Goal: Task Accomplishment & Management: Manage account settings

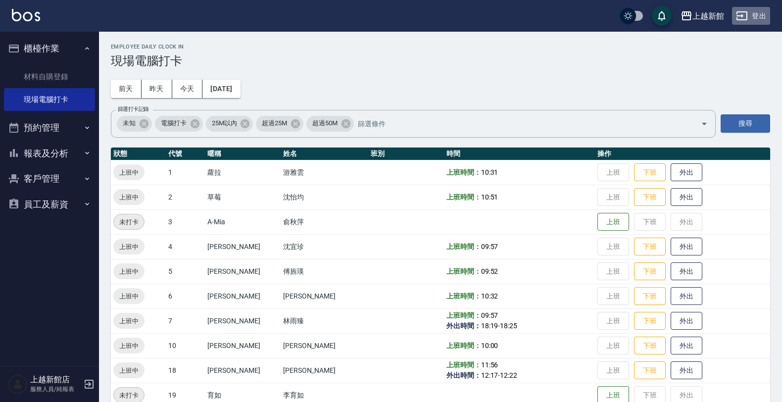
click at [758, 23] on button "登出" at bounding box center [751, 16] width 38 height 18
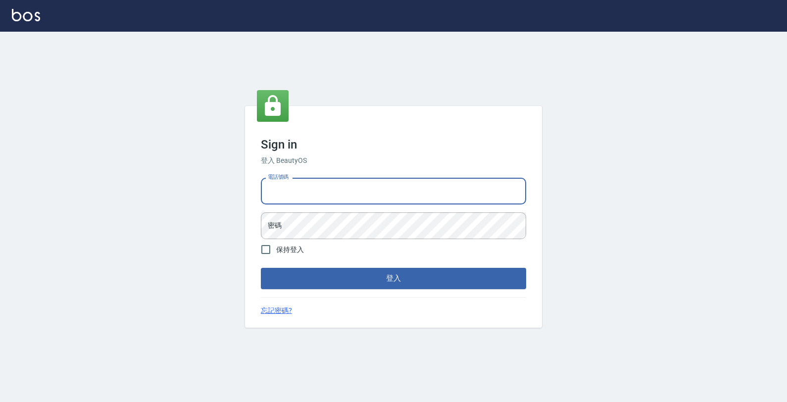
click at [294, 196] on input "電話號碼" at bounding box center [393, 191] width 265 height 27
type input "0933303551"
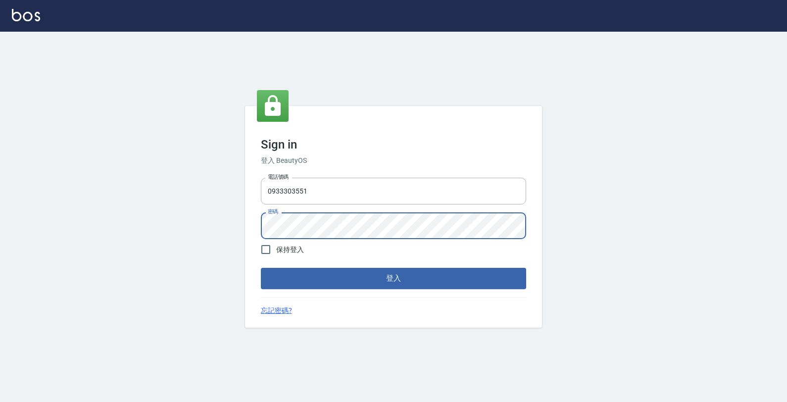
click at [261, 268] on button "登入" at bounding box center [393, 278] width 265 height 21
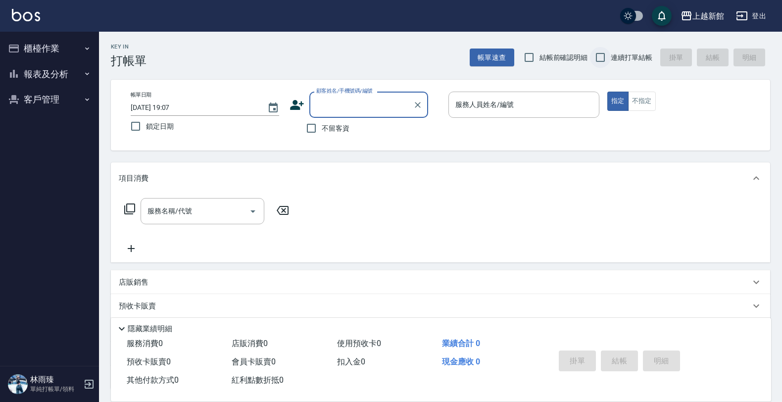
click at [599, 55] on input "連續打單結帳" at bounding box center [600, 57] width 21 height 21
checkbox input "true"
click at [387, 114] on div "顧客姓名/手機號碼/編號" at bounding box center [368, 105] width 119 height 26
type input "6"
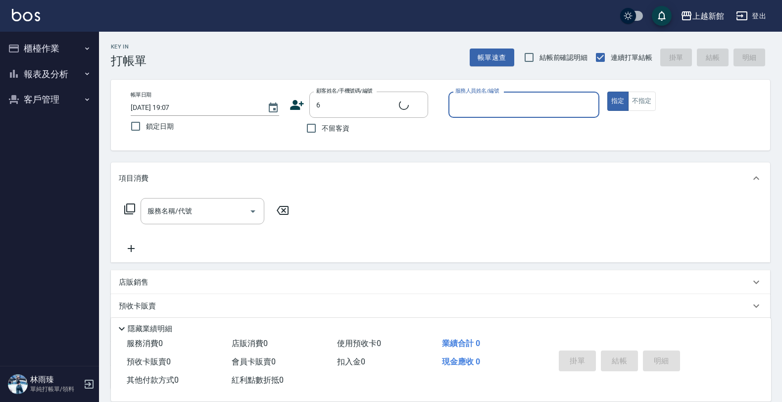
click at [607, 92] on button "指定" at bounding box center [617, 101] width 21 height 19
type button "true"
type input "[PERSON_NAME]/6_[PERSON_NAME]/6"
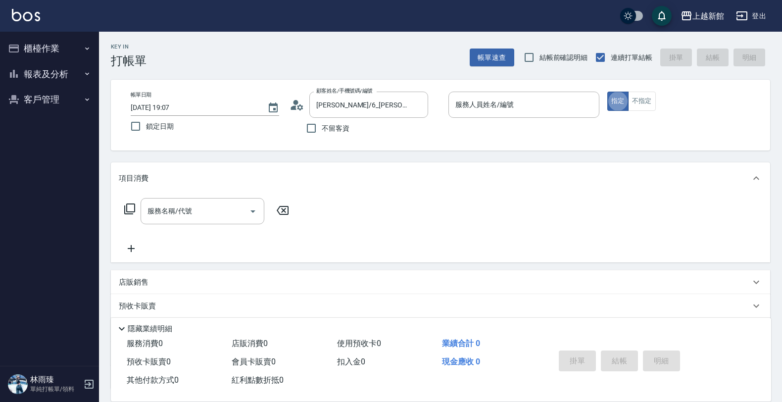
type input "[PERSON_NAME]-6"
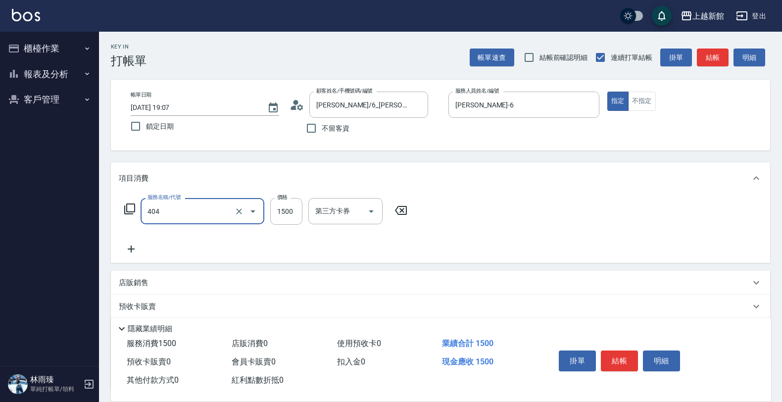
type input "設計染髮(404)"
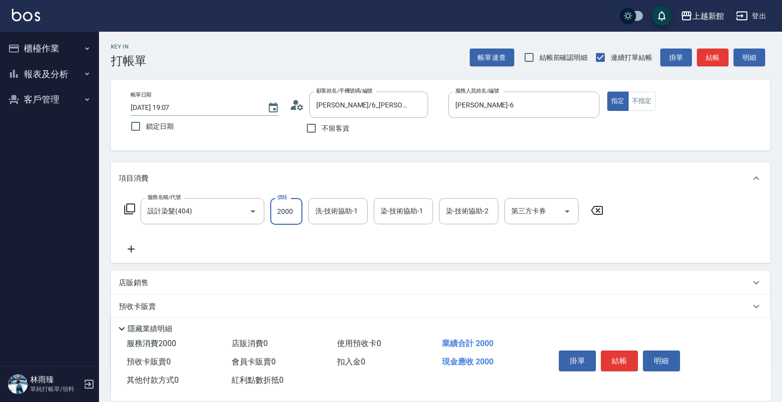
type input "2000"
type input "[PERSON_NAME]-29"
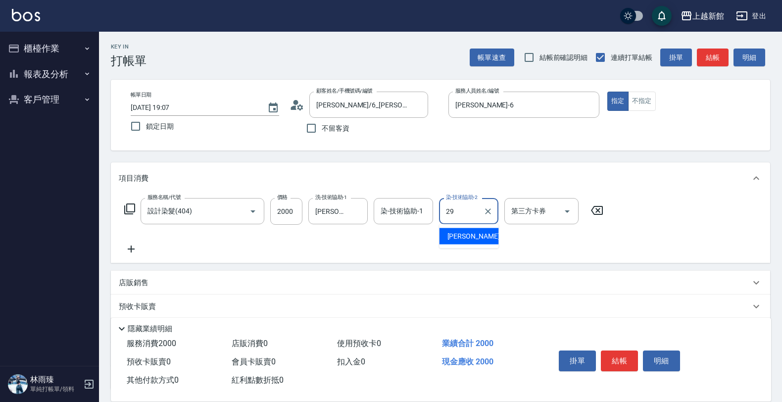
type input "[PERSON_NAME]-29"
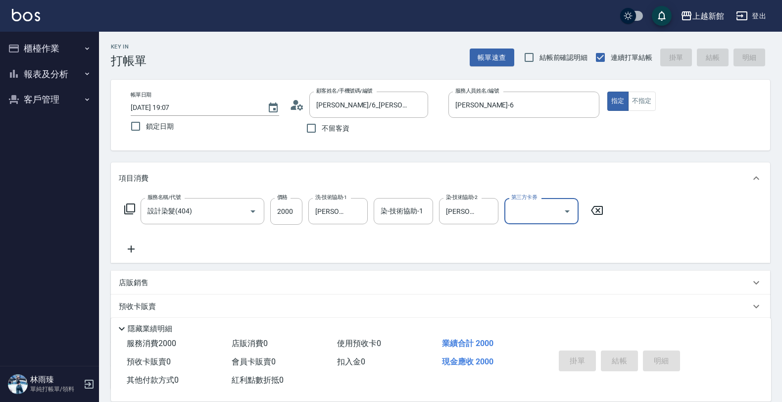
type input "[DATE] 19:08"
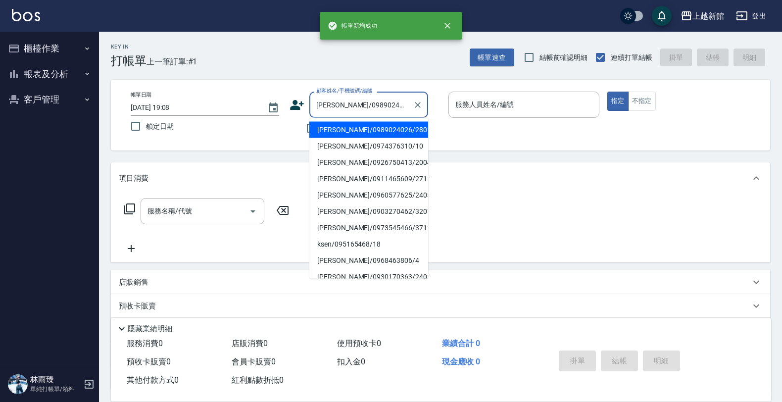
click at [607, 92] on button "指定" at bounding box center [617, 101] width 21 height 19
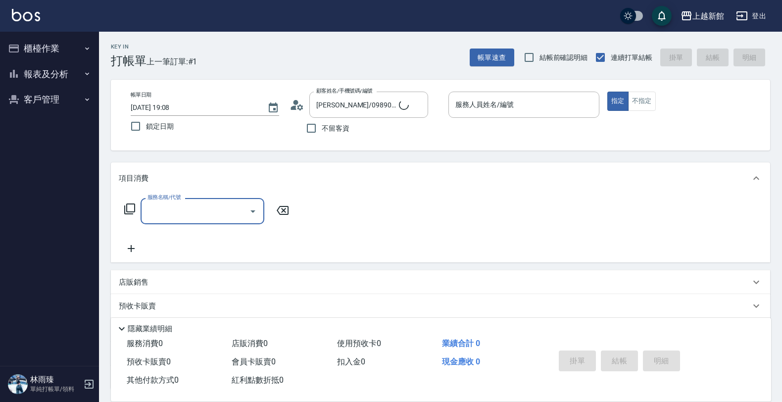
type input "[PERSON_NAME]/0968463806/4"
type input "宜珍-4"
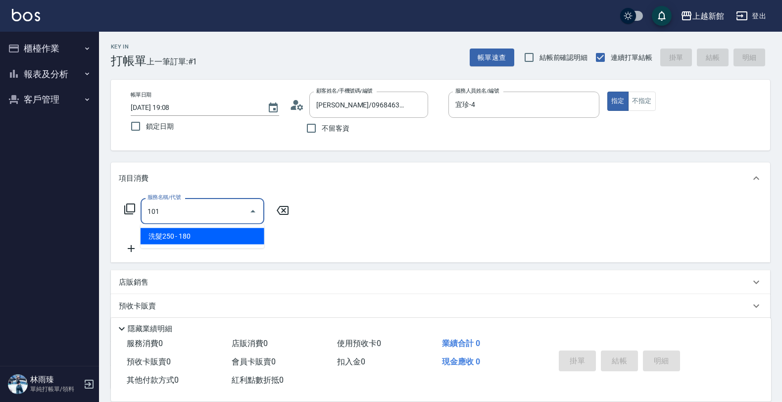
type input "洗髮250(101)"
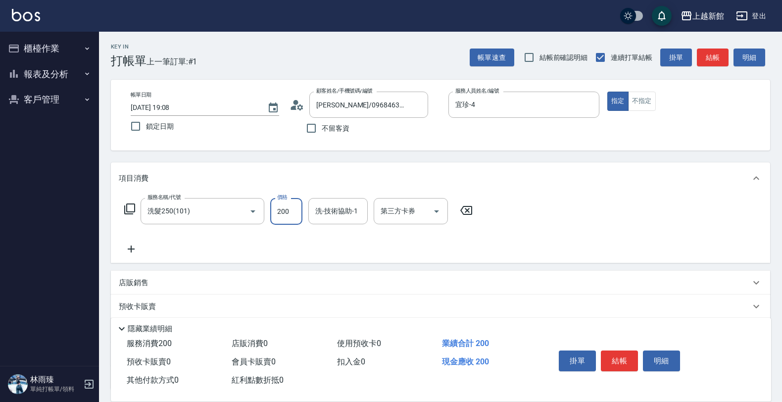
type input "200"
type input "宜珍-4"
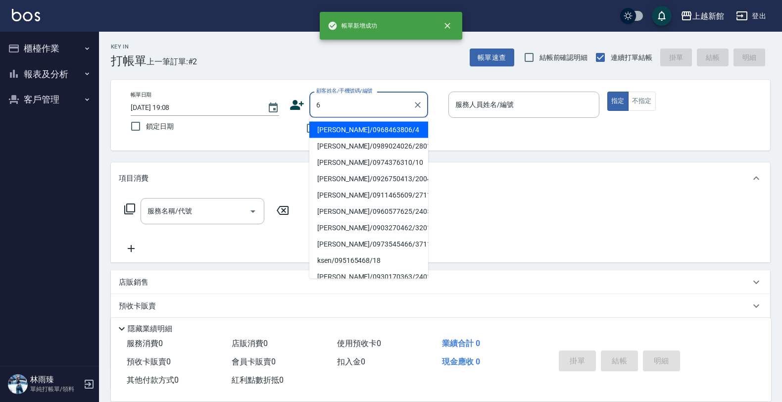
type input "[PERSON_NAME]/0968463806/4"
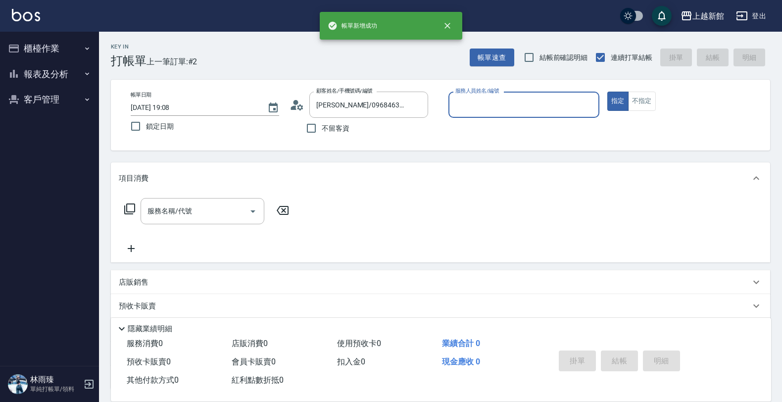
click at [607, 92] on button "指定" at bounding box center [617, 101] width 21 height 19
type input "宜珍-4"
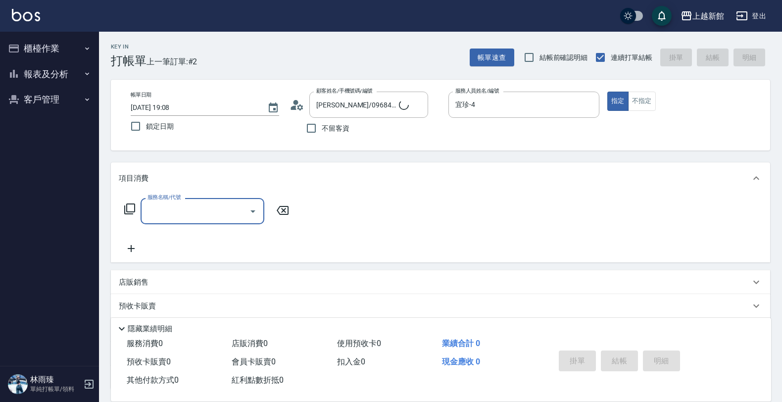
type input "[PERSON_NAME]/6_[PERSON_NAME]/6"
type input "[PERSON_NAME]-6"
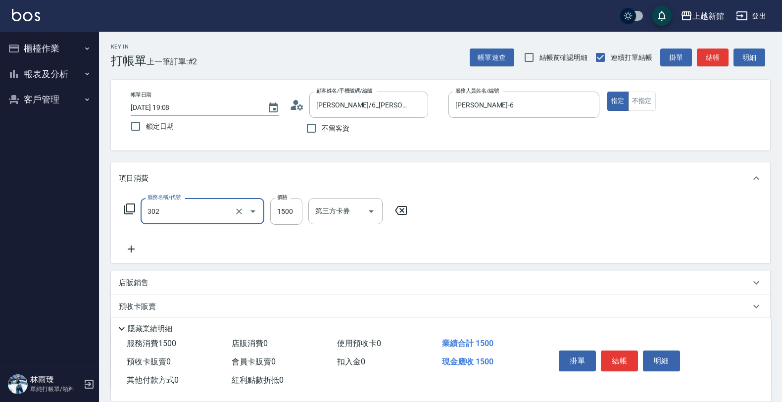
type input "設計燙髮(302)"
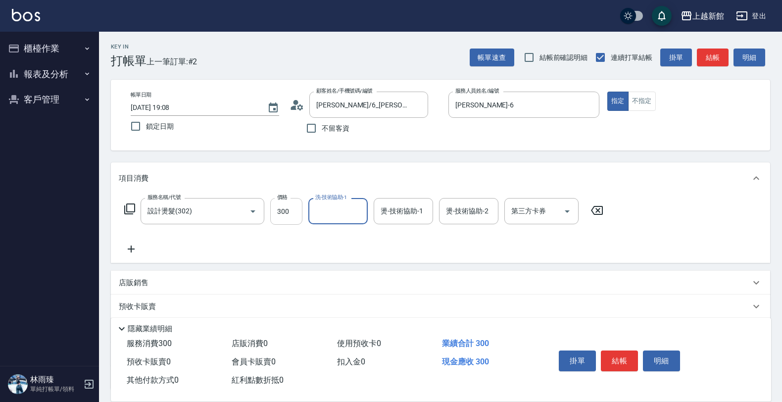
click at [297, 206] on input "300" at bounding box center [286, 211] width 32 height 27
click at [285, 218] on input "300" at bounding box center [286, 211] width 32 height 27
type input "3000"
type input "[PERSON_NAME]-29"
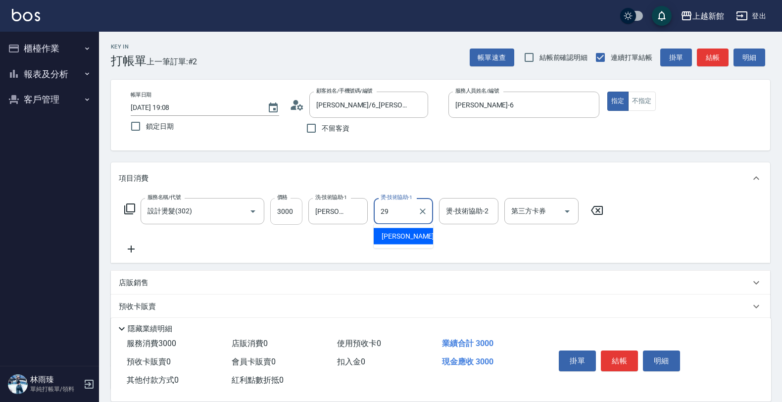
type input "[PERSON_NAME]-29"
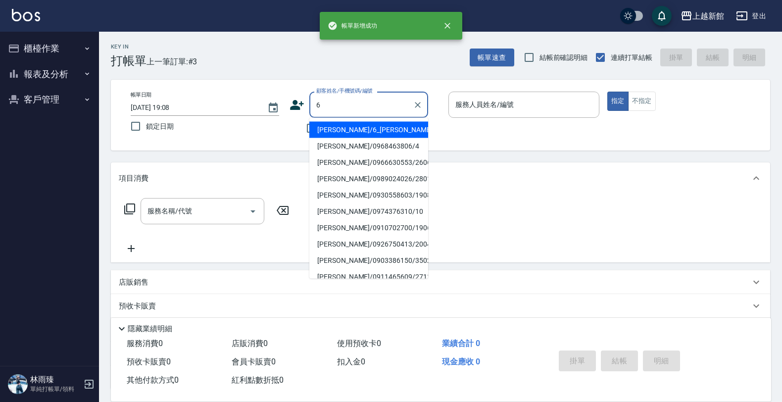
type input "[PERSON_NAME]/6_[PERSON_NAME]/6"
click at [607, 92] on button "指定" at bounding box center [617, 101] width 21 height 19
type input "[PERSON_NAME]-6"
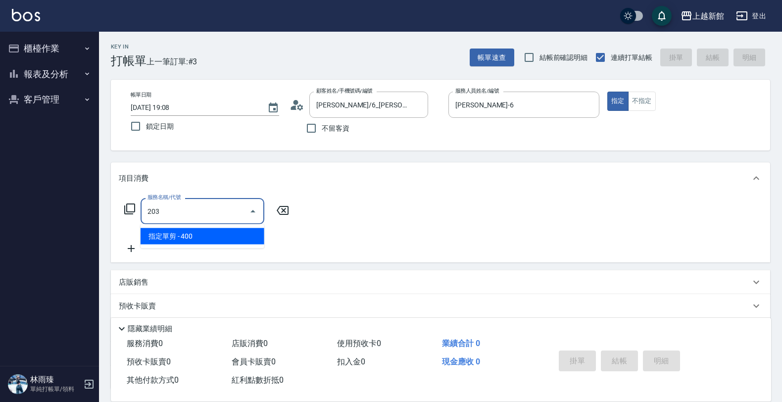
type input "指定單剪(203)"
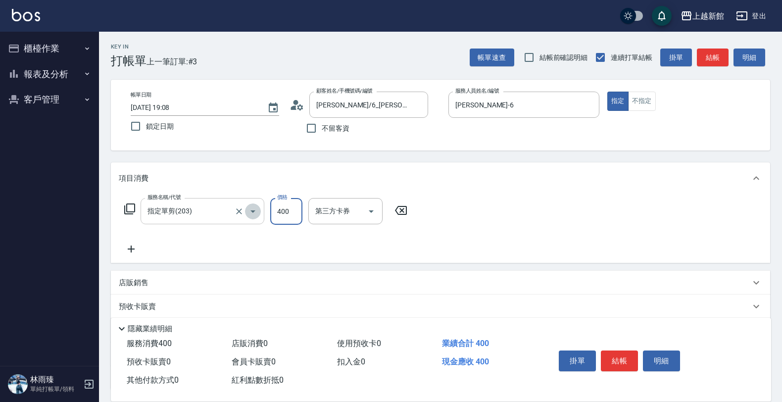
click at [245, 208] on button "Open" at bounding box center [253, 211] width 16 height 16
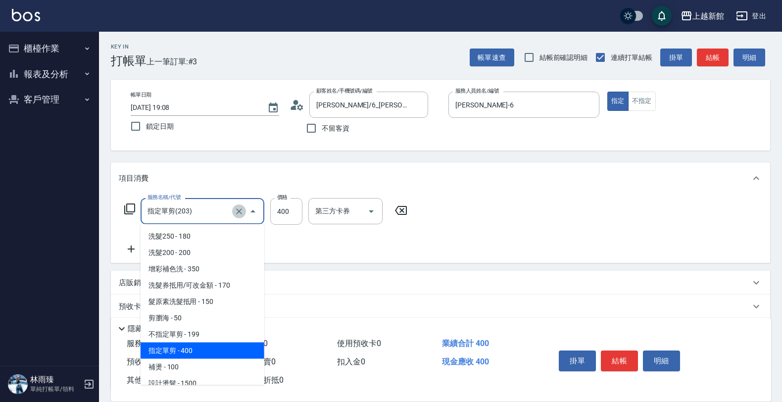
click at [243, 208] on icon "Clear" at bounding box center [239, 211] width 10 height 10
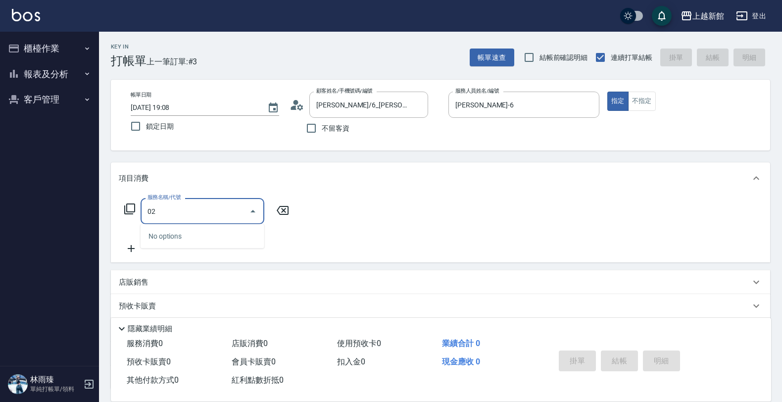
type input "0"
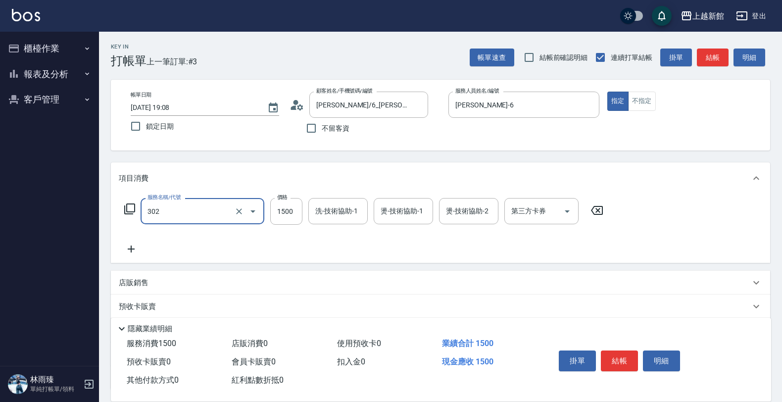
type input "設計燙髮(302)"
type input "2000"
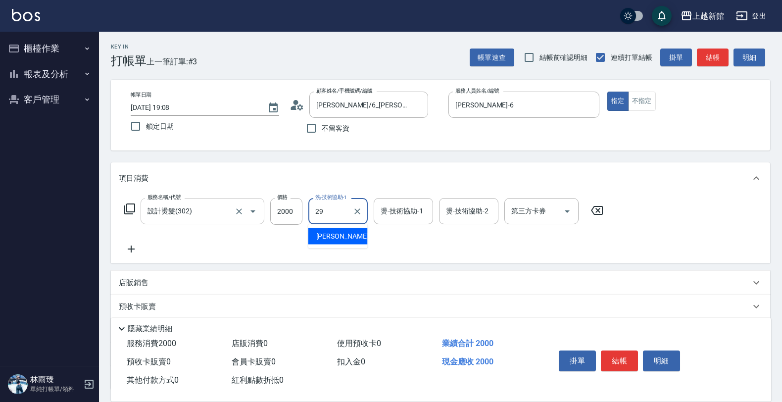
type input "[PERSON_NAME]-29"
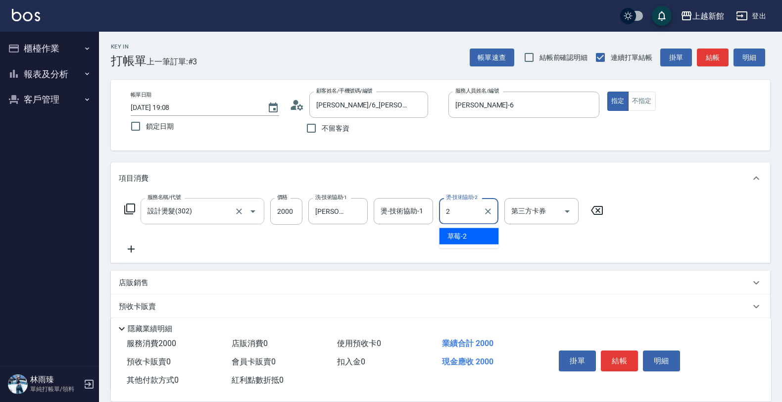
type input "29"
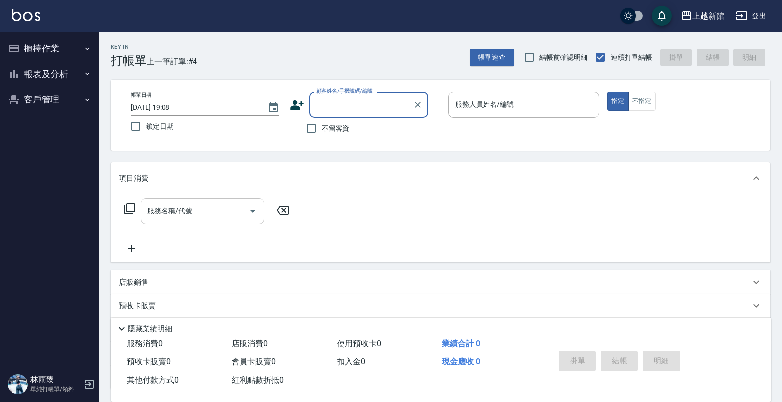
click at [40, 70] on button "報表及分析" at bounding box center [49, 74] width 91 height 26
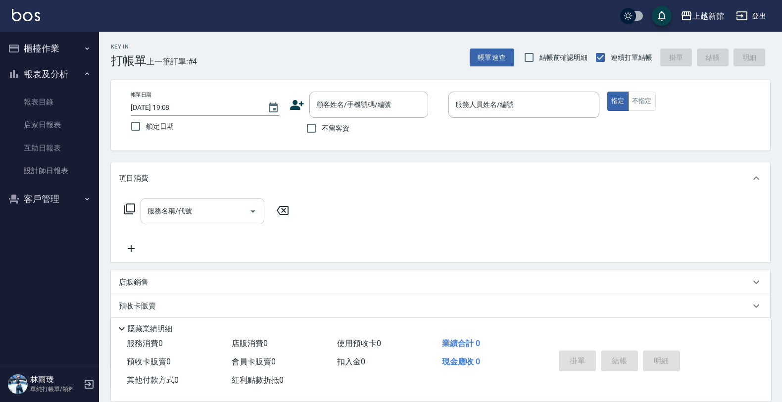
click at [44, 54] on button "櫃檯作業" at bounding box center [49, 49] width 91 height 26
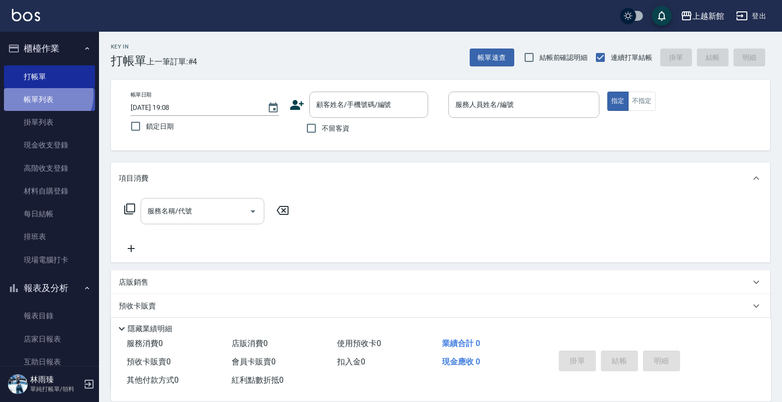
click at [48, 95] on link "帳單列表" at bounding box center [49, 99] width 91 height 23
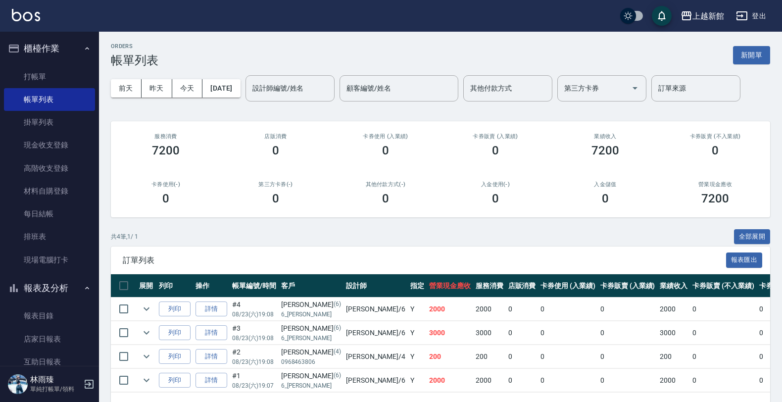
scroll to position [40, 0]
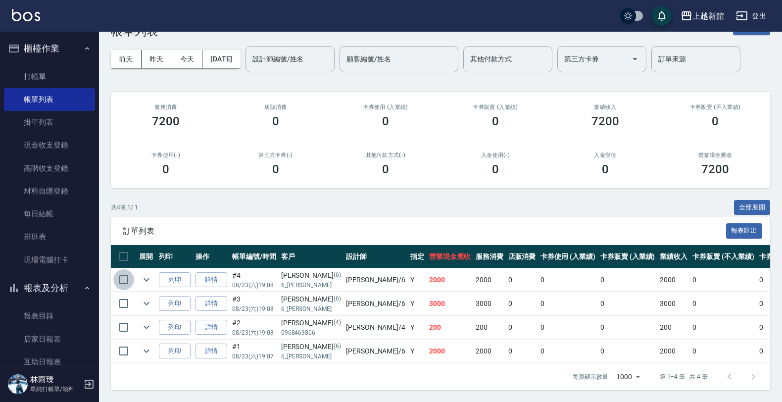
click at [124, 269] on input "checkbox" at bounding box center [123, 279] width 21 height 21
checkbox input "true"
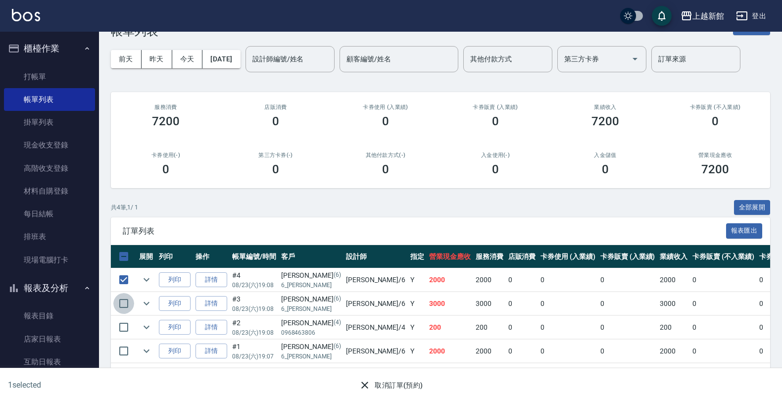
click at [120, 296] on input "checkbox" at bounding box center [123, 303] width 21 height 21
checkbox input "true"
click at [125, 269] on input "checkbox" at bounding box center [123, 279] width 21 height 21
checkbox input "false"
click at [127, 293] on input "checkbox" at bounding box center [123, 303] width 21 height 21
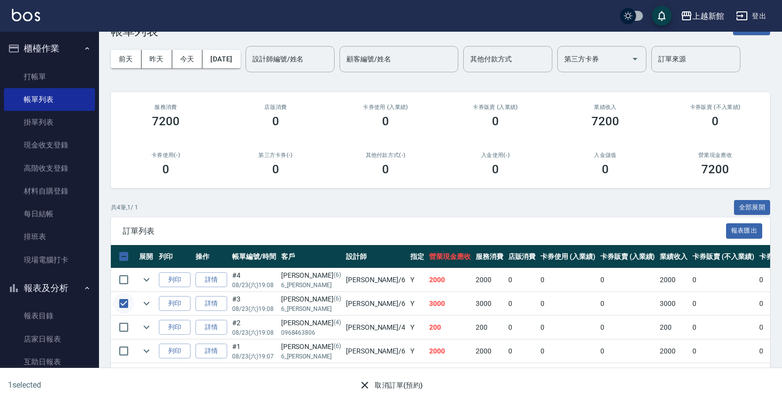
checkbox input "false"
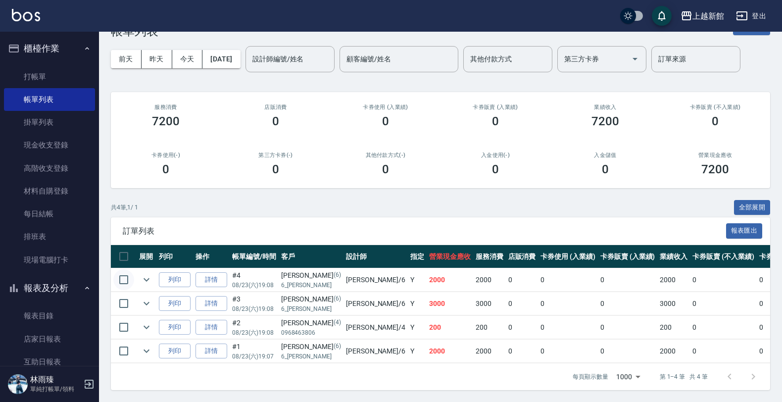
click at [125, 270] on input "checkbox" at bounding box center [123, 279] width 21 height 21
checkbox input "true"
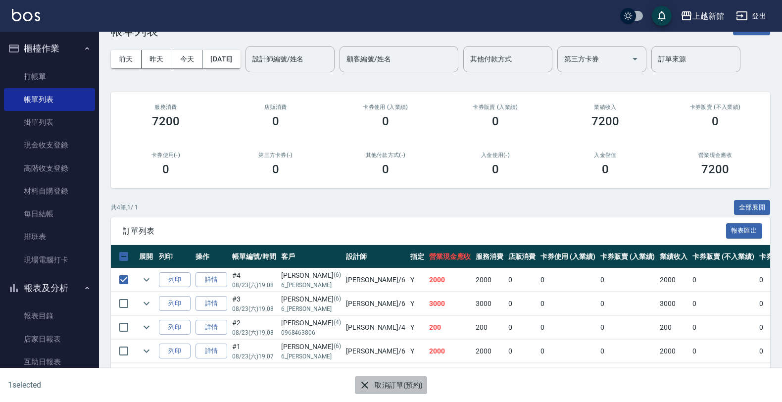
click at [390, 385] on button "取消訂單(預約)" at bounding box center [391, 385] width 72 height 18
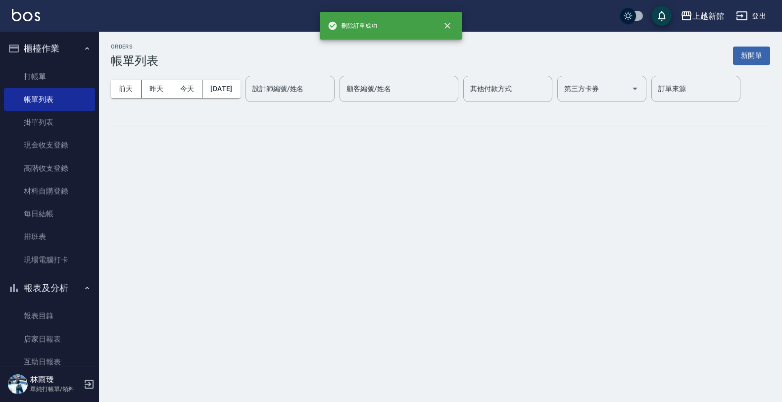
scroll to position [0, 0]
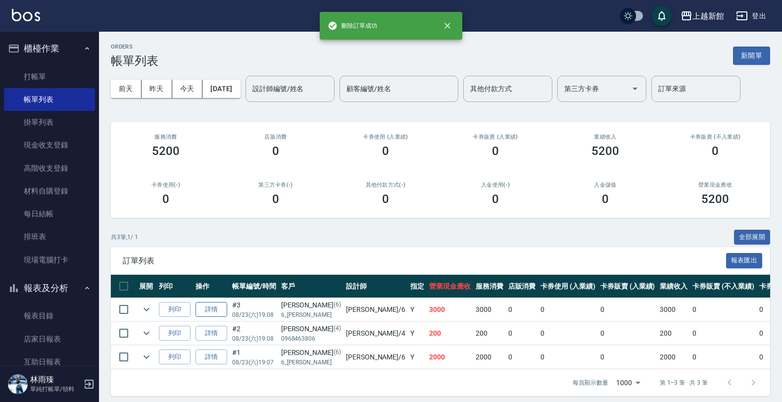
click at [219, 308] on link "詳情" at bounding box center [212, 309] width 32 height 15
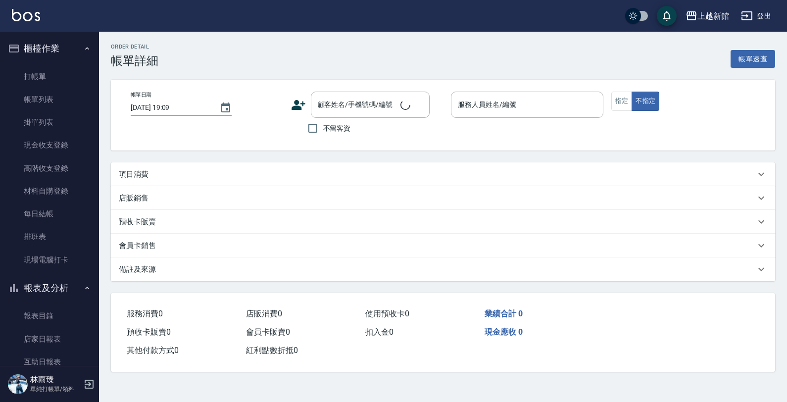
type input "[DATE] 19:08"
type input "[PERSON_NAME]-6"
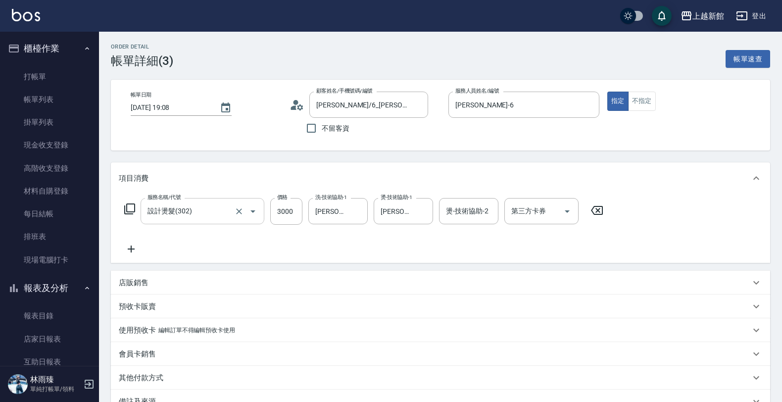
type input "[PERSON_NAME]/6_[PERSON_NAME]/6"
type input "設計燙髮(302)"
click at [241, 208] on icon "Clear" at bounding box center [239, 211] width 6 height 6
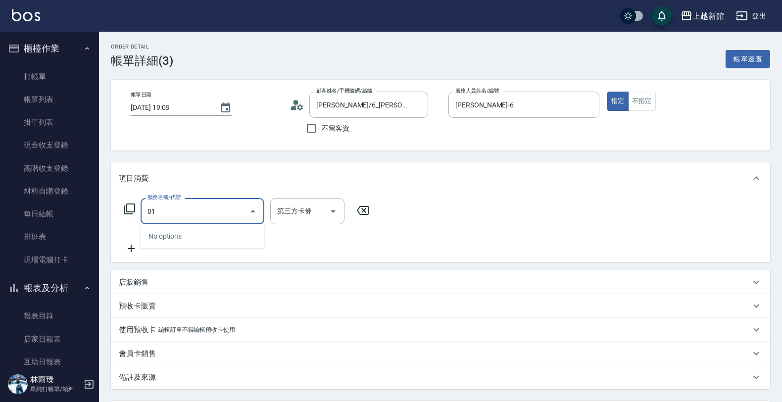
type input "0"
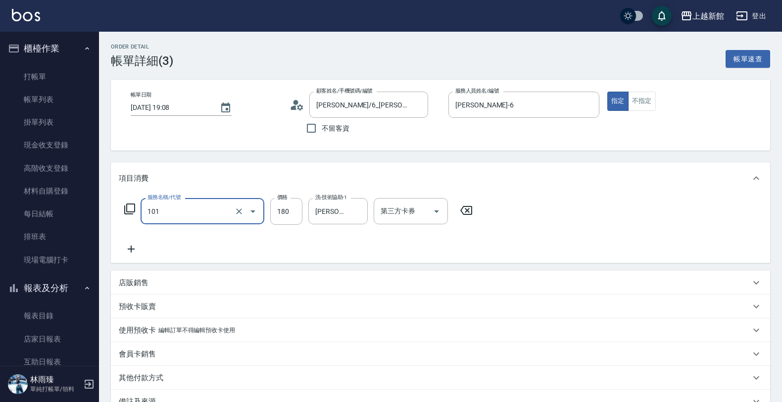
type input "洗髮250(101)"
type input "220"
type input "馨"
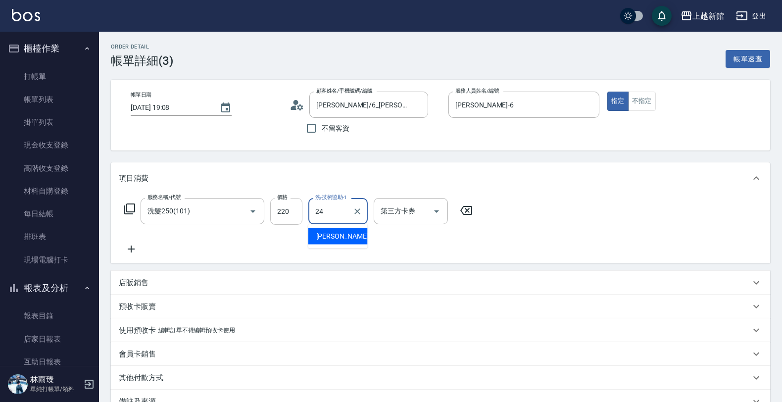
type input "[PERSON_NAME]-24"
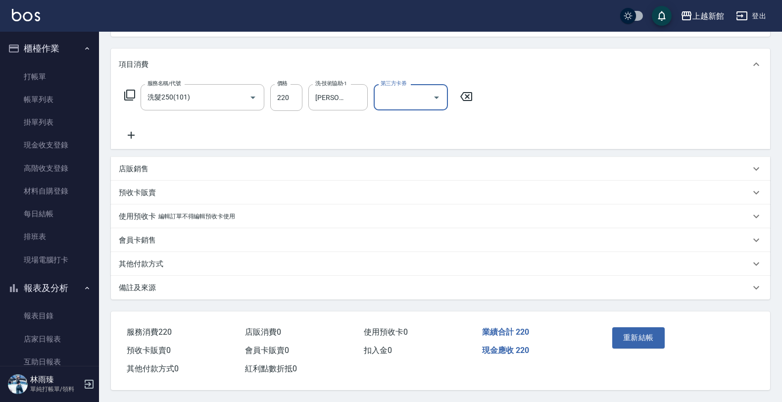
scroll to position [117, 0]
click at [637, 333] on button "重新結帳" at bounding box center [638, 337] width 52 height 21
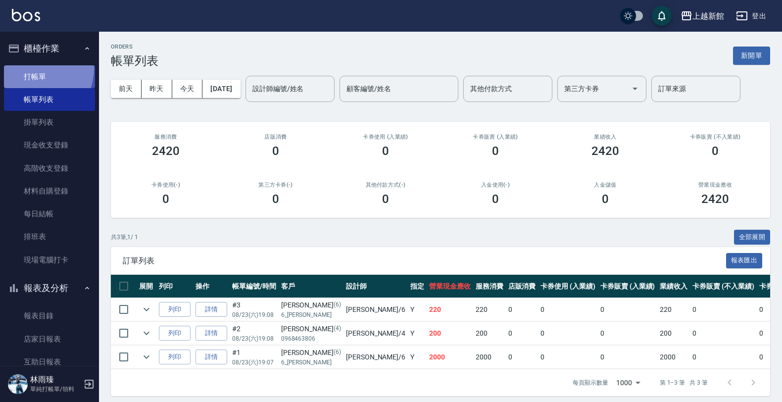
click at [32, 68] on link "打帳單" at bounding box center [49, 76] width 91 height 23
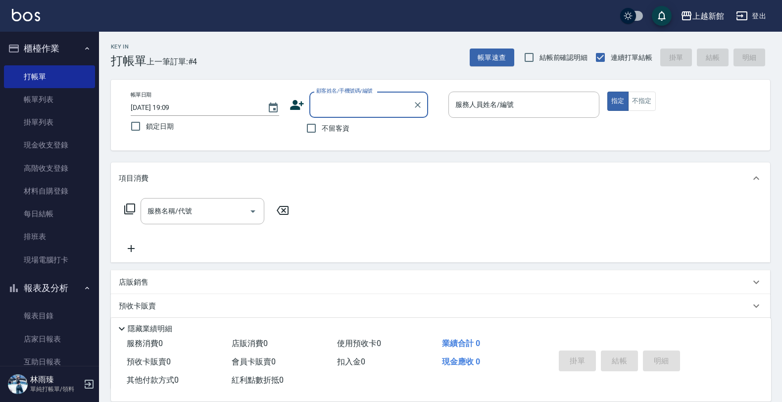
click at [357, 115] on div "顧客姓名/手機號碼/編號" at bounding box center [368, 105] width 119 height 26
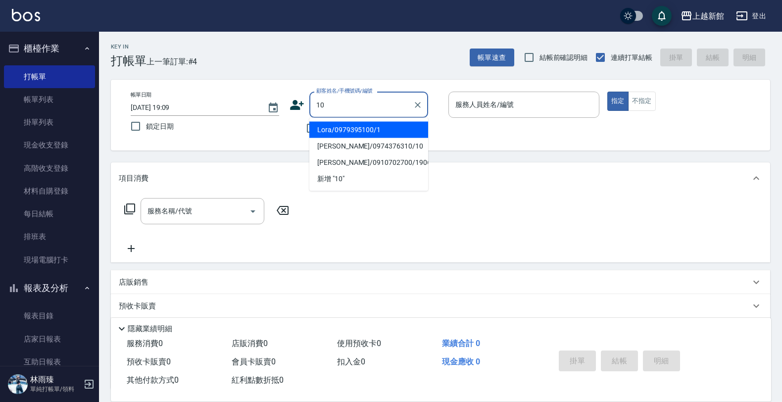
type input "Lora/0979395100/1"
click at [607, 92] on button "指定" at bounding box center [617, 101] width 21 height 19
type button "true"
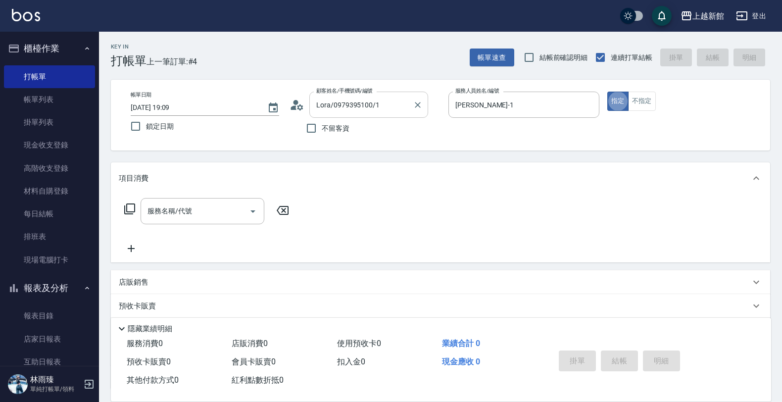
type input "[PERSON_NAME]-1"
type input "[PERSON_NAME]/0974376310/10"
type input "瑪沙-10"
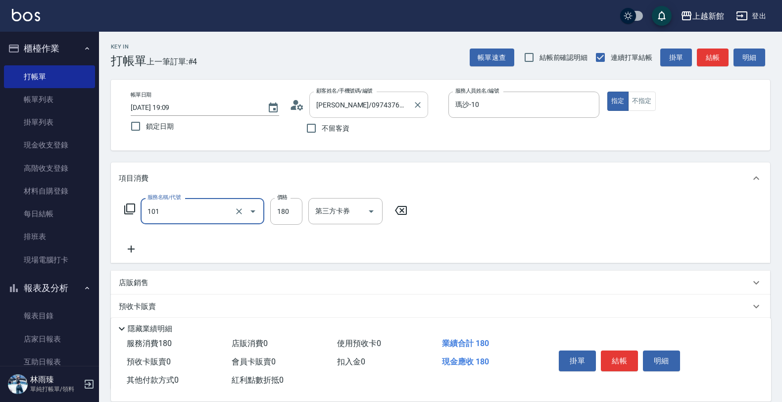
type input "洗髮250(101)"
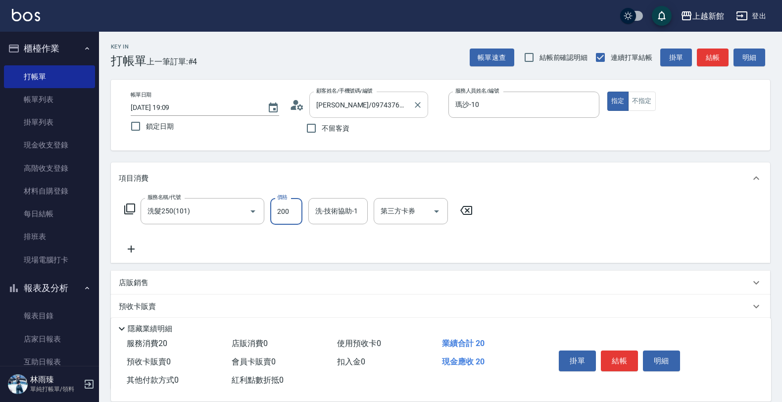
type input "200"
type input "旌瑛-5"
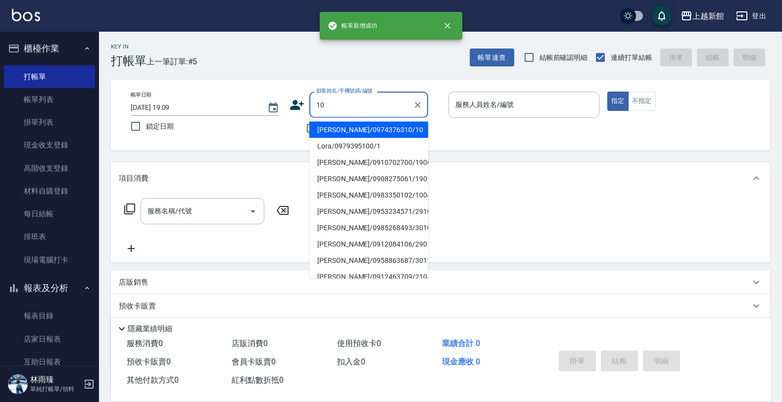
type input "[PERSON_NAME]/0974376310/10"
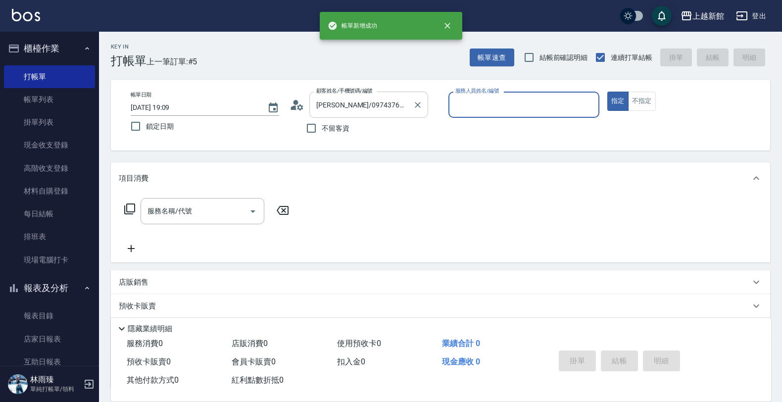
click at [607, 92] on button "指定" at bounding box center [617, 101] width 21 height 19
type input "瑪沙-10"
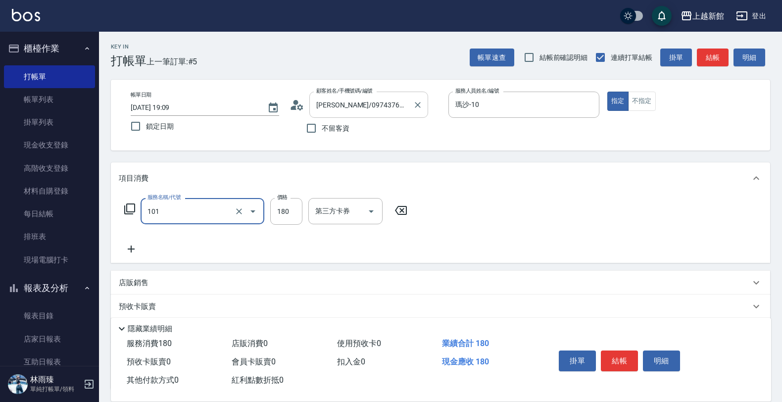
type input "洗髮250(101)"
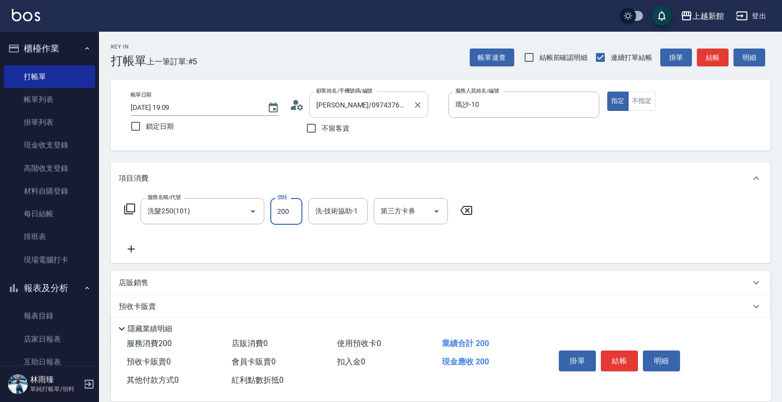
type input "200"
type input "[PERSON_NAME]-24"
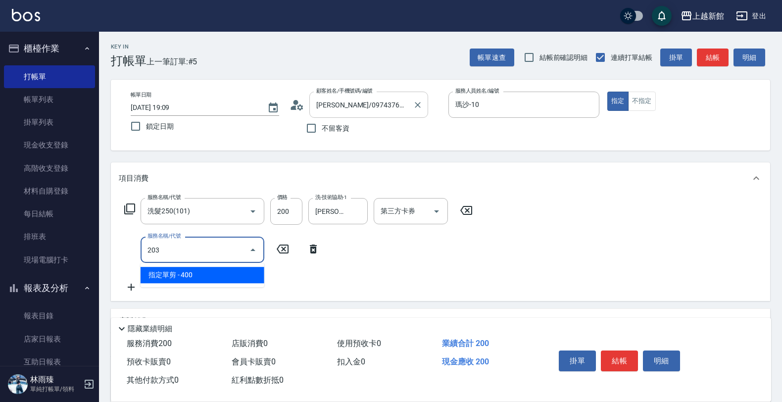
type input "指定單剪(203)"
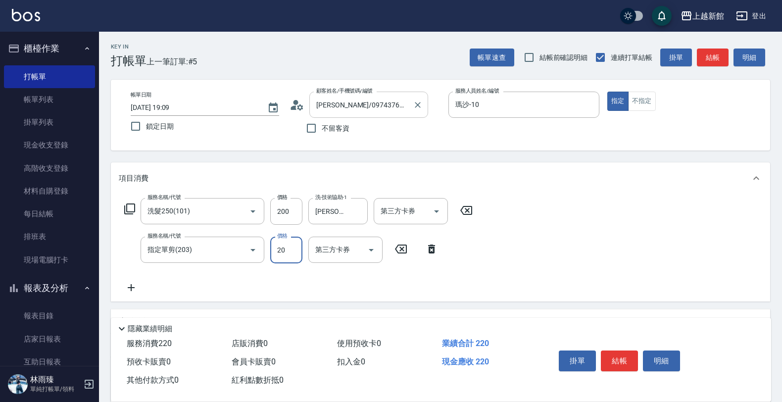
type input "200"
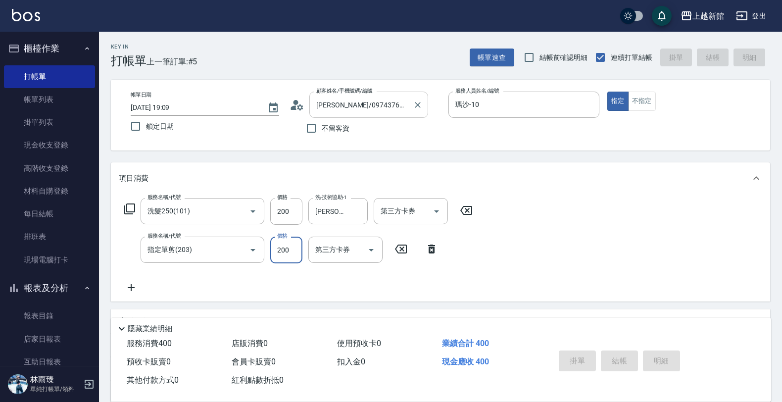
type input "[DATE] 19:10"
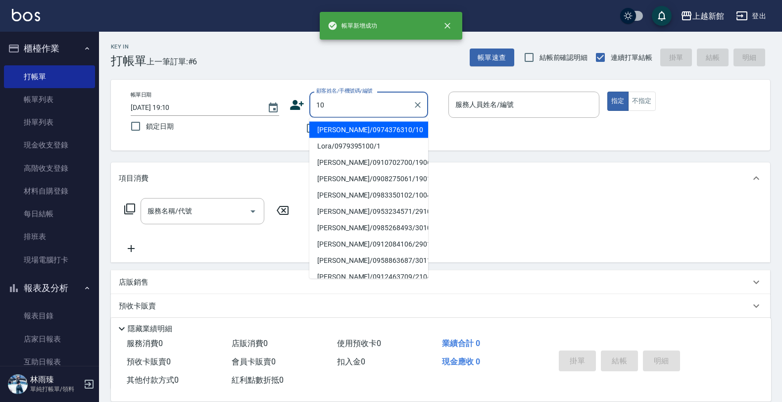
type input "[PERSON_NAME]/0974376310/10"
click at [607, 92] on button "指定" at bounding box center [617, 101] width 21 height 19
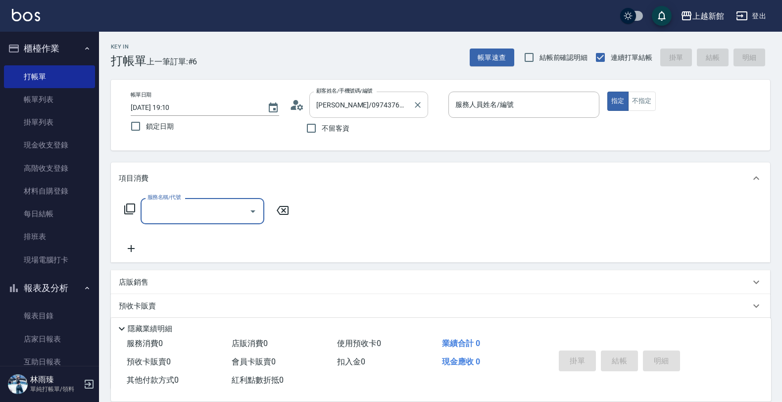
type input "瑪沙-10"
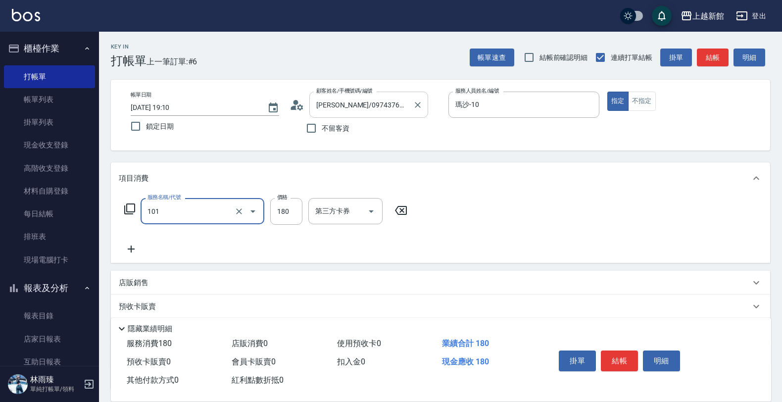
type input "洗髮250(101)"
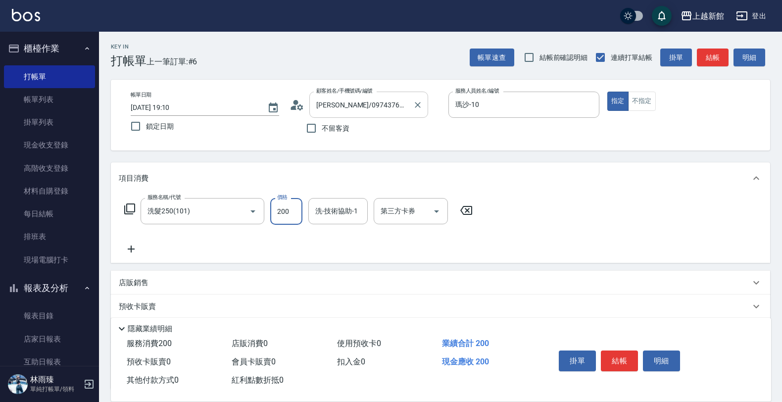
type input "200"
type input "小邱-25"
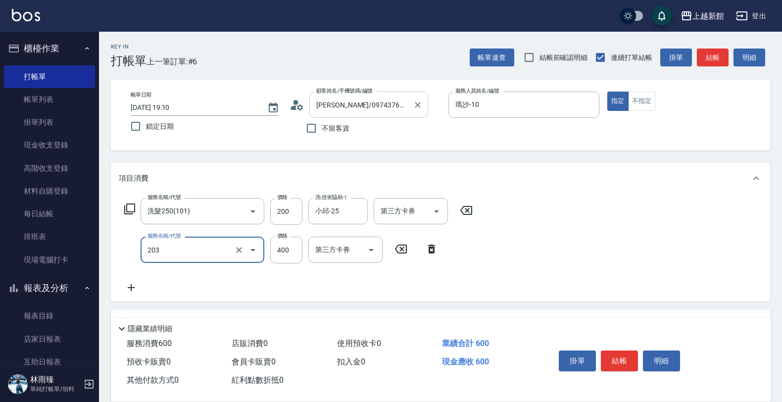
type input "指定單剪(203)"
type input "200"
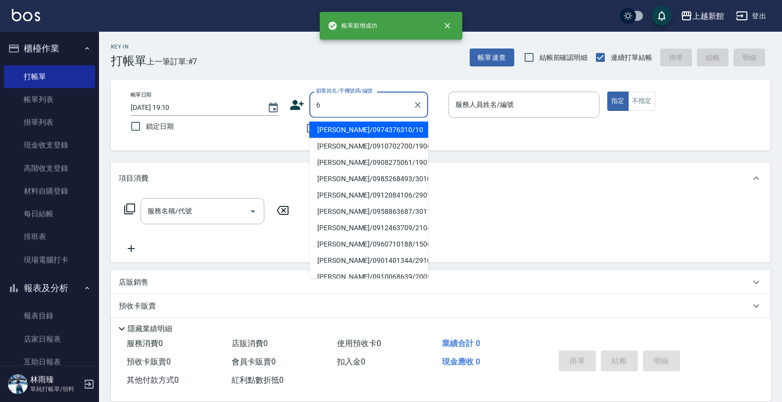
type input "[PERSON_NAME]/0974376310/10"
click at [607, 92] on button "指定" at bounding box center [617, 101] width 21 height 19
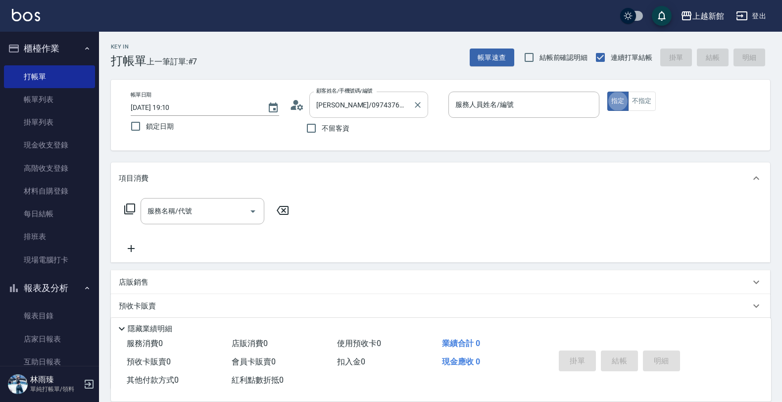
type input "瑪沙-10"
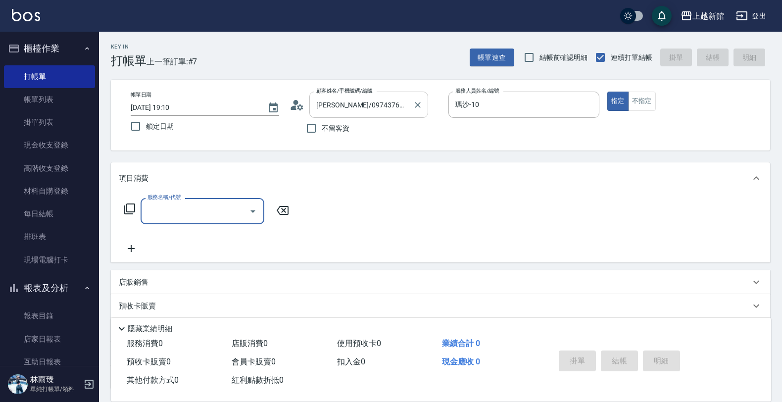
type input "[PERSON_NAME]/6_[PERSON_NAME]/6"
type input "[PERSON_NAME]-6"
click at [255, 210] on icon "Open" at bounding box center [253, 211] width 12 height 12
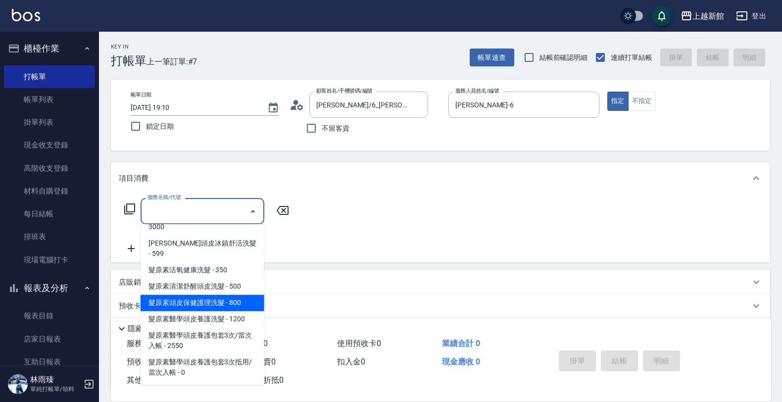
scroll to position [681, 0]
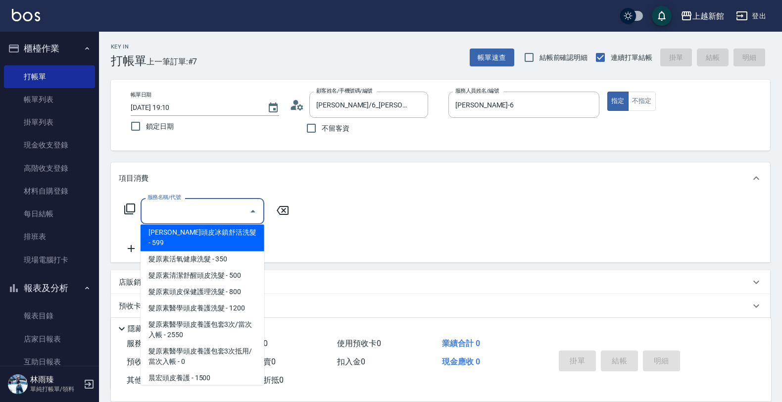
click at [229, 231] on span "[PERSON_NAME]頭皮冰鎮舒活洗髮 - 599" at bounding box center [203, 238] width 124 height 27
type input "[PERSON_NAME]頭皮冰鎮舒活洗髮(601)"
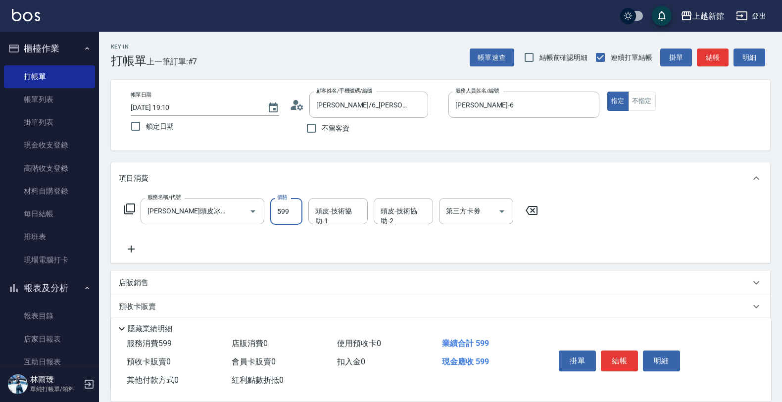
click at [288, 212] on input "599" at bounding box center [286, 211] width 32 height 27
type input "500"
type input "[PERSON_NAME]-29"
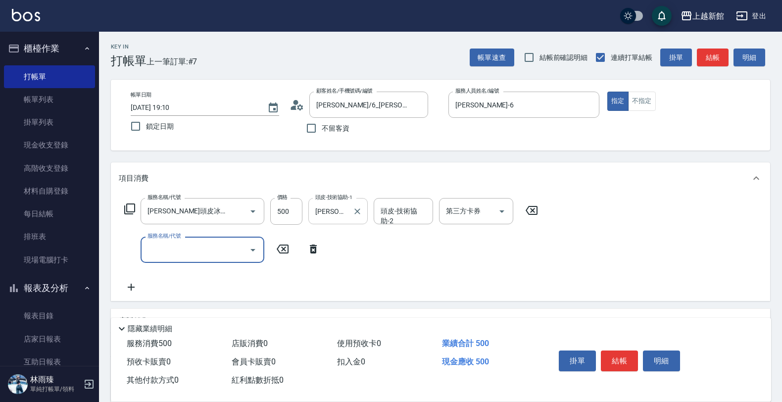
scroll to position [0, 0]
type input "設計燙髮(302)"
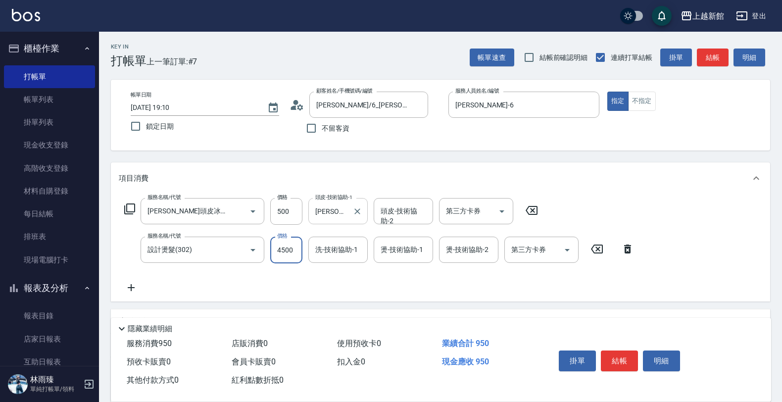
type input "4500"
type input "[PERSON_NAME]-29"
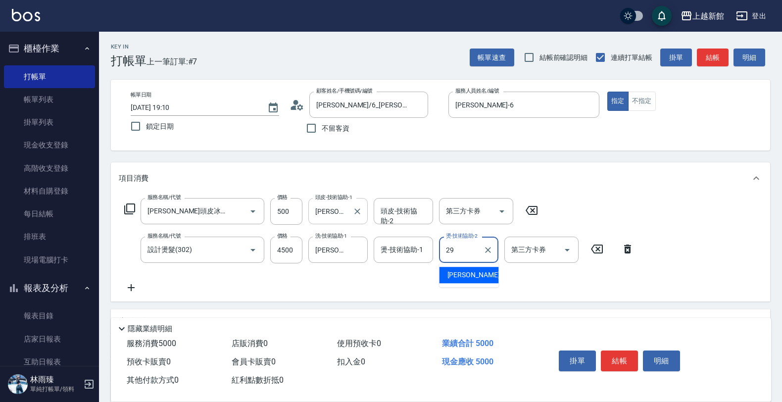
type input "[PERSON_NAME]-29"
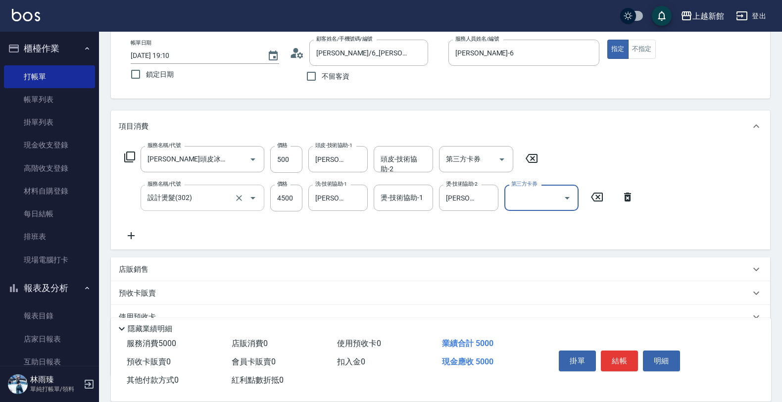
scroll to position [120, 0]
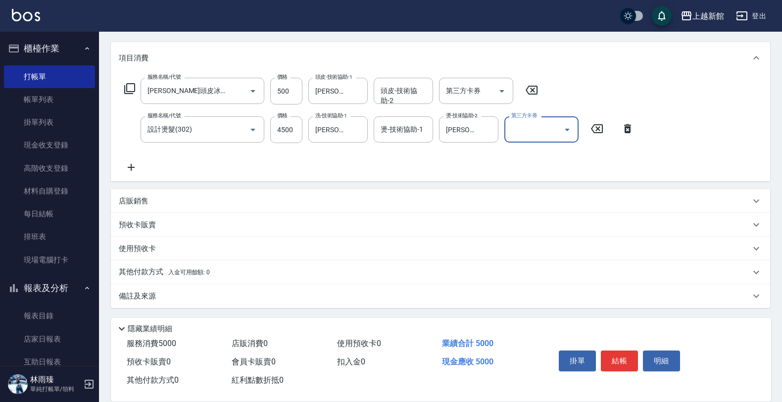
click at [174, 196] on div "店販銷售" at bounding box center [435, 201] width 632 height 10
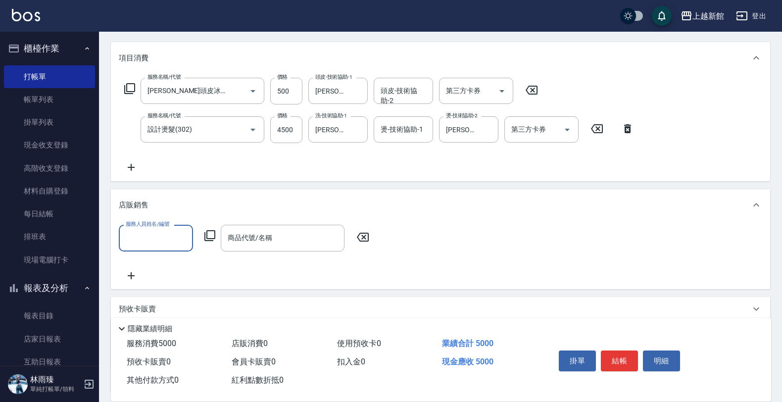
scroll to position [0, 0]
type input "[PERSON_NAME]-6"
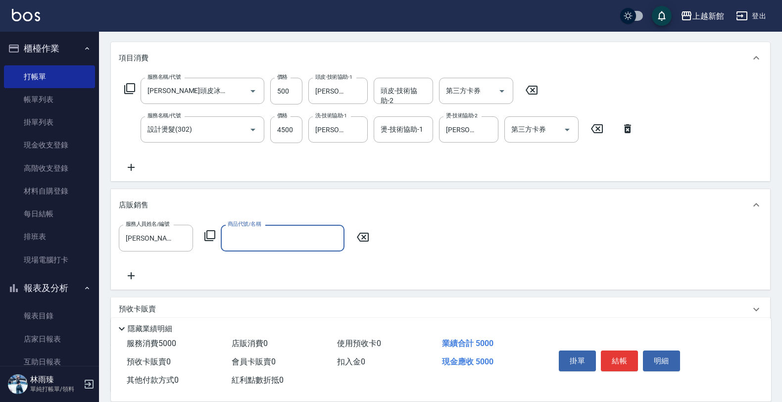
click at [206, 238] on icon at bounding box center [210, 236] width 12 height 12
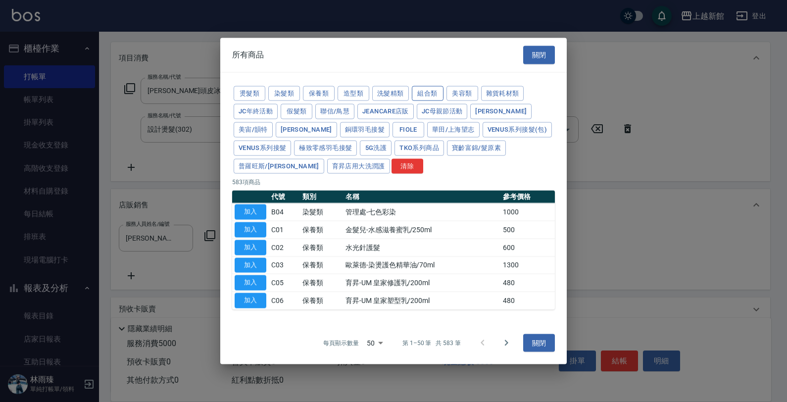
click at [417, 98] on button "組合類" at bounding box center [428, 93] width 32 height 15
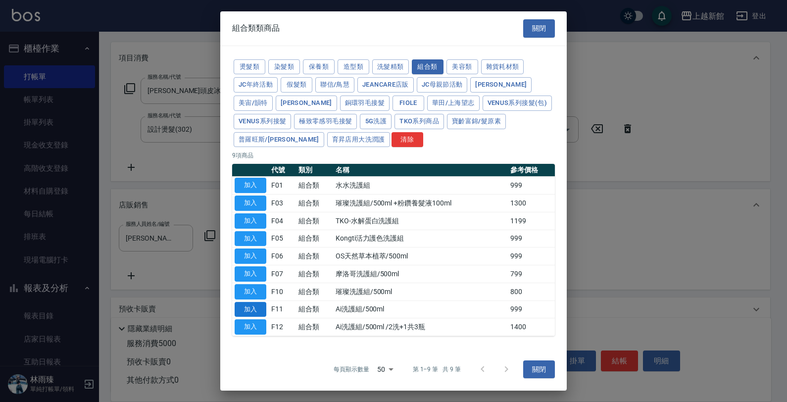
drag, startPoint x: 244, startPoint y: 312, endPoint x: 253, endPoint y: 307, distance: 10.6
click at [245, 312] on button "加入" at bounding box center [251, 308] width 32 height 15
type input "Ai洗護組/500ml"
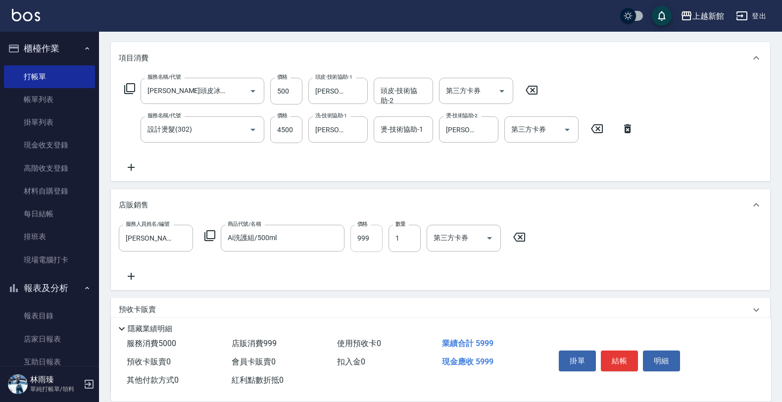
click at [377, 238] on input "999" at bounding box center [366, 238] width 32 height 27
type input "800"
click at [624, 357] on button "結帳" at bounding box center [619, 360] width 37 height 21
type input "[DATE] 19:11"
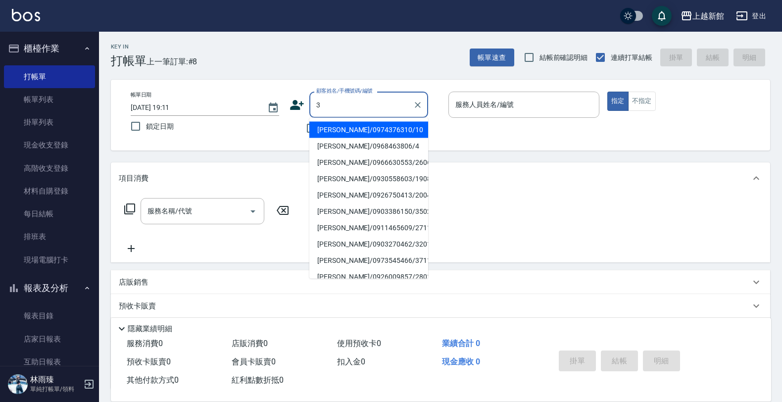
type input "[PERSON_NAME]/0974376310/10"
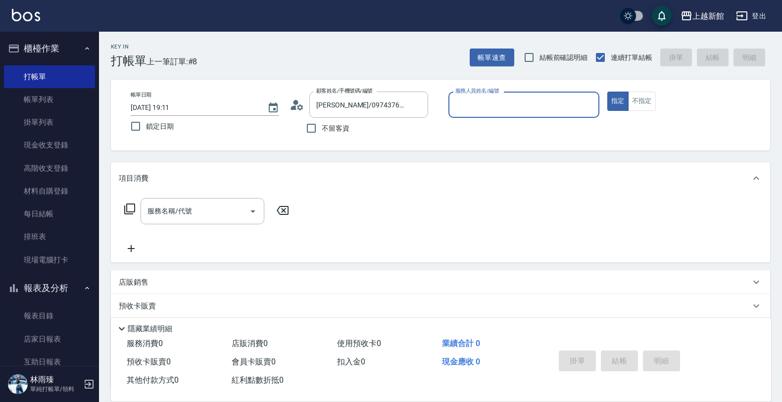
type input "瑪沙-10"
click at [607, 92] on button "指定" at bounding box center [617, 101] width 21 height 19
type input "阿咪/3_阿咪/3"
type input "A-Mia -3"
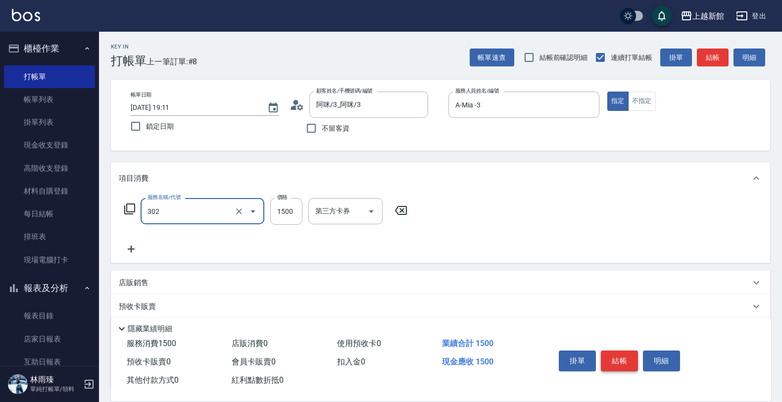
type input "設計燙髮(302)"
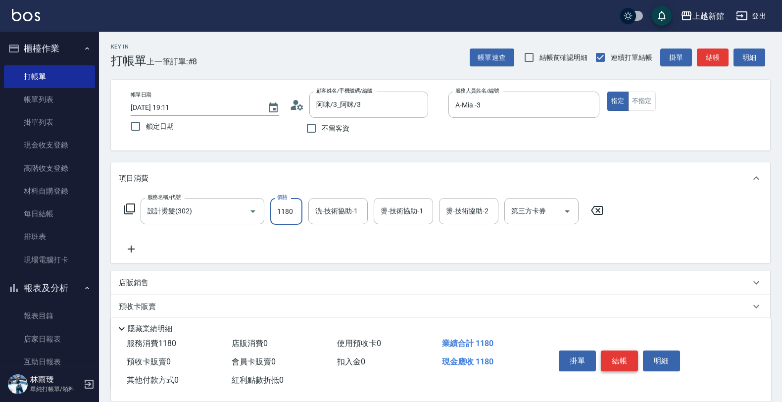
type input "1180"
type input "A-Mia -3"
type input "2"
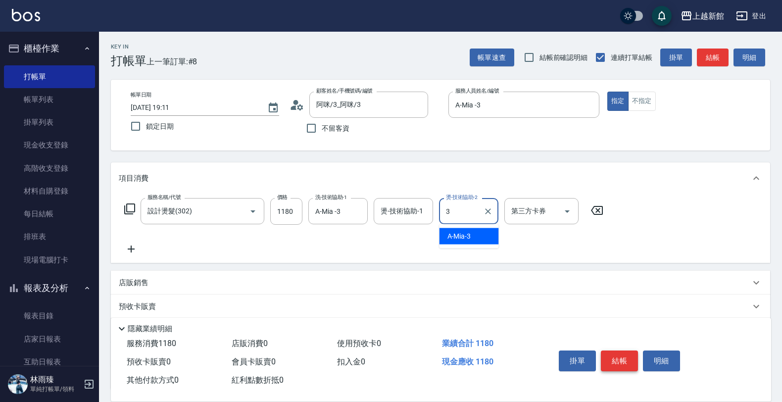
type input "A-Mia -3"
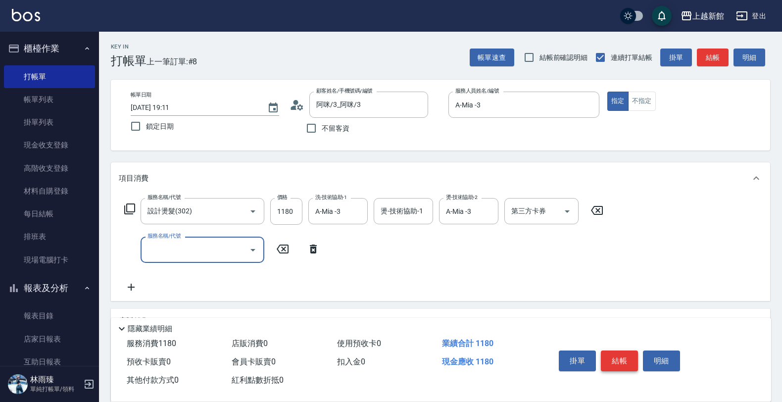
type input "5"
type input "松島再生髮敷護髮(508)"
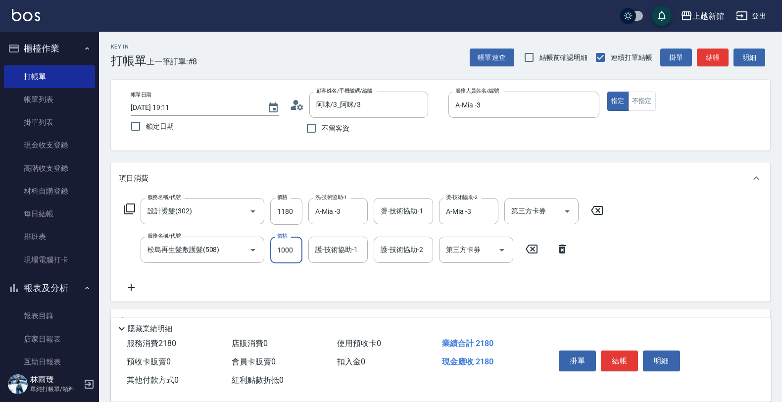
type input "1000"
type input "A-Mia -3"
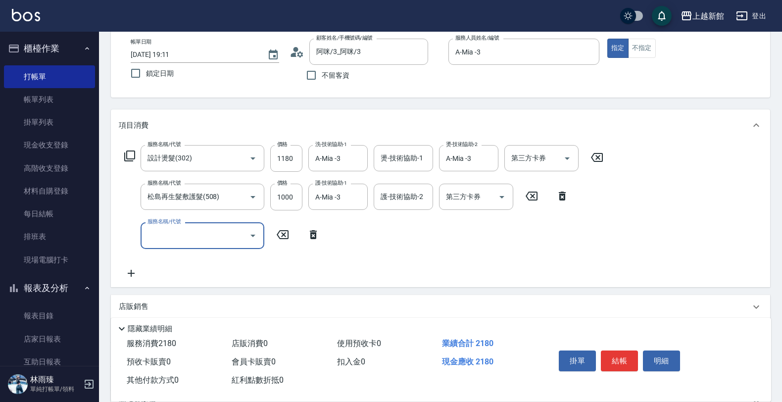
scroll to position [124, 0]
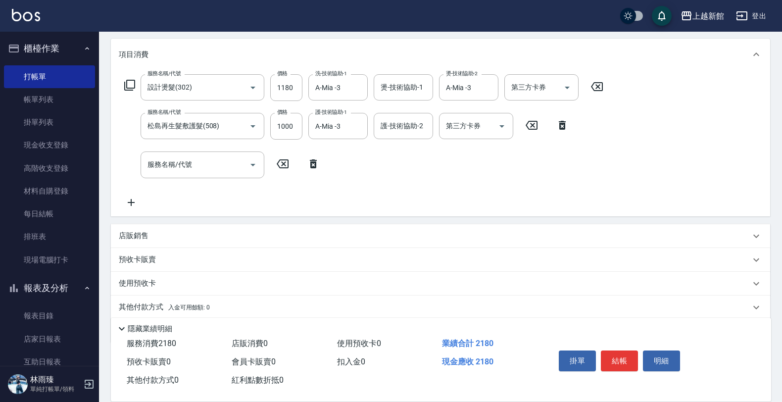
click at [162, 232] on div "店販銷售" at bounding box center [435, 236] width 632 height 10
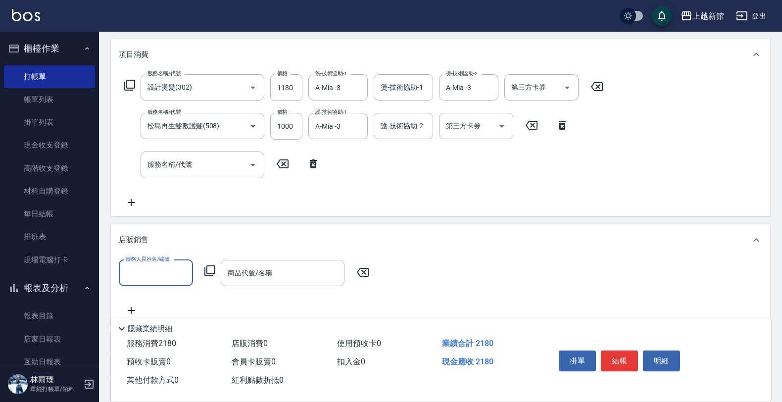
scroll to position [0, 0]
type input "A-Mia -3"
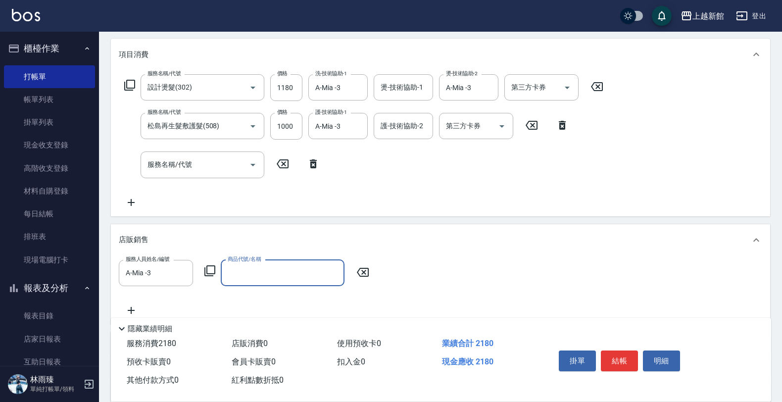
click at [215, 272] on icon at bounding box center [210, 271] width 12 height 12
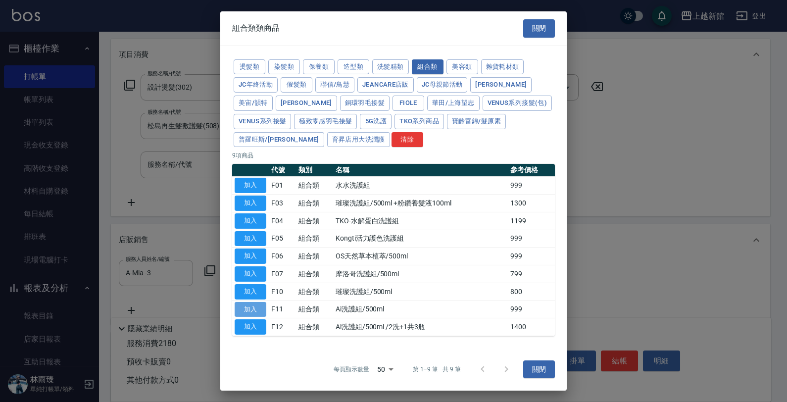
click at [251, 310] on button "加入" at bounding box center [251, 308] width 32 height 15
type input "Ai洗護組/500ml"
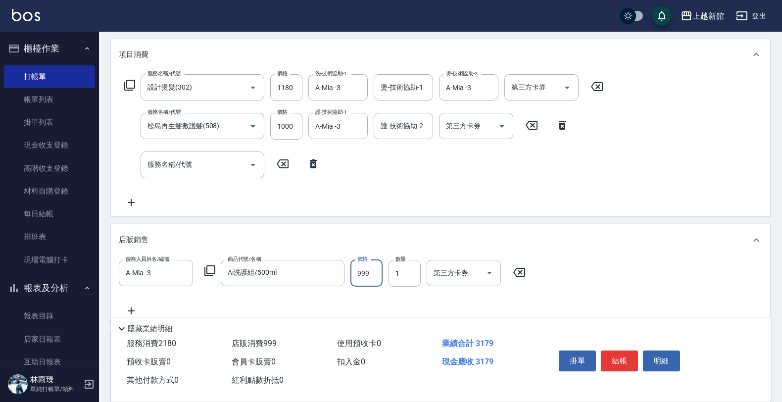
click at [370, 277] on input "999" at bounding box center [366, 273] width 32 height 27
type input "1000"
type input "[DATE] 19:12"
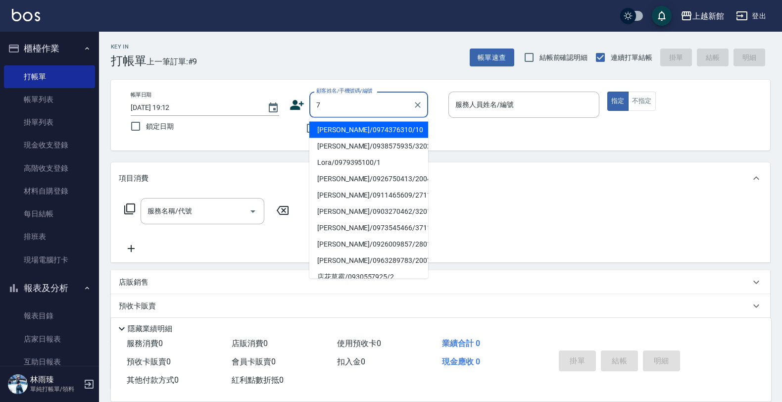
type input "[PERSON_NAME]/0974376310/10"
click at [607, 92] on button "指定" at bounding box center [617, 101] width 21 height 19
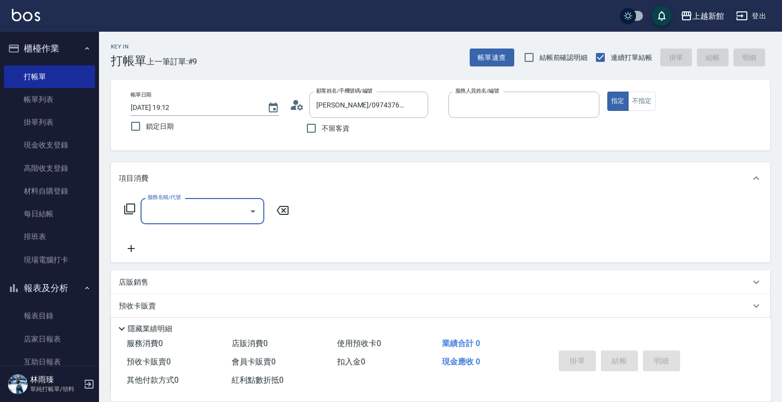
type input "瑪沙-10"
type input "[PERSON_NAME]卡/77/7"
type input "莫尼卡-7"
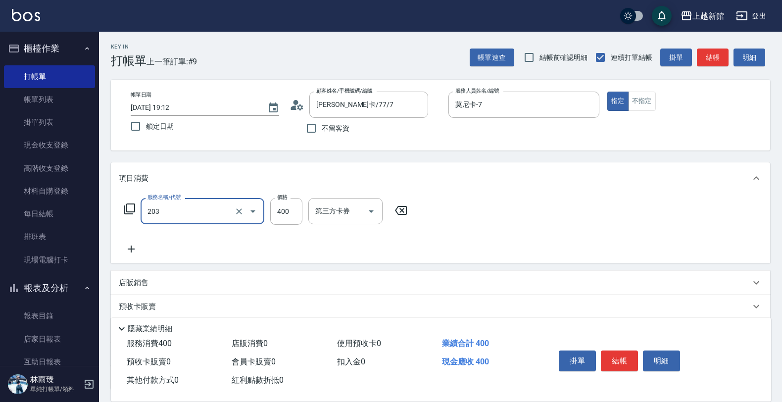
type input "指定單剪(203)"
type input "200"
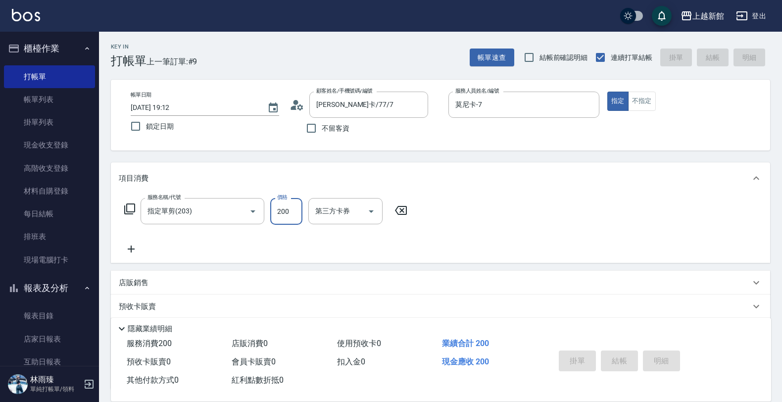
type input "[DATE] 19:13"
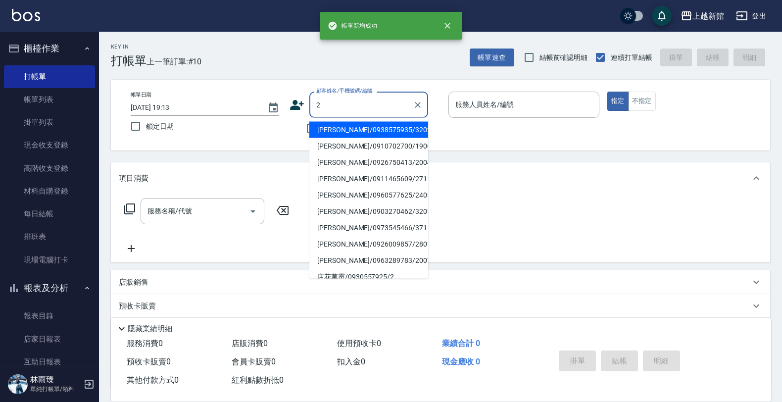
type input "[PERSON_NAME]/0938575935/320211"
click at [607, 92] on button "指定" at bounding box center [617, 101] width 21 height 19
type input "宜珍-4"
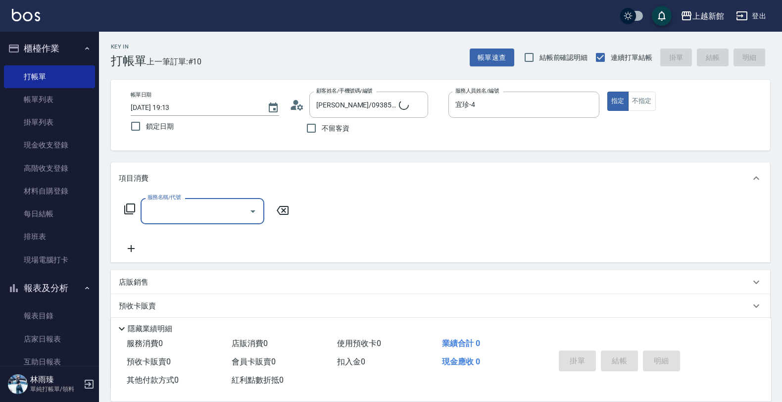
type input "店花草霉/0930557925/2"
type input "草莓-2"
click at [259, 217] on div at bounding box center [252, 211] width 15 height 26
click at [254, 213] on icon "Open" at bounding box center [253, 211] width 12 height 12
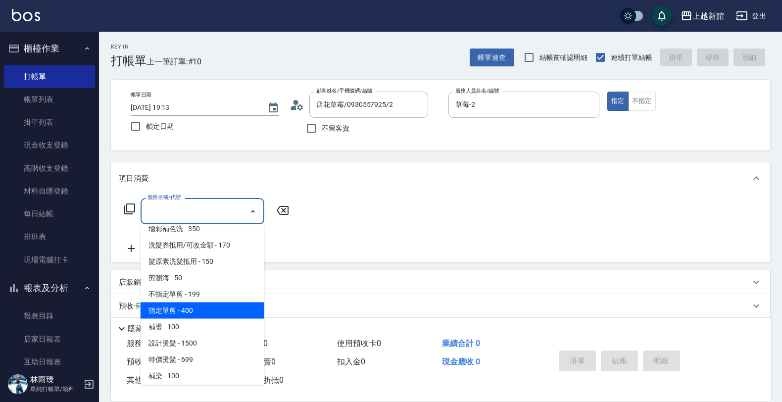
scroll to position [62, 0]
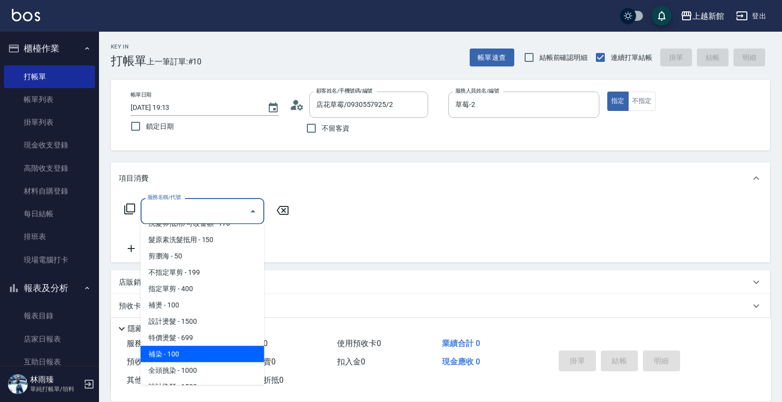
click at [186, 347] on span "補染 - 100" at bounding box center [203, 354] width 124 height 16
type input "補染(401)"
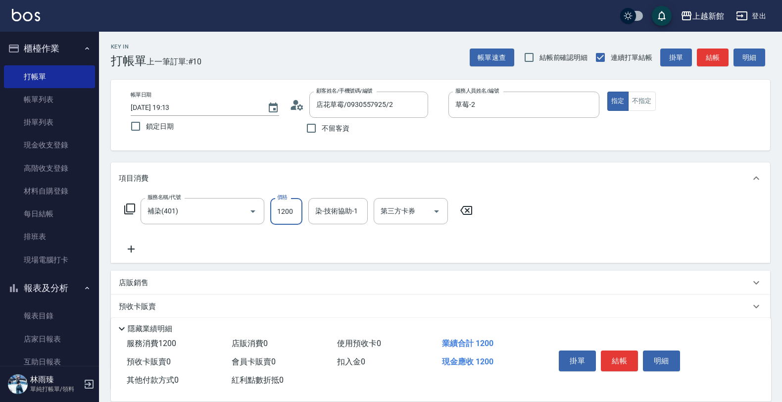
type input "1200"
type input "草莓-2"
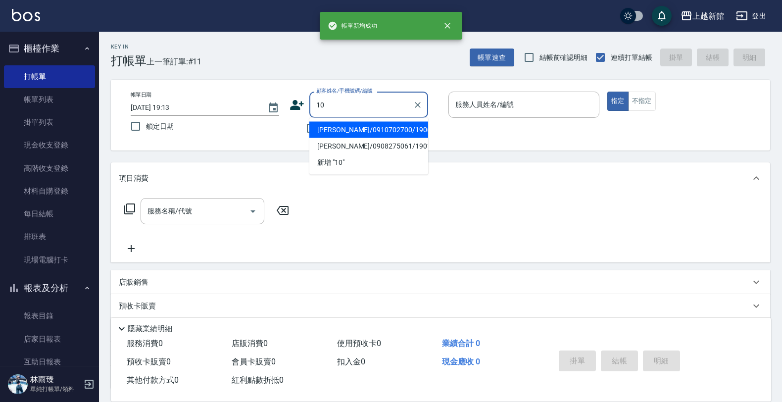
type input "[PERSON_NAME]/0910702700/190617"
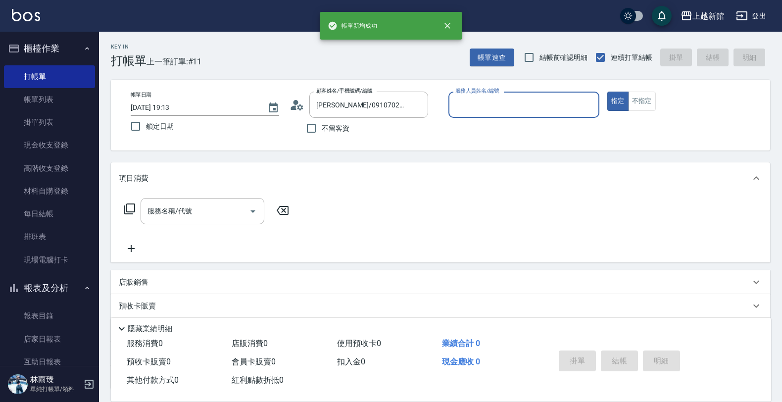
click at [607, 92] on button "指定" at bounding box center [617, 101] width 21 height 19
type input "莫尼卡-7"
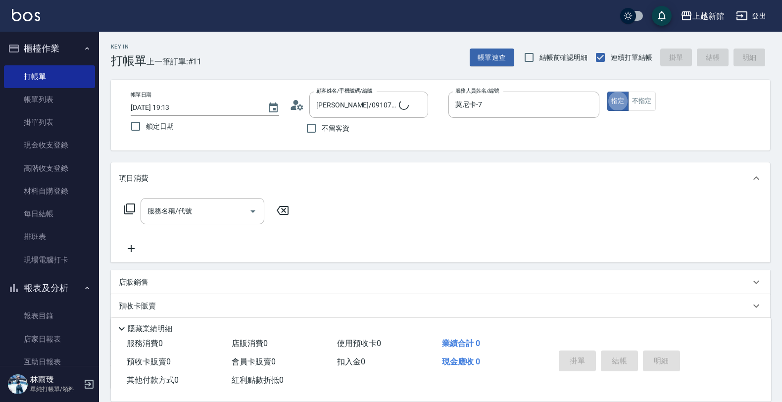
type input "[PERSON_NAME]/0974376310/10"
type input "瑪沙-10"
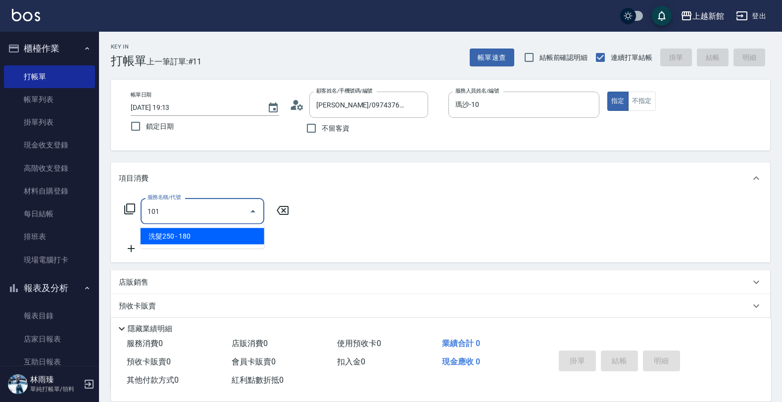
type input "洗髮250(101)"
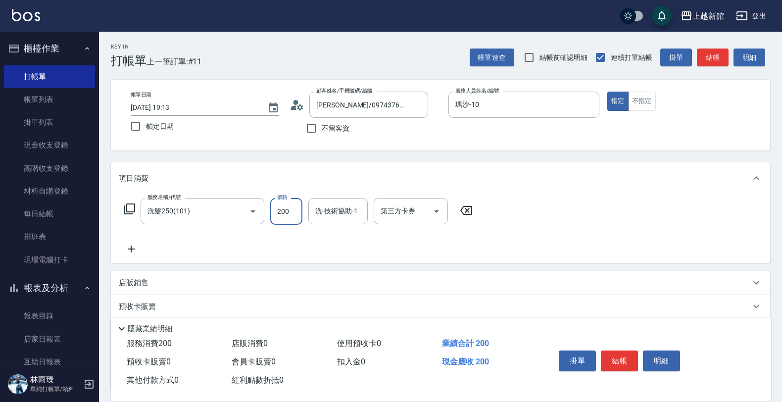
type input "200"
type input "容綺-21"
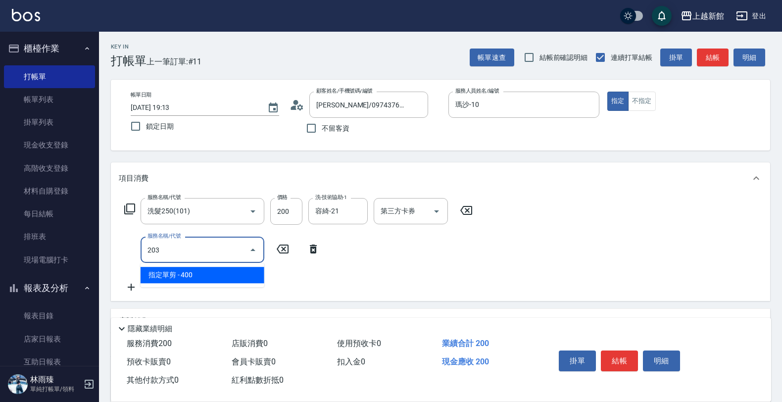
type input "指定單剪(203)"
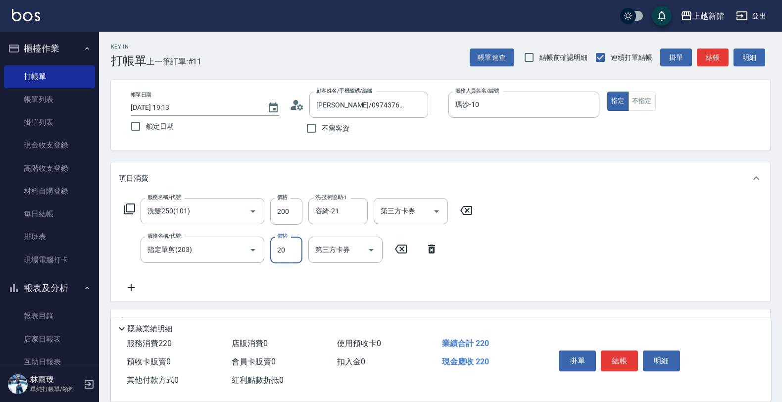
type input "200"
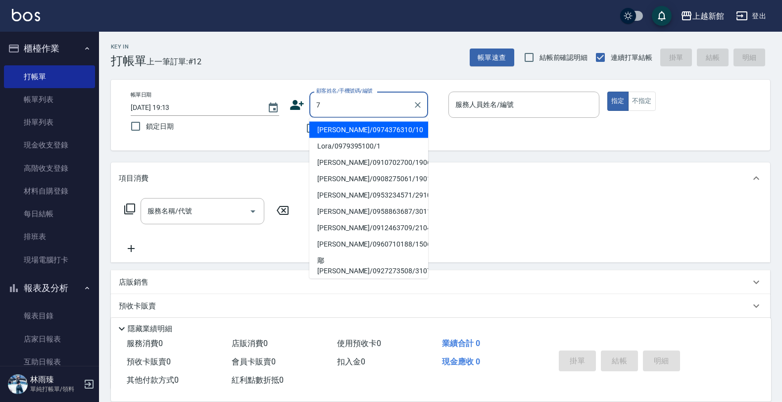
type input "[PERSON_NAME]/0974376310/10"
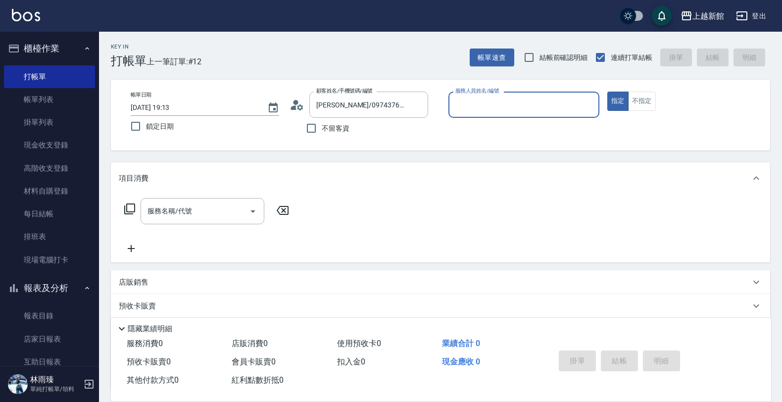
click at [607, 92] on button "指定" at bounding box center [617, 101] width 21 height 19
type input "瑪沙-10"
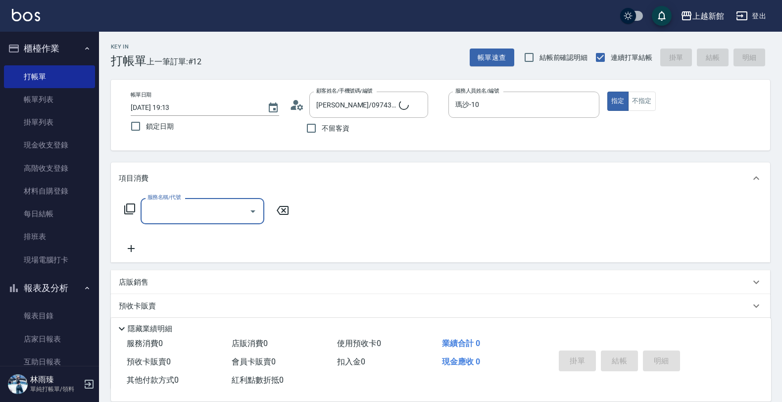
type input "[PERSON_NAME]卡/77/7"
type input "莫尼卡-7"
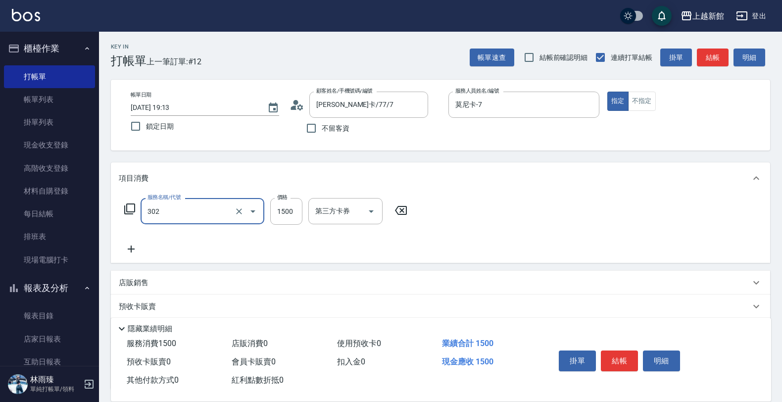
type input "設計燙髮(302)"
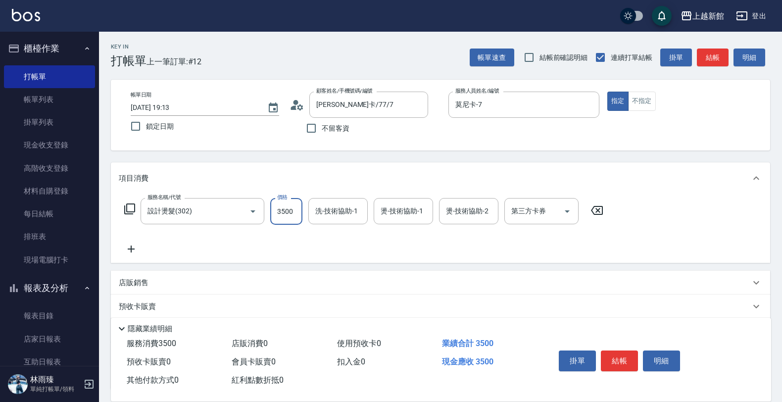
type input "3500"
type input "容綺-21"
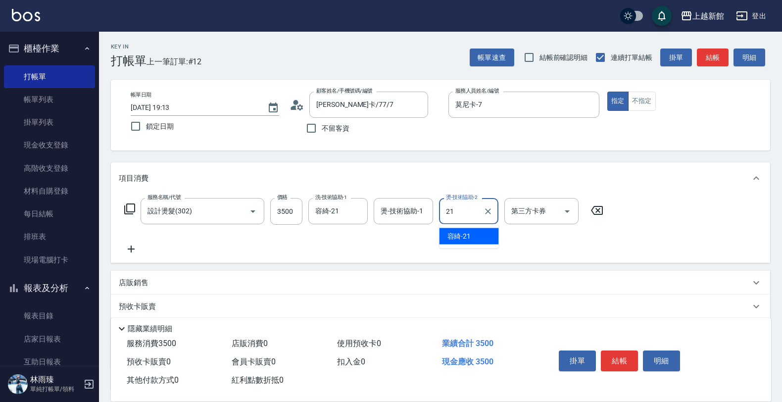
type input "容綺-21"
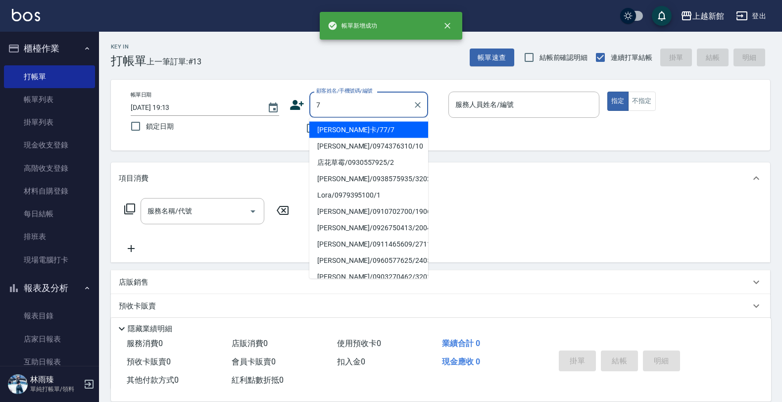
type input "[PERSON_NAME]卡/77/7"
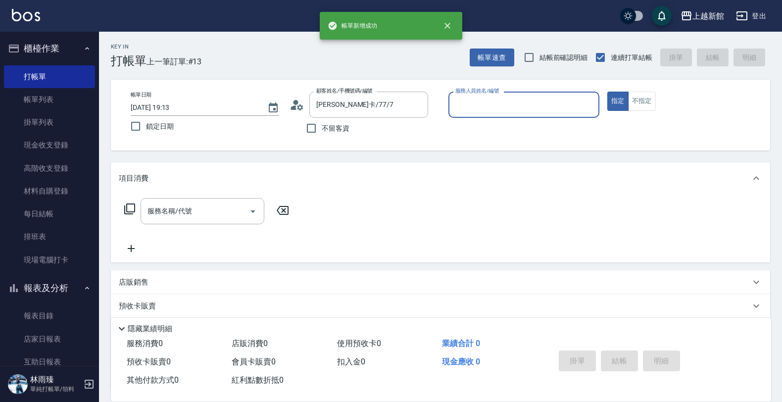
click at [607, 92] on button "指定" at bounding box center [617, 101] width 21 height 19
type input "莫尼卡-7"
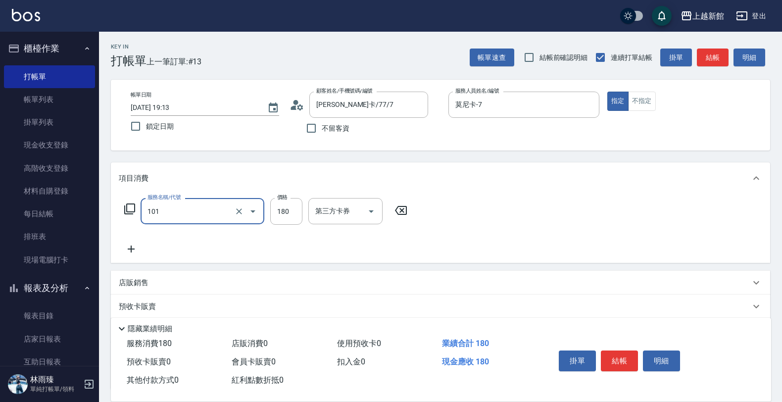
type input "洗髮250(101)"
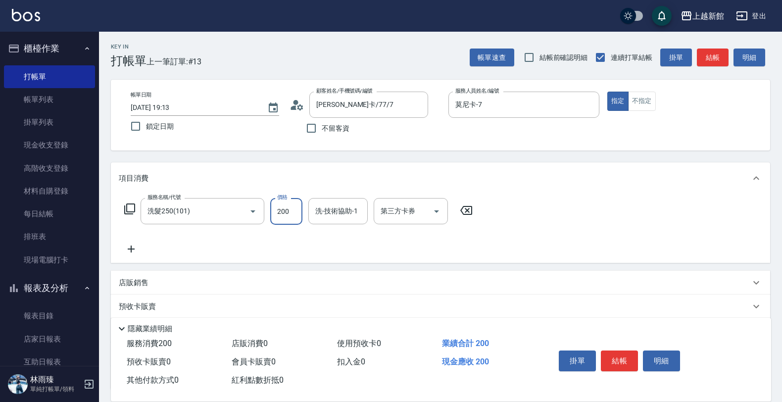
type input "200"
type input "小邱-25"
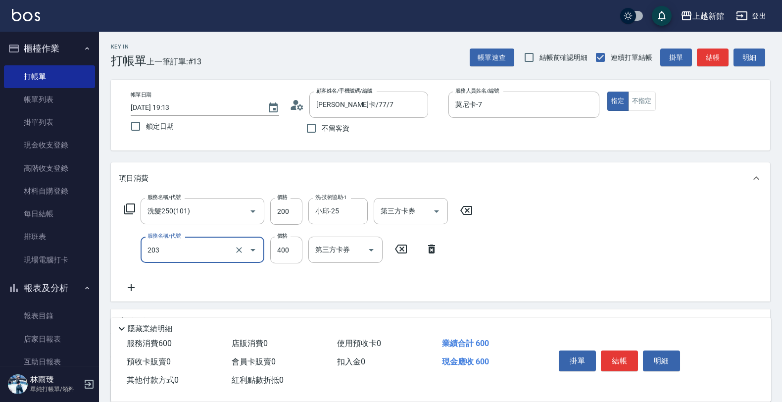
type input "指定單剪(203)"
type input "200"
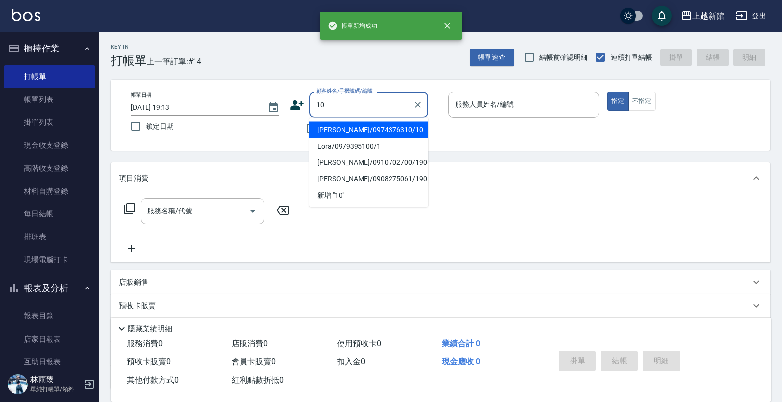
type input "[PERSON_NAME]/0974376310/10"
click at [607, 92] on button "指定" at bounding box center [617, 101] width 21 height 19
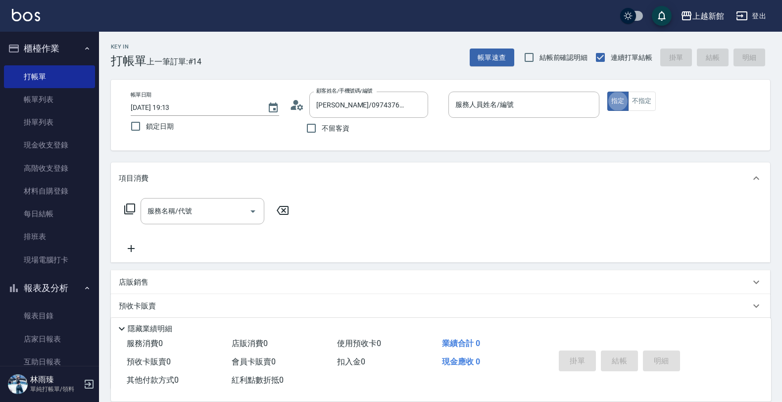
type input "瑪沙-10"
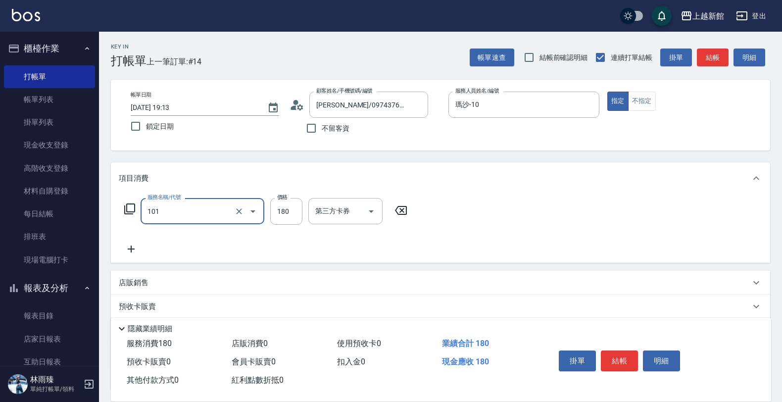
type input "洗髮250(101)"
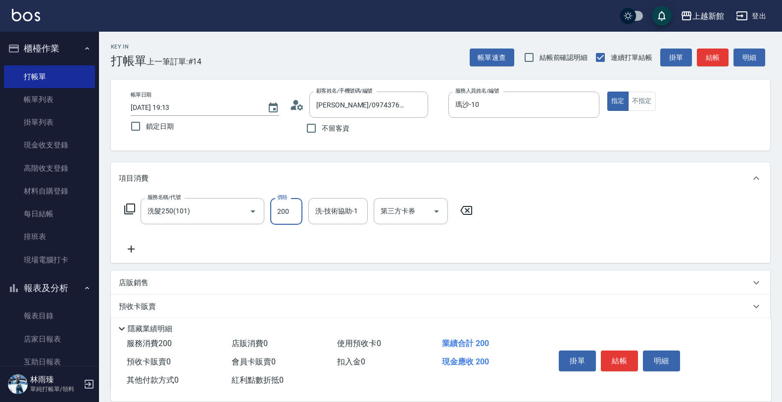
type input "200"
type input "容綺-21"
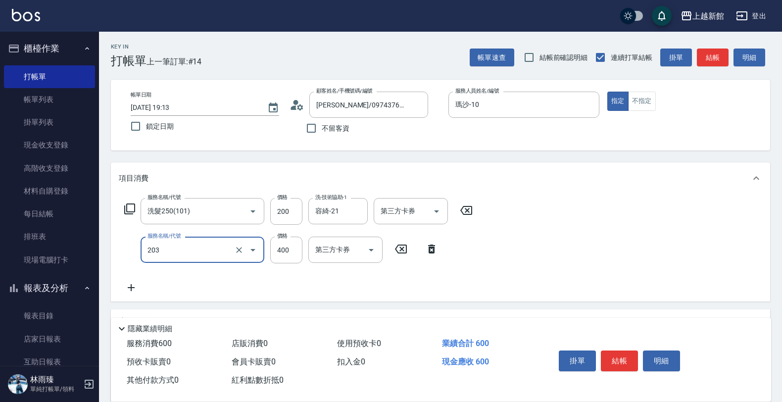
type input "指定單剪(203)"
type input "200"
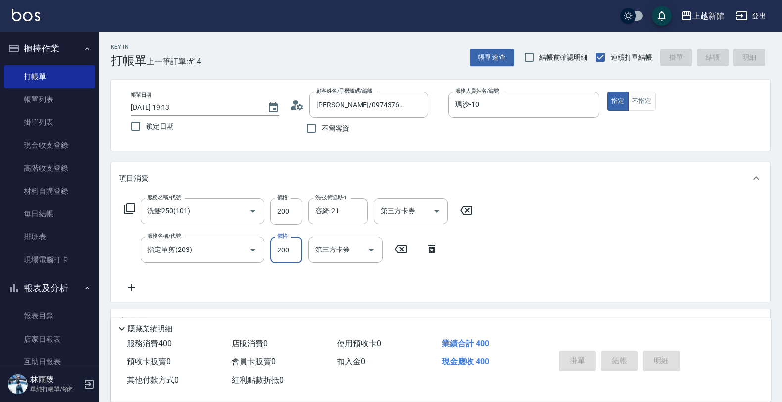
type input "[DATE] 19:14"
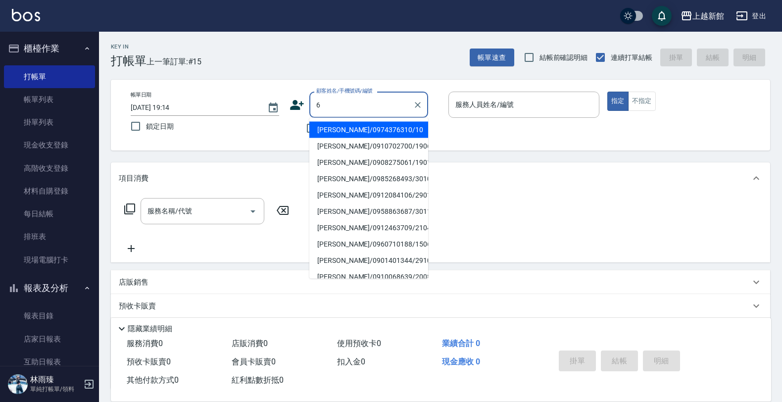
click at [607, 92] on button "指定" at bounding box center [617, 101] width 21 height 19
type input "[PERSON_NAME]/0974376310/10"
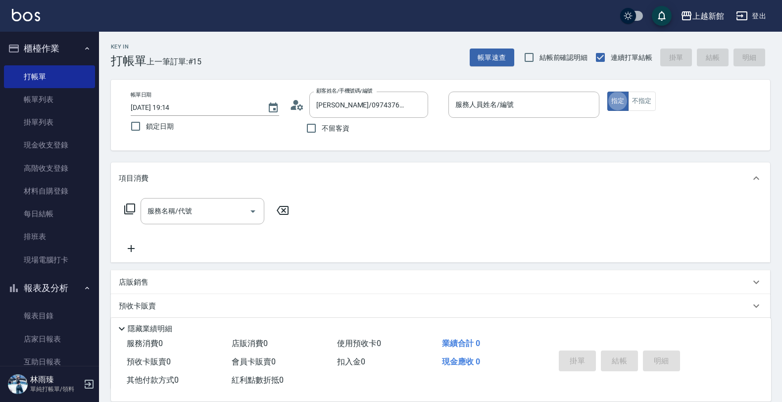
type input "瑪沙-10"
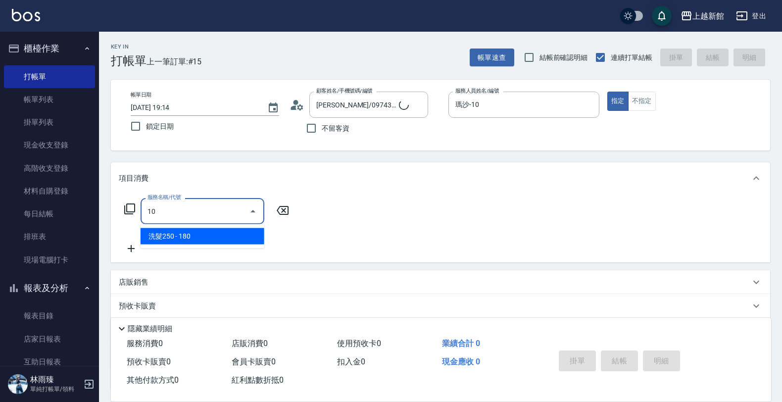
type input "101"
type input "[PERSON_NAME]/6_[PERSON_NAME]/6"
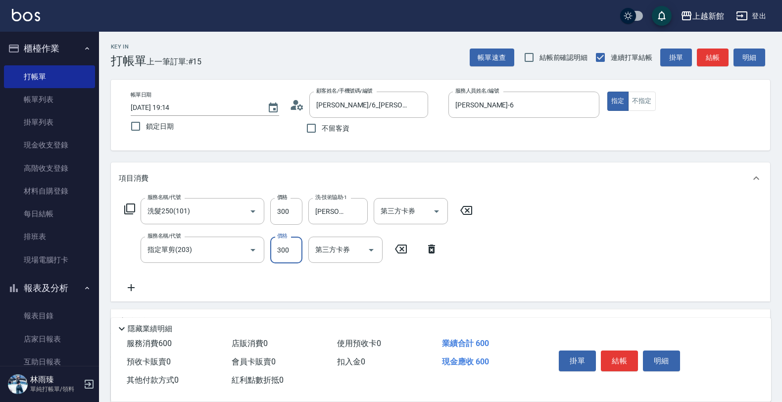
click at [288, 242] on input "300" at bounding box center [286, 250] width 32 height 27
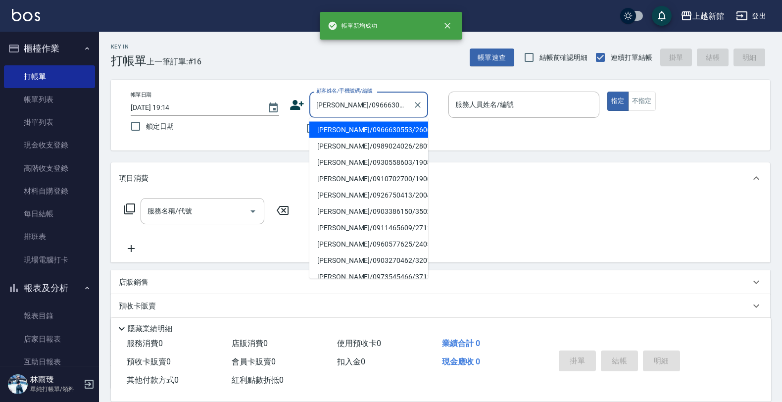
click at [607, 92] on button "指定" at bounding box center [617, 101] width 21 height 19
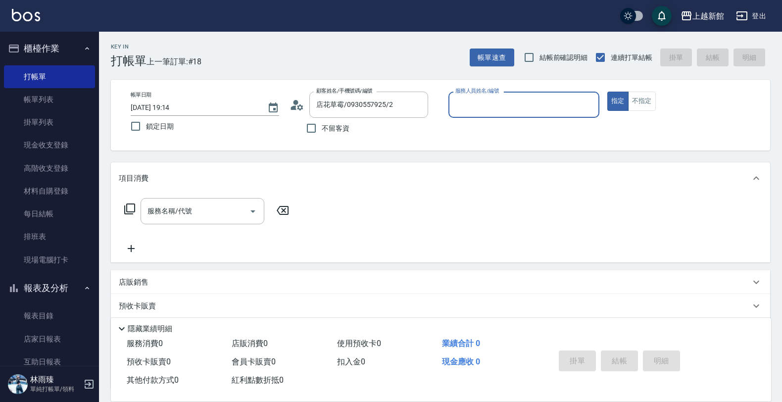
click at [607, 92] on button "指定" at bounding box center [617, 101] width 21 height 19
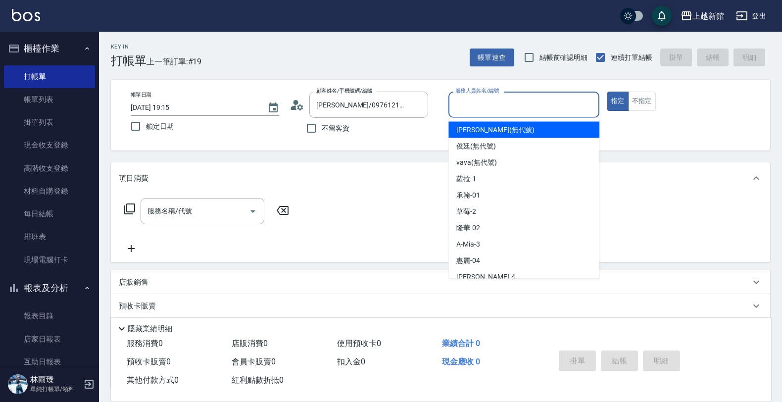
click at [568, 109] on input "服務人員姓名/編號" at bounding box center [524, 104] width 142 height 17
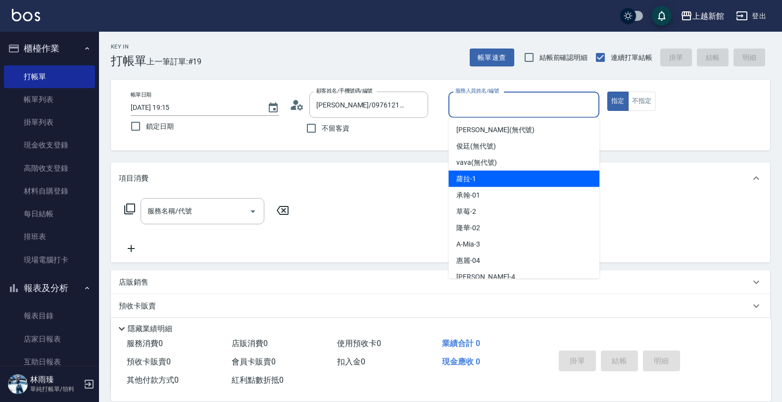
click at [500, 173] on div "[PERSON_NAME] -1" at bounding box center [523, 179] width 151 height 16
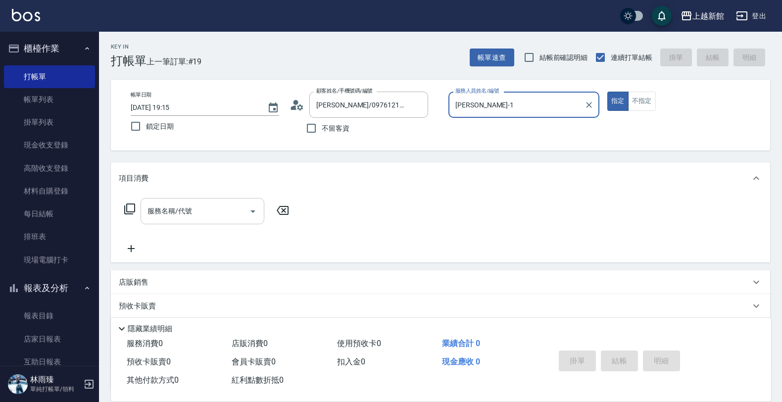
click at [185, 204] on input "服務名稱/代號" at bounding box center [195, 210] width 100 height 17
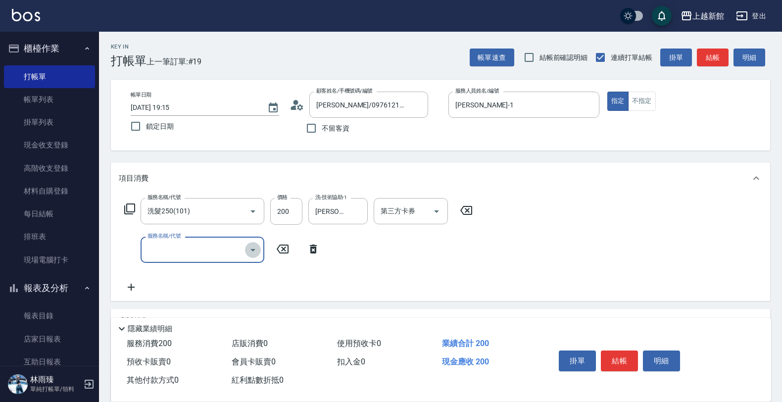
click at [254, 253] on icon "Open" at bounding box center [253, 250] width 12 height 12
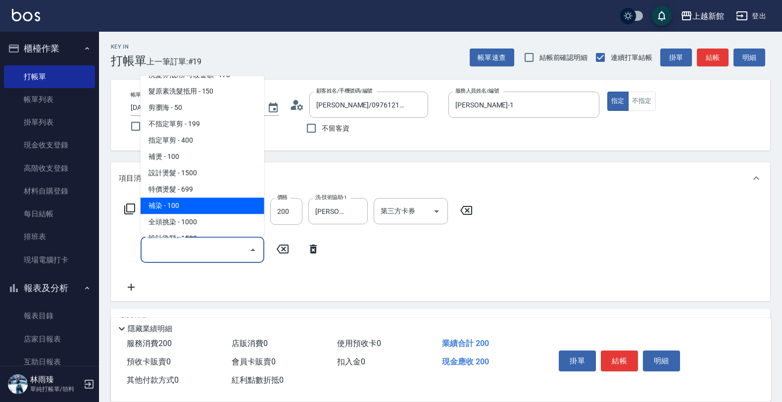
click at [196, 203] on span "補染 - 100" at bounding box center [203, 205] width 124 height 16
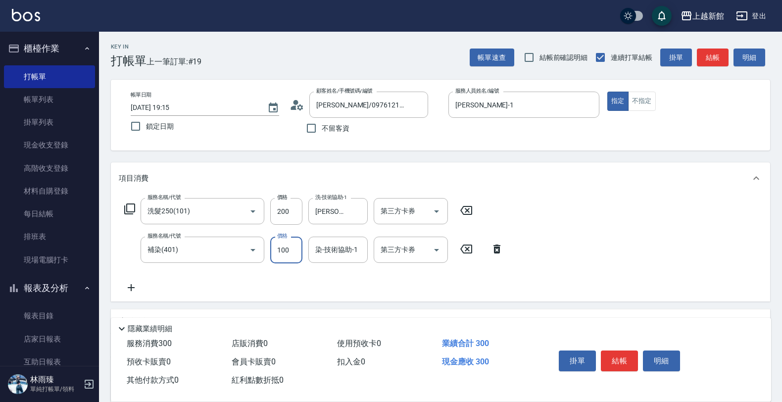
click at [288, 248] on input "100" at bounding box center [286, 250] width 32 height 27
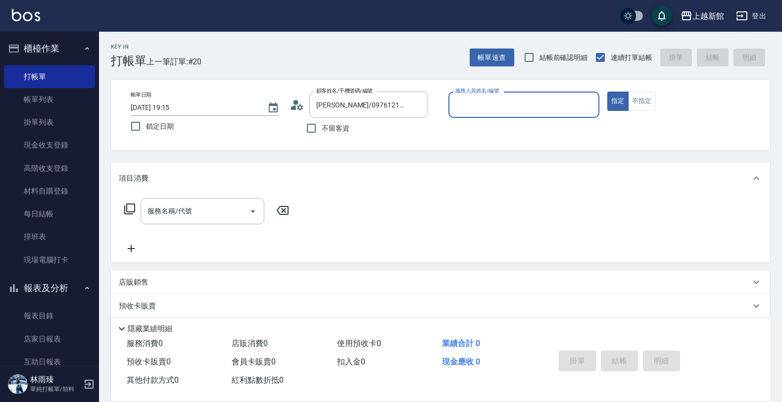
click at [607, 92] on button "指定" at bounding box center [617, 101] width 21 height 19
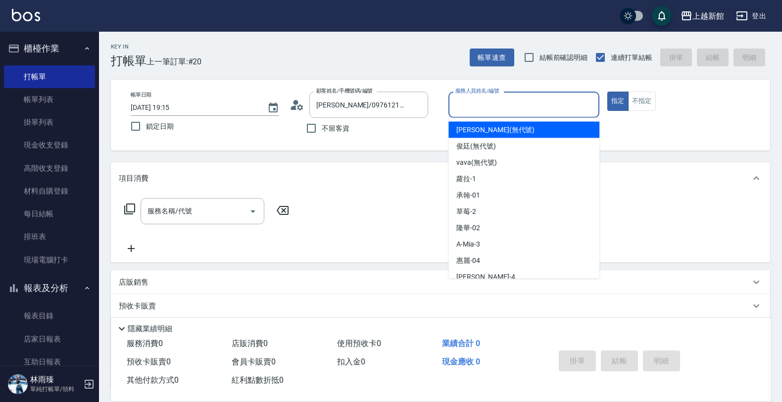
drag, startPoint x: 482, startPoint y: 102, endPoint x: 474, endPoint y: 107, distance: 9.1
click at [477, 106] on input "服務人員姓名/編號" at bounding box center [524, 104] width 142 height 17
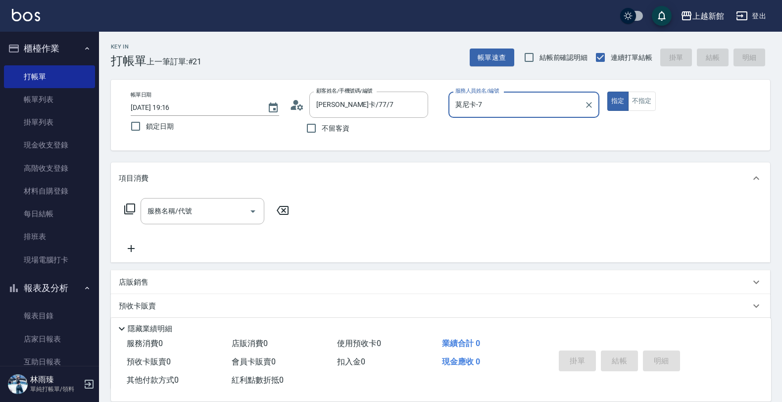
click at [607, 92] on button "指定" at bounding box center [617, 101] width 21 height 19
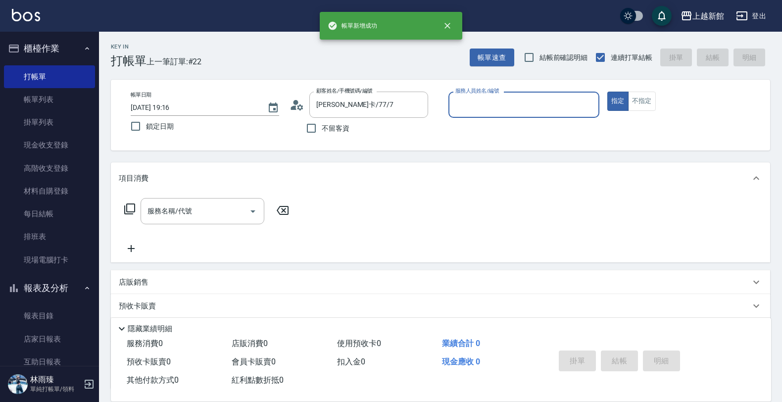
click at [607, 92] on button "指定" at bounding box center [617, 101] width 21 height 19
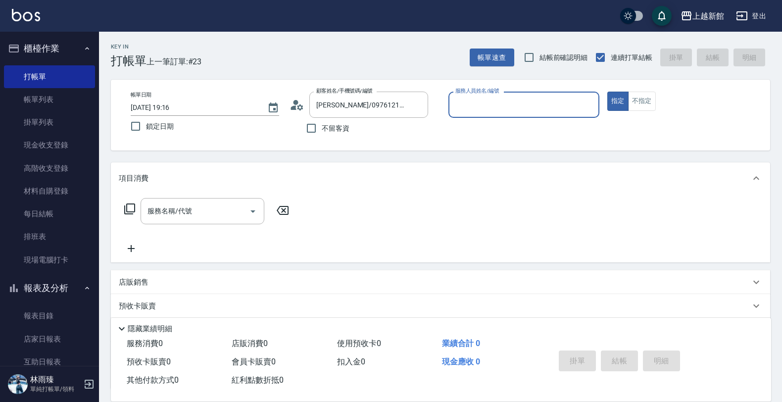
click at [607, 92] on button "指定" at bounding box center [617, 101] width 21 height 19
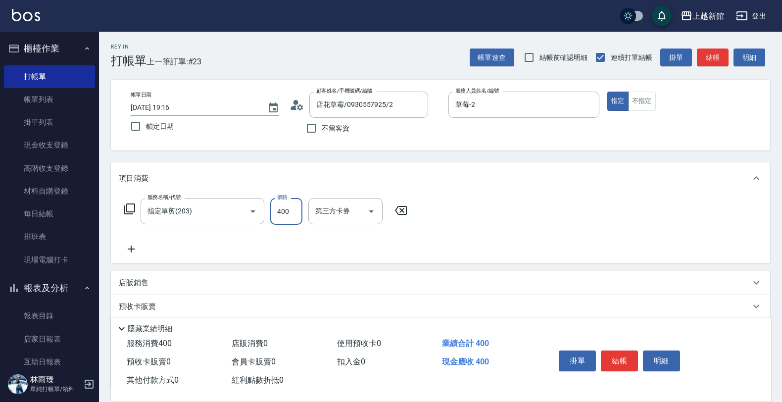
click at [295, 205] on input "400" at bounding box center [286, 211] width 32 height 27
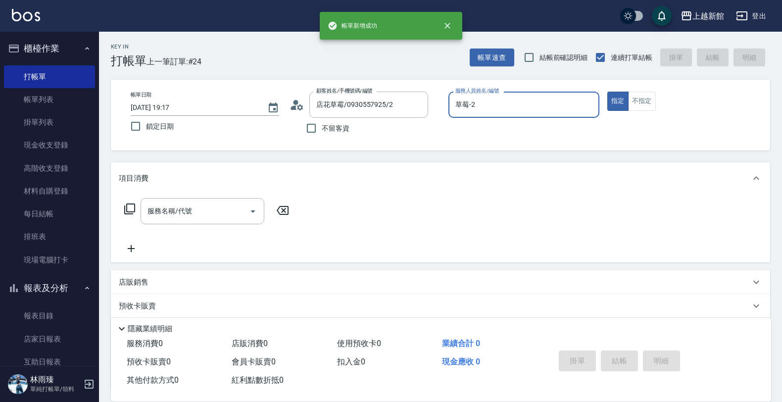
click at [607, 92] on button "指定" at bounding box center [617, 101] width 21 height 19
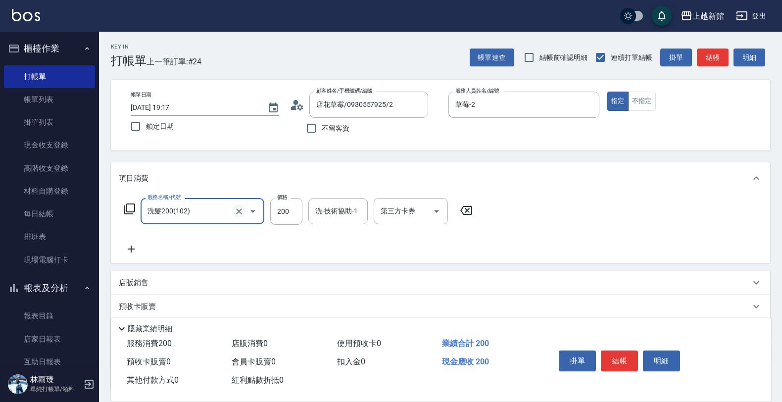
click at [243, 208] on icon "Clear" at bounding box center [239, 211] width 10 height 10
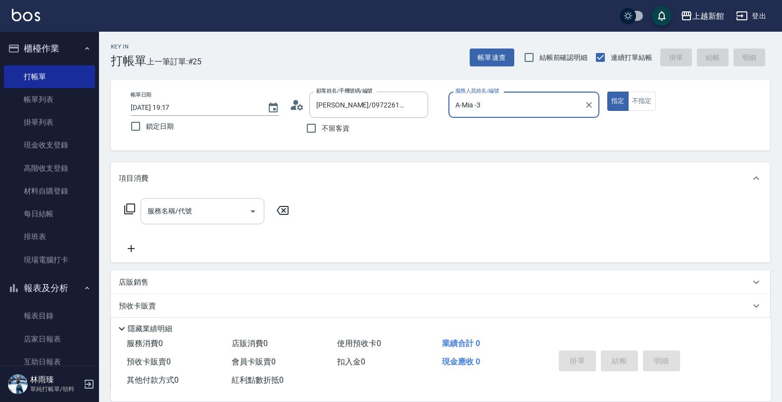
click at [607, 92] on button "指定" at bounding box center [617, 101] width 21 height 19
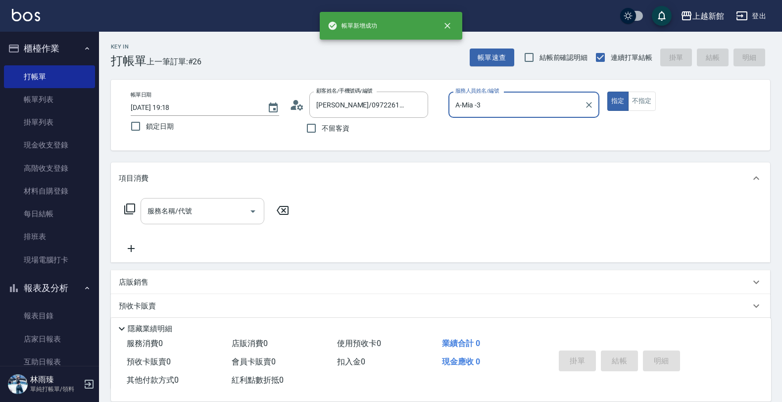
click at [607, 92] on button "指定" at bounding box center [617, 101] width 21 height 19
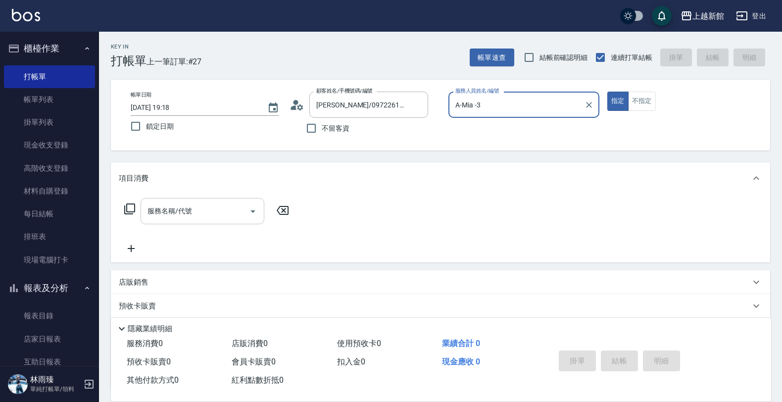
click at [607, 92] on button "指定" at bounding box center [617, 101] width 21 height 19
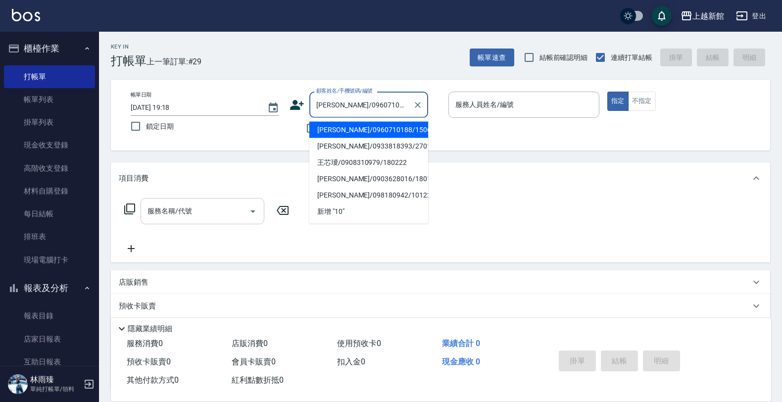
click at [607, 92] on button "指定" at bounding box center [617, 101] width 21 height 19
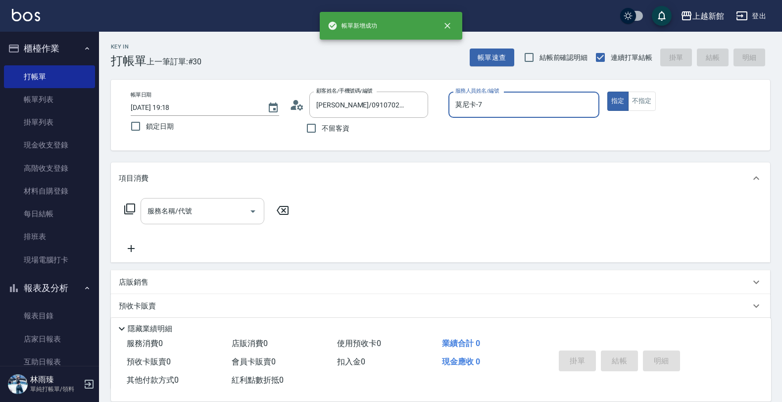
click at [607, 92] on button "指定" at bounding box center [617, 101] width 21 height 19
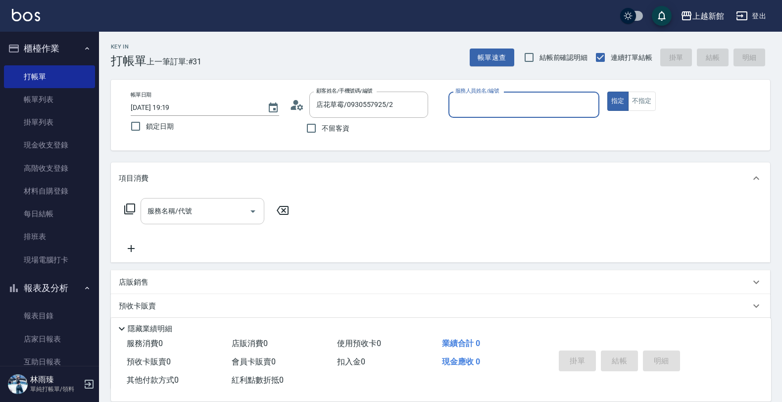
click at [607, 92] on button "指定" at bounding box center [617, 101] width 21 height 19
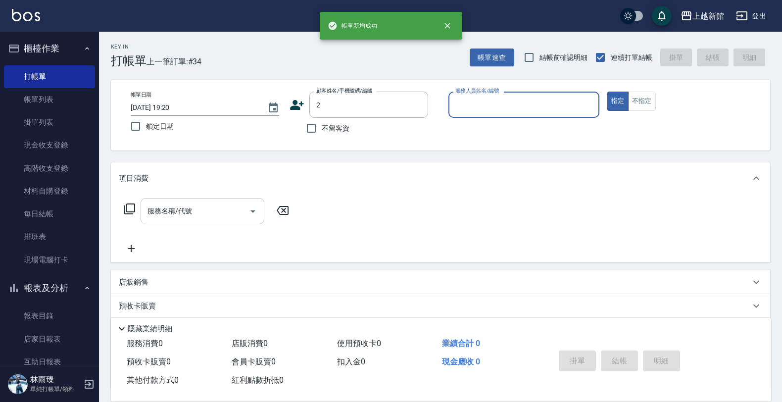
click at [607, 92] on button "指定" at bounding box center [617, 101] width 21 height 19
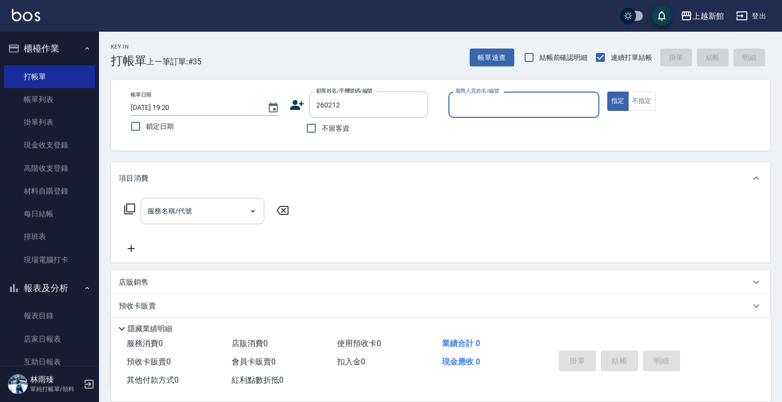
click at [607, 92] on button "指定" at bounding box center [617, 101] width 21 height 19
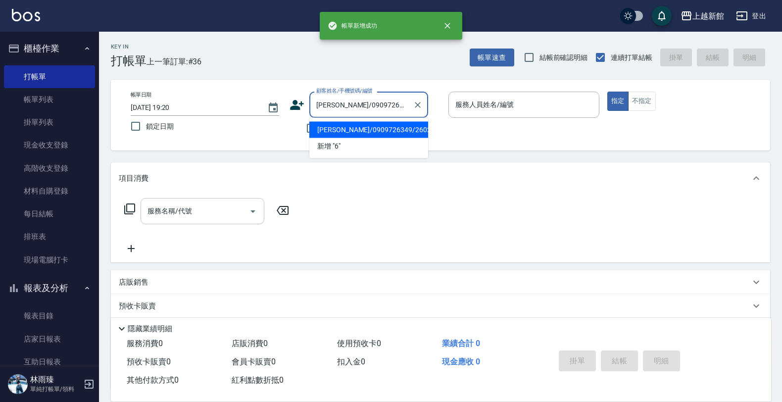
click at [607, 92] on button "指定" at bounding box center [617, 101] width 21 height 19
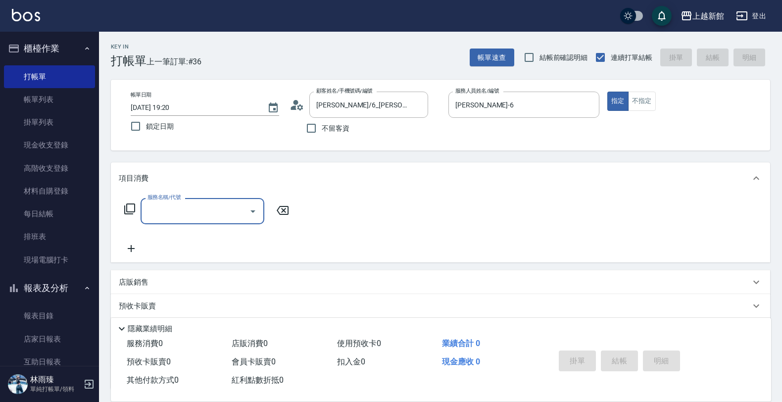
click at [248, 208] on icon "Open" at bounding box center [253, 211] width 12 height 12
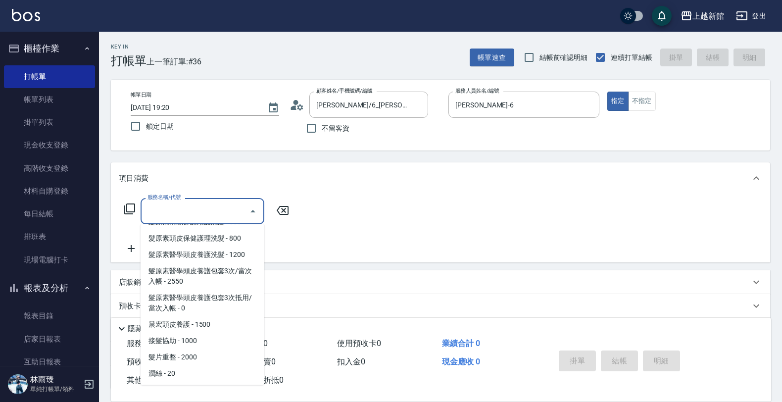
scroll to position [742, 0]
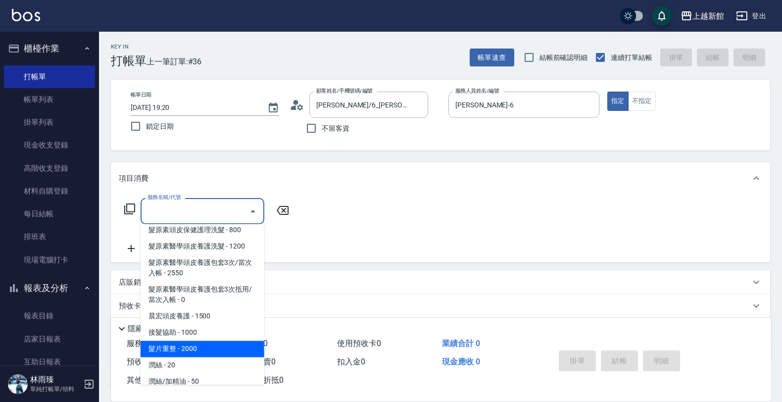
click at [203, 341] on span "髮片重整 - 2000" at bounding box center [203, 349] width 124 height 16
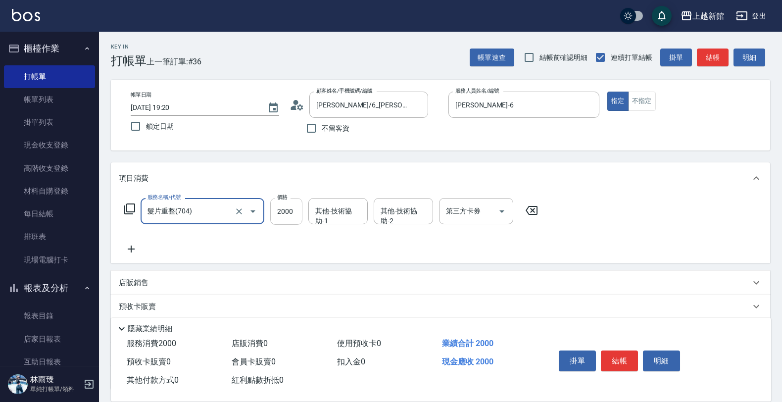
click at [296, 211] on input "2000" at bounding box center [286, 211] width 32 height 27
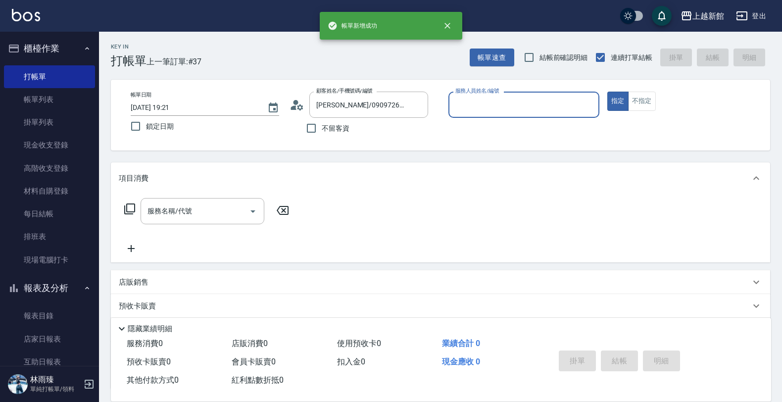
click at [607, 92] on button "指定" at bounding box center [617, 101] width 21 height 19
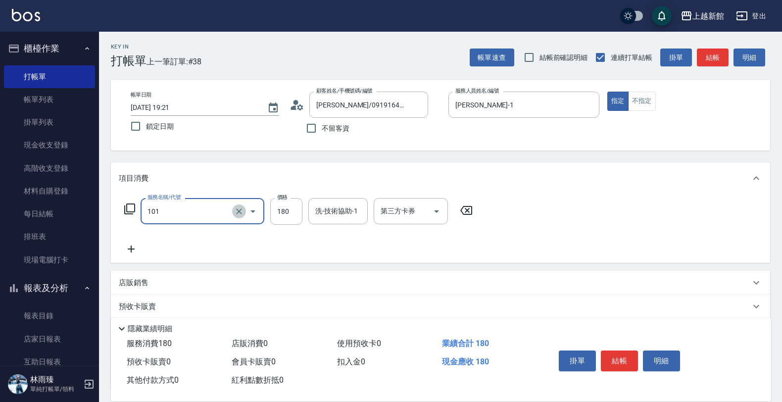
click at [244, 208] on icon "Clear" at bounding box center [239, 211] width 10 height 10
click at [298, 201] on input "180" at bounding box center [286, 211] width 32 height 27
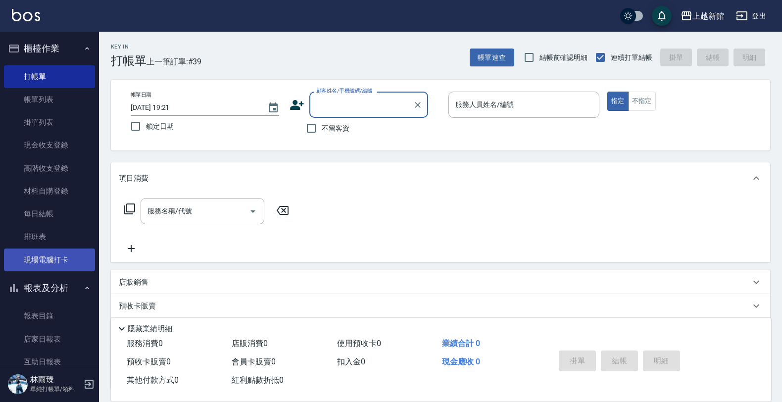
scroll to position [72, 0]
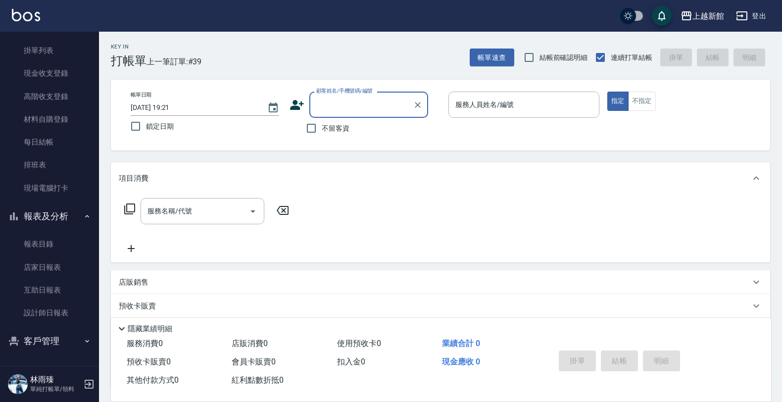
click at [56, 333] on button "客戶管理" at bounding box center [49, 341] width 91 height 26
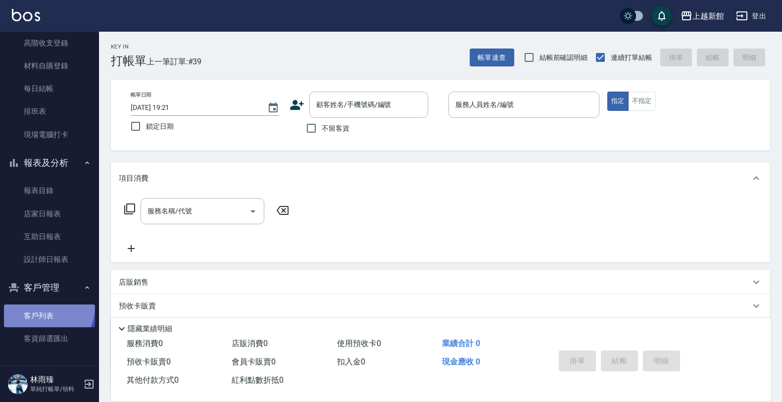
click at [42, 306] on link "客戶列表" at bounding box center [49, 315] width 91 height 23
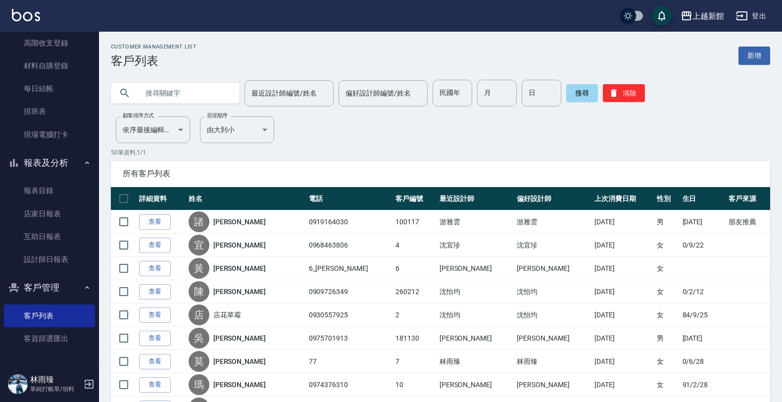
click at [196, 94] on input "text" at bounding box center [185, 93] width 93 height 27
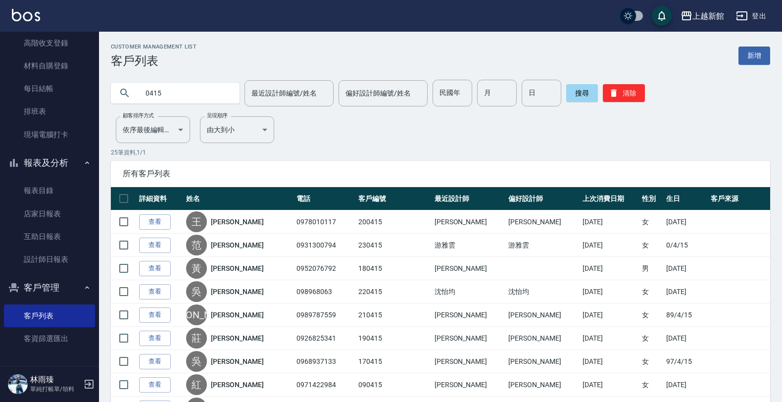
drag, startPoint x: 146, startPoint y: 93, endPoint x: 208, endPoint y: 85, distance: 62.9
click at [147, 92] on input "0415" at bounding box center [185, 93] width 93 height 27
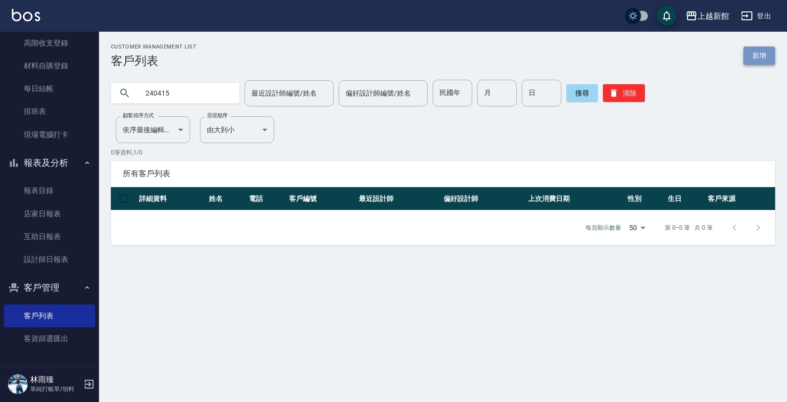
click at [761, 47] on link "新增" at bounding box center [759, 56] width 32 height 18
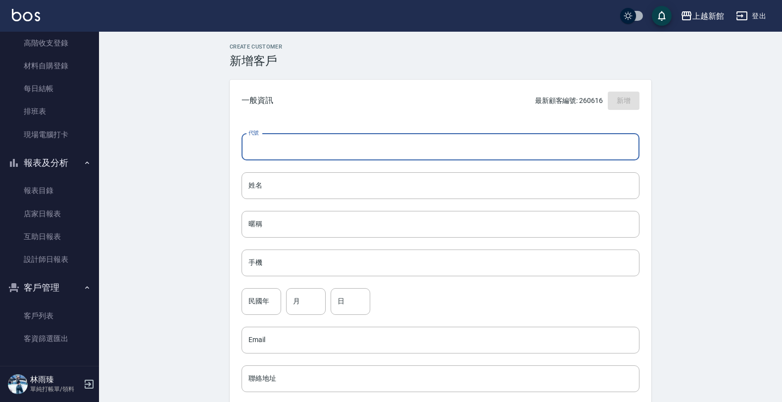
drag, startPoint x: 264, startPoint y: 142, endPoint x: 448, endPoint y: 169, distance: 186.6
click at [264, 144] on input "代號" at bounding box center [441, 147] width 398 height 27
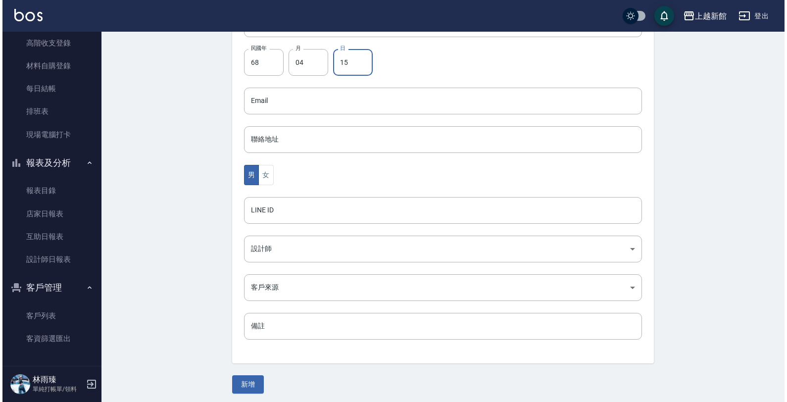
scroll to position [242, 0]
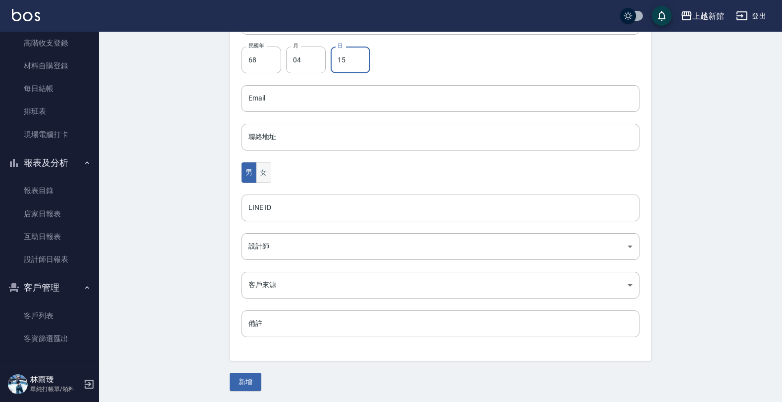
click at [265, 181] on button "女" at bounding box center [263, 172] width 15 height 20
click at [288, 244] on body "上越新館 登出 櫃檯作業 打帳單 帳單列表 掛單列表 現金收支登錄 高階收支登錄 材料自購登錄 每日結帳 排班表 現場電腦打卡 報表及分析 報表目錄 店家日報…" at bounding box center [393, 80] width 787 height 644
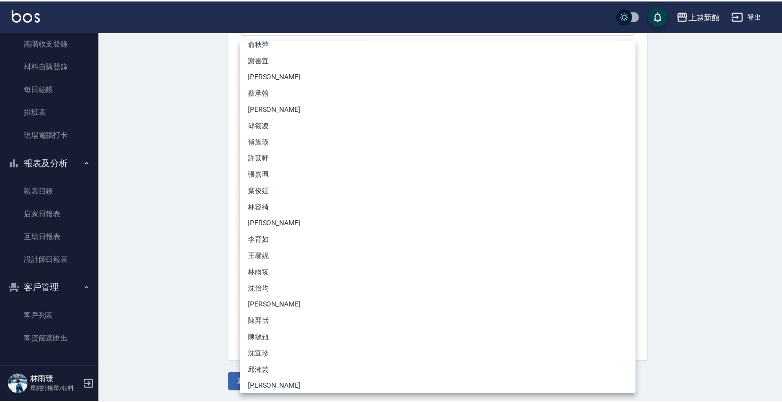
scroll to position [94, 0]
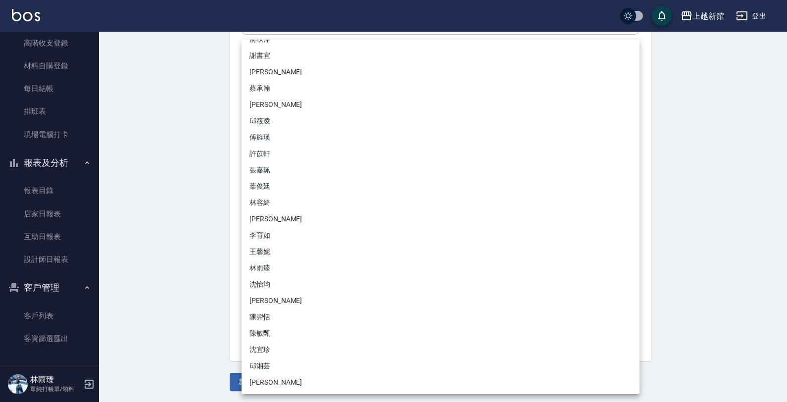
click at [288, 286] on li "沈怡均" at bounding box center [441, 284] width 398 height 16
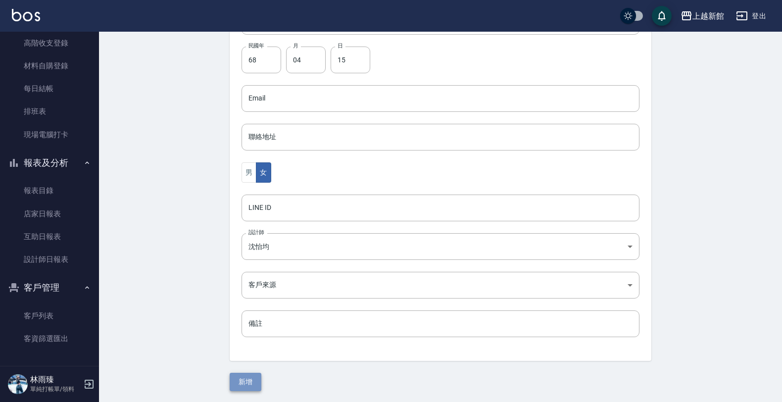
click at [238, 382] on button "新增" at bounding box center [246, 382] width 32 height 18
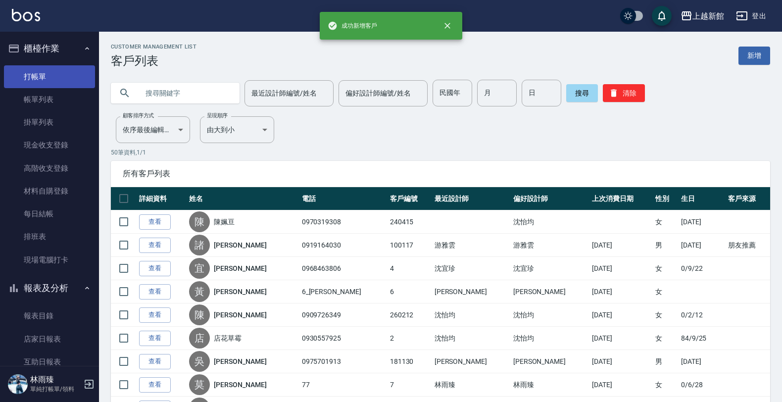
click at [36, 82] on link "打帳單" at bounding box center [49, 76] width 91 height 23
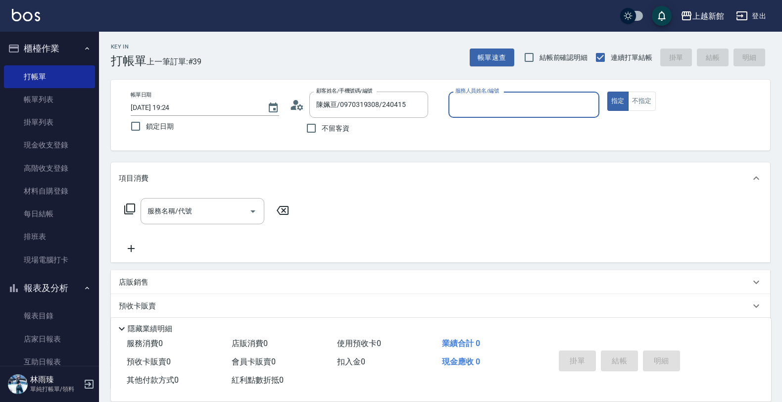
click at [607, 92] on button "指定" at bounding box center [617, 101] width 21 height 19
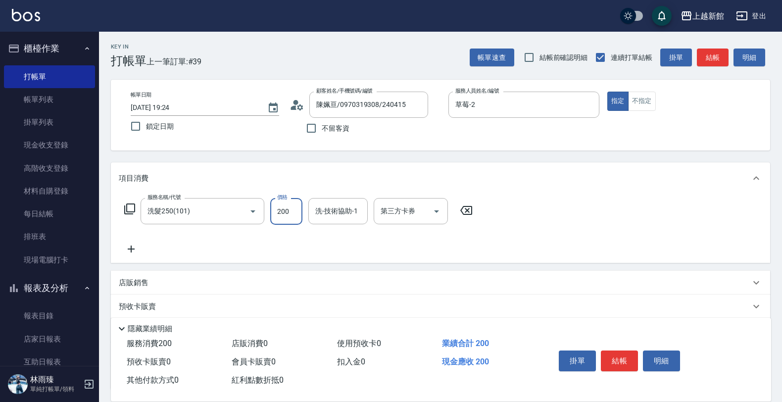
click at [300, 214] on input "200" at bounding box center [286, 211] width 32 height 27
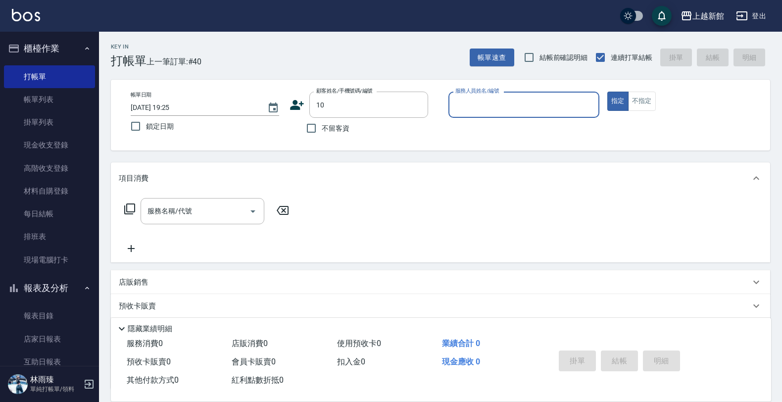
click at [607, 92] on button "指定" at bounding box center [617, 101] width 21 height 19
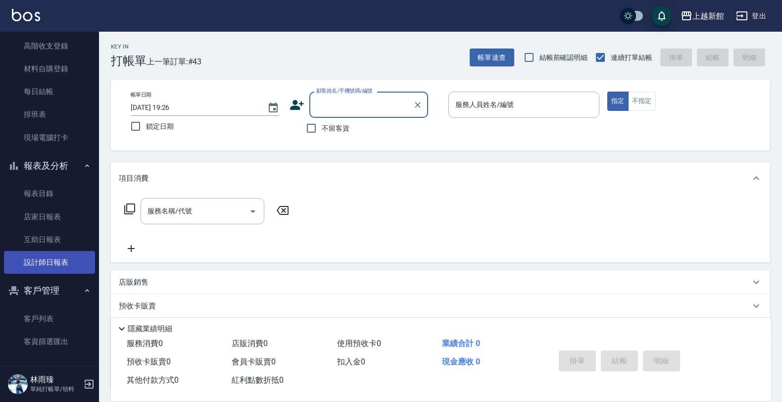
scroll to position [124, 0]
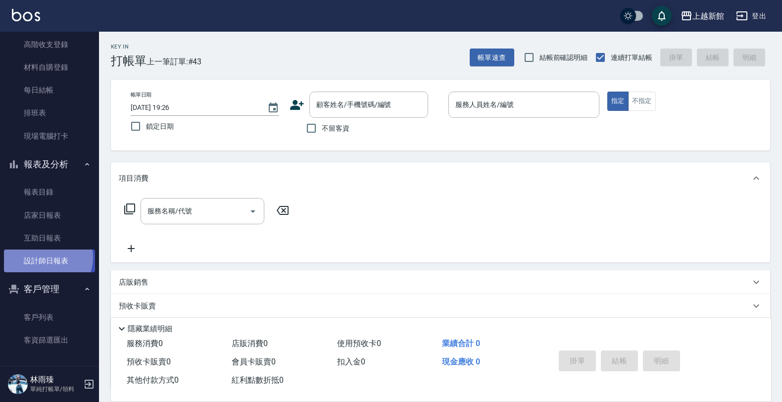
click at [47, 257] on link "設計師日報表" at bounding box center [49, 260] width 91 height 23
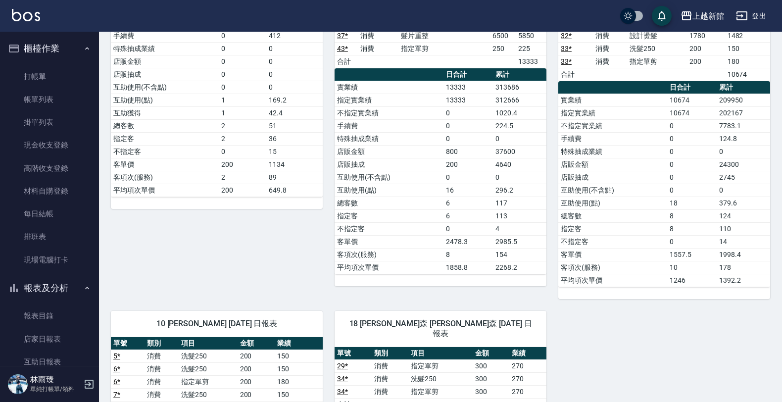
scroll to position [473, 0]
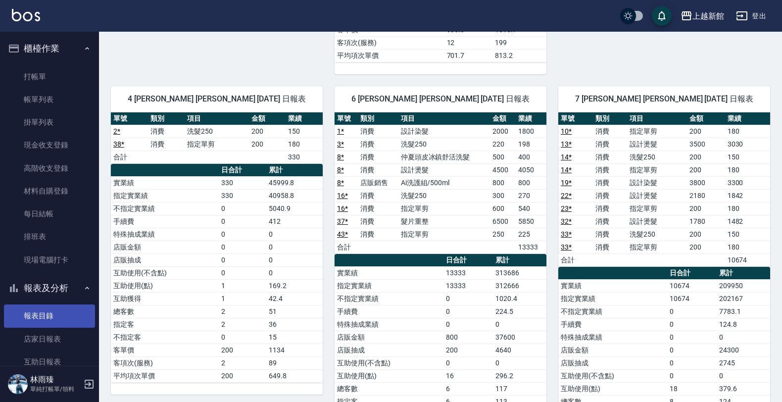
drag, startPoint x: 62, startPoint y: 135, endPoint x: 80, endPoint y: 322, distance: 187.4
click at [82, 324] on link "報表目錄" at bounding box center [49, 315] width 91 height 23
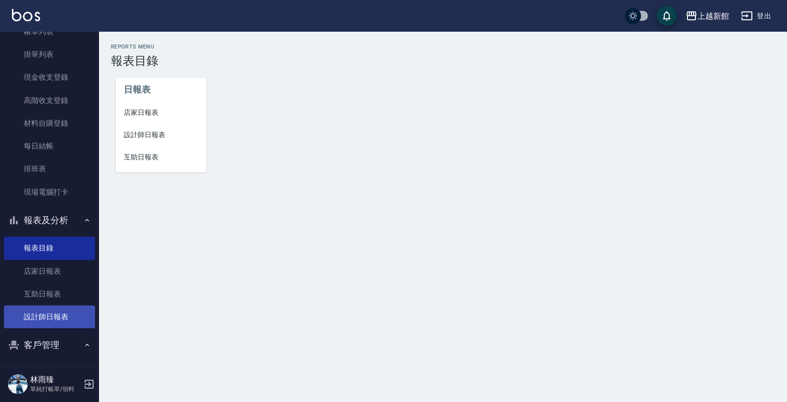
scroll to position [124, 0]
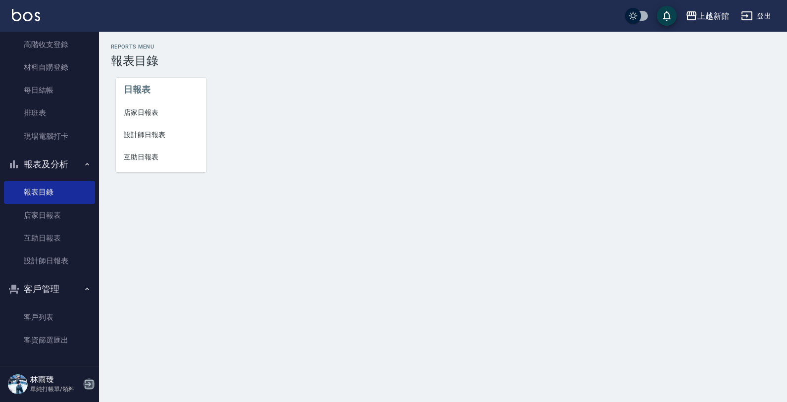
drag, startPoint x: 90, startPoint y: 382, endPoint x: 122, endPoint y: 349, distance: 45.5
click at [90, 382] on icon "button" at bounding box center [89, 384] width 12 height 12
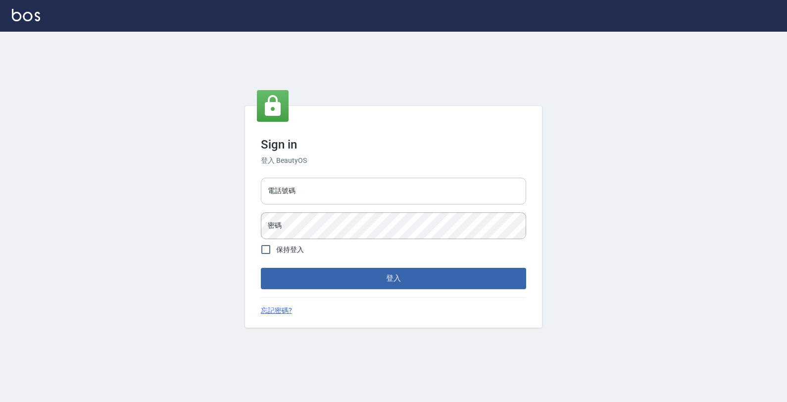
click at [385, 194] on input "電話號碼" at bounding box center [393, 191] width 265 height 27
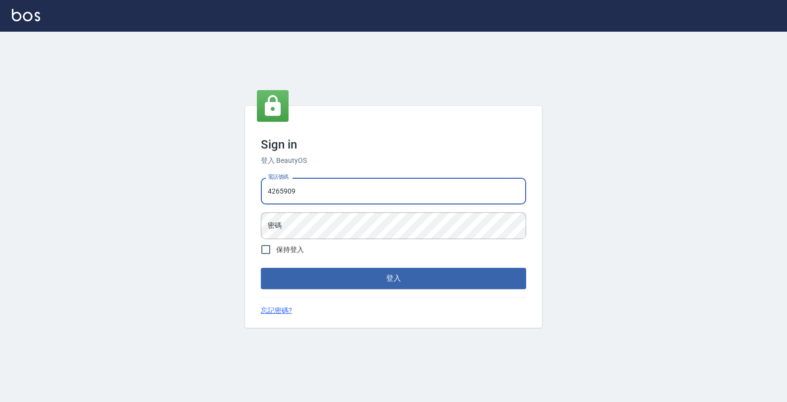
type input "4265909"
click at [261, 268] on button "登入" at bounding box center [393, 278] width 265 height 21
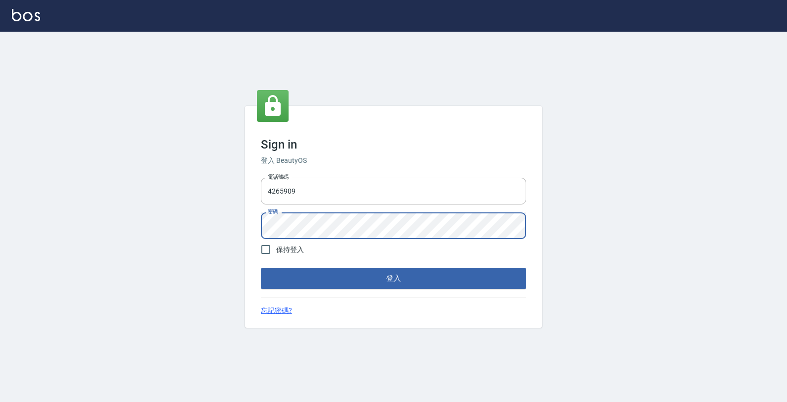
click at [261, 268] on button "登入" at bounding box center [393, 278] width 265 height 21
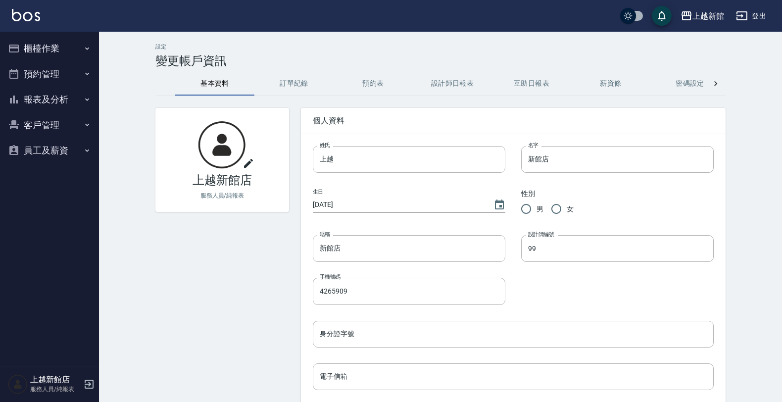
click at [52, 92] on button "報表及分析" at bounding box center [49, 100] width 91 height 26
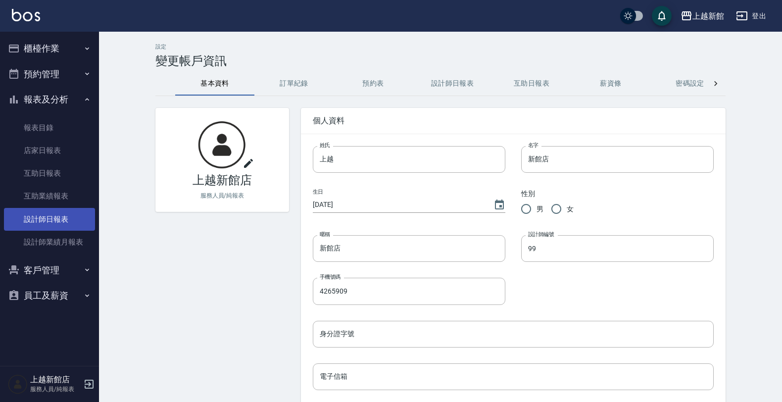
drag, startPoint x: 37, startPoint y: 201, endPoint x: 41, endPoint y: 226, distance: 24.6
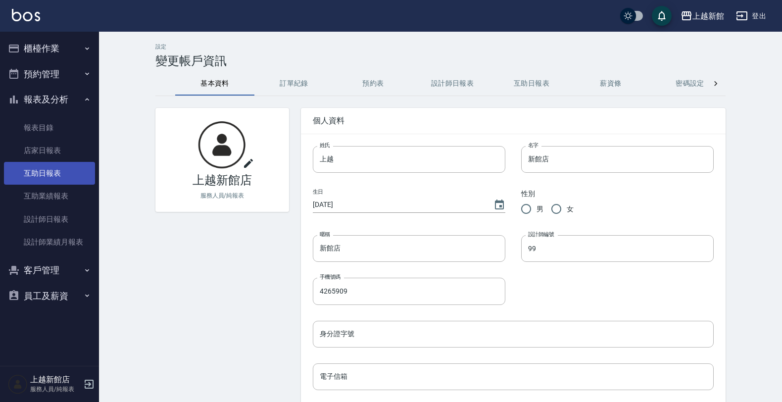
drag, startPoint x: 41, startPoint y: 226, endPoint x: 53, endPoint y: 178, distance: 49.1
click at [53, 178] on link "互助日報表" at bounding box center [49, 173] width 91 height 23
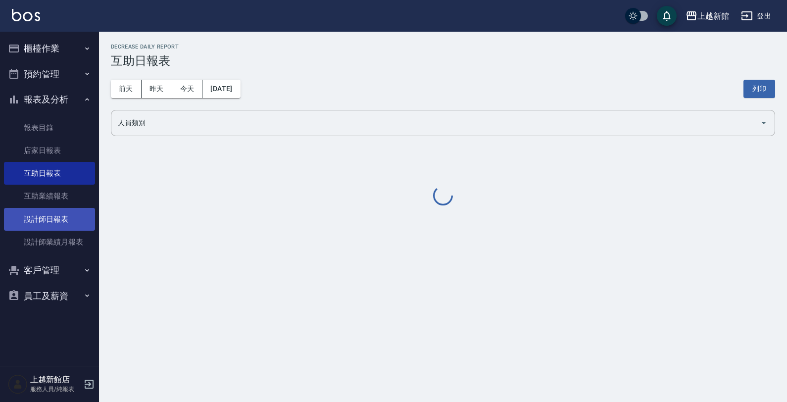
click at [62, 223] on link "設計師日報表" at bounding box center [49, 219] width 91 height 23
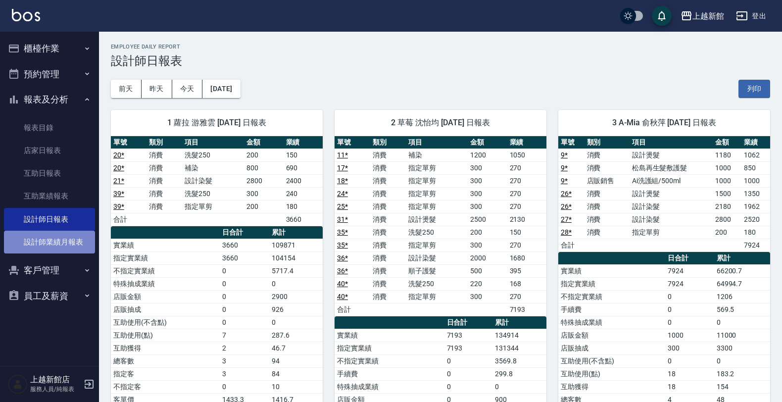
drag, startPoint x: 52, startPoint y: 217, endPoint x: 57, endPoint y: 241, distance: 24.9
click at [57, 241] on link "設計師業績月報表" at bounding box center [49, 242] width 91 height 23
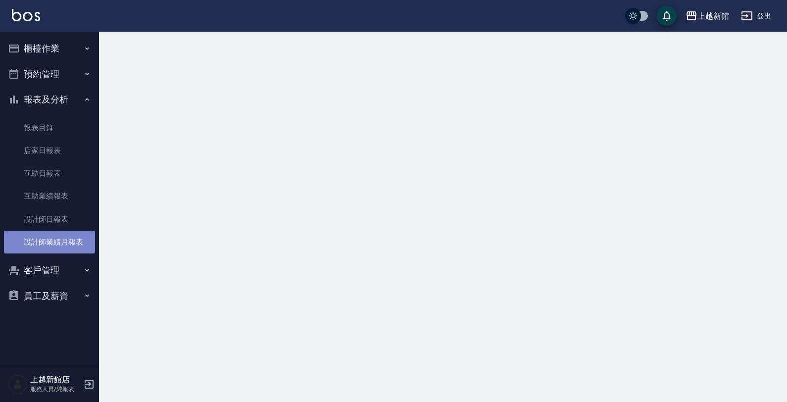
click at [57, 241] on link "設計師業績月報表" at bounding box center [49, 242] width 91 height 23
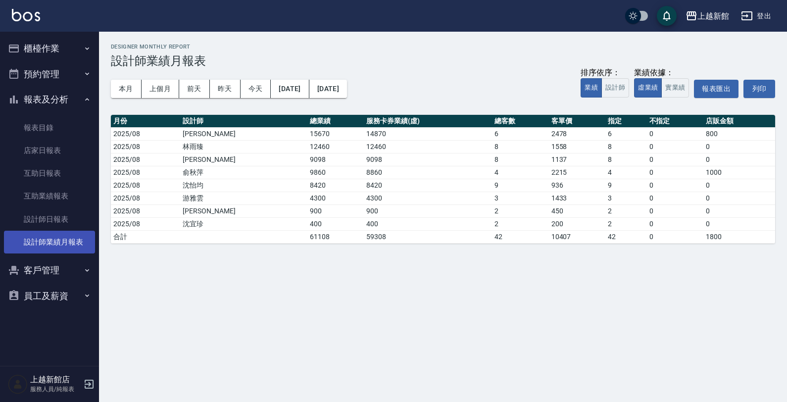
click at [57, 241] on link "設計師業績月報表" at bounding box center [49, 242] width 91 height 23
click at [132, 88] on button "本月" at bounding box center [126, 89] width 31 height 18
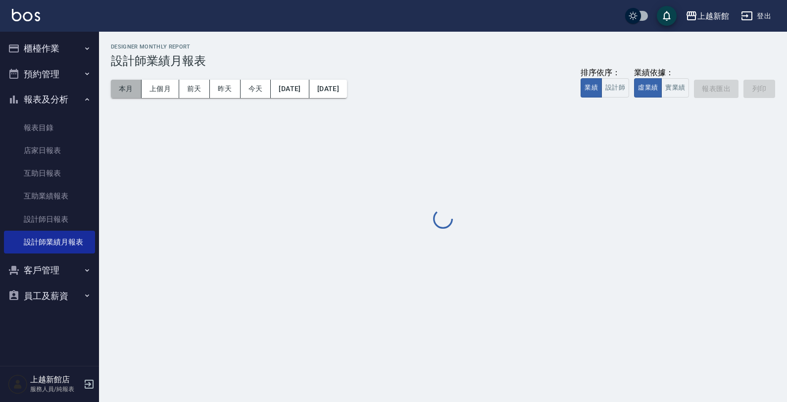
click at [132, 88] on button "本月" at bounding box center [126, 89] width 31 height 18
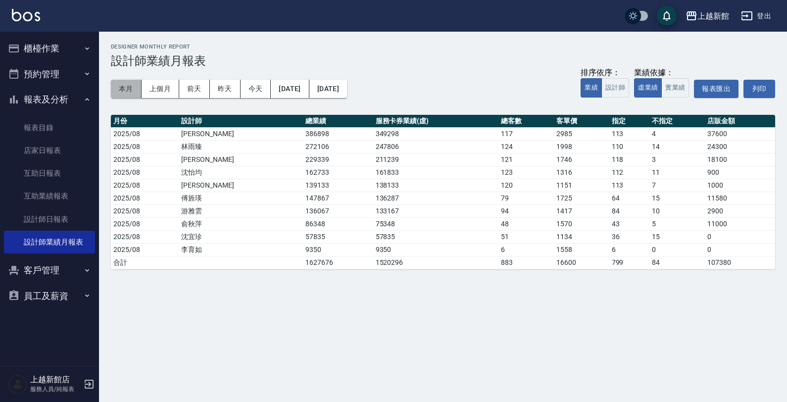
click at [132, 88] on button "本月" at bounding box center [126, 89] width 31 height 18
click at [57, 214] on link "設計師日報表" at bounding box center [49, 219] width 91 height 23
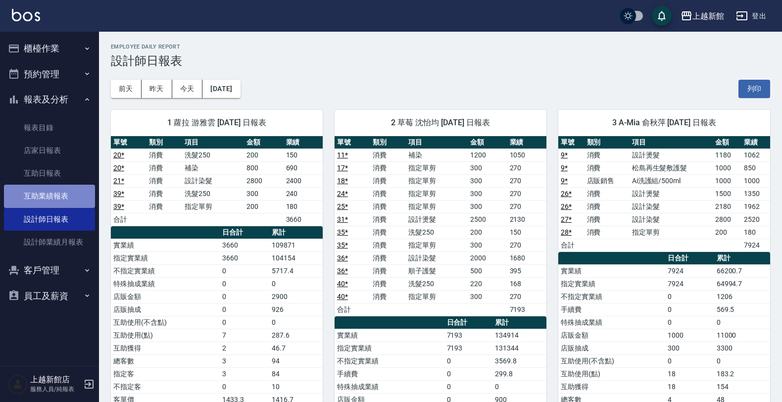
click at [56, 198] on link "互助業績報表" at bounding box center [49, 196] width 91 height 23
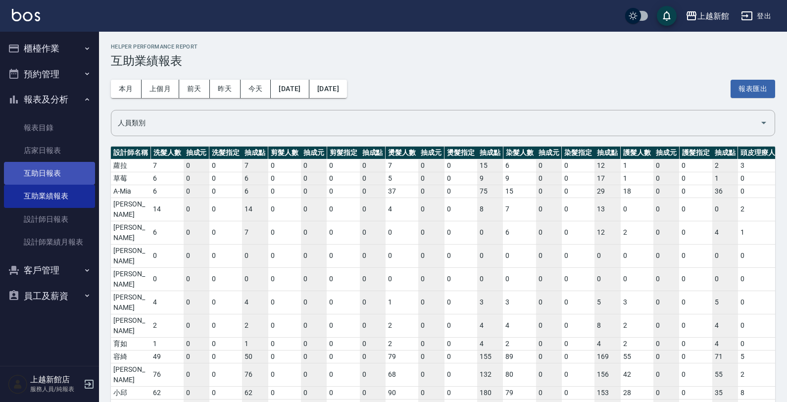
click at [72, 177] on link "互助日報表" at bounding box center [49, 173] width 91 height 23
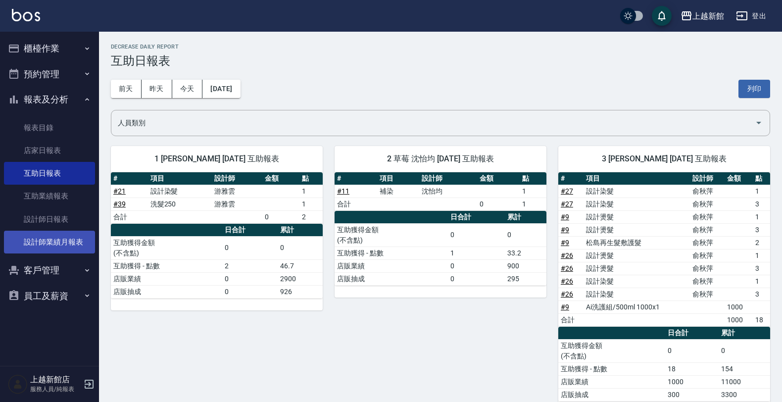
click at [67, 233] on link "設計師業績月報表" at bounding box center [49, 242] width 91 height 23
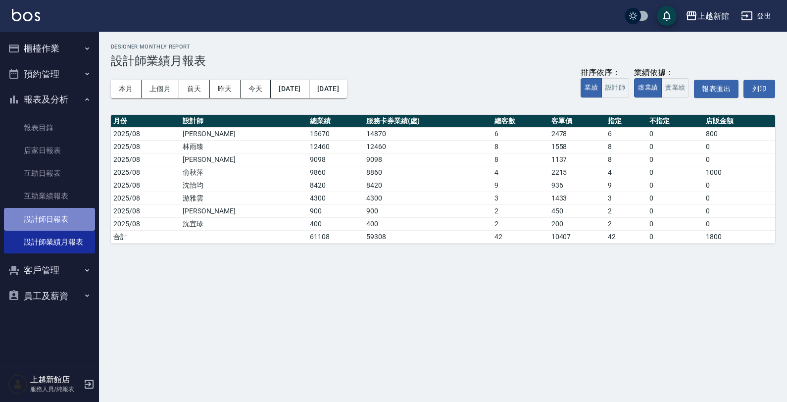
click at [77, 219] on link "設計師日報表" at bounding box center [49, 219] width 91 height 23
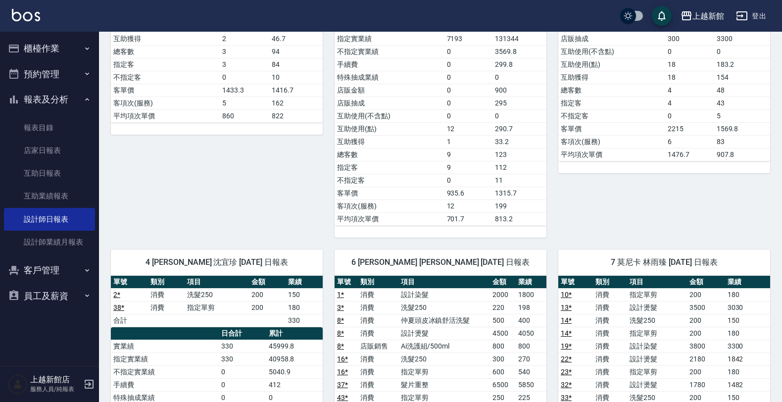
scroll to position [433, 0]
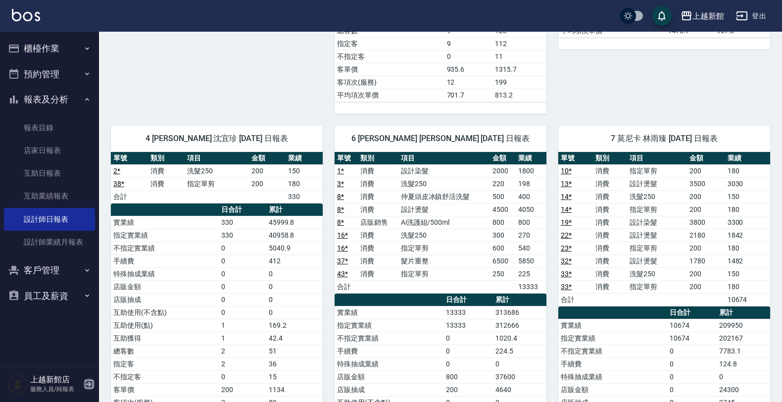
click at [92, 384] on icon "button" at bounding box center [89, 384] width 12 height 12
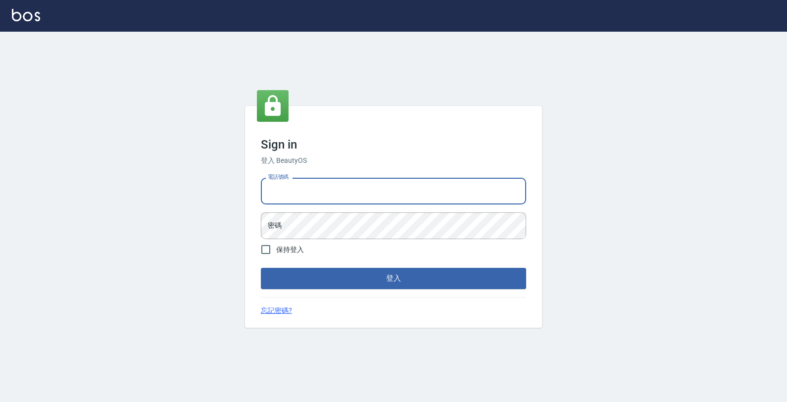
click at [323, 196] on input "電話號碼" at bounding box center [393, 191] width 265 height 27
type input "0974376310"
click at [261, 268] on button "登入" at bounding box center [393, 278] width 265 height 21
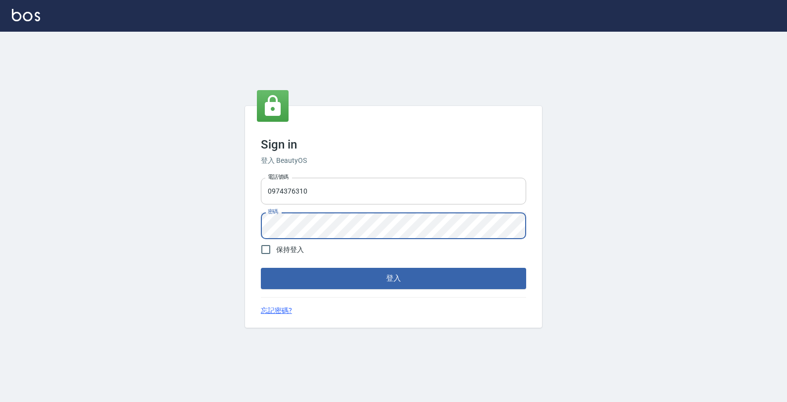
click at [261, 268] on button "登入" at bounding box center [393, 278] width 265 height 21
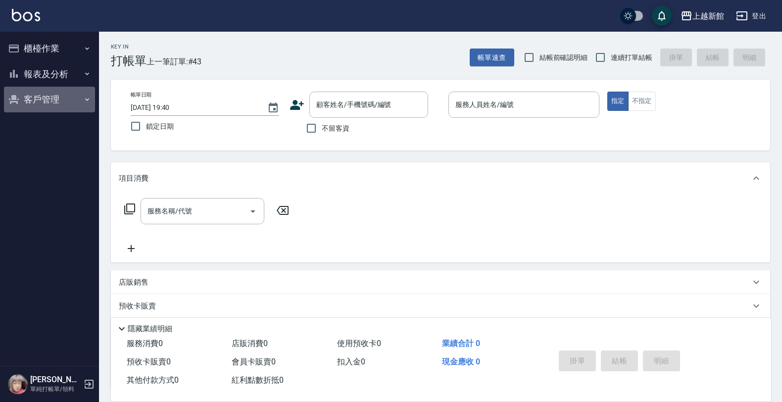
drag, startPoint x: 61, startPoint y: 102, endPoint x: 59, endPoint y: 122, distance: 19.9
click at [60, 106] on button "客戶管理" at bounding box center [49, 100] width 91 height 26
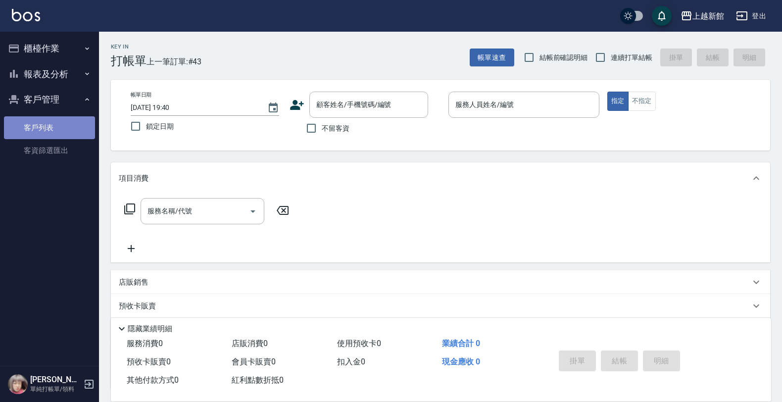
click at [59, 122] on link "客戶列表" at bounding box center [49, 127] width 91 height 23
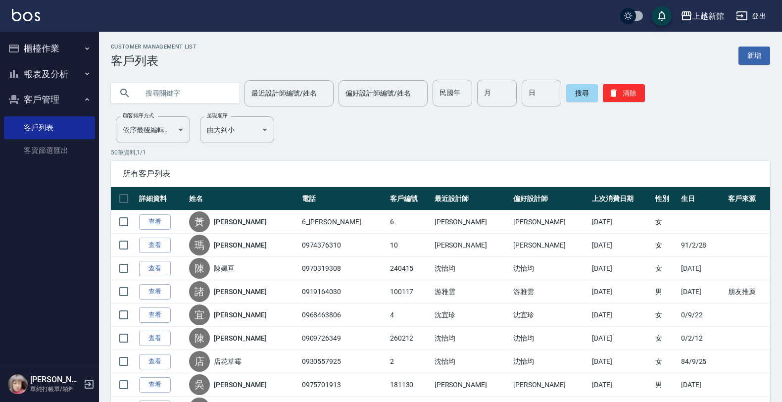
click at [226, 91] on div at bounding box center [175, 93] width 129 height 21
click at [210, 92] on input "text" at bounding box center [185, 93] width 93 height 27
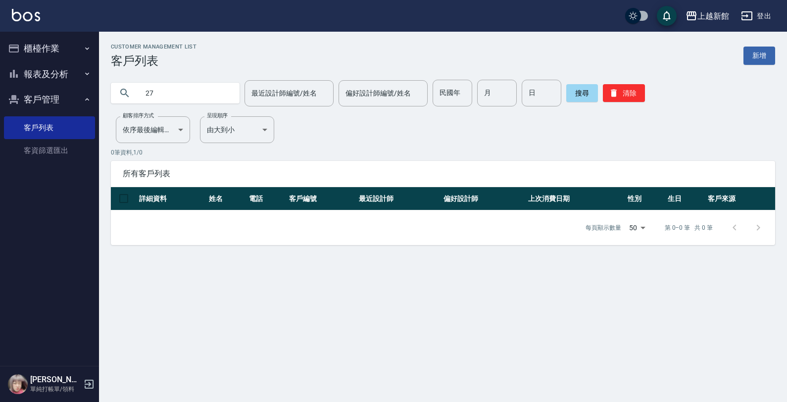
type input "2"
type input "3"
type input "2"
type input "3"
type input "0"
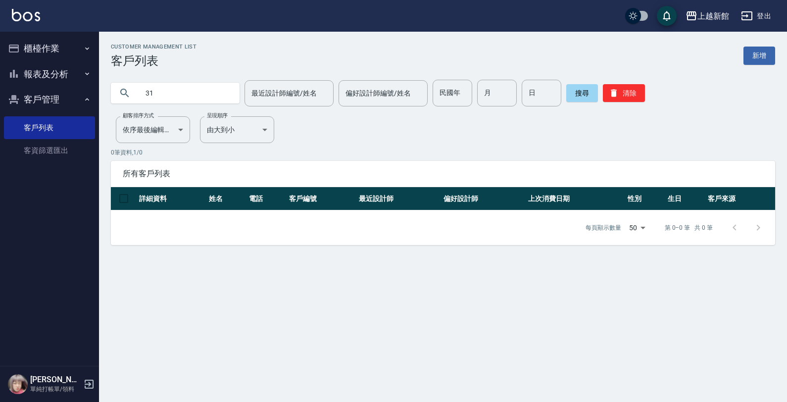
type input "3"
type input "2"
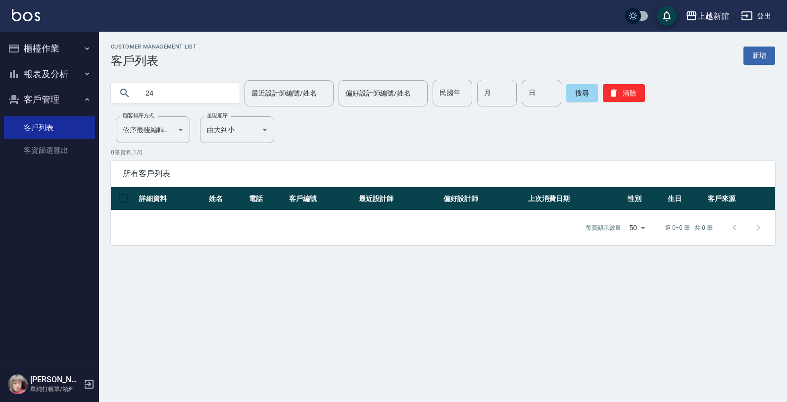
type input "2"
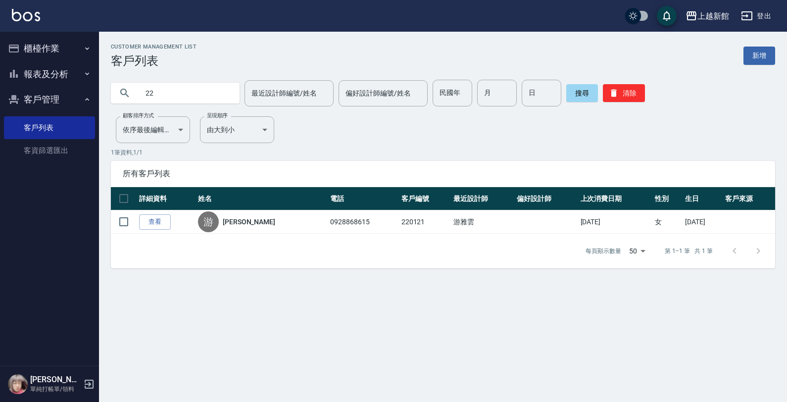
type input "2"
type input "0"
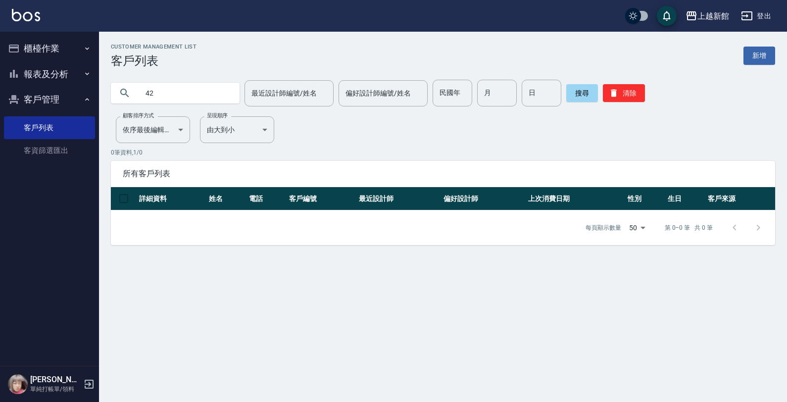
type input "4"
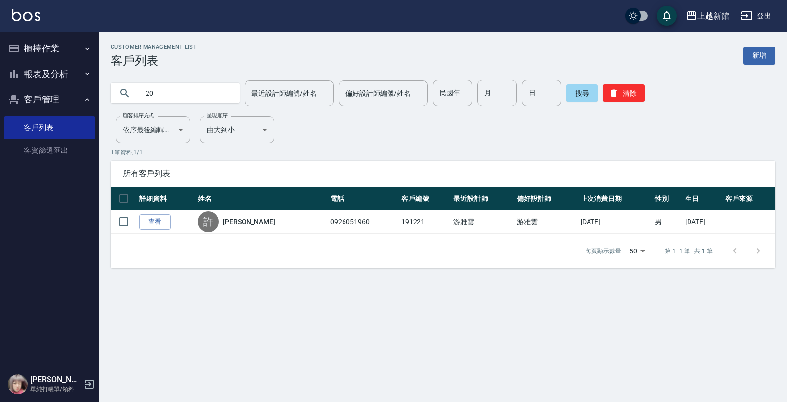
type input "2"
type input "20912"
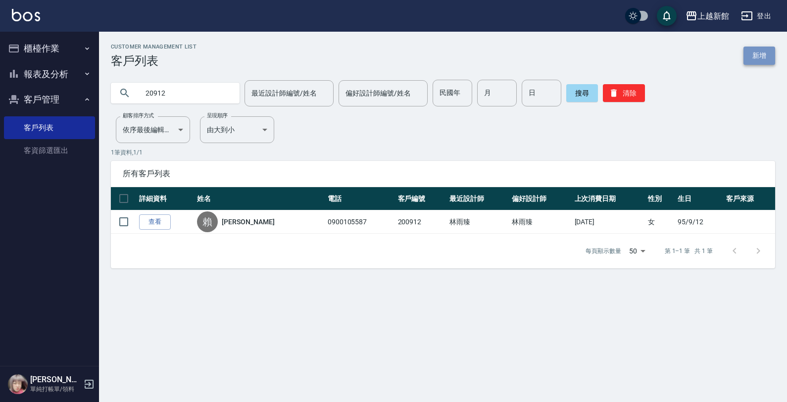
click at [743, 63] on link "新增" at bounding box center [759, 56] width 32 height 18
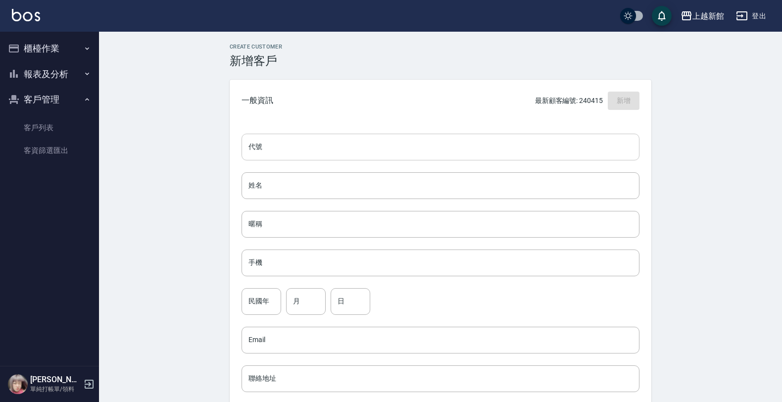
drag, startPoint x: 510, startPoint y: 130, endPoint x: 508, endPoint y: 135, distance: 5.8
click at [508, 135] on div "代號 代號 姓名 姓名 暱稱 暱稱 手機 手機 民國年 民國年 月 月 日 日 Email Email 聯絡地址 聯絡地址 男 女 LINE ID LINE …" at bounding box center [441, 362] width 422 height 481
click at [508, 137] on input "代號" at bounding box center [441, 147] width 398 height 27
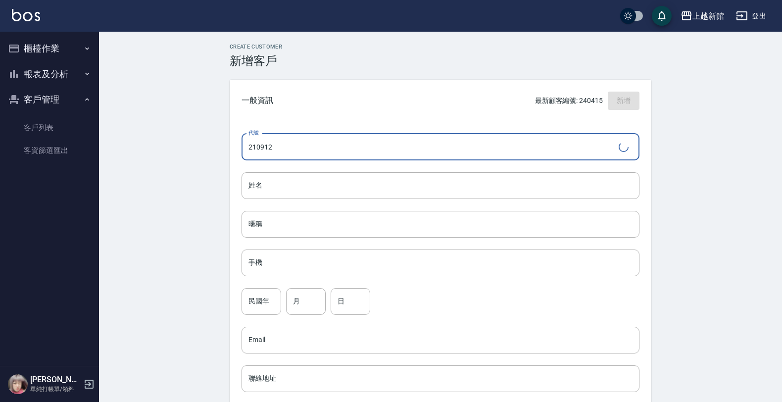
type input "210912"
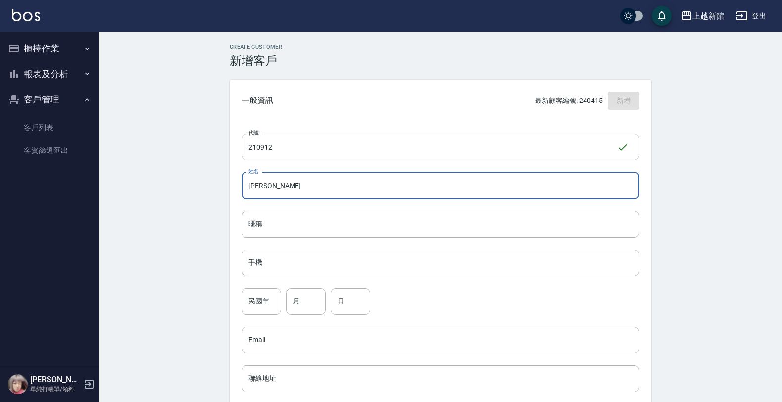
type input "黃柏凱"
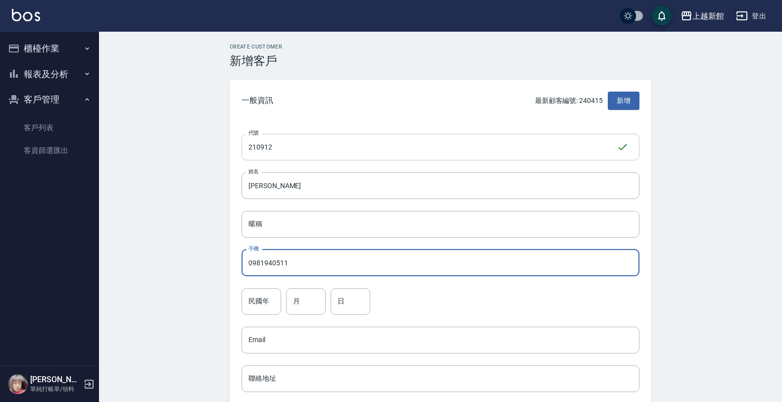
type input "0981940511"
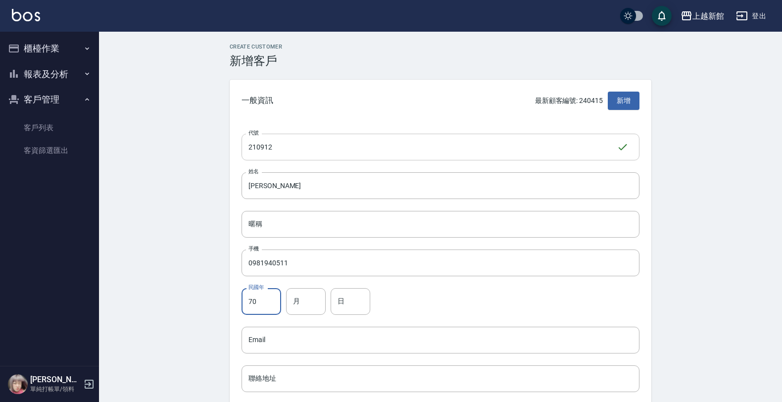
type input "70"
type input "9"
type input "12"
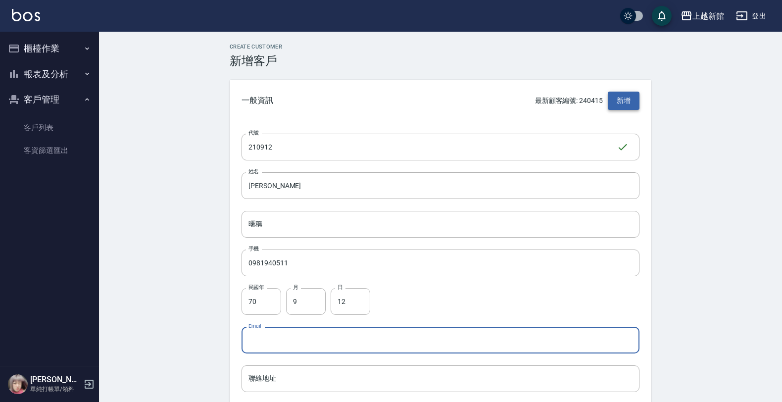
click at [625, 100] on button "新增" at bounding box center [624, 101] width 32 height 18
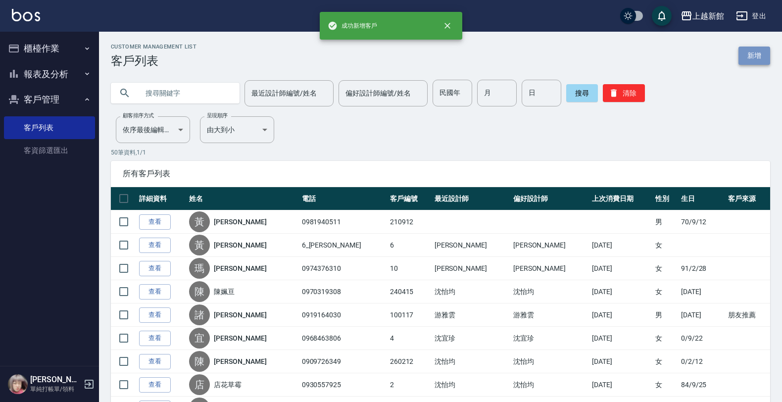
click at [761, 56] on link "新增" at bounding box center [754, 56] width 32 height 18
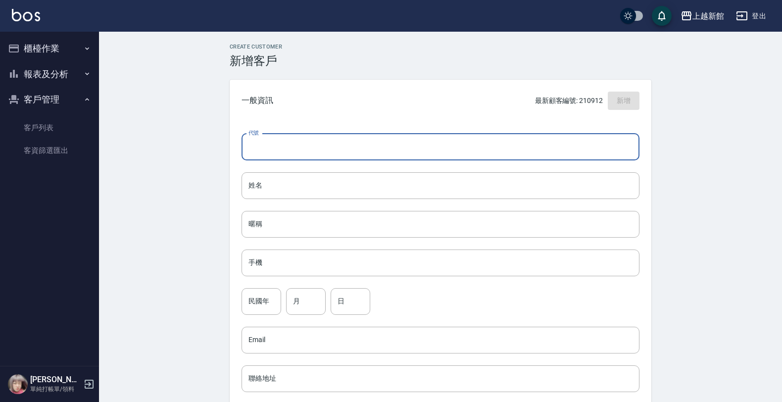
click at [603, 150] on input "代號" at bounding box center [441, 147] width 398 height 27
type input "260519"
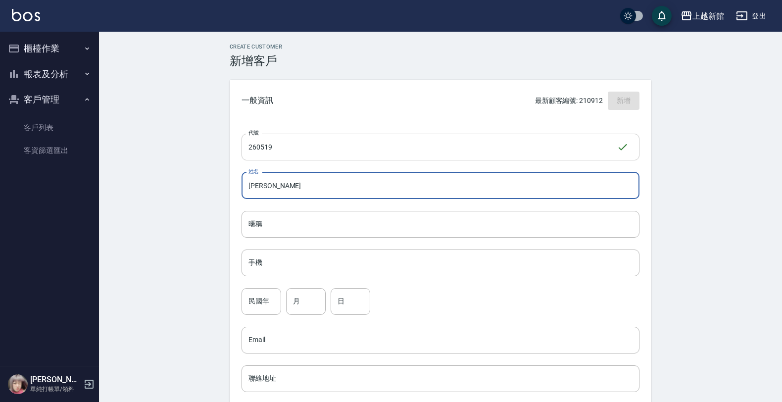
type input "謝宜珍珍"
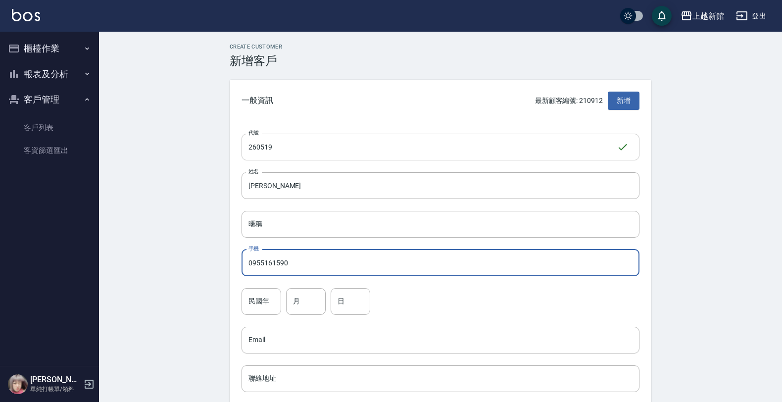
type input "0955161590"
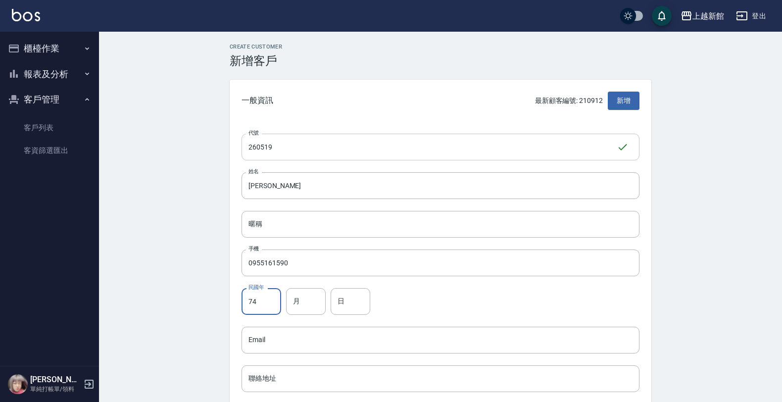
type input "74"
type input "5"
type input "19"
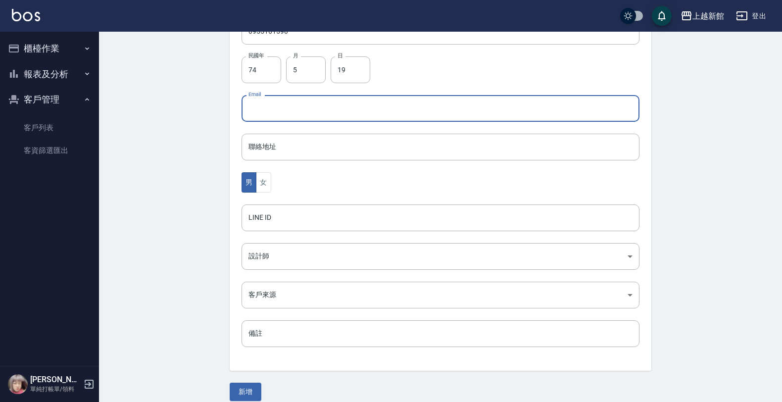
scroll to position [242, 0]
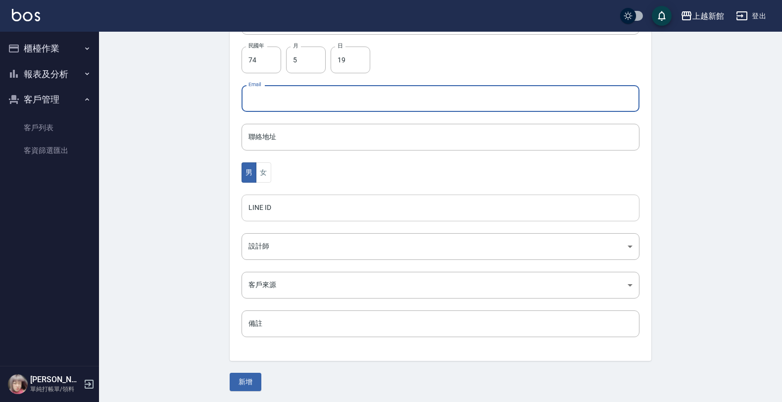
drag, startPoint x: 270, startPoint y: 171, endPoint x: 263, endPoint y: 195, distance: 24.1
click at [268, 172] on button "女" at bounding box center [263, 172] width 15 height 20
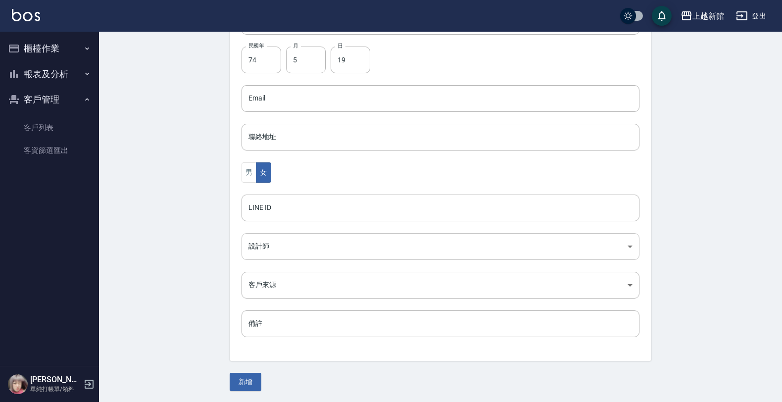
click at [264, 236] on body "上越新館 登出 櫃檯作業 打帳單 帳單列表 掛單列表 現金收支登錄 高階收支登錄 材料自購登錄 每日結帳 排班表 現場電腦打卡 報表及分析 報表目錄 店家日報…" at bounding box center [391, 80] width 782 height 644
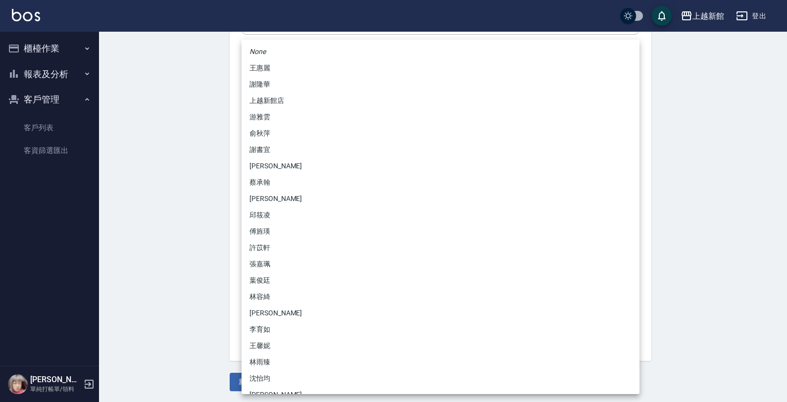
drag, startPoint x: 270, startPoint y: 114, endPoint x: 266, endPoint y: 130, distance: 16.5
click at [270, 115] on li "游雅雲" at bounding box center [441, 117] width 398 height 16
type input "f7313804-6829-44b4-8327-9cb5f151e927"
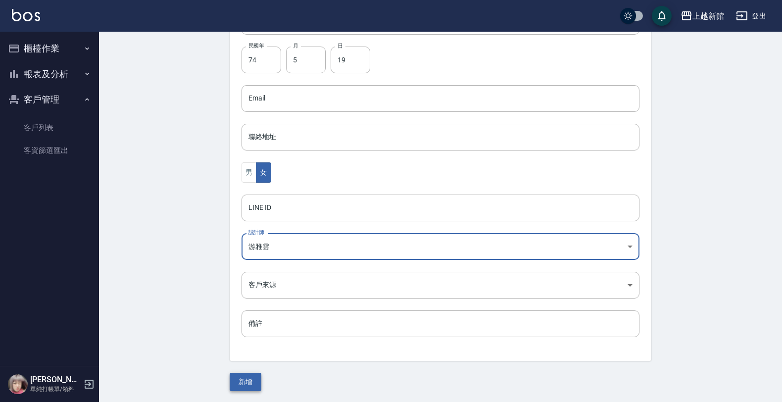
click at [234, 385] on button "新增" at bounding box center [246, 382] width 32 height 18
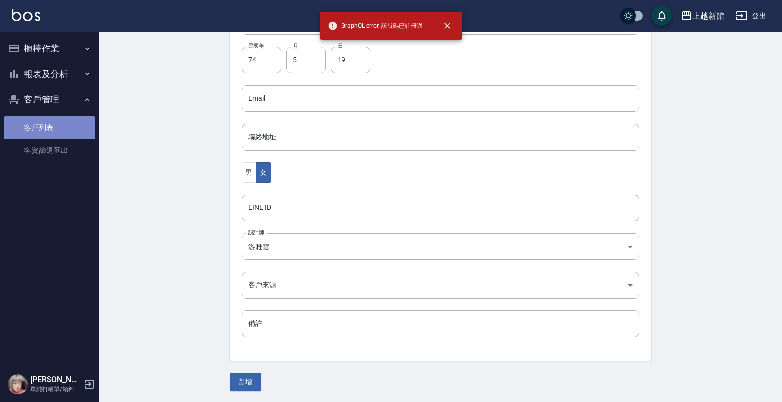
click at [53, 135] on link "客戶列表" at bounding box center [49, 127] width 91 height 23
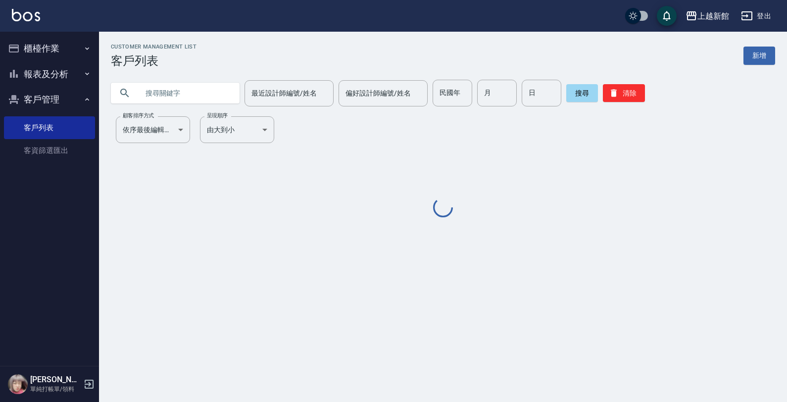
click at [157, 97] on input "text" at bounding box center [185, 93] width 93 height 27
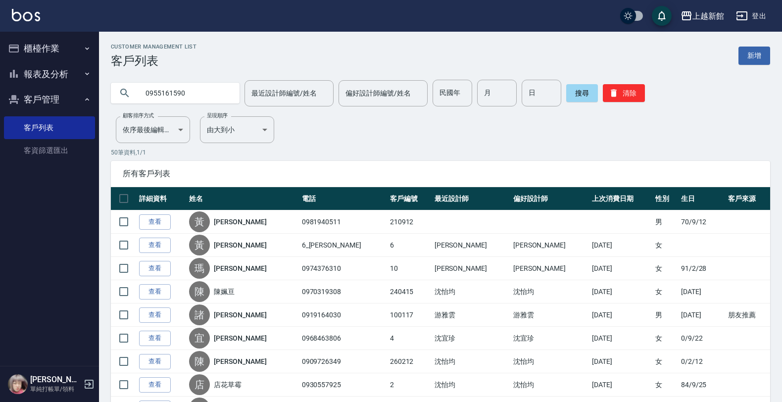
type input "0955161590"
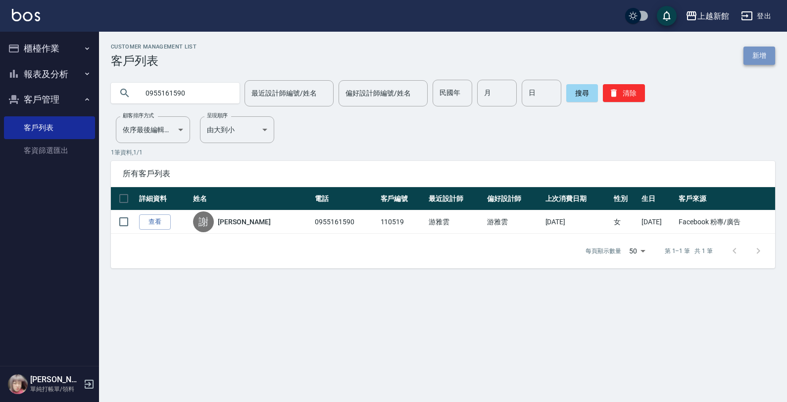
click at [755, 62] on link "新增" at bounding box center [759, 56] width 32 height 18
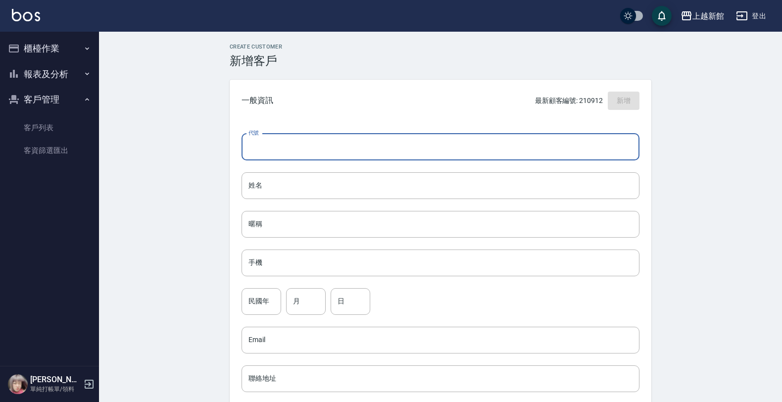
click at [600, 154] on input "代號" at bounding box center [441, 147] width 398 height 27
type input "421026"
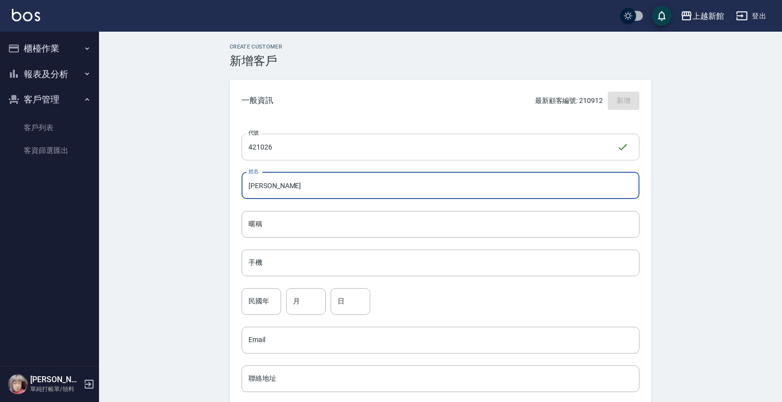
type input "呂淑惠"
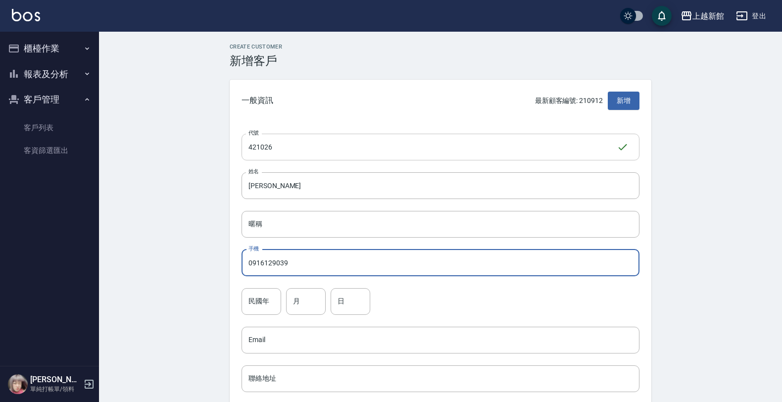
type input "0916129039"
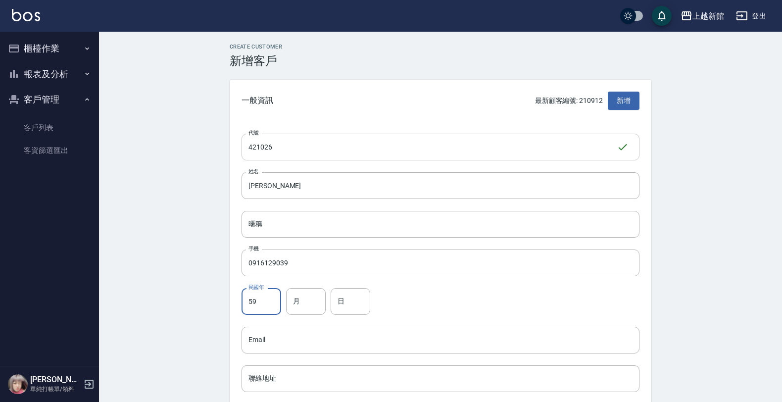
type input "59"
type input "10"
type input "26"
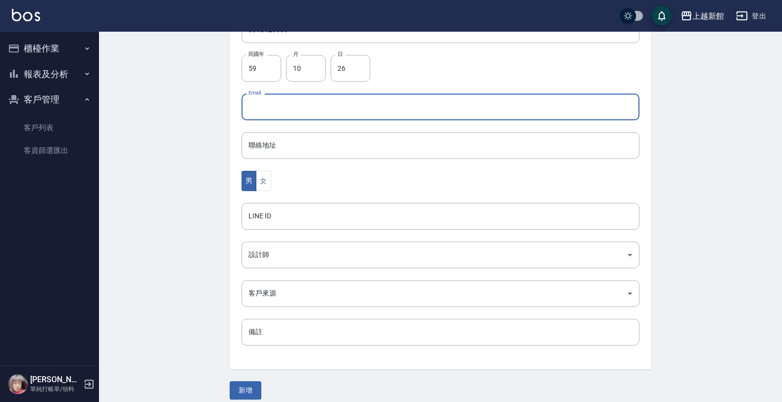
scroll to position [242, 0]
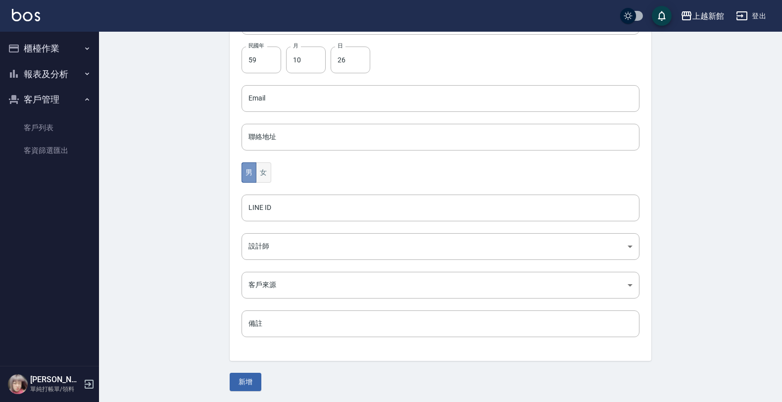
drag, startPoint x: 253, startPoint y: 176, endPoint x: 258, endPoint y: 180, distance: 5.6
click at [255, 177] on button "男" at bounding box center [249, 172] width 15 height 20
drag, startPoint x: 258, startPoint y: 180, endPoint x: 251, endPoint y: 222, distance: 42.6
click at [258, 181] on button "女" at bounding box center [263, 172] width 15 height 20
drag, startPoint x: 260, startPoint y: 265, endPoint x: 257, endPoint y: 257, distance: 8.3
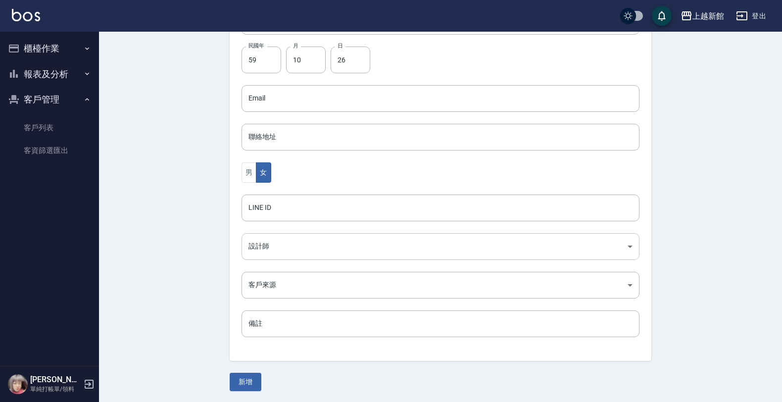
click at [258, 259] on div "代號 421026 ​ 代號 姓名 呂淑惠 姓名 暱稱 暱稱 手機 0916129039 手機 民國年 59 民國年 月 10 月 日 26 日 Email …" at bounding box center [441, 120] width 422 height 481
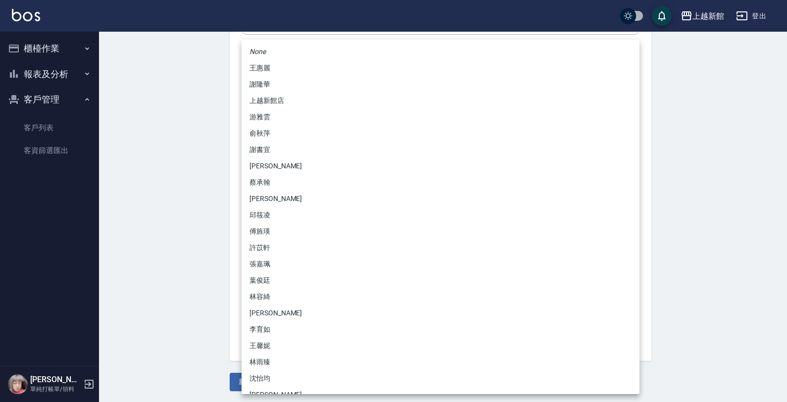
click at [257, 257] on body "上越新館 登出 櫃檯作業 打帳單 帳單列表 掛單列表 現金收支登錄 高階收支登錄 材料自購登錄 每日結帳 排班表 現場電腦打卡 報表及分析 報表目錄 店家日報…" at bounding box center [393, 80] width 787 height 644
click at [265, 164] on li "[PERSON_NAME]" at bounding box center [441, 166] width 398 height 16
type input "f2df2d98-d013-4630-b475-e8e0bdc1e845"
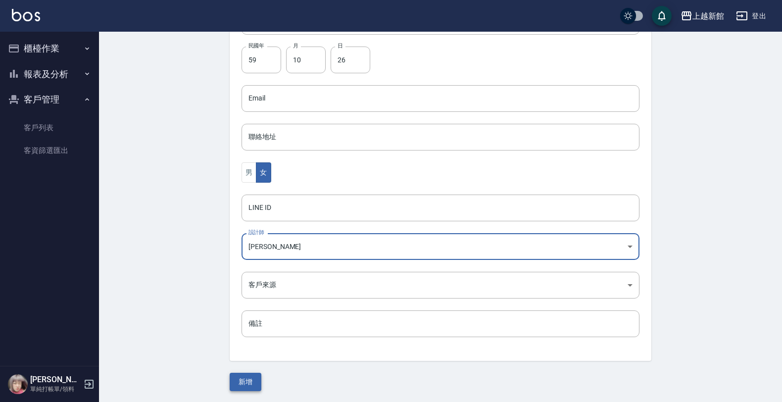
click at [255, 387] on button "新增" at bounding box center [246, 382] width 32 height 18
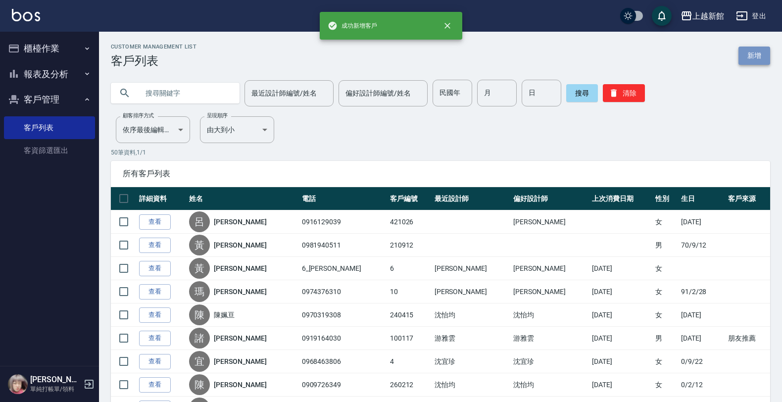
click at [761, 56] on link "新增" at bounding box center [754, 56] width 32 height 18
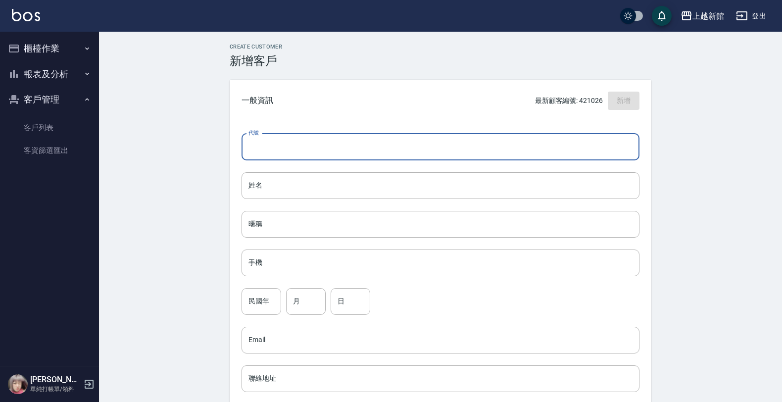
click at [600, 147] on input "代號" at bounding box center [441, 147] width 398 height 27
type input "230121"
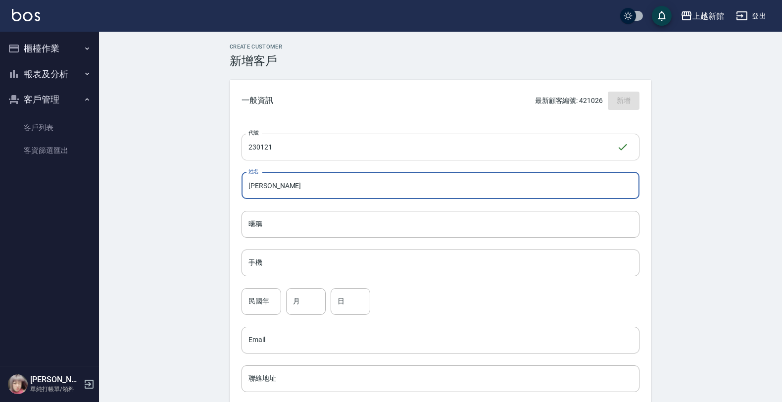
type input "李宥莉"
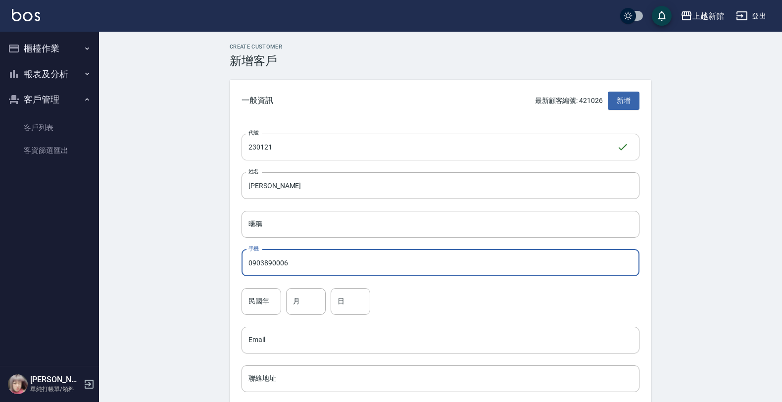
type input "0903890006"
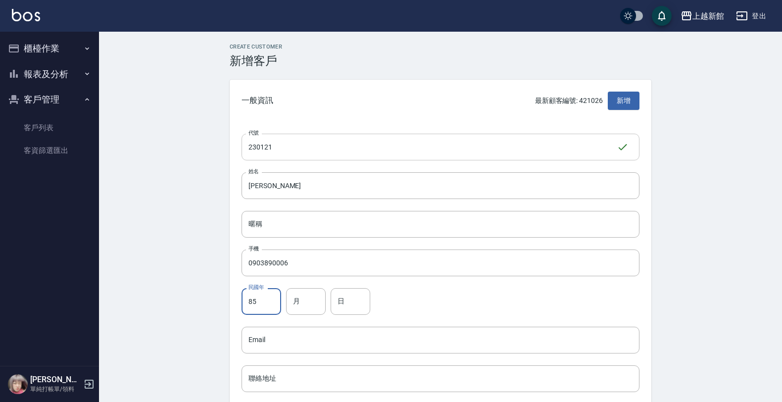
type input "85"
type input "1"
type input "21"
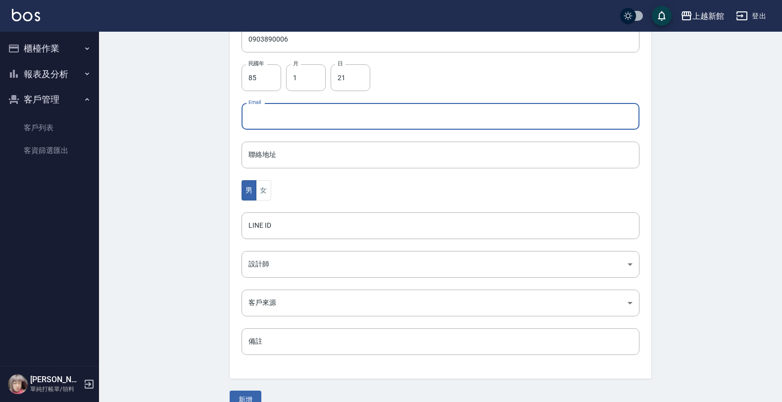
scroll to position [242, 0]
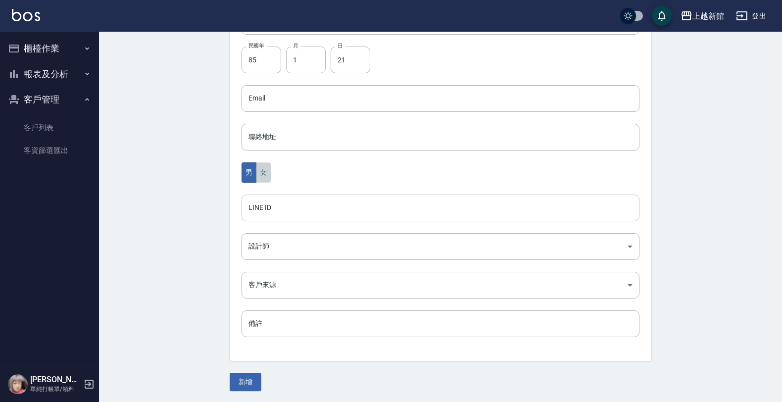
drag, startPoint x: 258, startPoint y: 175, endPoint x: 266, endPoint y: 206, distance: 32.7
click at [258, 175] on button "女" at bounding box center [263, 172] width 15 height 20
click at [256, 244] on body "上越新館 登出 櫃檯作業 打帳單 帳單列表 掛單列表 現金收支登錄 高階收支登錄 材料自購登錄 每日結帳 排班表 現場電腦打卡 報表及分析 報表目錄 店家日報…" at bounding box center [391, 80] width 782 height 644
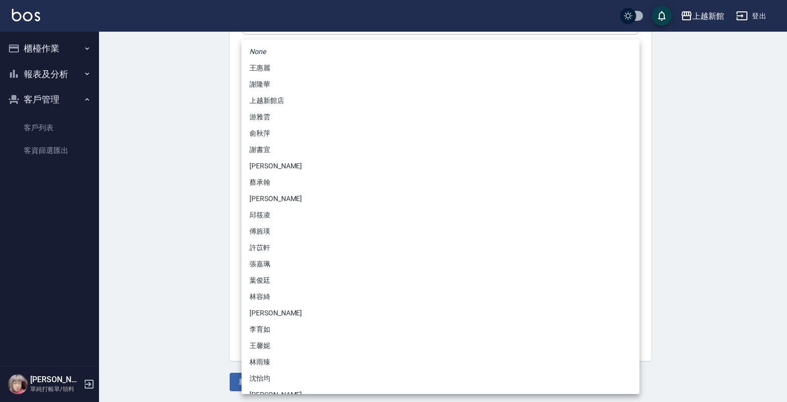
click at [271, 231] on li "傅旌瑛" at bounding box center [441, 231] width 398 height 16
type input "1211b317-6865-4b65-8ce4-66e34f8d1fd8"
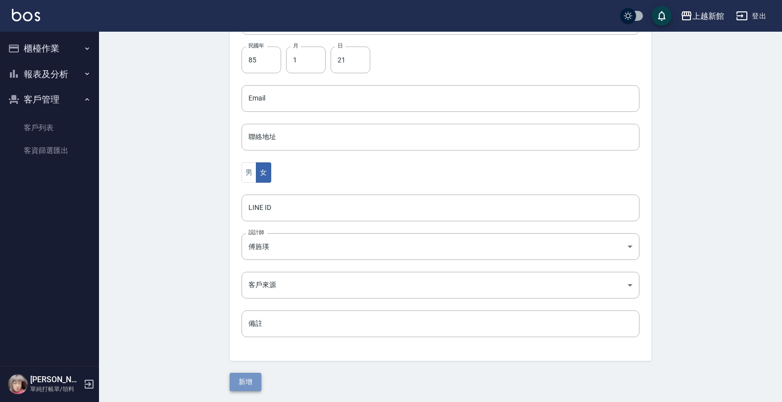
click at [260, 378] on button "新增" at bounding box center [246, 382] width 32 height 18
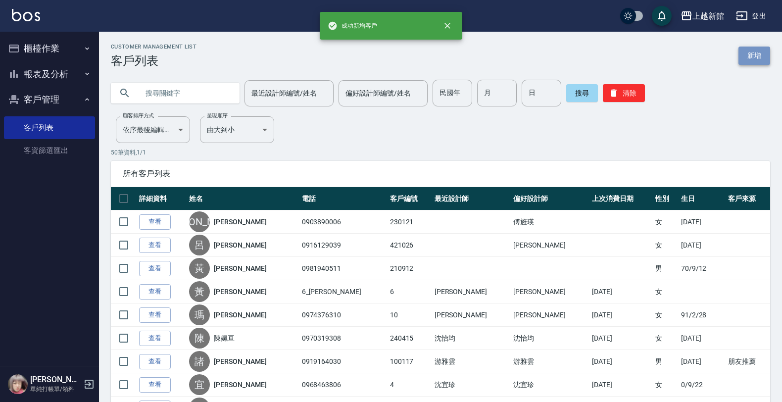
click at [752, 53] on link "新增" at bounding box center [754, 56] width 32 height 18
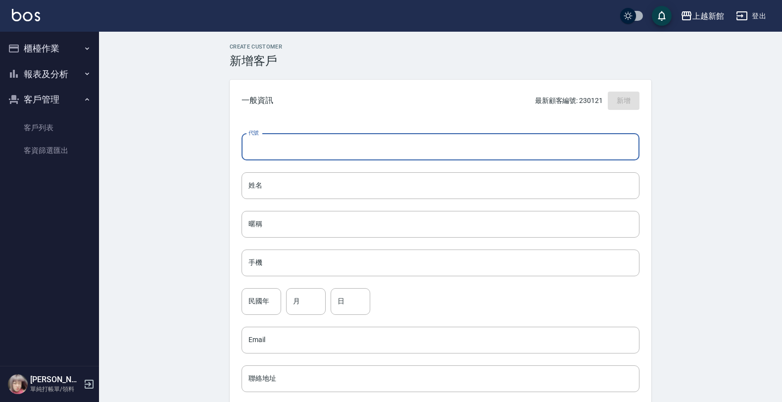
click at [624, 144] on input "代號" at bounding box center [441, 147] width 398 height 27
type input "240129"
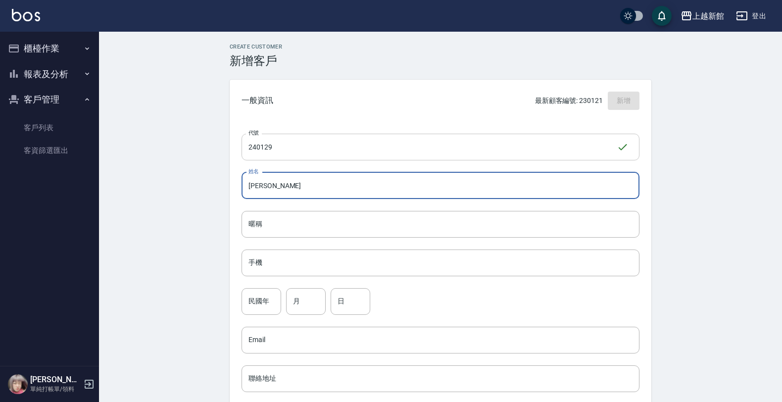
type input "游詩瑜"
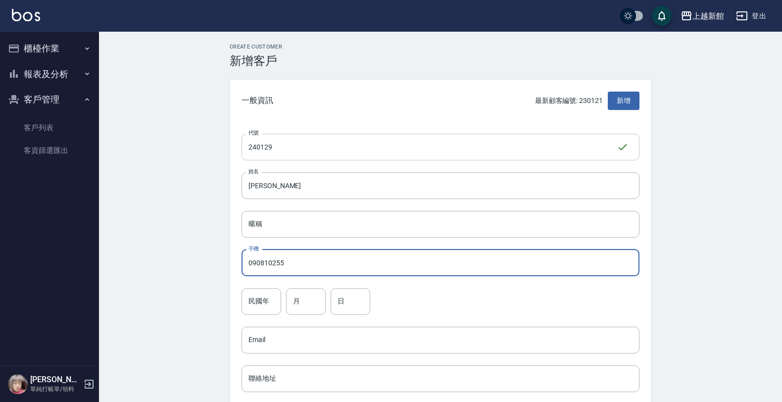
type input "090810255"
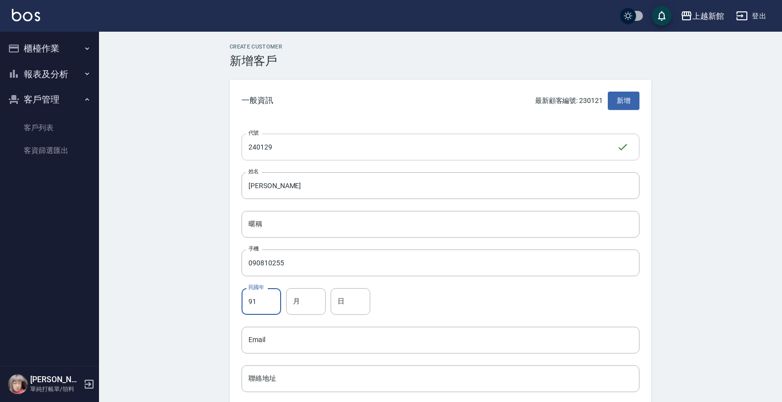
type input "91"
type input "1"
type input "29"
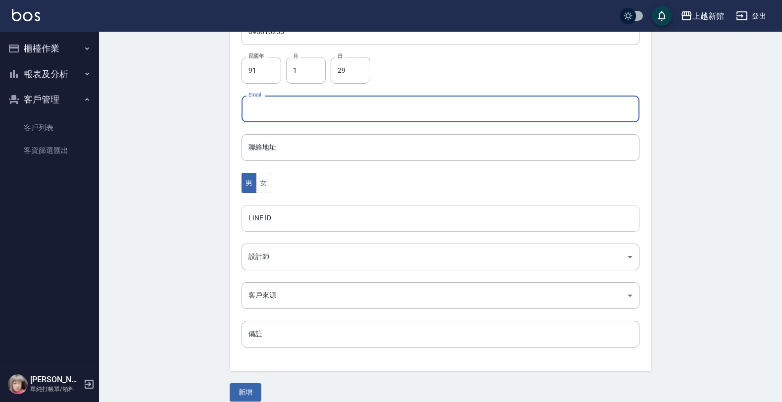
scroll to position [242, 0]
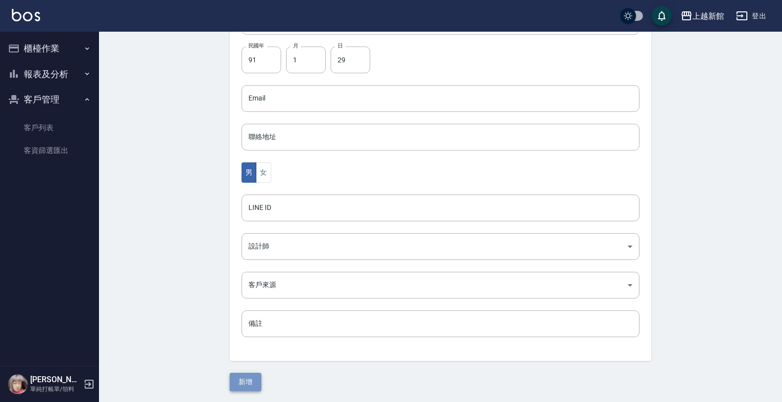
click at [250, 379] on button "新增" at bounding box center [246, 382] width 32 height 18
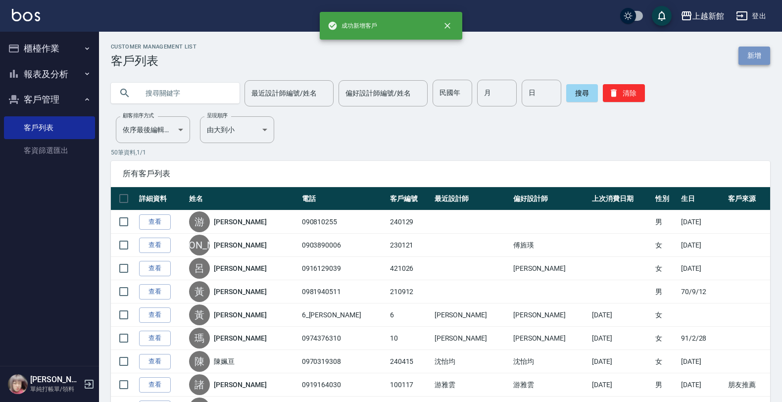
click at [741, 49] on link "新增" at bounding box center [754, 56] width 32 height 18
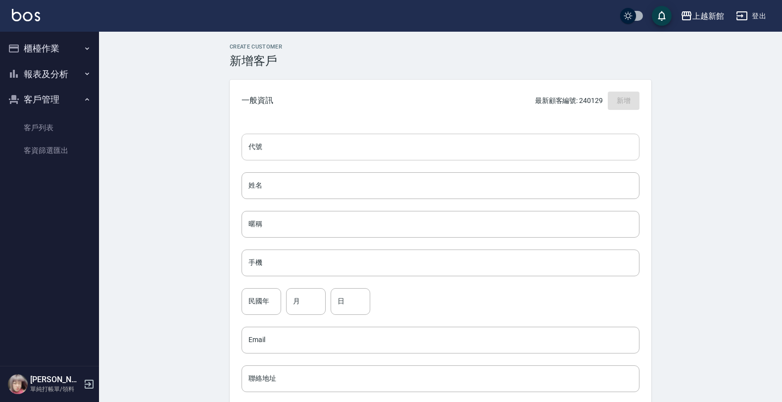
click at [577, 138] on input "代號" at bounding box center [441, 147] width 398 height 27
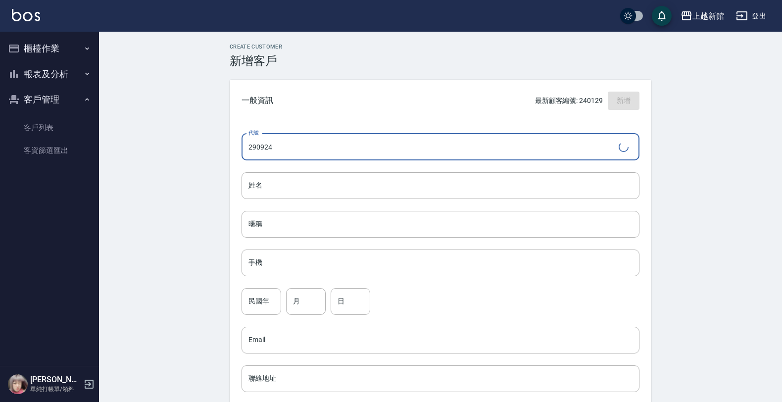
type input "290924"
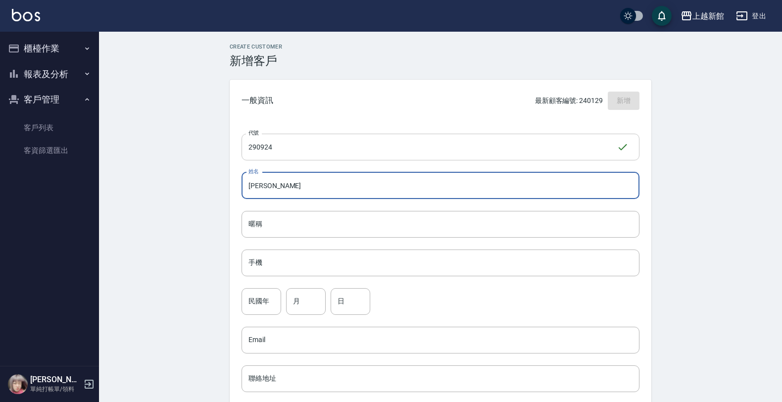
type input "郭真延"
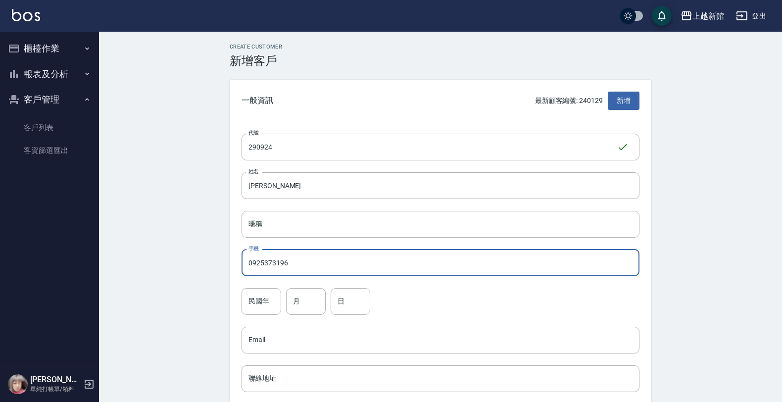
type input "0925373196"
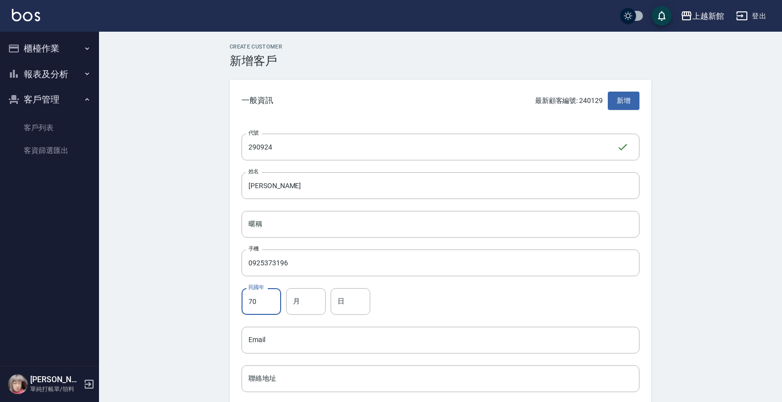
type input "70"
type input "9"
type input "24"
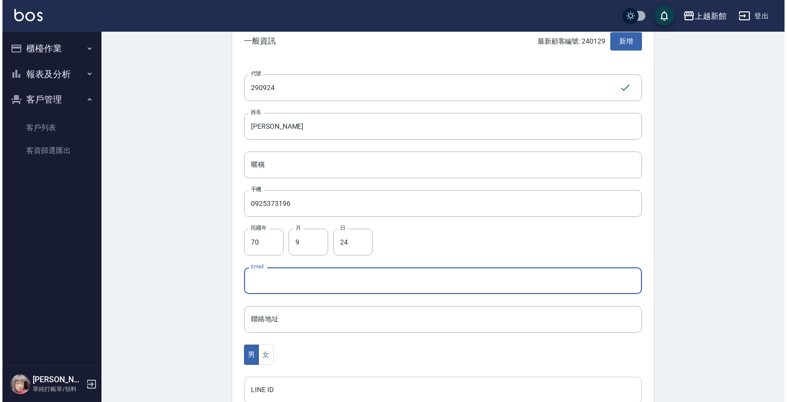
scroll to position [242, 0]
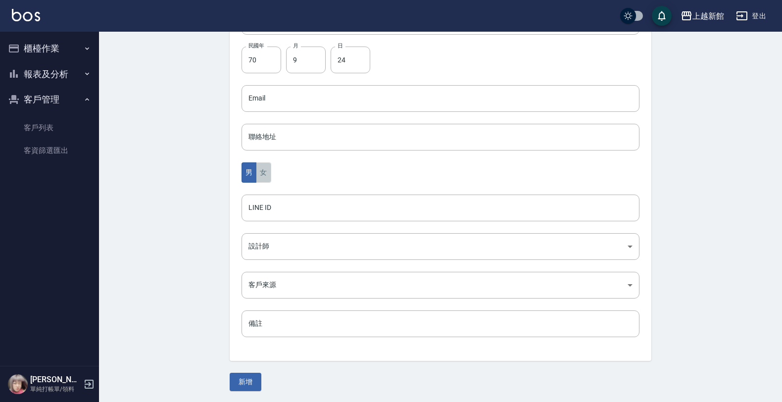
click at [265, 181] on button "女" at bounding box center [263, 172] width 15 height 20
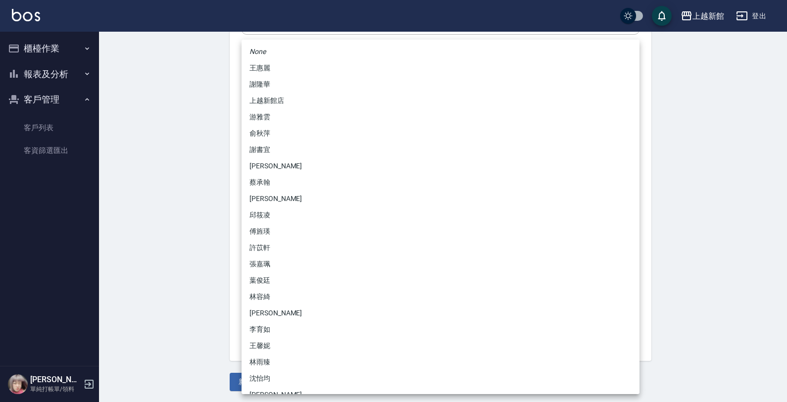
click at [298, 247] on body "上越新館 登出 櫃檯作業 打帳單 帳單列表 掛單列表 現金收支登錄 高階收支登錄 材料自購登錄 每日結帳 排班表 現場電腦打卡 報表及分析 報表目錄 店家日報…" at bounding box center [393, 80] width 787 height 644
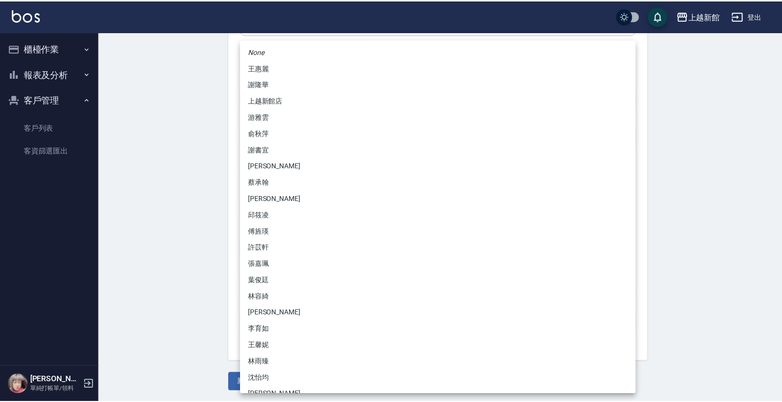
scroll to position [62, 0]
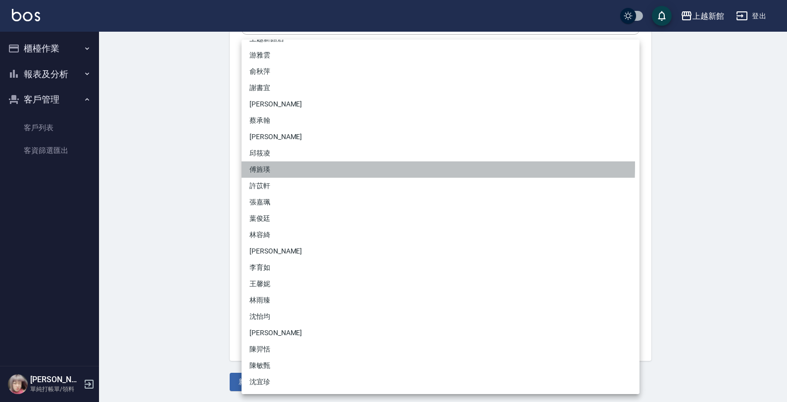
click at [260, 165] on li "傅旌瑛" at bounding box center [441, 169] width 398 height 16
type input "1211b317-6865-4b65-8ce4-66e34f8d1fd8"
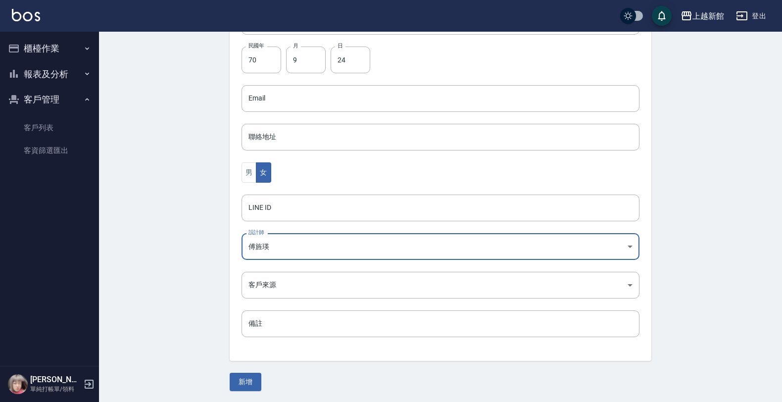
click at [243, 372] on div "Create Customer 新增客戶 一般資訊 最新顧客編號: 240129 新增 代號 290924 ​ 代號 姓名 郭真延 姓名 暱稱 暱稱 手機 0…" at bounding box center [440, 96] width 445 height 589
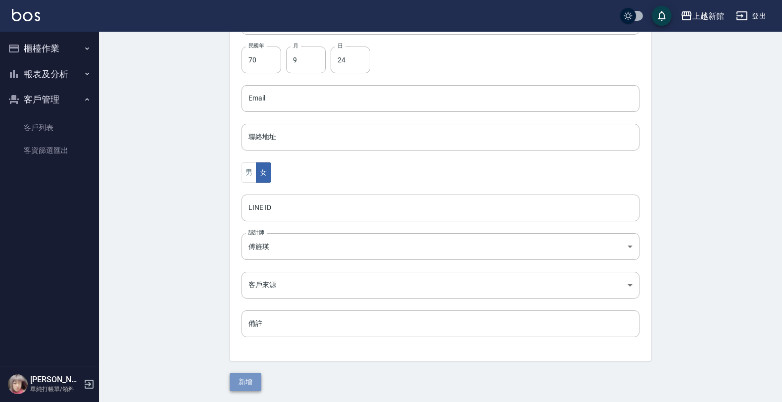
click at [243, 379] on button "新增" at bounding box center [246, 382] width 32 height 18
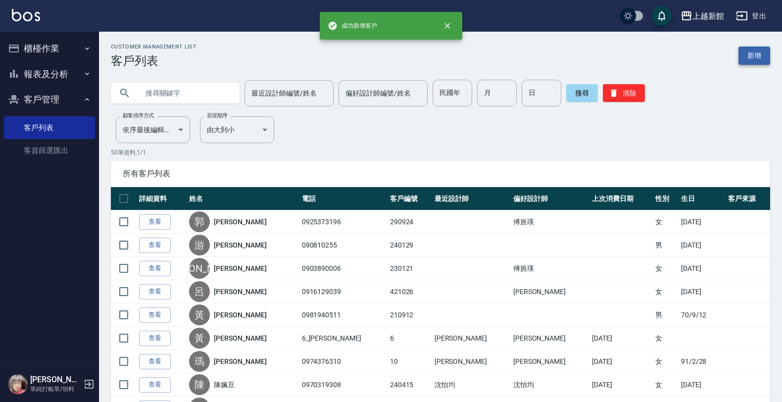
click at [746, 53] on link "新增" at bounding box center [754, 56] width 32 height 18
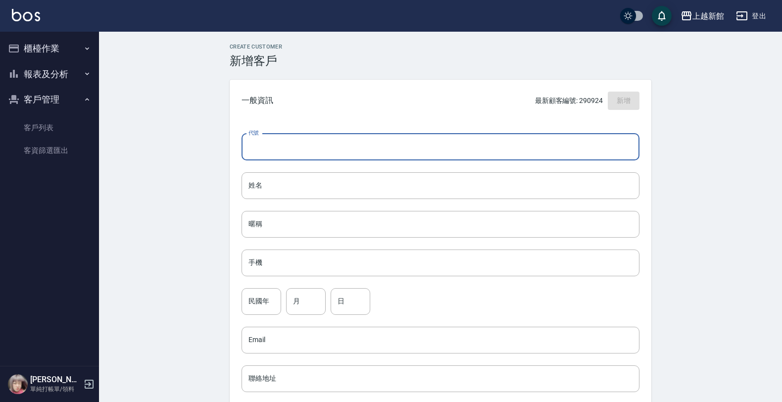
click at [618, 142] on input "代號" at bounding box center [441, 147] width 398 height 27
type input "250227"
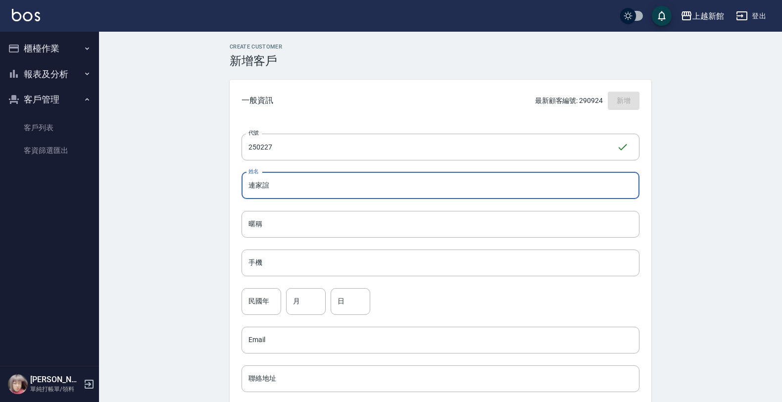
type input "連家誼"
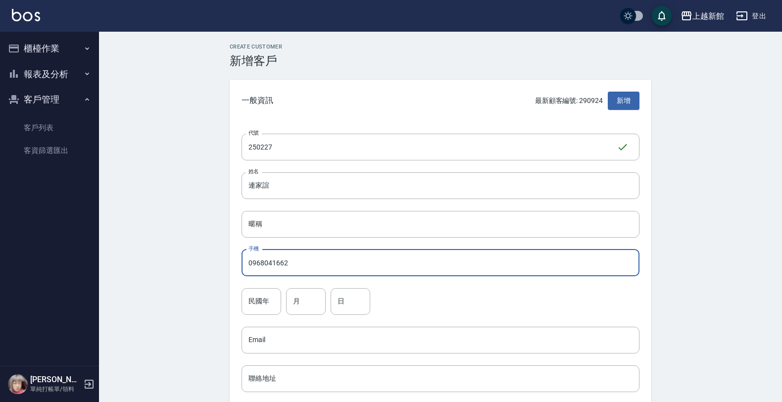
type input "0968041662"
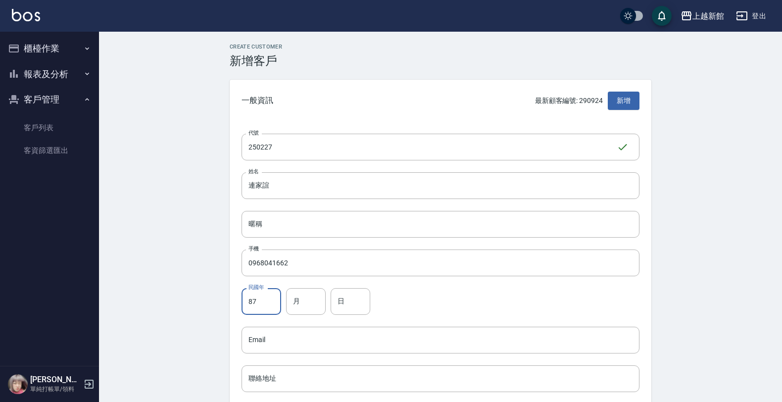
type input "87"
type input "2"
type input "27"
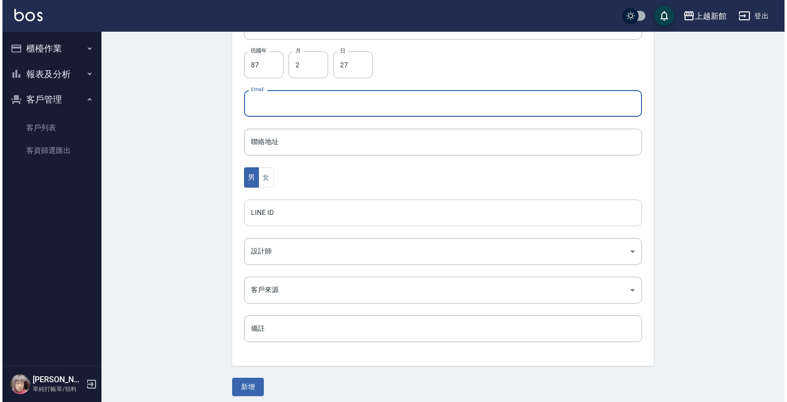
scroll to position [242, 0]
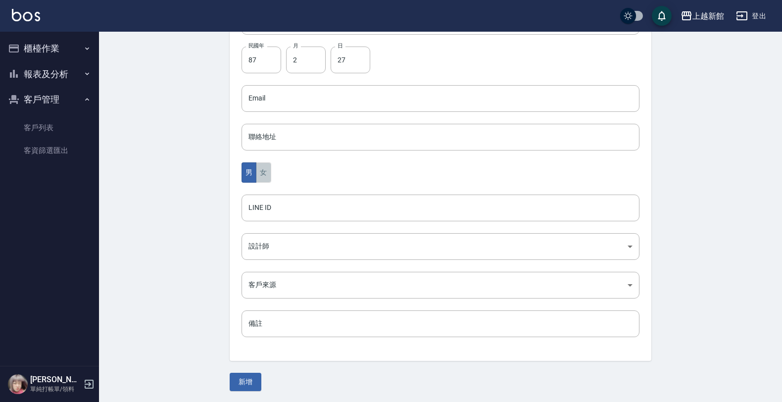
click at [260, 169] on button "女" at bounding box center [263, 172] width 15 height 20
click at [285, 266] on div "代號 250227 ​ 代號 姓名 連家誼 姓名 暱稱 暱稱 手機 0968041662 手機 民國年 87 民國年 月 2 月 日 27 日 Email E…" at bounding box center [441, 120] width 422 height 481
click at [282, 255] on body "上越新館 登出 櫃檯作業 打帳單 帳單列表 掛單列表 現金收支登錄 高階收支登錄 材料自購登錄 每日結帳 排班表 現場電腦打卡 報表及分析 報表目錄 店家日報…" at bounding box center [391, 80] width 782 height 644
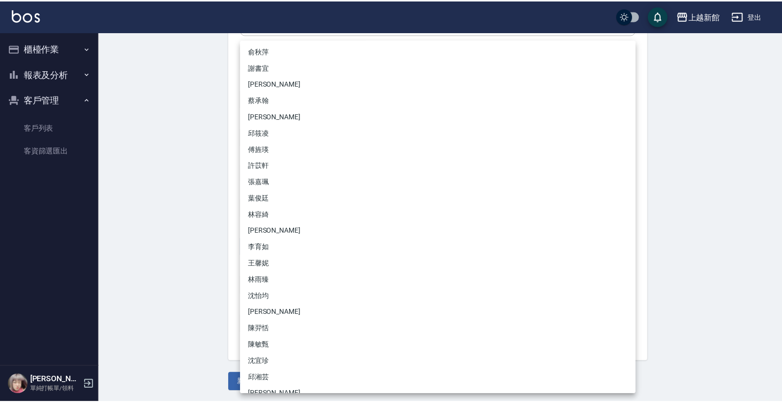
scroll to position [94, 0]
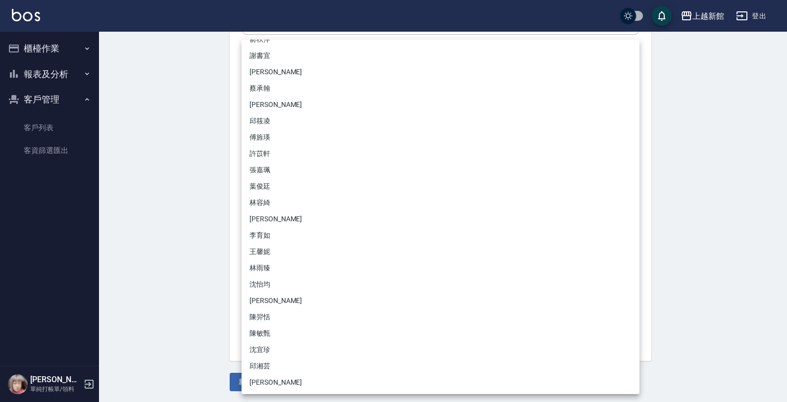
click at [258, 297] on li "[PERSON_NAME]" at bounding box center [441, 301] width 398 height 16
type input "e77dace4-f474-4347-a7ef-25c2b820de79"
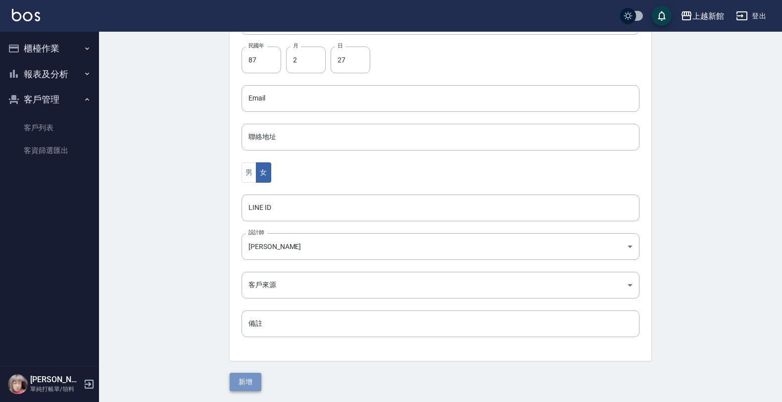
click at [253, 380] on button "新增" at bounding box center [246, 382] width 32 height 18
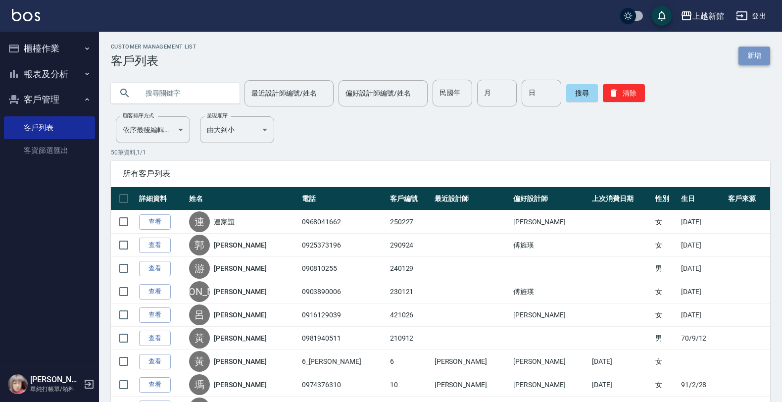
click at [748, 58] on link "新增" at bounding box center [754, 56] width 32 height 18
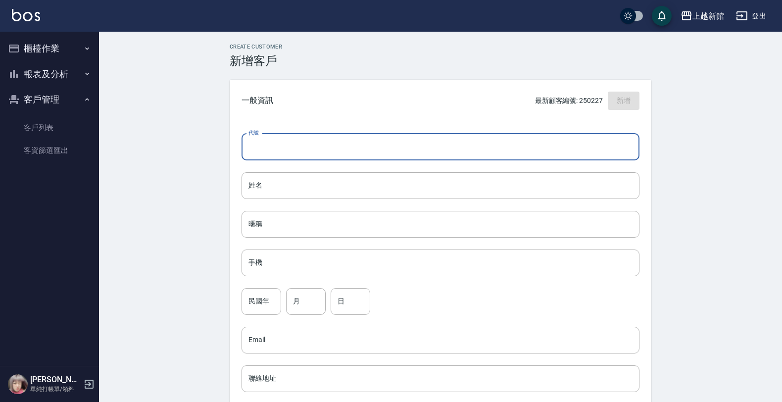
click at [606, 146] on input "代號" at bounding box center [441, 147] width 398 height 27
type input "250723"
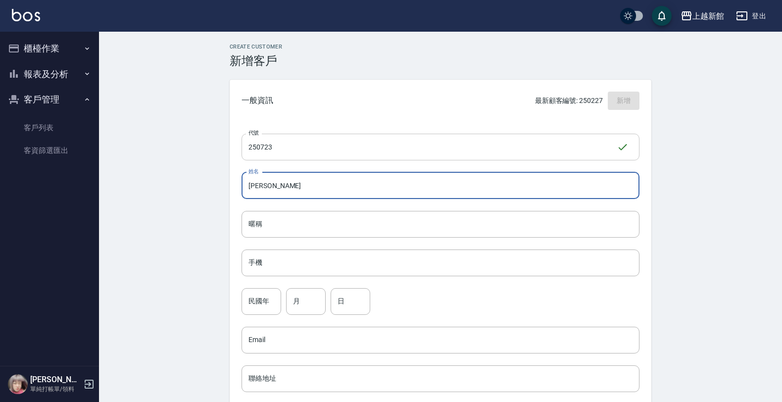
type input "林羿君"
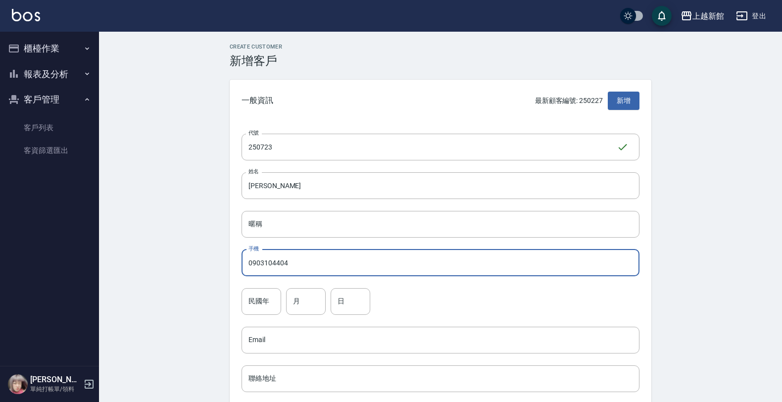
type input "0903104404"
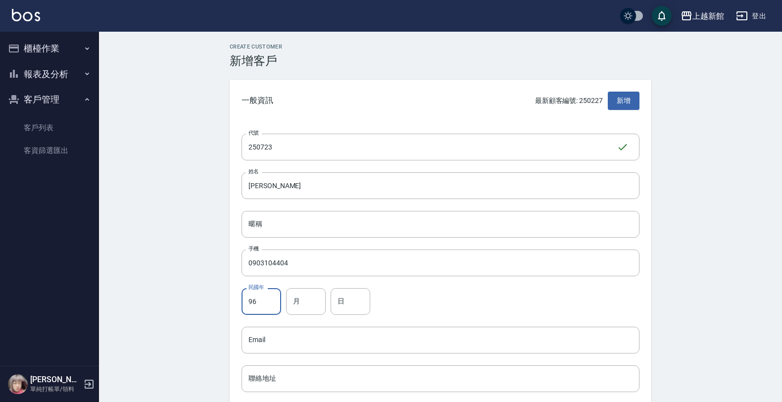
type input "96"
type input "7"
type input "23"
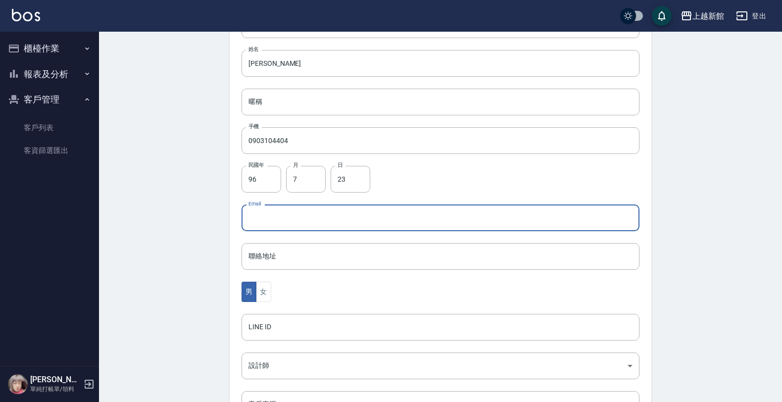
scroll to position [124, 0]
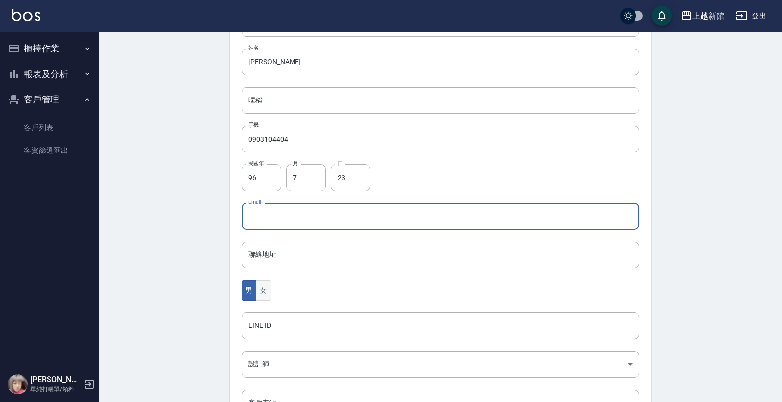
click at [263, 295] on button "女" at bounding box center [263, 290] width 15 height 20
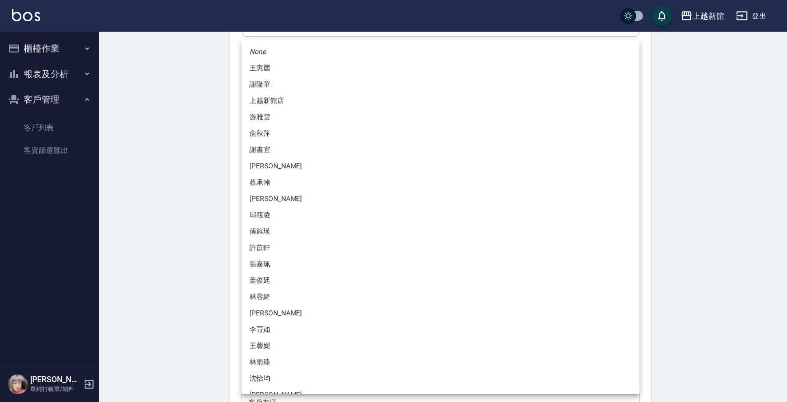
click at [279, 355] on body "上越新館 登出 櫃檯作業 打帳單 帳單列表 掛單列表 現金收支登錄 高階收支登錄 材料自購登錄 每日結帳 排班表 現場電腦打卡 報表及分析 報表目錄 店家日報…" at bounding box center [393, 198] width 787 height 644
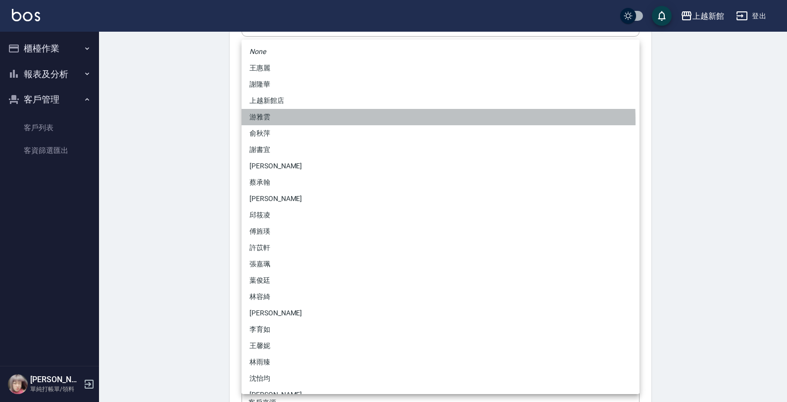
click at [274, 122] on li "游雅雲" at bounding box center [441, 117] width 398 height 16
type input "f7313804-6829-44b4-8327-9cb5f151e927"
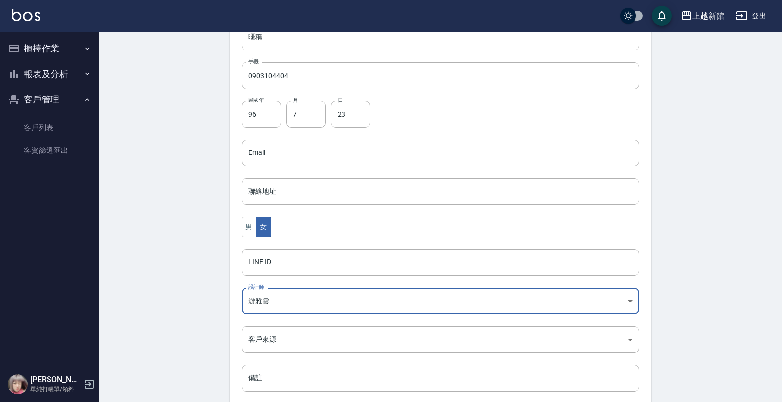
scroll to position [242, 0]
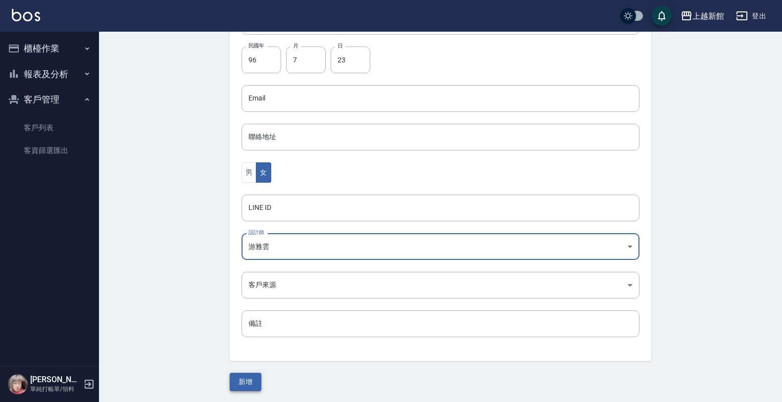
click at [248, 384] on button "新增" at bounding box center [246, 382] width 32 height 18
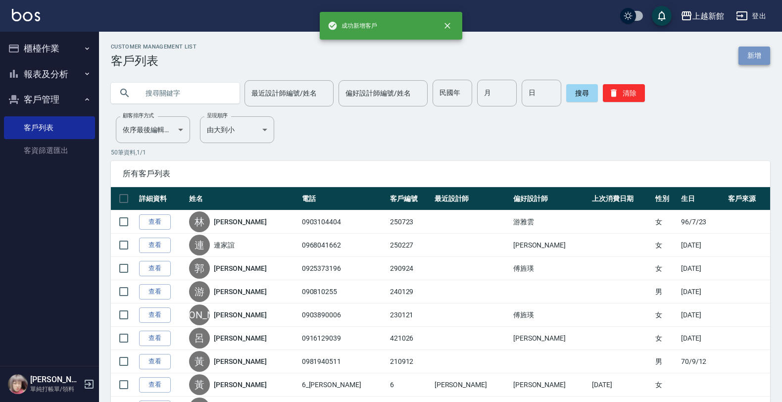
click at [765, 55] on link "新增" at bounding box center [754, 56] width 32 height 18
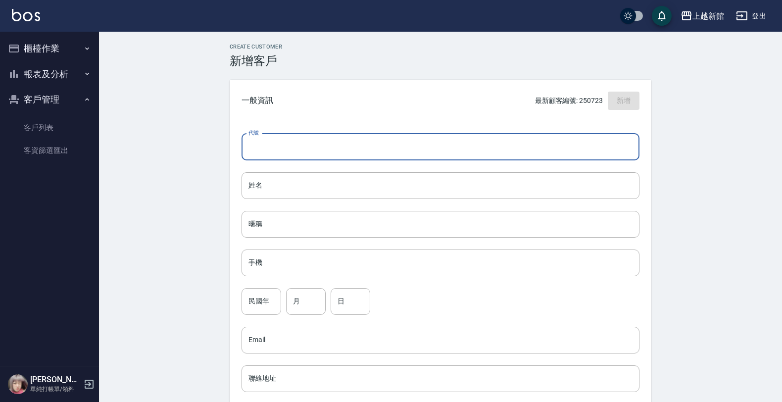
click at [617, 144] on input "代號" at bounding box center [441, 147] width 398 height 27
type input "261222"
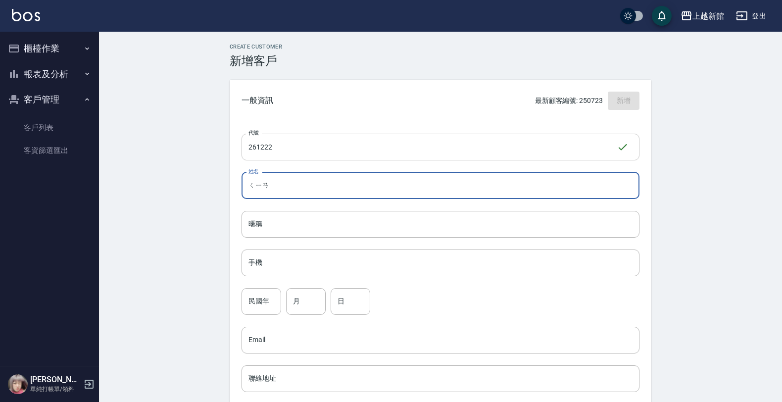
type input "千"
type input "錢筱婷"
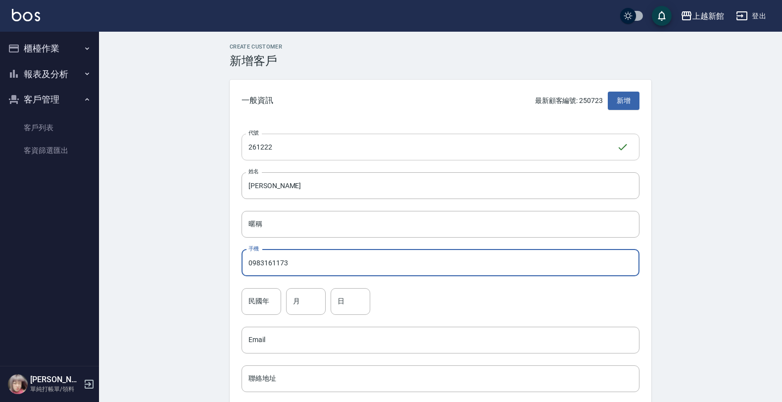
type input "0983161173"
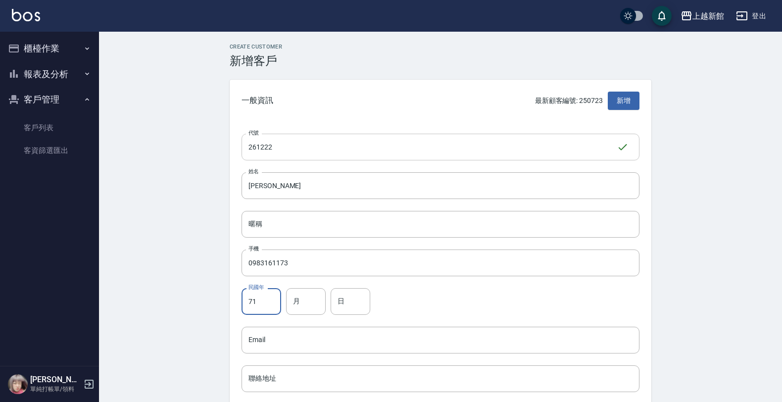
type input "71"
type input "1"
type input "22"
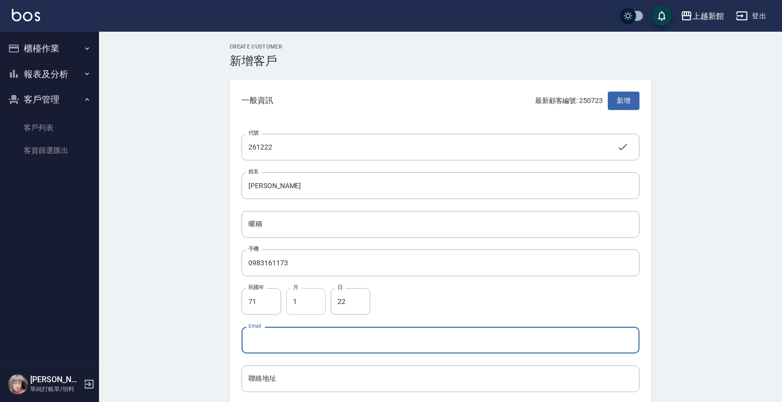
click at [313, 294] on input "1" at bounding box center [306, 301] width 40 height 27
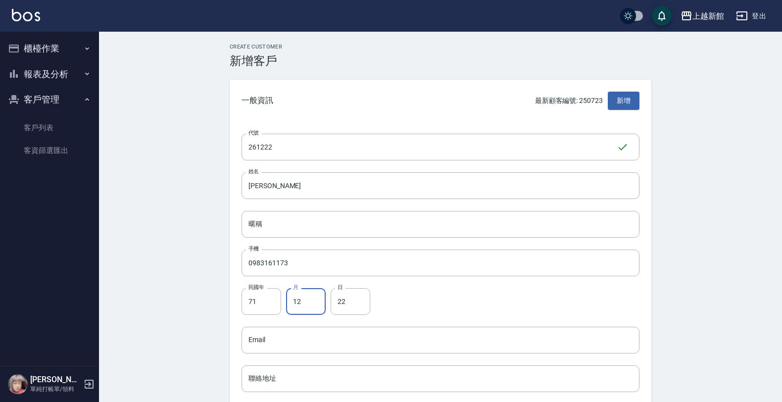
type input "12"
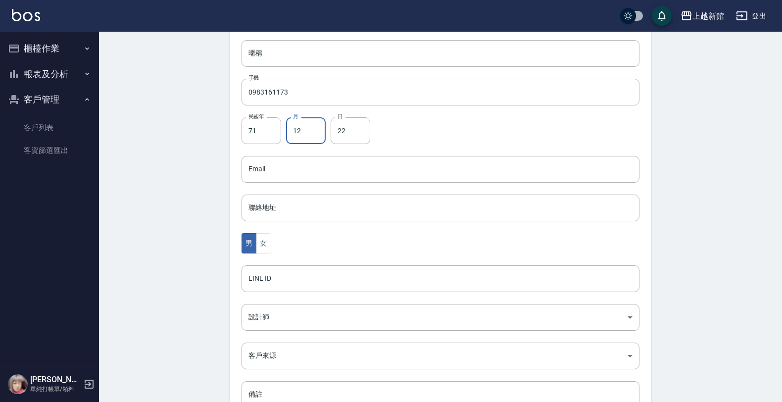
scroll to position [186, 0]
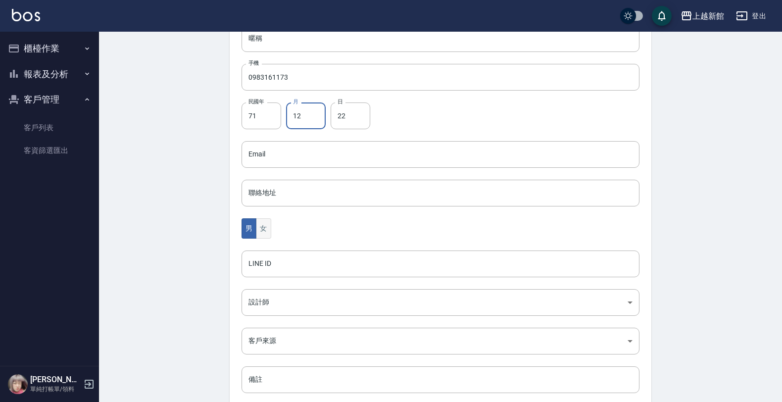
click at [266, 234] on button "女" at bounding box center [263, 228] width 15 height 20
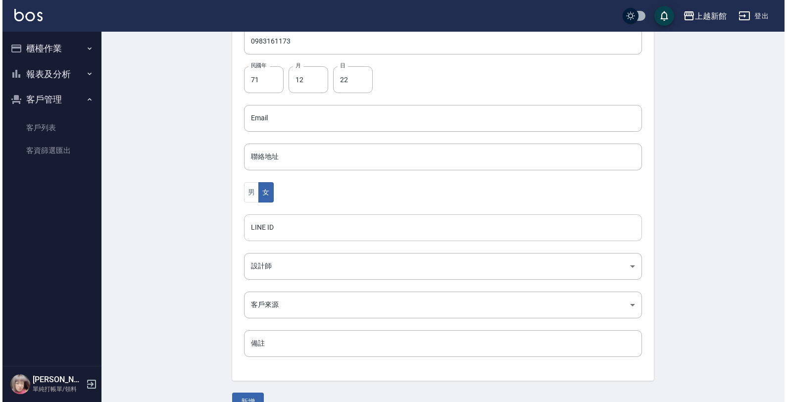
scroll to position [242, 0]
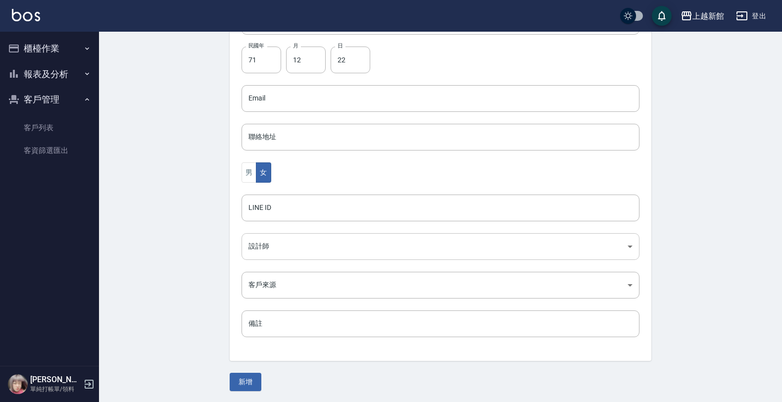
click at [258, 243] on body "上越新館 登出 櫃檯作業 打帳單 帳單列表 掛單列表 現金收支登錄 高階收支登錄 材料自購登錄 每日結帳 排班表 現場電腦打卡 報表及分析 報表目錄 店家日報…" at bounding box center [391, 80] width 782 height 644
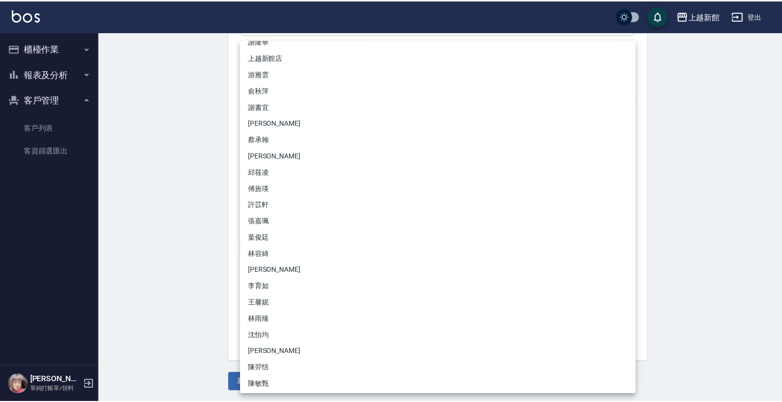
scroll to position [62, 0]
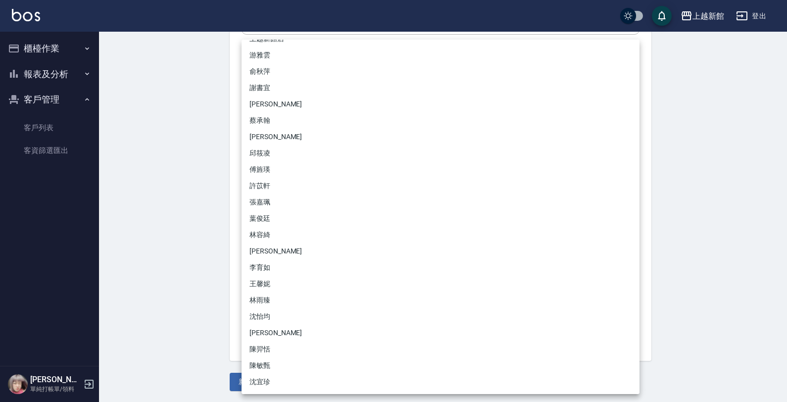
click at [263, 171] on li "傅旌瑛" at bounding box center [441, 169] width 398 height 16
type input "1211b317-6865-4b65-8ce4-66e34f8d1fd8"
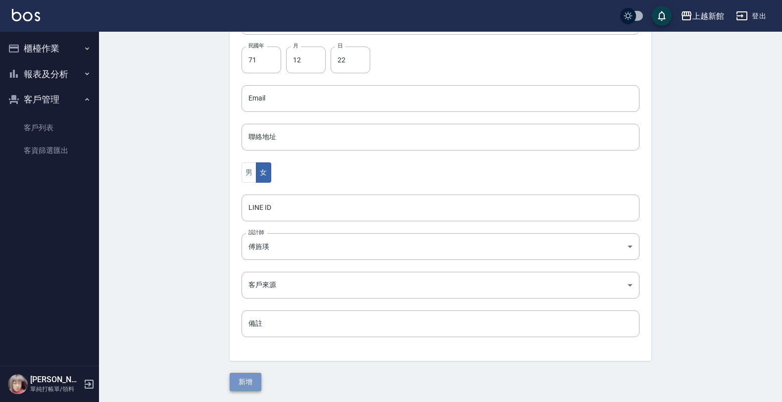
click at [243, 382] on button "新增" at bounding box center [246, 382] width 32 height 18
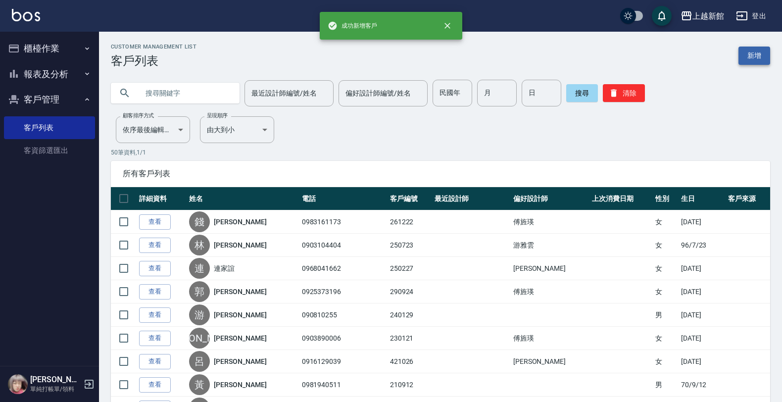
click at [756, 54] on link "新增" at bounding box center [754, 56] width 32 height 18
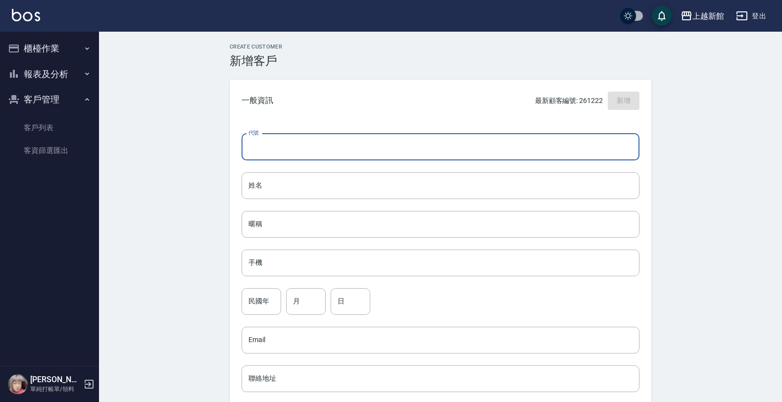
click at [572, 147] on input "代號" at bounding box center [441, 147] width 398 height 27
type input "391030"
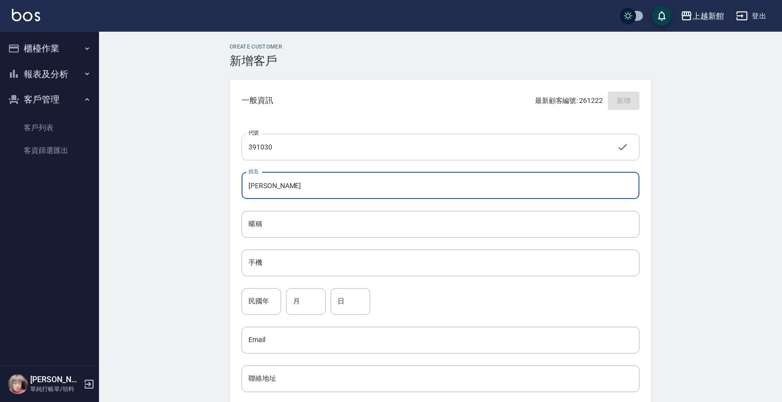
type input "鍾語珊"
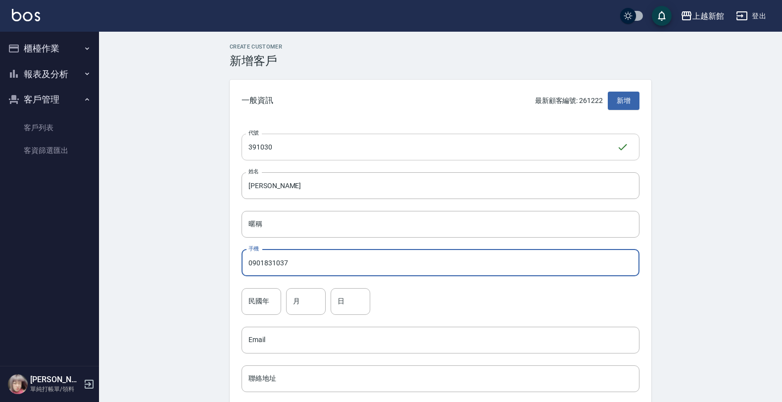
type input "0901831037"
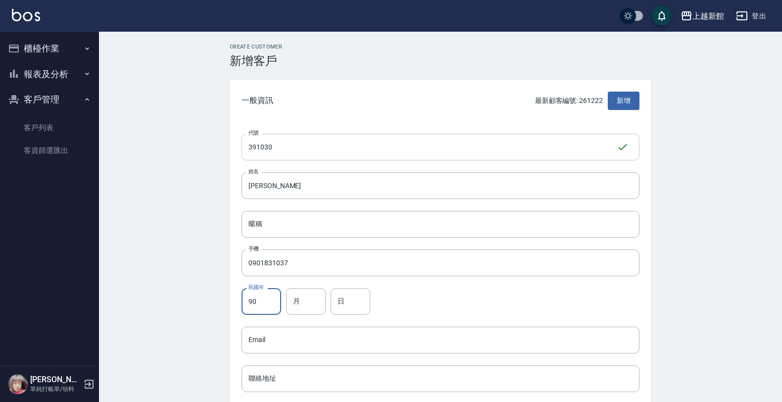
type input "90"
type input "10"
type input "30"
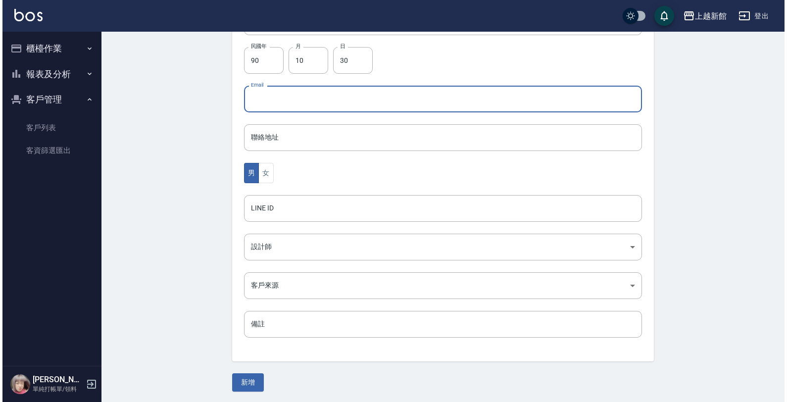
scroll to position [242, 0]
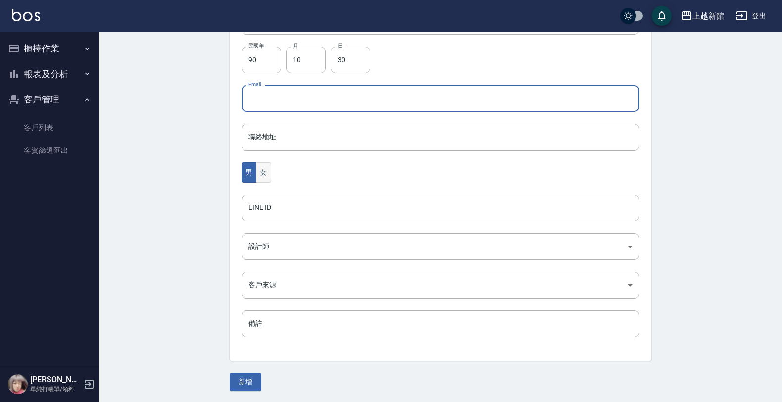
drag, startPoint x: 274, startPoint y: 171, endPoint x: 265, endPoint y: 177, distance: 11.0
click at [272, 172] on div "男 女" at bounding box center [441, 172] width 398 height 20
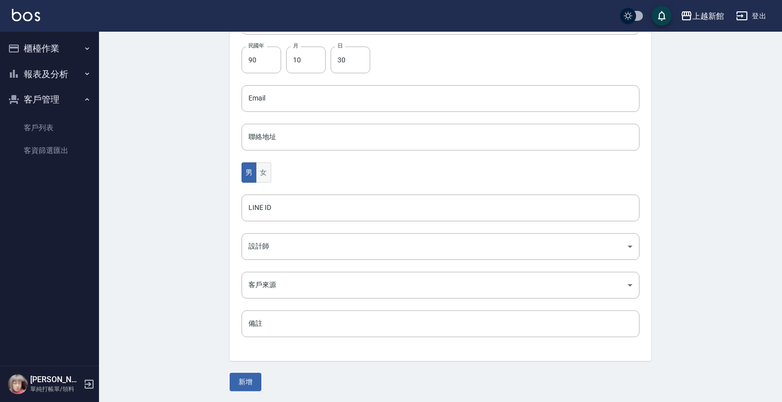
click at [264, 179] on button "女" at bounding box center [263, 172] width 15 height 20
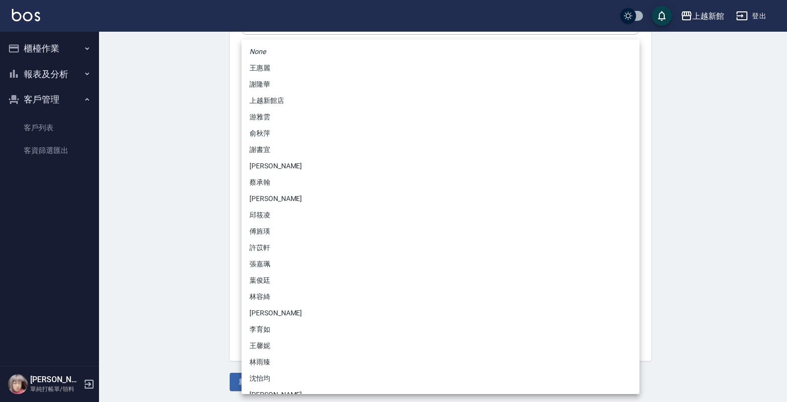
click at [280, 257] on body "上越新館 登出 櫃檯作業 打帳單 帳單列表 掛單列表 現金收支登錄 高階收支登錄 材料自購登錄 每日結帳 排班表 現場電腦打卡 報表及分析 報表目錄 店家日報…" at bounding box center [393, 80] width 787 height 644
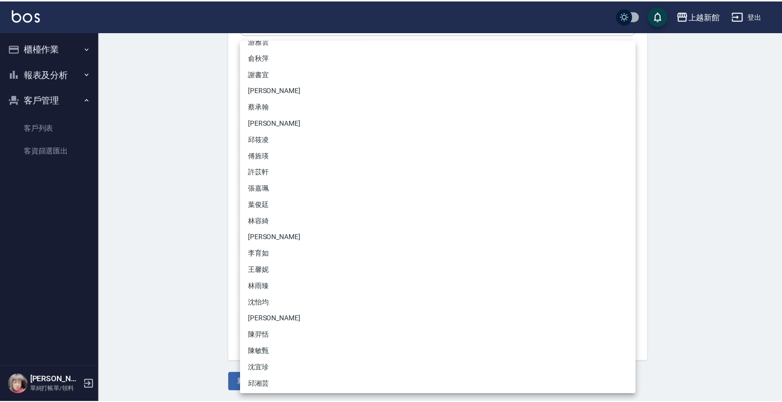
scroll to position [94, 0]
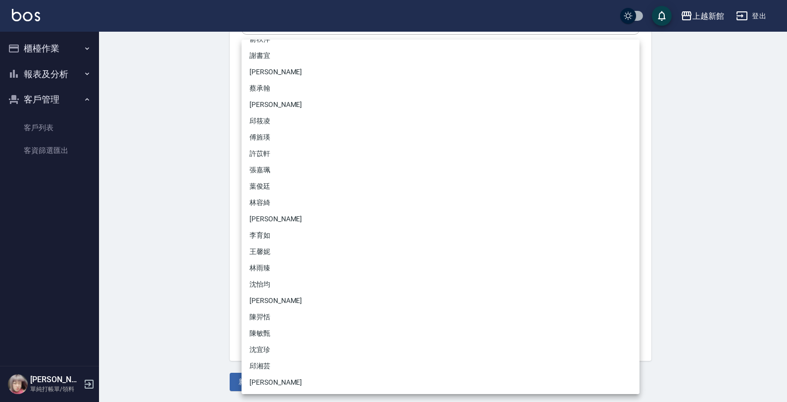
click at [267, 343] on li "沈宜珍" at bounding box center [441, 350] width 398 height 16
type input "d1a7700f-ed7d-493f-ab9c-4628fc9935fc"
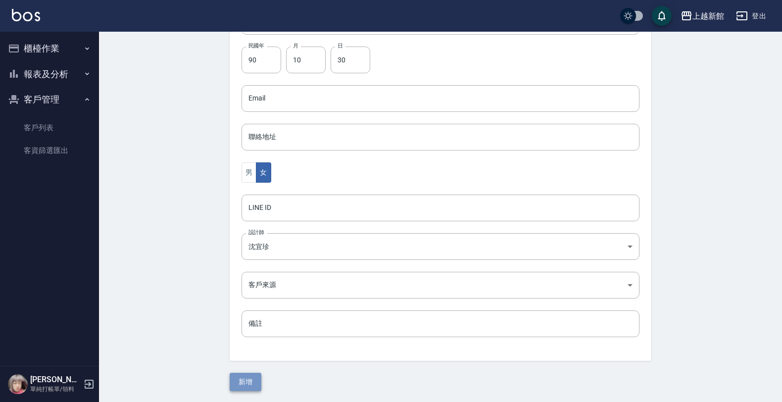
click at [253, 379] on button "新增" at bounding box center [246, 382] width 32 height 18
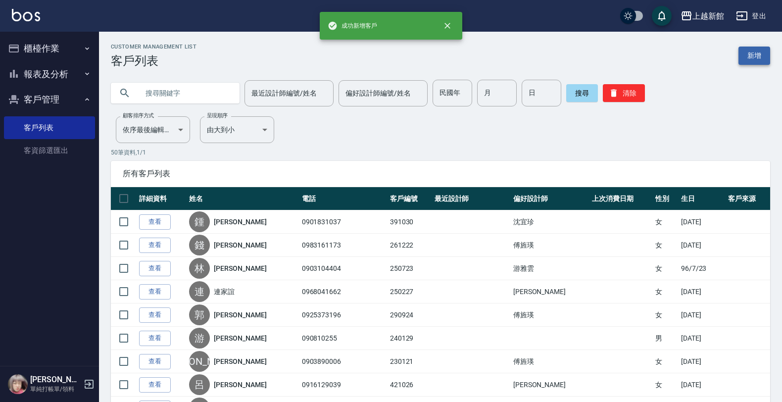
click at [763, 52] on link "新增" at bounding box center [754, 56] width 32 height 18
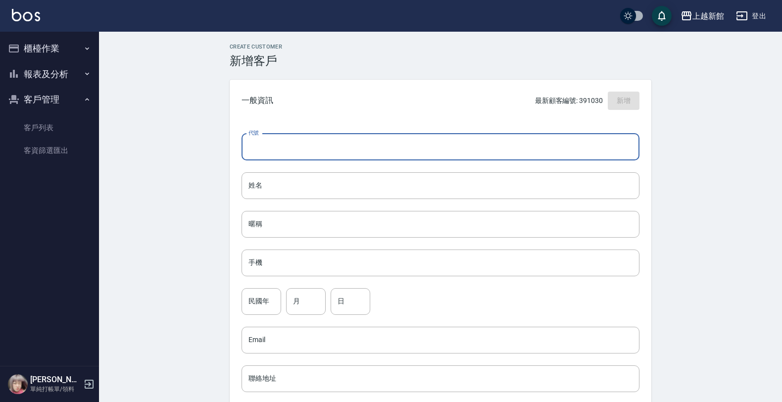
click at [623, 139] on input "代號" at bounding box center [441, 147] width 398 height 27
type input "301122"
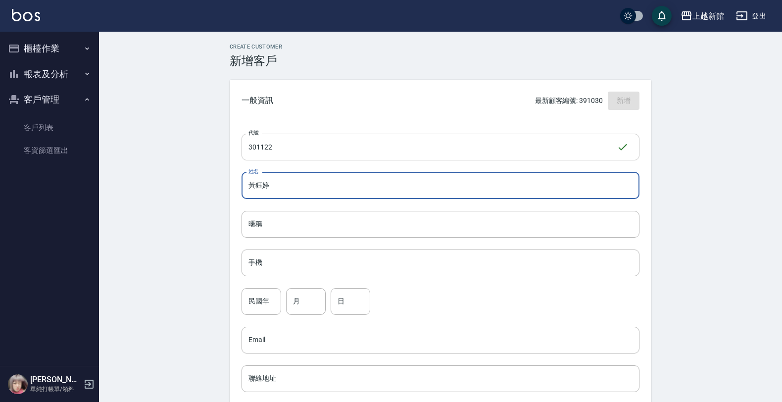
type input "黃鈺婷"
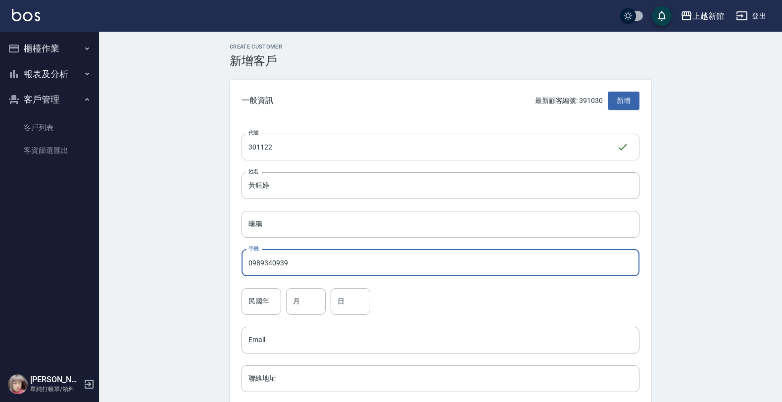
type input "0989340939"
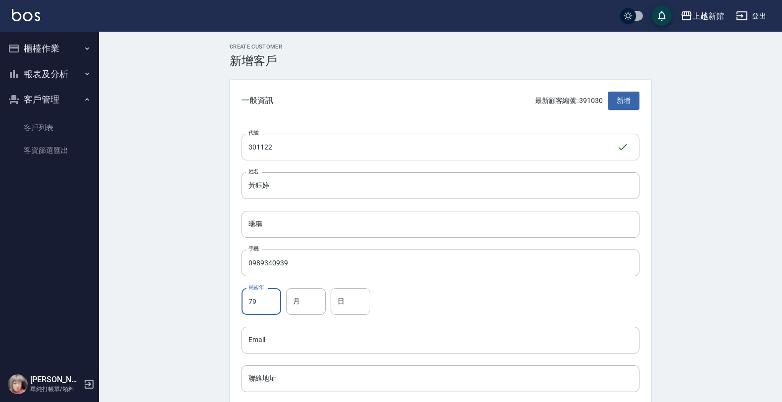
type input "79"
type input "11"
type input "22"
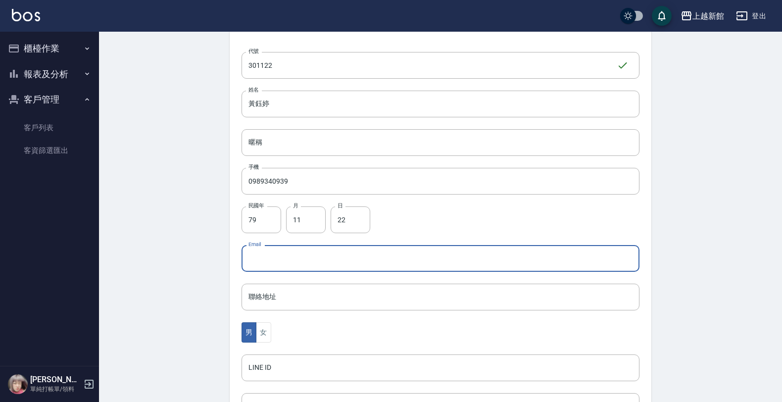
scroll to position [242, 0]
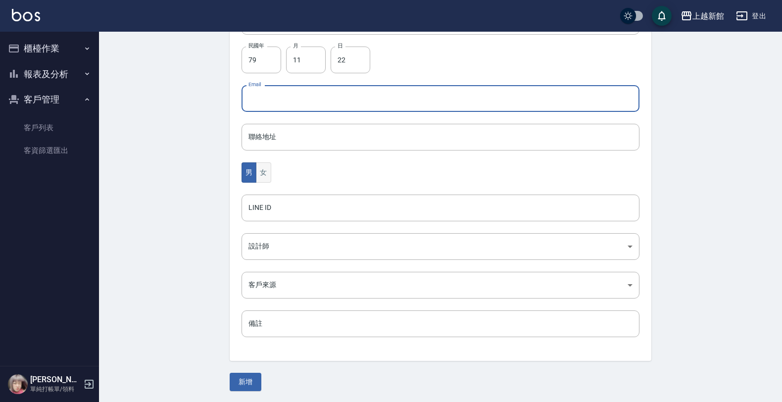
click at [256, 173] on button "女" at bounding box center [263, 172] width 15 height 20
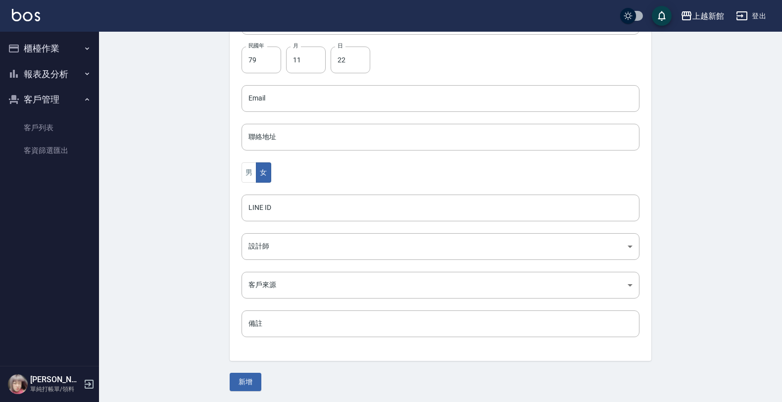
click at [267, 229] on div "代號 301122 ​ 代號 姓名 黃鈺婷 姓名 暱稱 暱稱 手機 0989340939 手機 民國年 79 民國年 月 11 月 日 22 日 Email …" at bounding box center [441, 120] width 422 height 481
click at [261, 243] on body "上越新館 登出 櫃檯作業 打帳單 帳單列表 掛單列表 現金收支登錄 高階收支登錄 材料自購登錄 每日結帳 排班表 現場電腦打卡 報表及分析 報表目錄 店家日報…" at bounding box center [391, 80] width 782 height 644
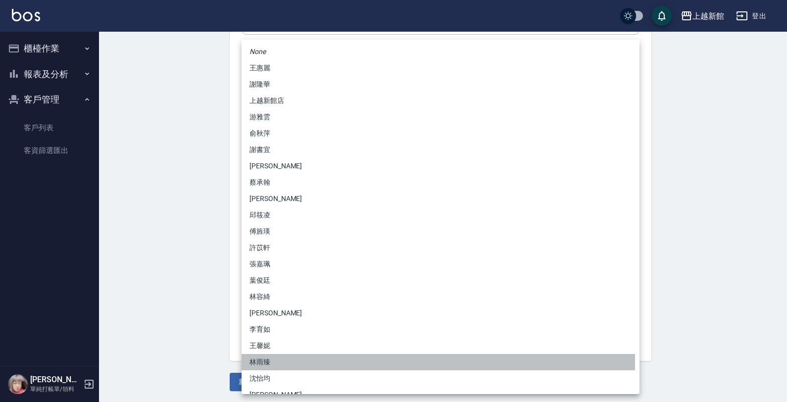
click at [265, 362] on li "林雨臻" at bounding box center [441, 362] width 398 height 16
type input "b971b3fa-ad89-41a6-ab83-7888ce5b8ddb"
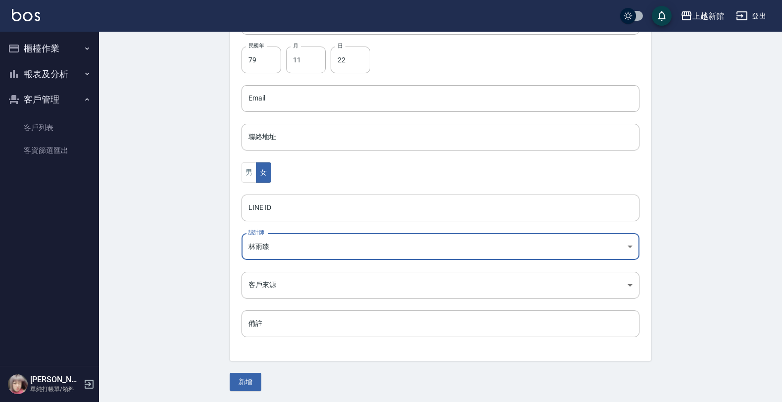
click at [251, 376] on button "新增" at bounding box center [246, 382] width 32 height 18
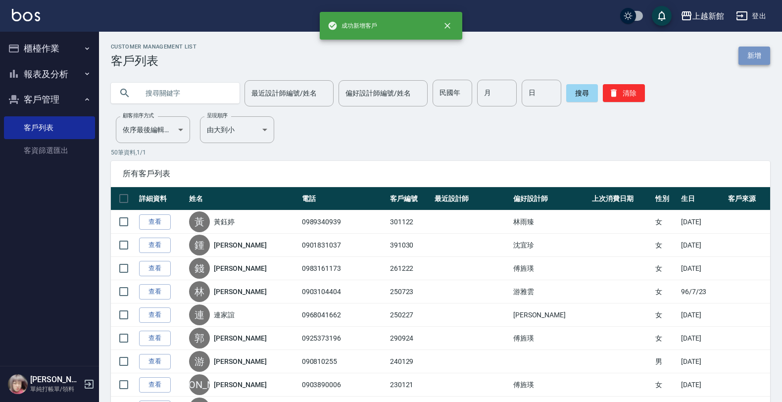
click at [760, 62] on link "新增" at bounding box center [754, 56] width 32 height 18
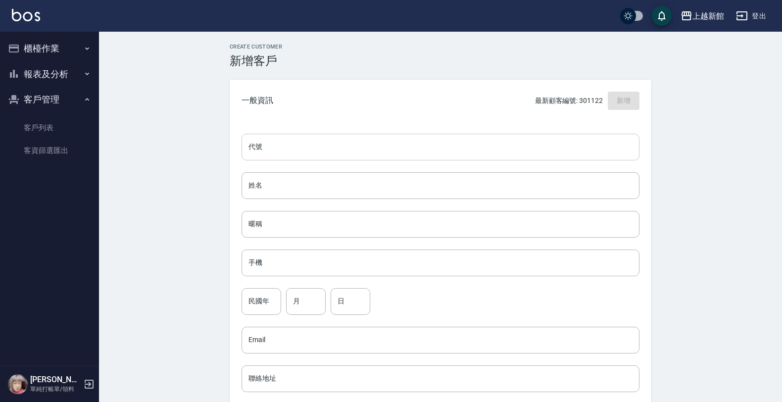
click at [588, 152] on input "代號" at bounding box center [441, 147] width 398 height 27
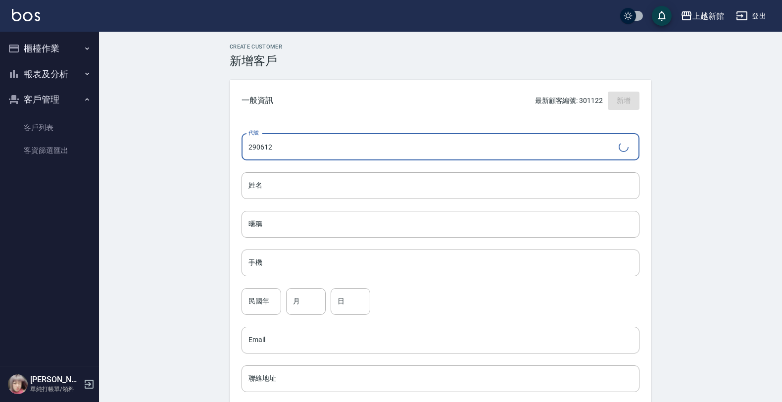
type input "290612"
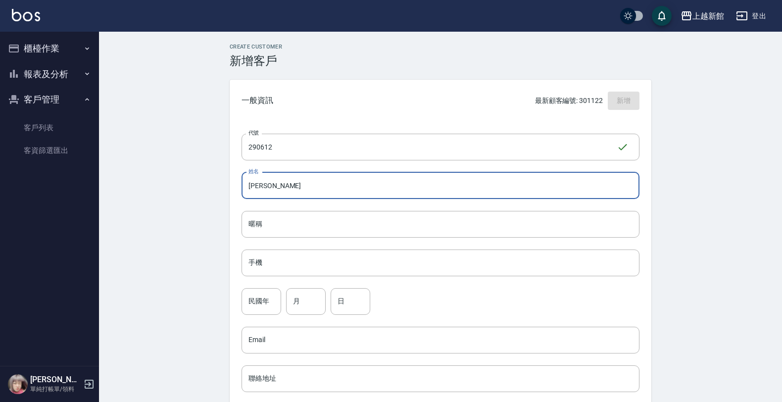
type input "吳采妍"
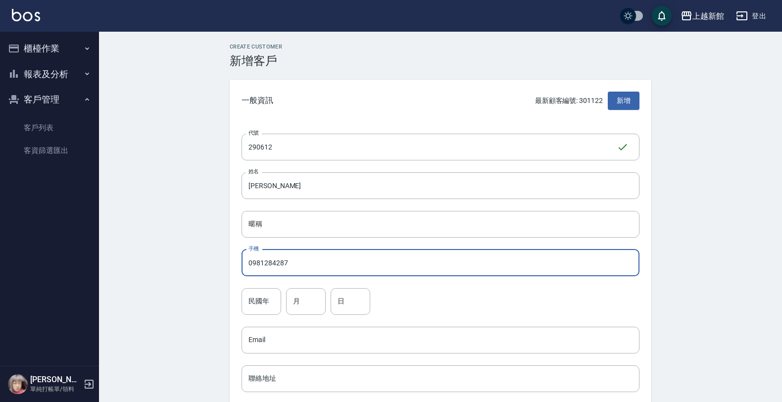
type input "0981284287"
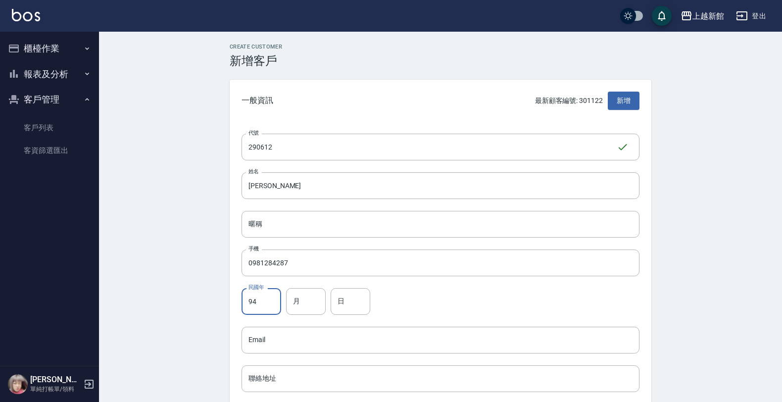
type input "94"
type input "6"
type input "12"
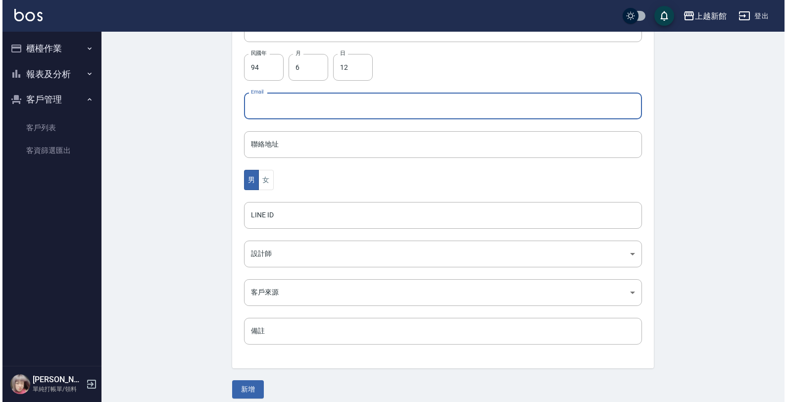
scroll to position [242, 0]
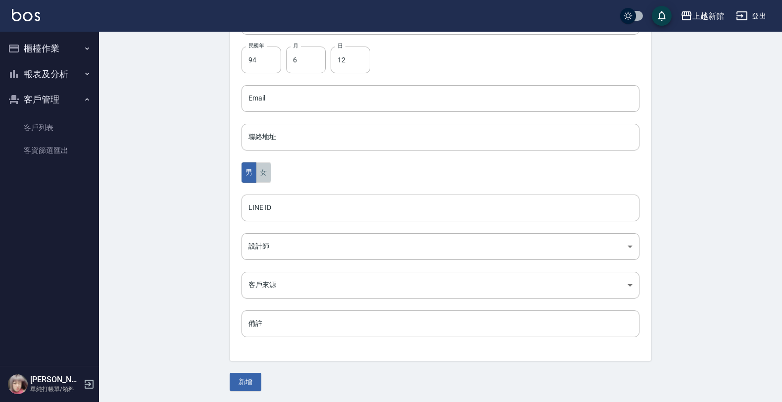
click at [268, 167] on button "女" at bounding box center [263, 172] width 15 height 20
click at [257, 243] on body "上越新館 登出 櫃檯作業 打帳單 帳單列表 掛單列表 現金收支登錄 高階收支登錄 材料自購登錄 每日結帳 排班表 現場電腦打卡 報表及分析 報表目錄 店家日報…" at bounding box center [393, 80] width 787 height 644
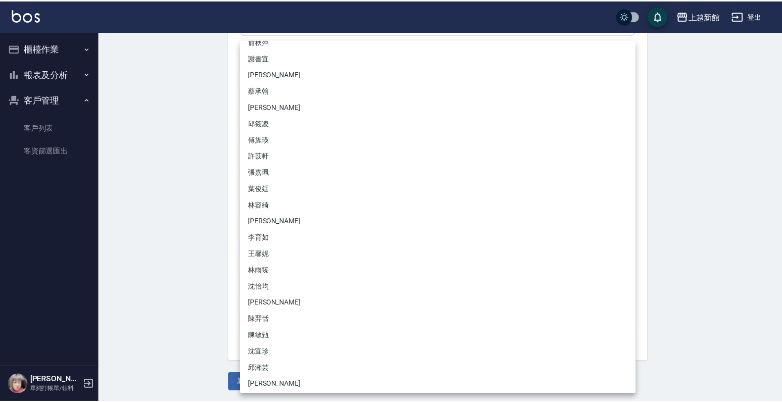
scroll to position [94, 0]
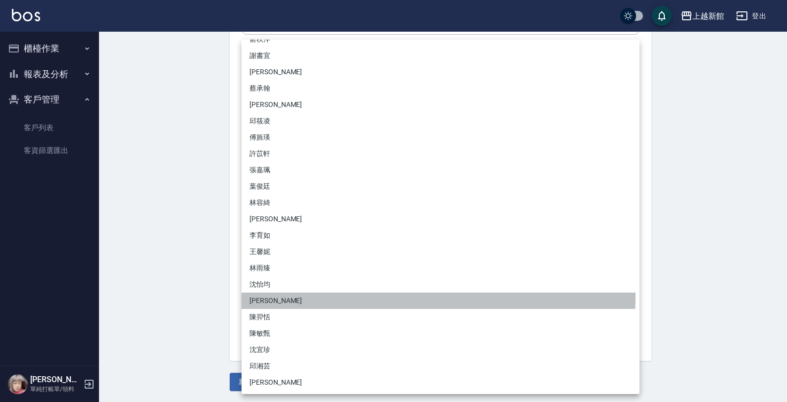
click at [268, 294] on li "[PERSON_NAME]" at bounding box center [441, 301] width 398 height 16
type input "e77dace4-f474-4347-a7ef-25c2b820de79"
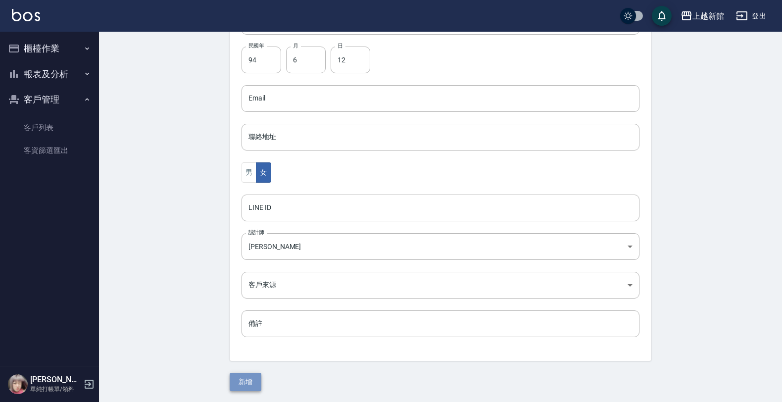
click at [244, 386] on button "新增" at bounding box center [246, 382] width 32 height 18
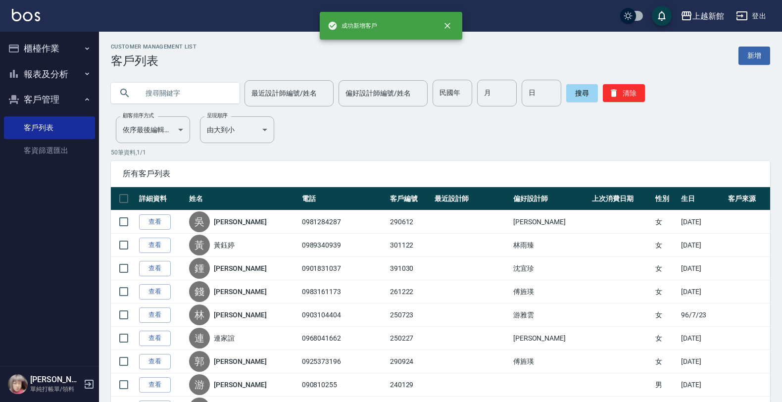
click at [765, 65] on div "Customer Management List 客戶列表 新增" at bounding box center [440, 56] width 659 height 24
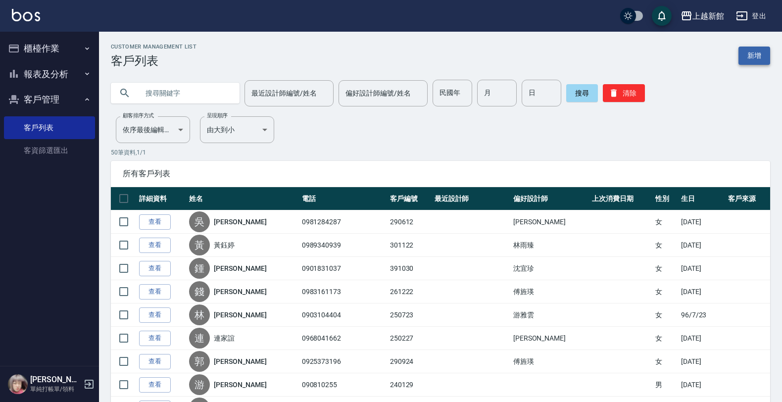
click at [746, 62] on link "新增" at bounding box center [754, 56] width 32 height 18
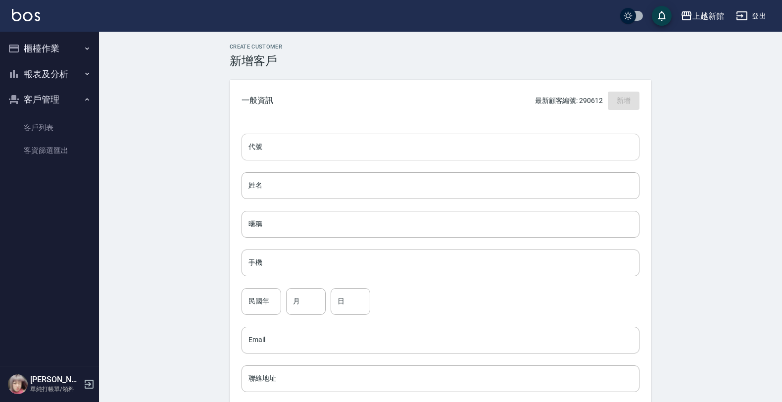
click at [617, 134] on input "代號" at bounding box center [441, 147] width 398 height 27
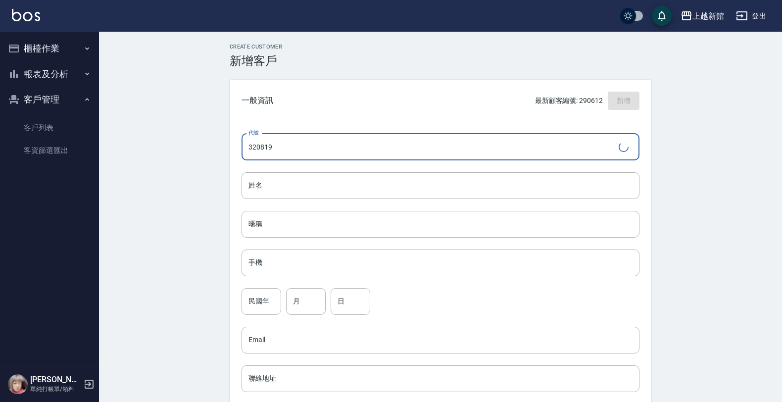
type input "320819"
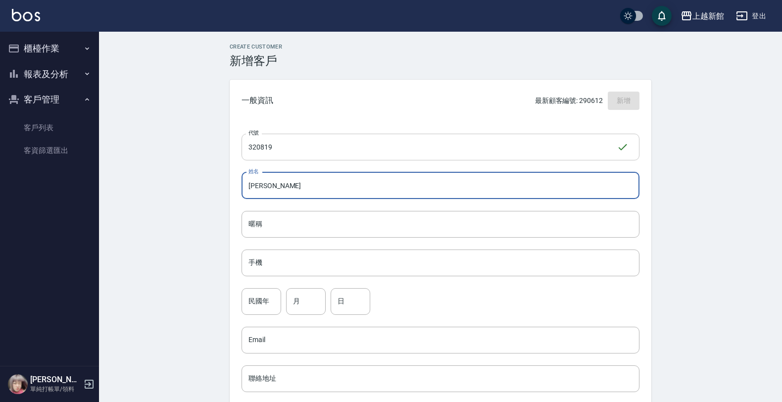
type input "王育鳳"
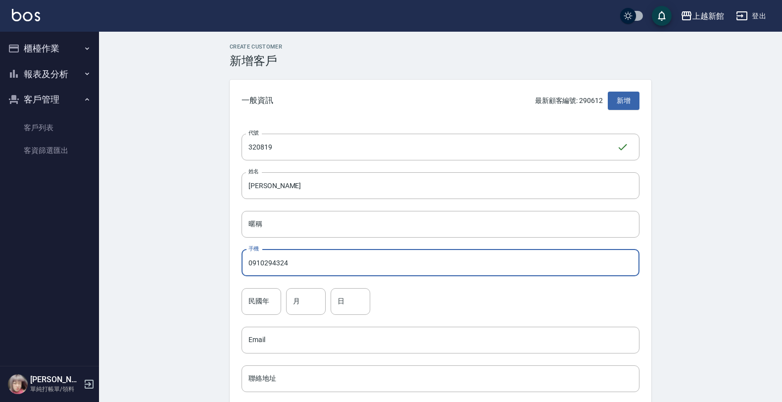
type input "0910294324"
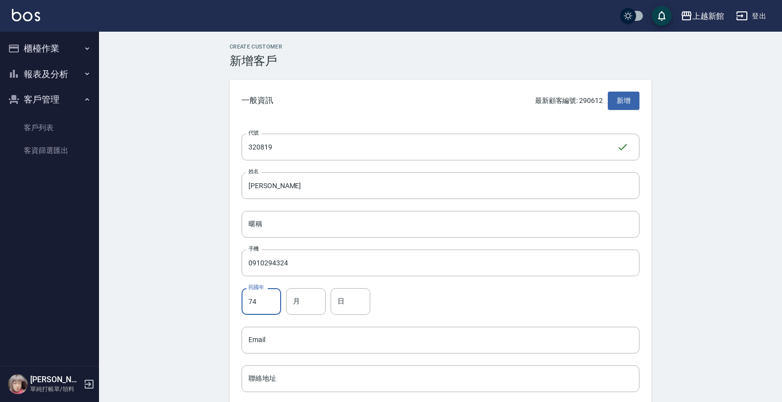
type input "74"
type input "8"
type input "19"
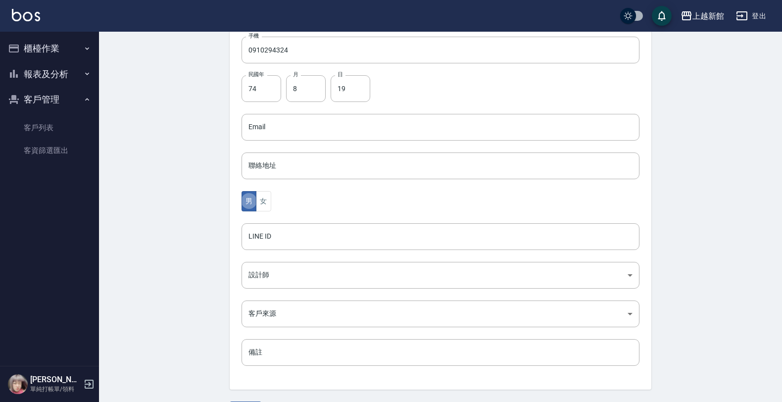
type button "MALE"
drag, startPoint x: 267, startPoint y: 201, endPoint x: 274, endPoint y: 238, distance: 37.2
click at [266, 203] on button "女" at bounding box center [263, 201] width 15 height 20
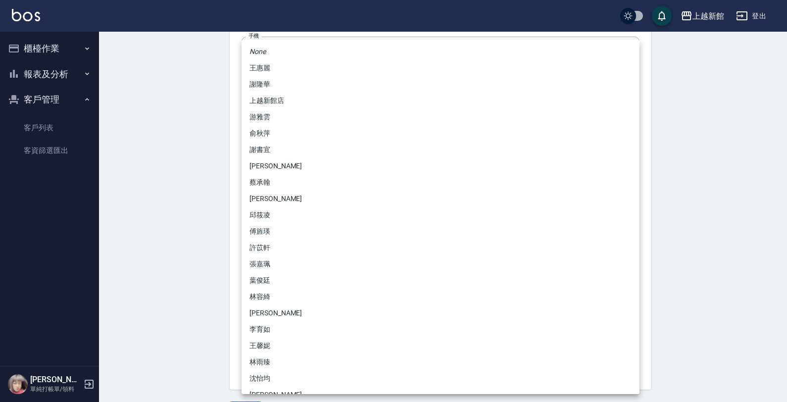
click at [273, 271] on body "上越新館 登出 櫃檯作業 打帳單 帳單列表 掛單列表 現金收支登錄 高階收支登錄 材料自購登錄 每日結帳 排班表 現場電腦打卡 報表及分析 報表目錄 店家日報…" at bounding box center [393, 109] width 787 height 644
drag, startPoint x: 272, startPoint y: 114, endPoint x: 265, endPoint y: 142, distance: 28.7
click at [271, 115] on li "游雅雲" at bounding box center [441, 117] width 398 height 16
type input "f7313804-6829-44b4-8327-9cb5f151e927"
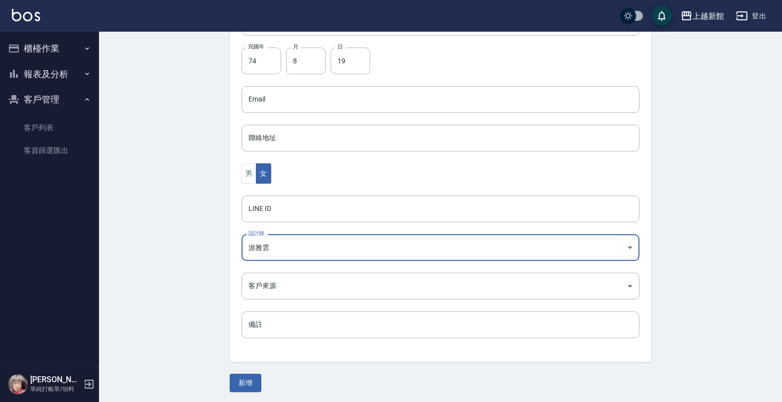
scroll to position [242, 0]
click at [260, 379] on button "新增" at bounding box center [246, 382] width 32 height 18
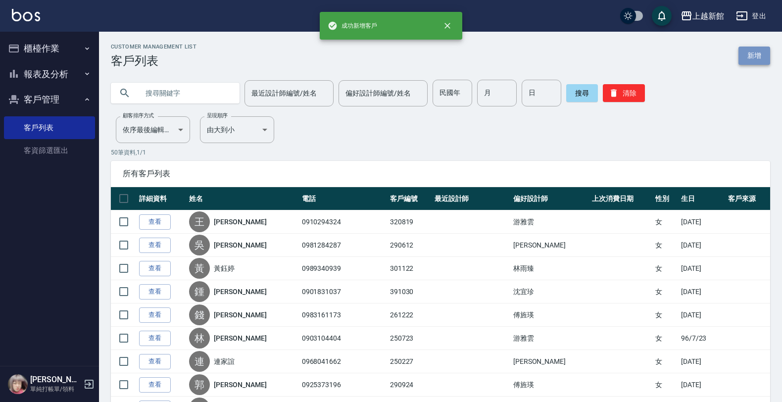
click at [763, 55] on link "新增" at bounding box center [754, 56] width 32 height 18
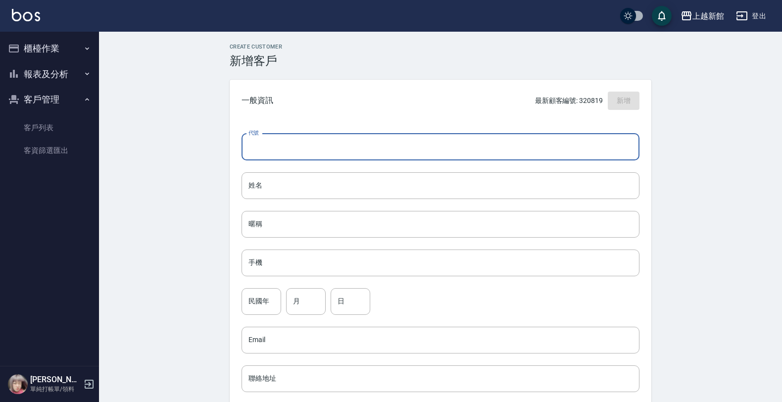
click at [572, 152] on input "代號" at bounding box center [441, 147] width 398 height 27
type input "270112"
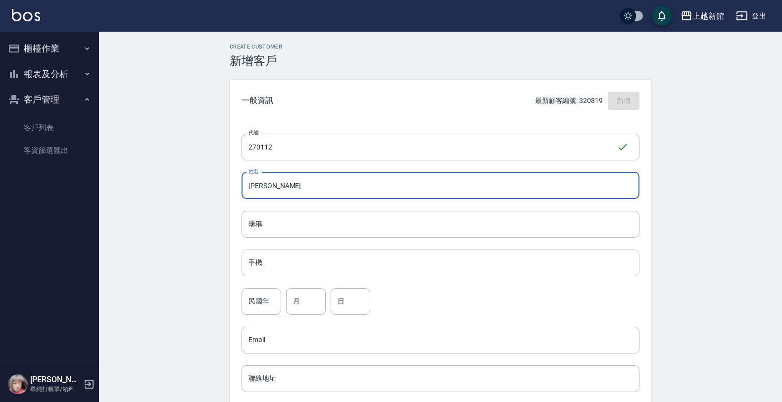
type input "陳妍君"
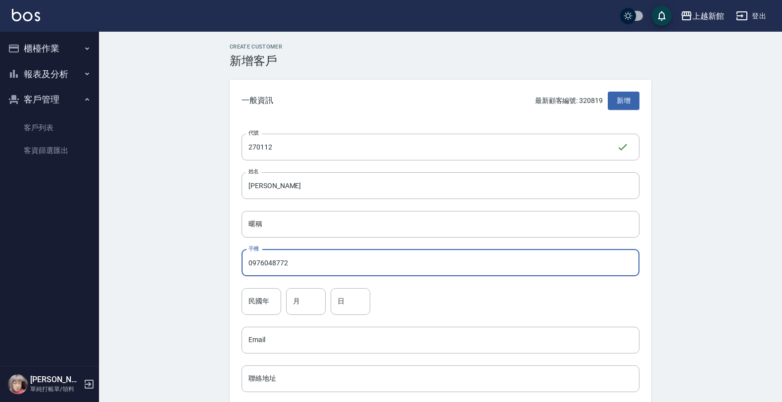
type input "0976048772"
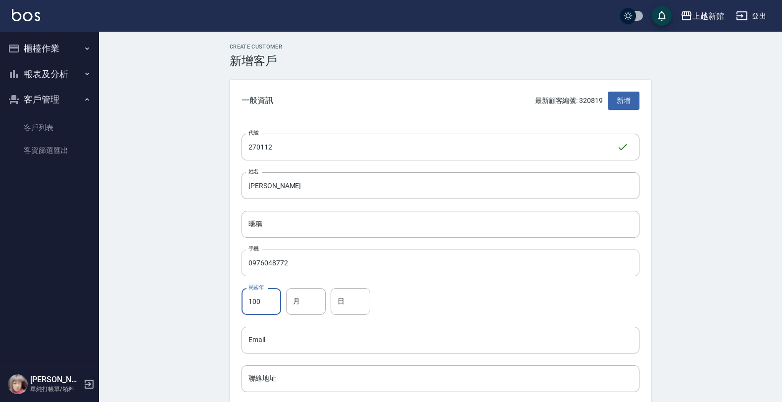
type input "100"
type input "1"
type input "12"
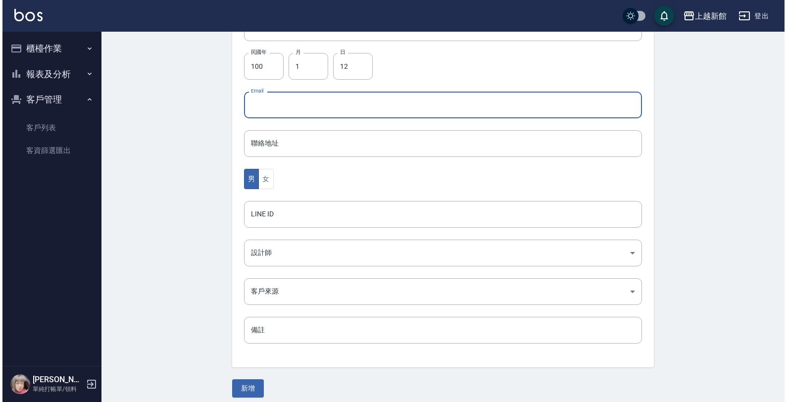
scroll to position [242, 0]
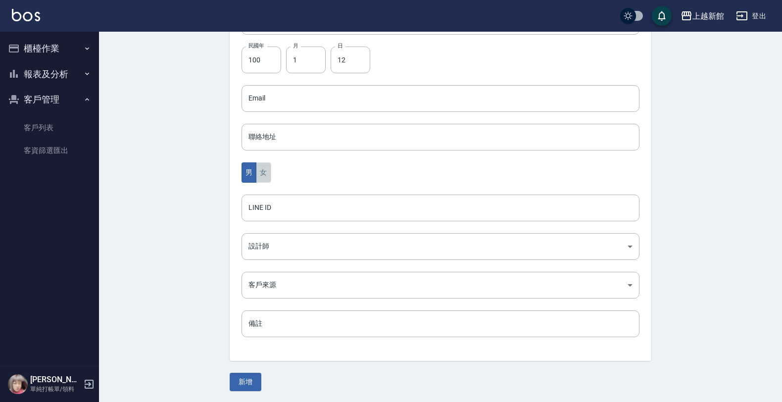
drag, startPoint x: 268, startPoint y: 172, endPoint x: 289, endPoint y: 265, distance: 95.3
click at [268, 174] on button "女" at bounding box center [263, 172] width 15 height 20
click at [282, 243] on body "上越新館 登出 櫃檯作業 打帳單 帳單列表 掛單列表 現金收支登錄 高階收支登錄 材料自購登錄 每日結帳 排班表 現場電腦打卡 報表及分析 報表目錄 店家日報…" at bounding box center [393, 80] width 787 height 644
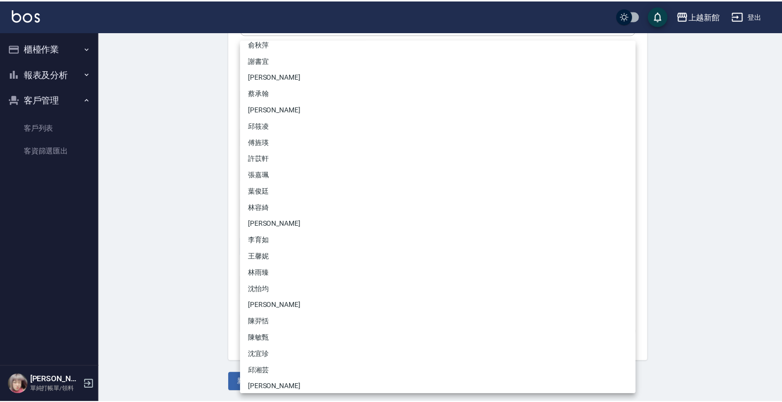
scroll to position [94, 0]
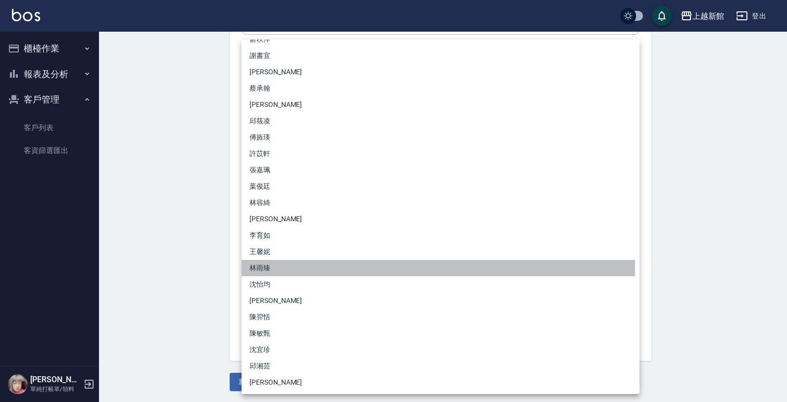
click at [267, 265] on li "林雨臻" at bounding box center [441, 268] width 398 height 16
type input "b971b3fa-ad89-41a6-ab83-7888ce5b8ddb"
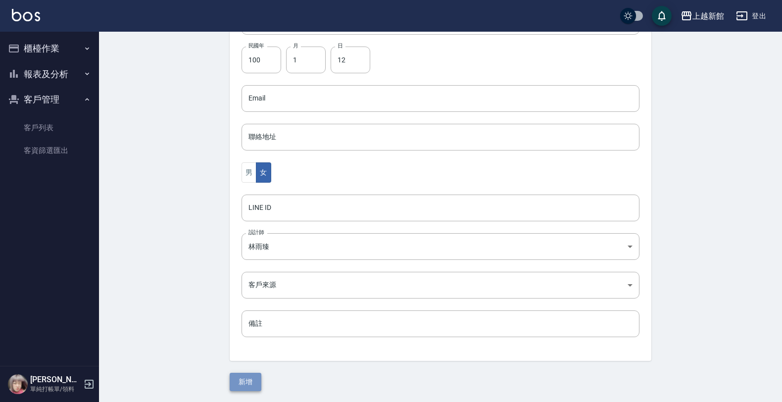
click at [231, 377] on button "新增" at bounding box center [246, 382] width 32 height 18
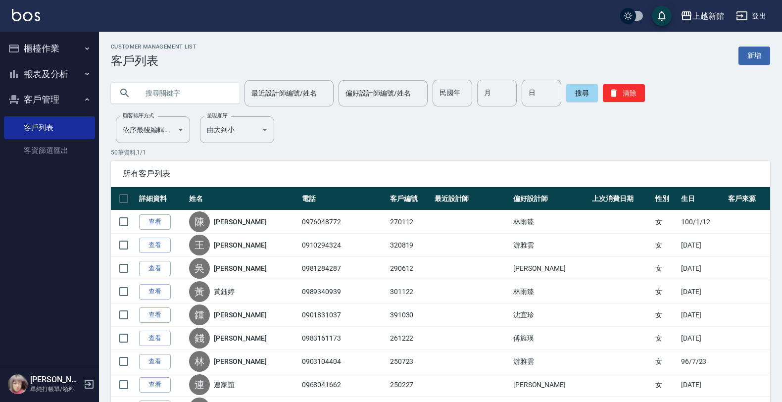
click at [204, 95] on input "text" at bounding box center [185, 93] width 93 height 27
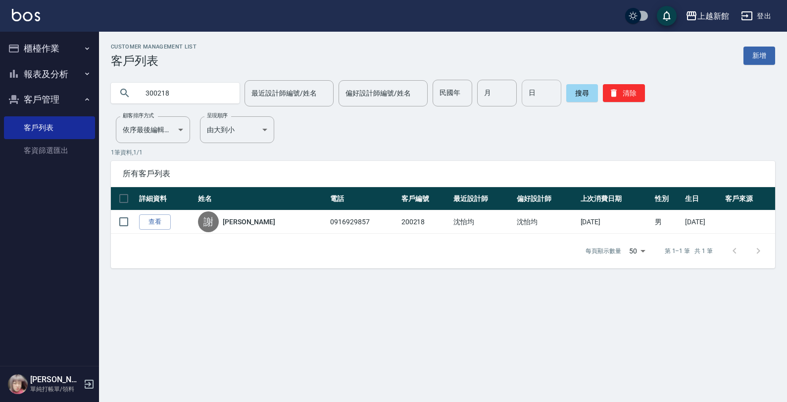
type input "300218"
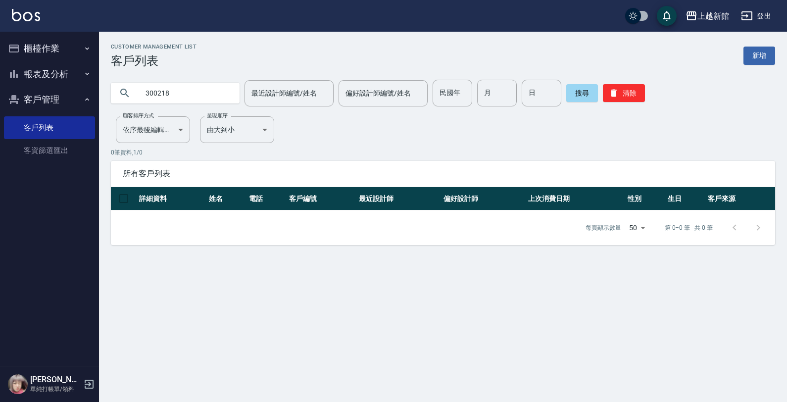
click at [746, 66] on div "Customer Management List 客戶列表 新增" at bounding box center [443, 56] width 664 height 24
click at [750, 60] on link "新增" at bounding box center [759, 56] width 32 height 18
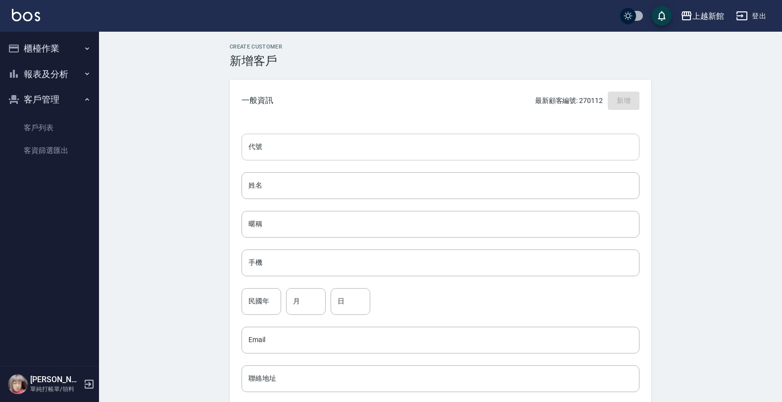
click at [608, 137] on input "代號" at bounding box center [441, 147] width 398 height 27
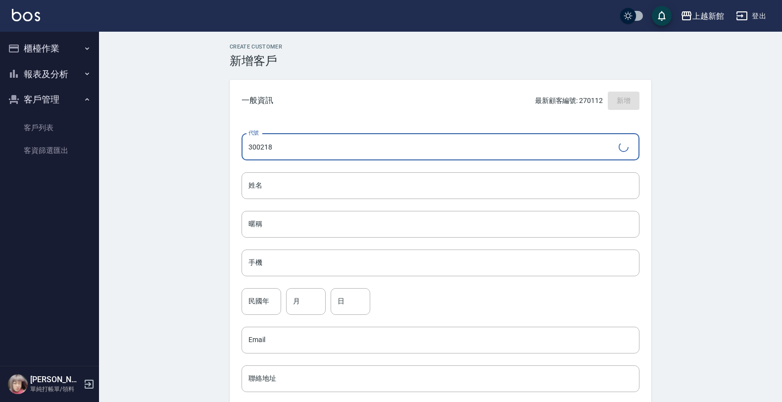
type input "300218"
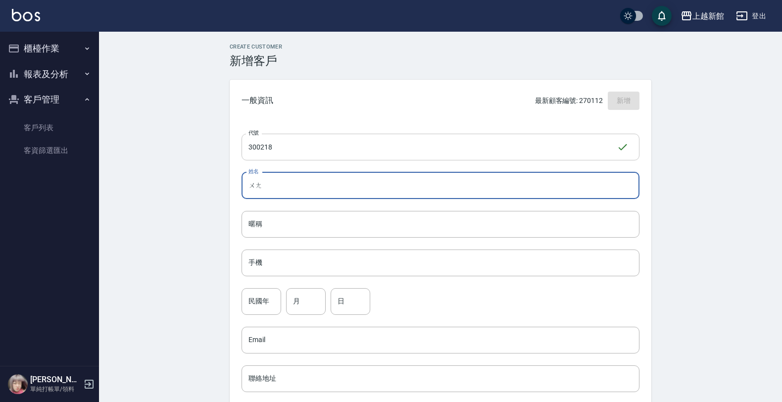
type input "王"
type input "黃聖火華"
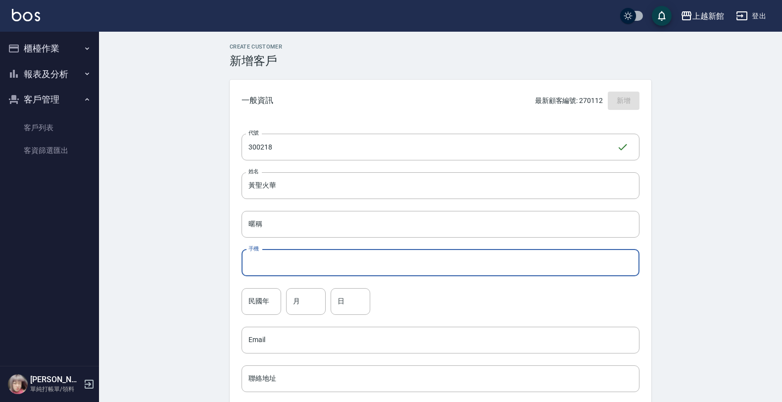
click at [288, 264] on input "手機" at bounding box center [441, 262] width 398 height 27
type input "0915028000"
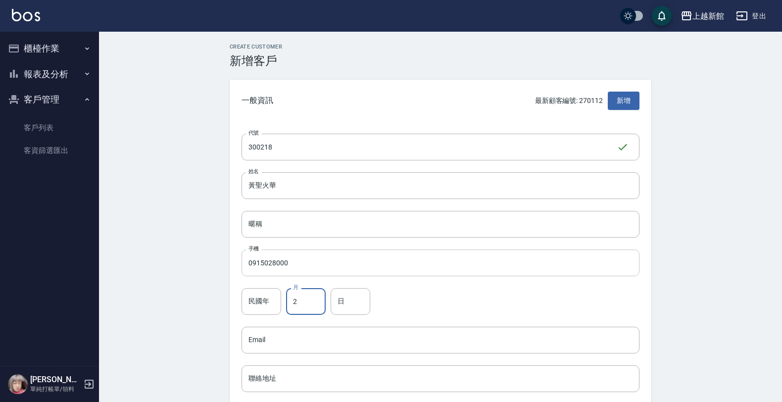
type input "2"
type input "18"
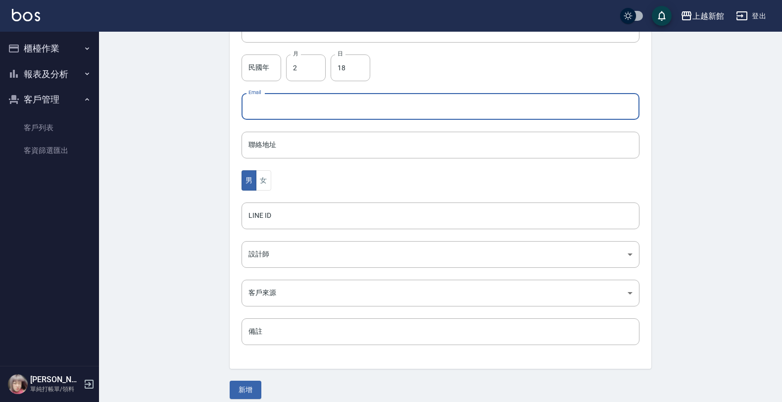
scroll to position [242, 0]
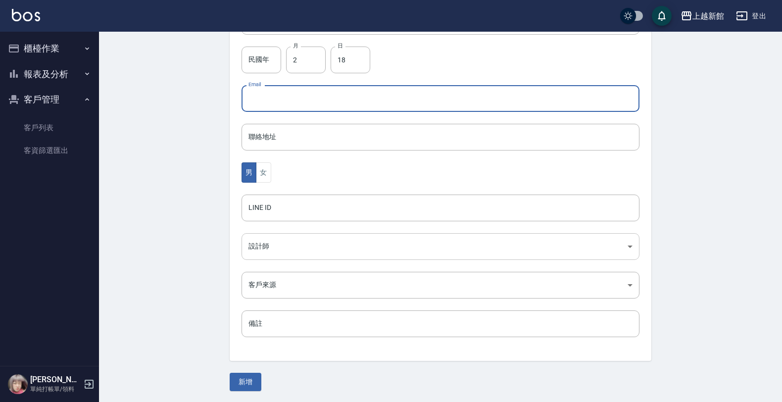
click at [250, 248] on body "上越新館 登出 櫃檯作業 打帳單 帳單列表 掛單列表 現金收支登錄 高階收支登錄 材料自購登錄 每日結帳 排班表 現場電腦打卡 報表及分析 報表目錄 店家日報…" at bounding box center [391, 80] width 782 height 644
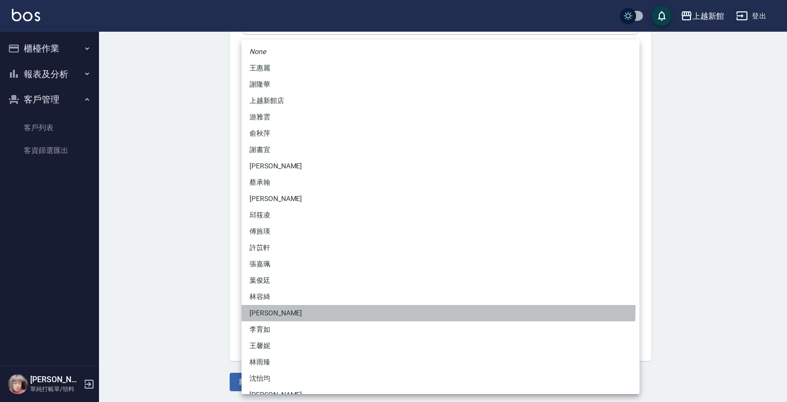
click at [265, 306] on li "[PERSON_NAME]" at bounding box center [441, 313] width 398 height 16
type input "e93110ab-62fc-4023-bad0-8eaa73071419"
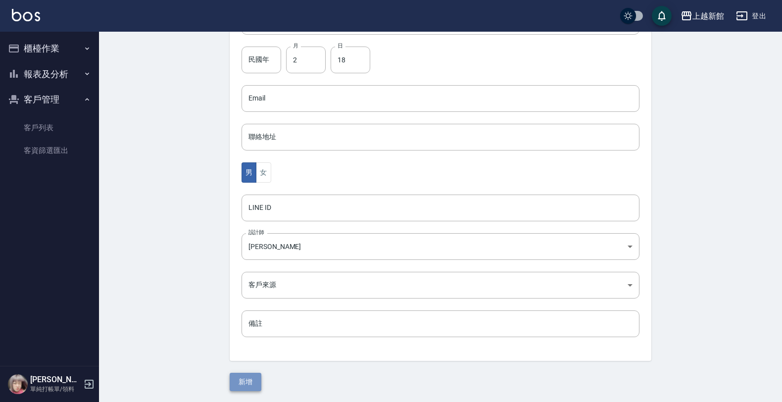
click at [234, 382] on button "新增" at bounding box center [246, 382] width 32 height 18
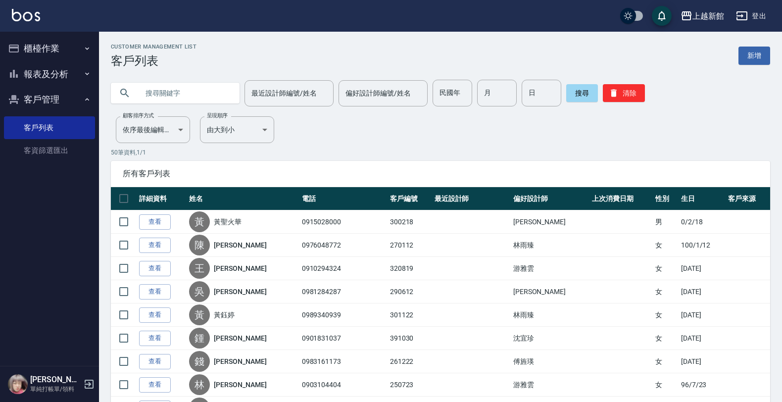
click at [31, 45] on button "櫃檯作業" at bounding box center [49, 49] width 91 height 26
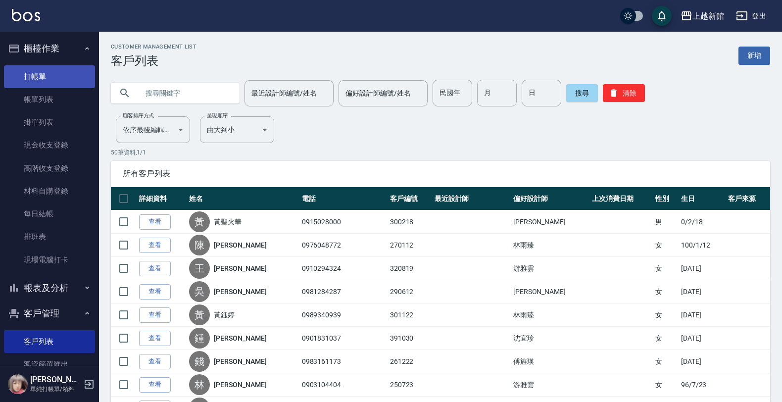
click at [49, 70] on link "打帳單" at bounding box center [49, 76] width 91 height 23
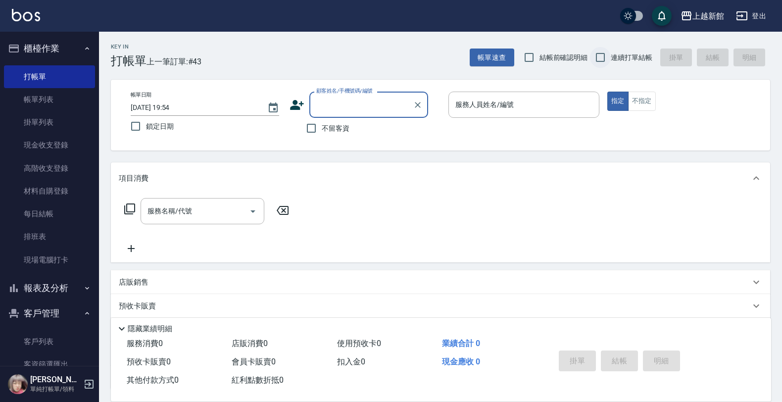
click at [593, 62] on input "連續打單結帳" at bounding box center [600, 57] width 21 height 21
checkbox input "true"
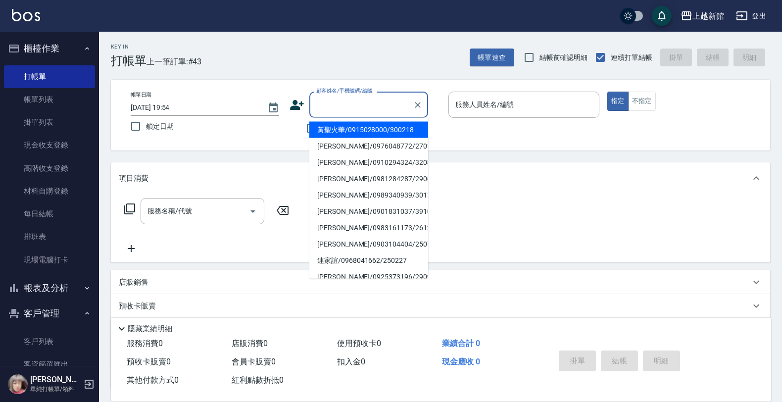
click at [395, 112] on input "顧客姓名/手機號碼/編號" at bounding box center [361, 104] width 95 height 17
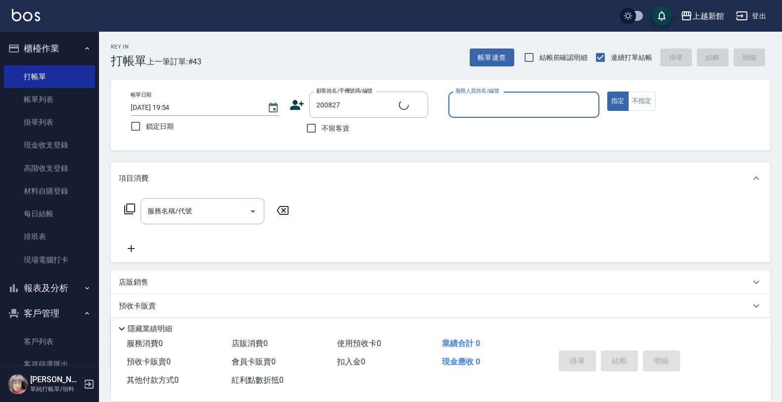
type input "黃君慈/0968551022/200827"
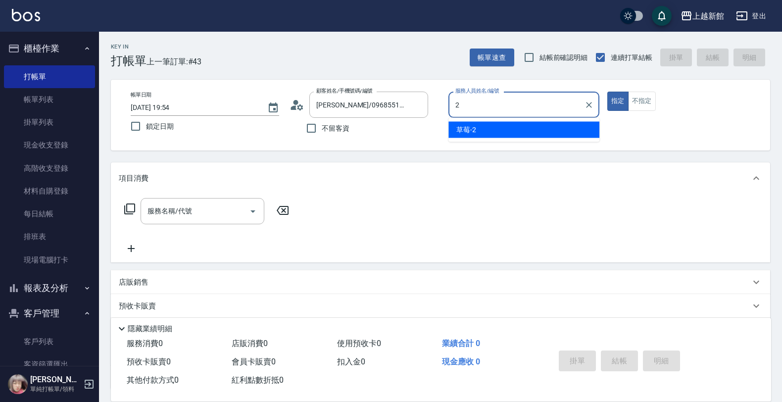
type input "草莓-2"
type button "true"
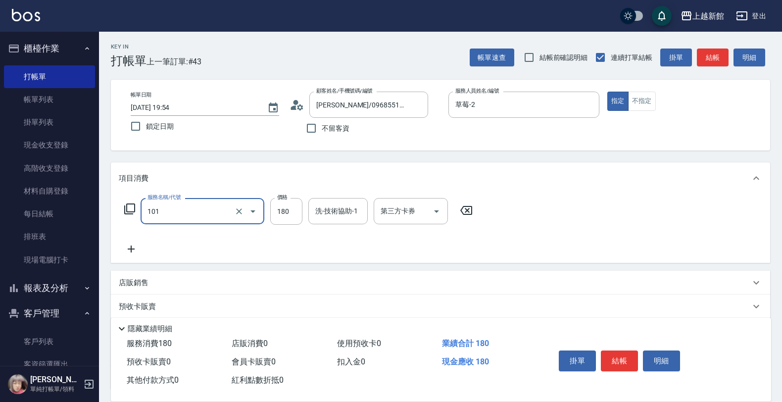
type input "洗髮250(101)"
type input "300"
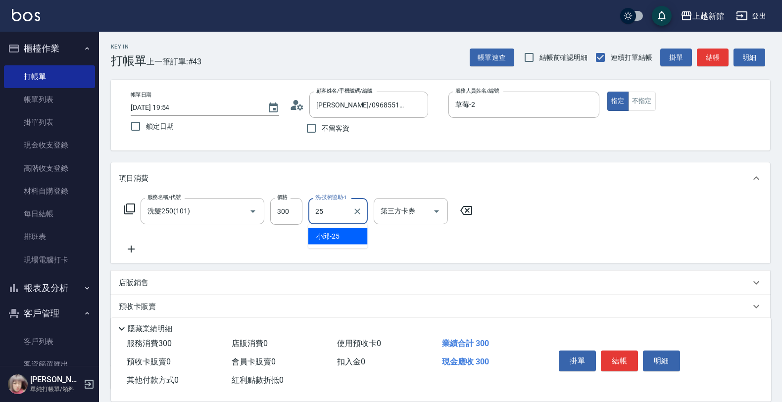
type input "小邱-25"
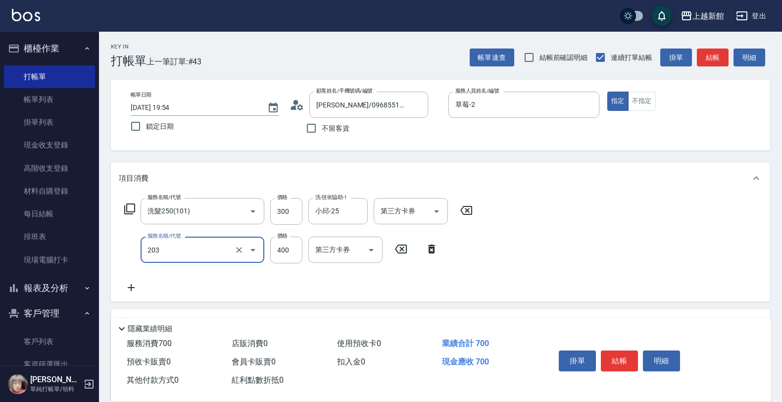
type input "指定單剪(203)"
type input "300"
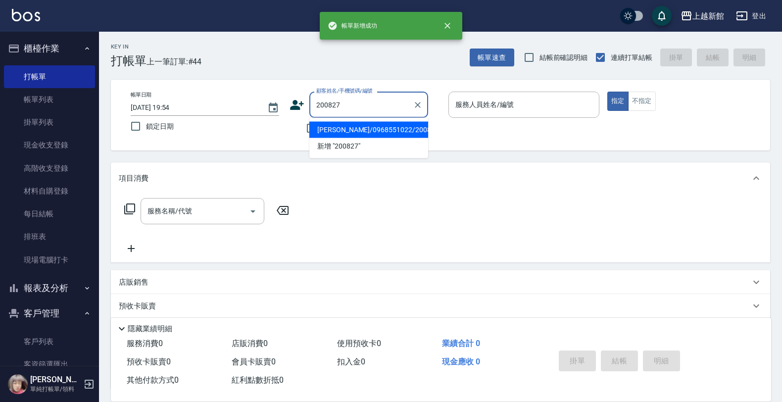
type input "黃君慈/0968551022/200827"
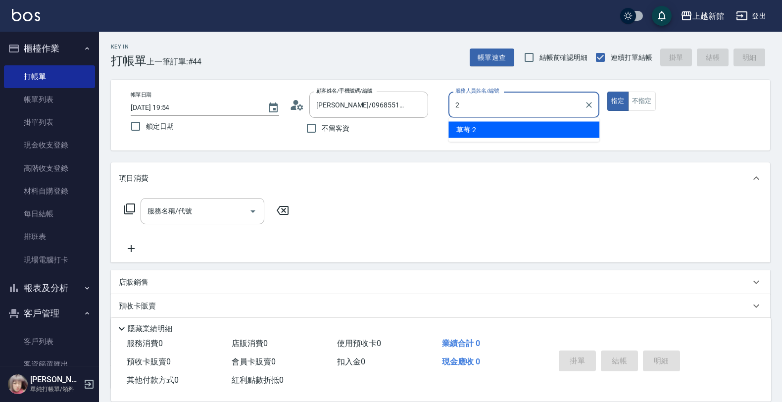
type input "草莓-2"
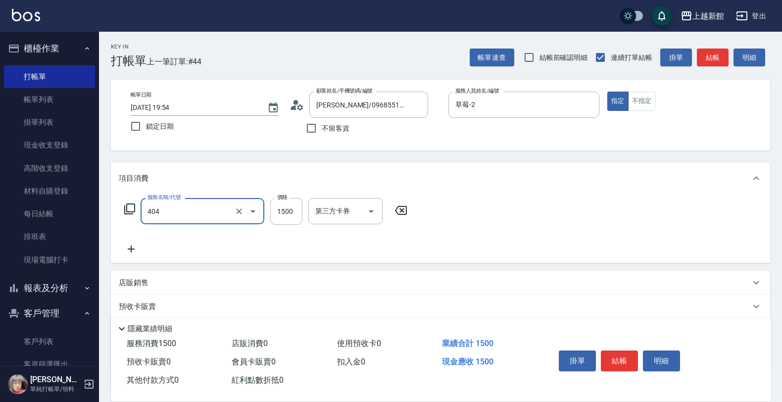
type input "設計染髮(404)"
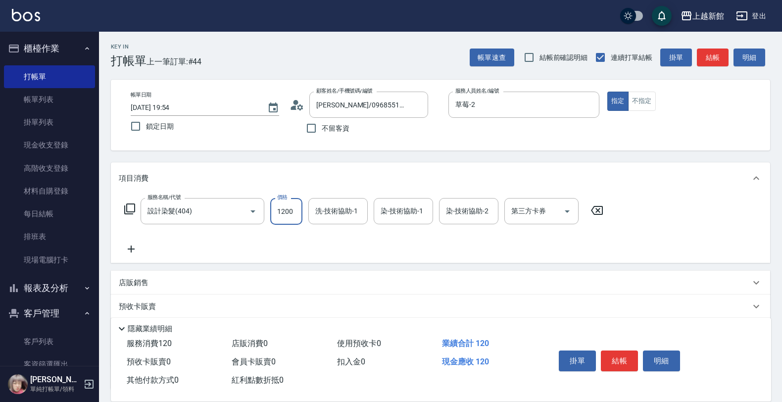
type input "1200"
type input "小邱-25"
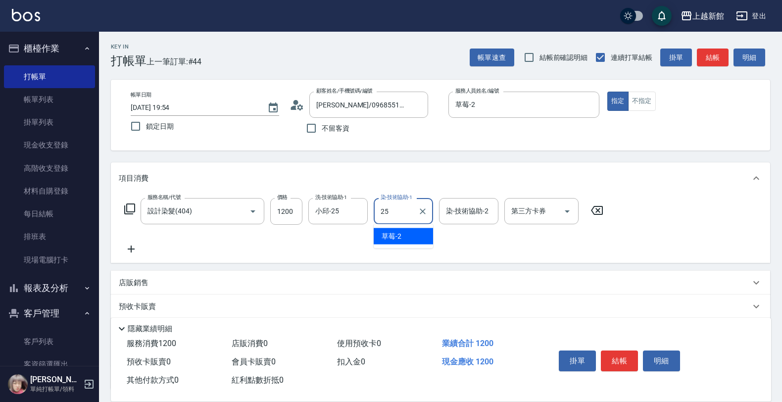
type input "小邱-25"
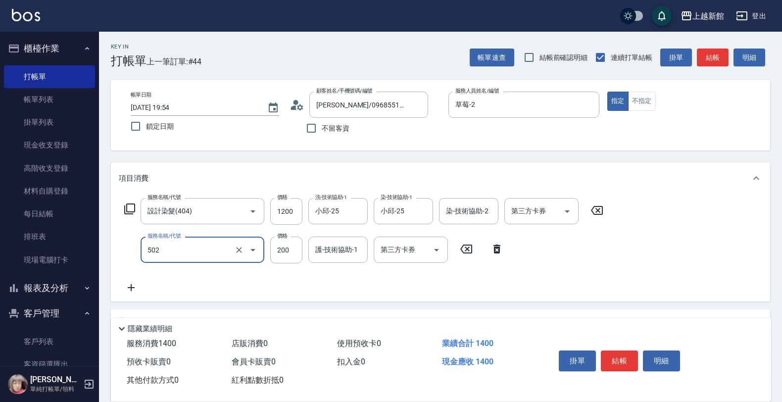
type input "自備護髮(502)"
type input "400"
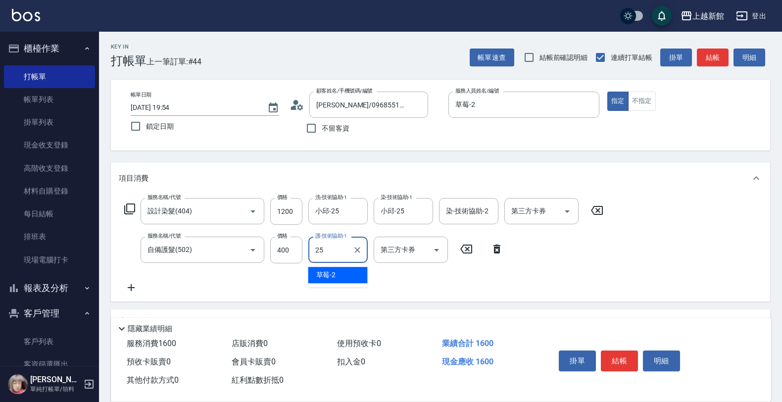
type input "小邱-25"
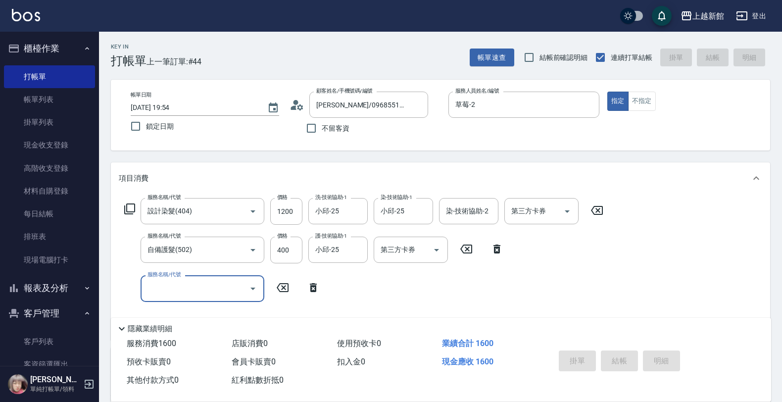
type input "2025/08/23 19:55"
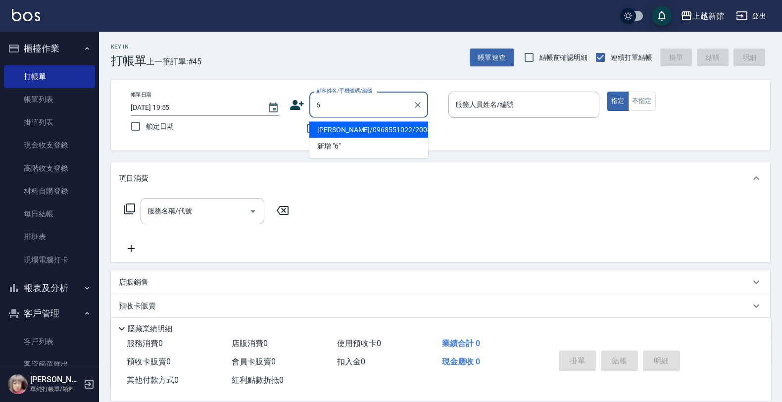
type input "黃君慈/0968551022/200827"
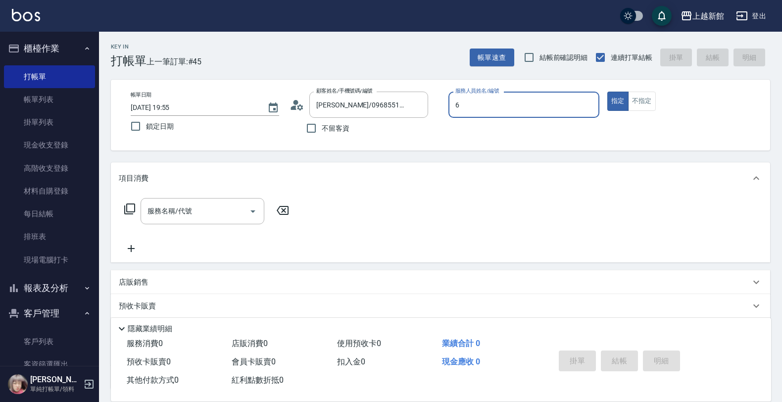
type input "[PERSON_NAME]-6"
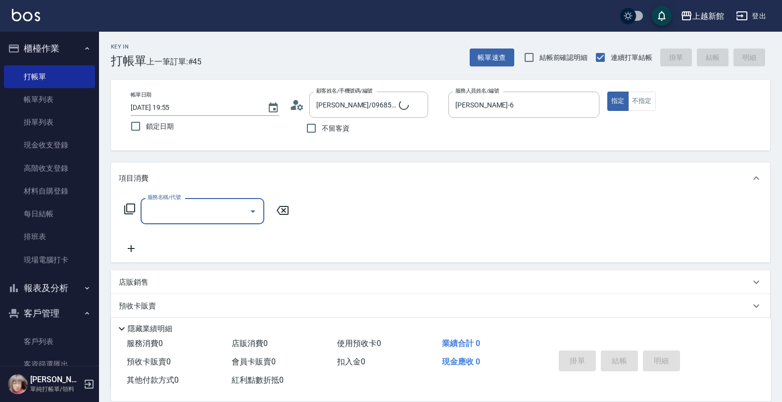
type input "[PERSON_NAME]/6_[PERSON_NAME]/6"
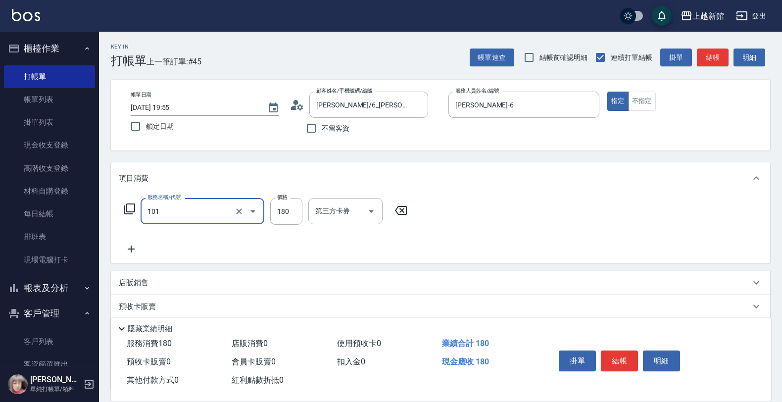
type input "洗髮250(101)"
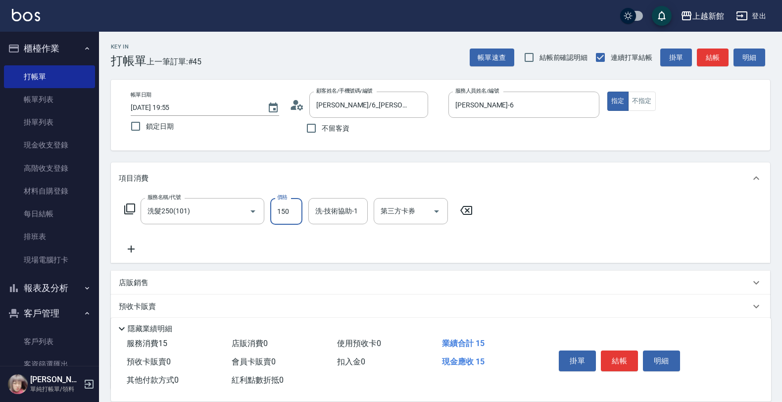
type input "150"
type input "[PERSON_NAME]-24"
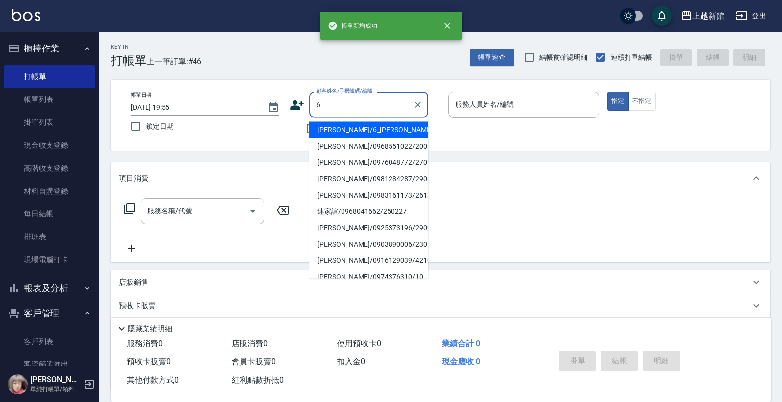
type input "[PERSON_NAME]/6_[PERSON_NAME]/6"
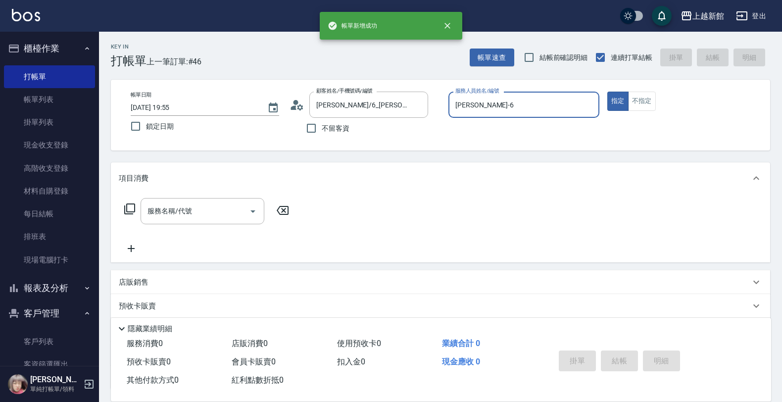
type input "[PERSON_NAME]-6"
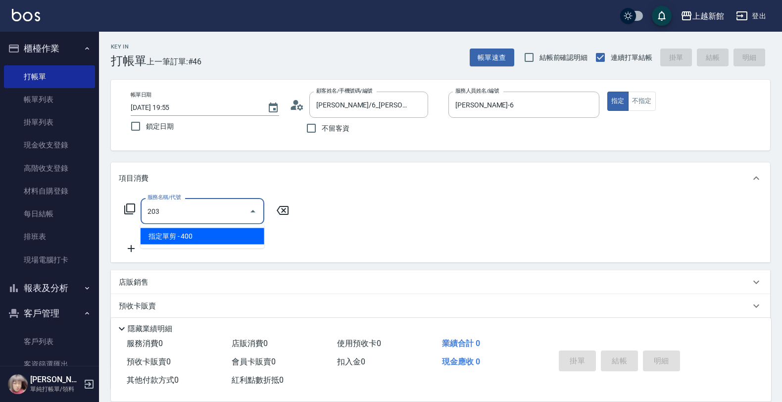
type input "指定單剪(203)"
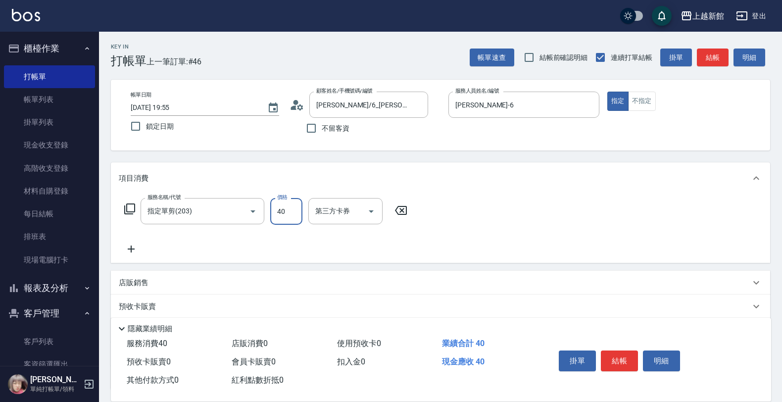
type input "400"
click at [209, 281] on div "店販銷售" at bounding box center [435, 283] width 632 height 10
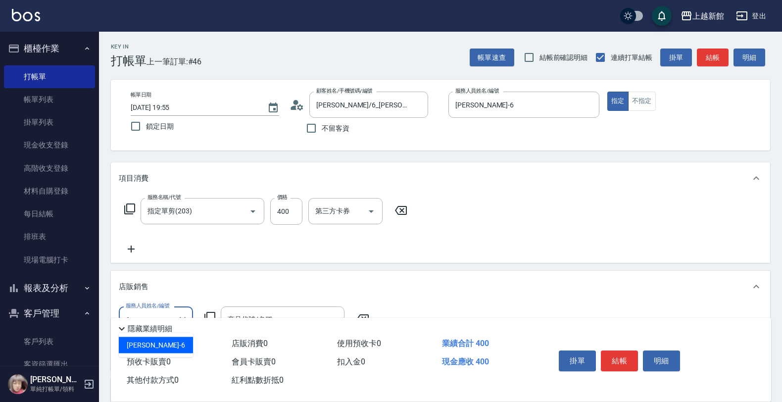
type input "[PERSON_NAME]-6"
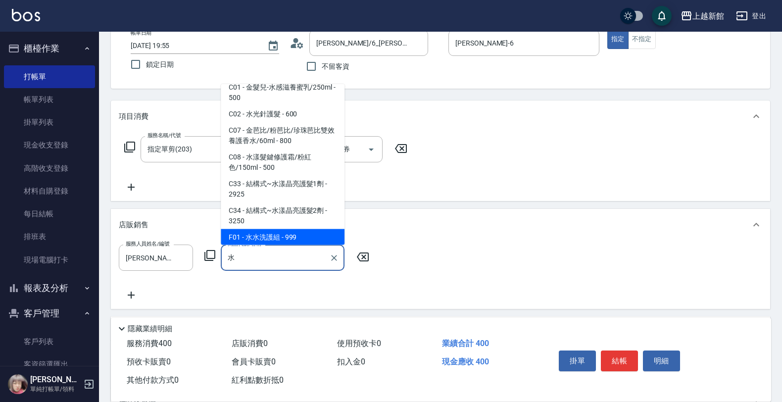
scroll to position [26, 0]
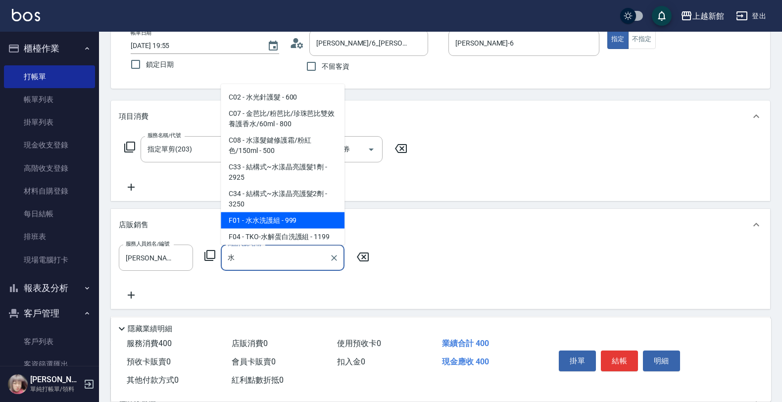
type input "水水洗護組"
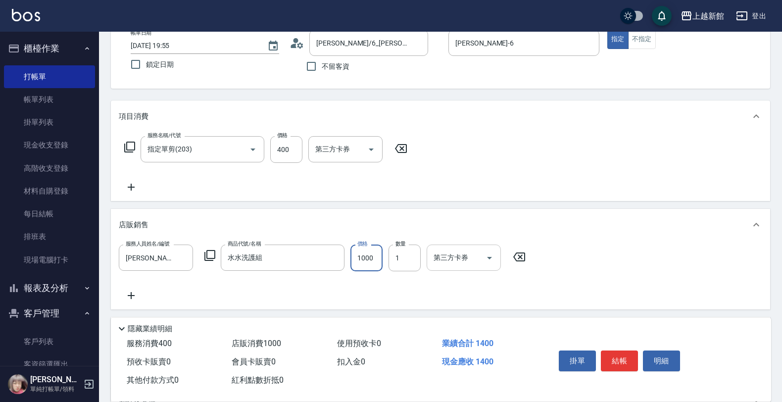
type input "1000"
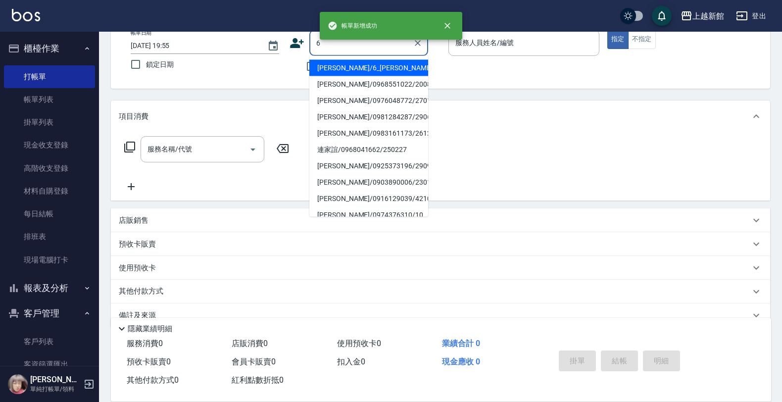
type input "[PERSON_NAME]/6_[PERSON_NAME]/6"
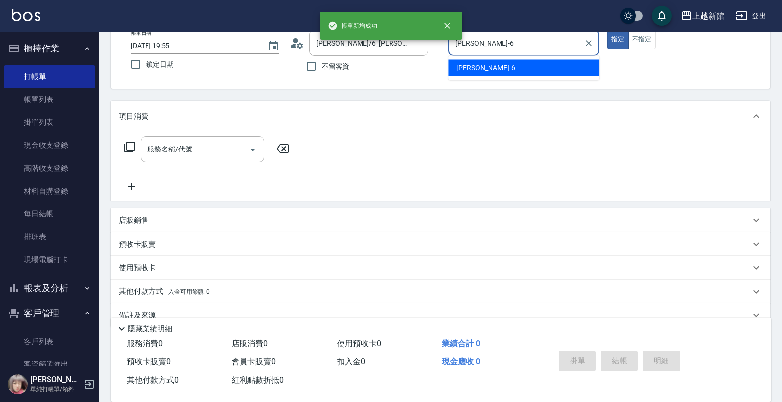
type input "[PERSON_NAME]-6"
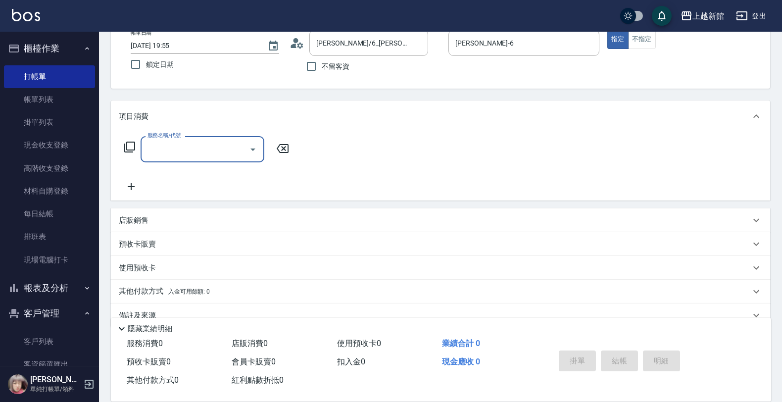
type input "6"
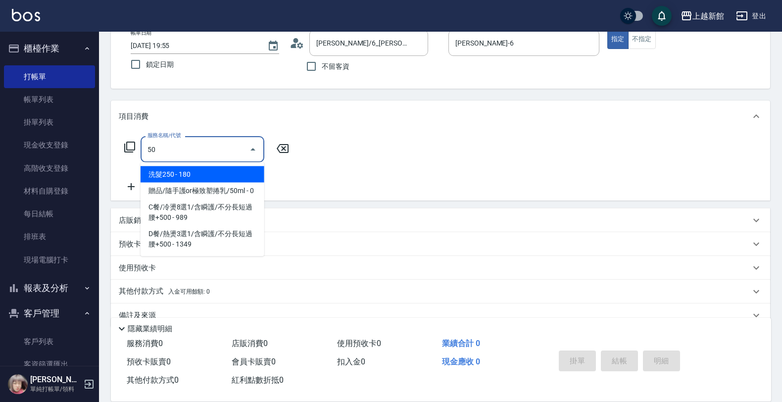
type input "5"
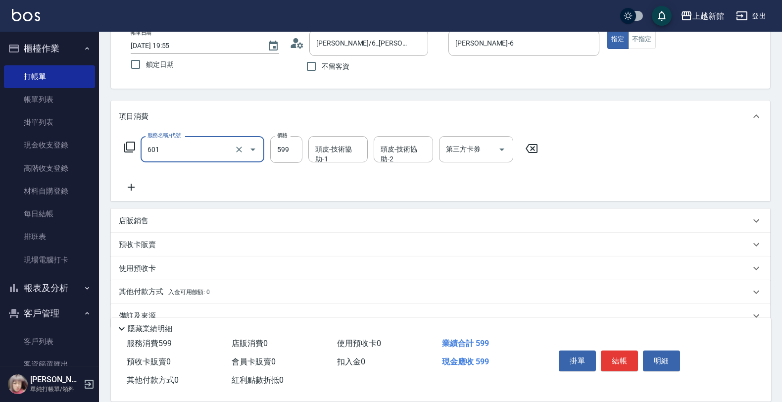
type input "[PERSON_NAME]頭皮冰鎮舒活洗髮(601)"
type input "500"
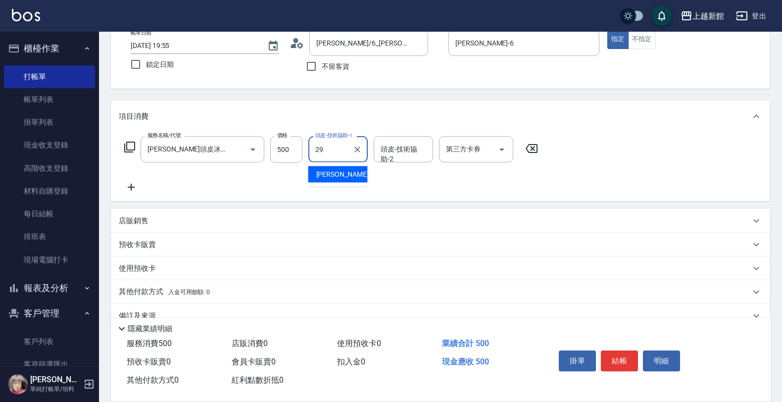
type input "[PERSON_NAME]-29"
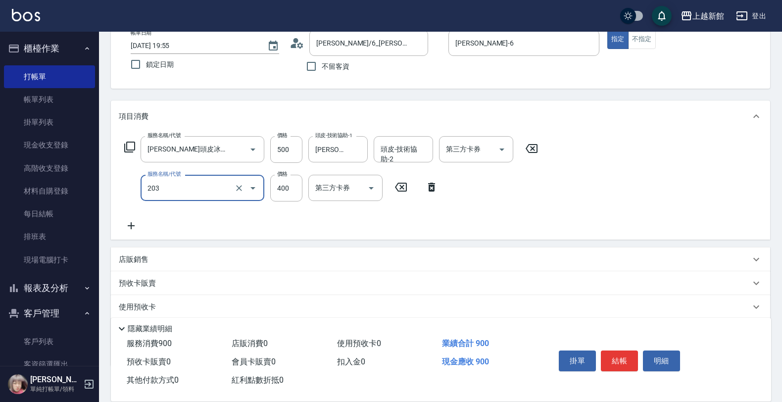
type input "指定單剪(203)"
type input "800"
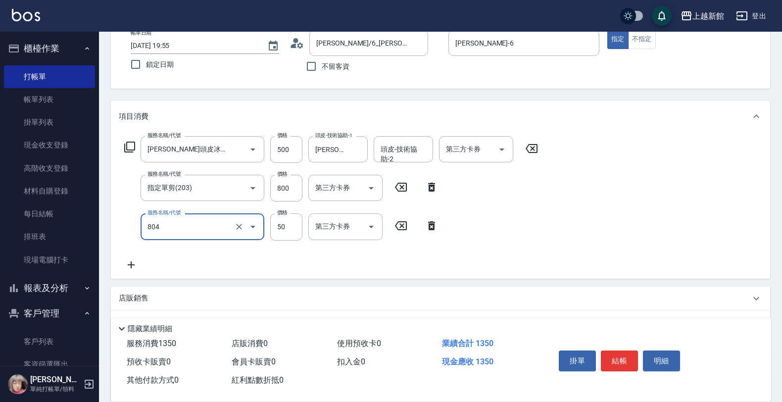
type input "吹捲/夾直/青捲/電棒/夾玉米鬚(804)"
type input "1000"
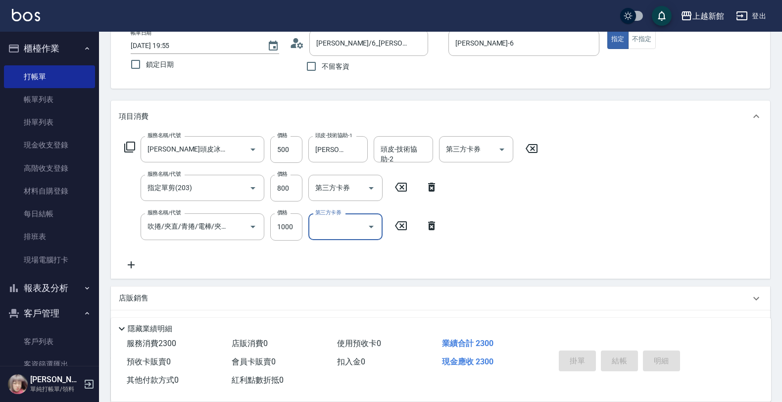
type input "2025/08/23 19:56"
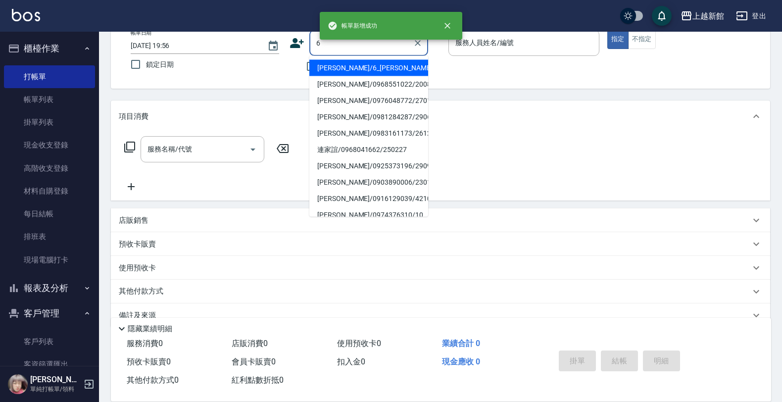
type input "[PERSON_NAME]/6_[PERSON_NAME]/6"
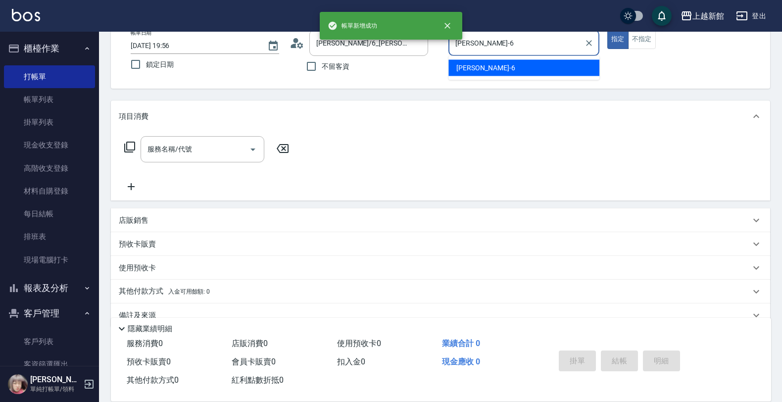
type input "[PERSON_NAME]-6"
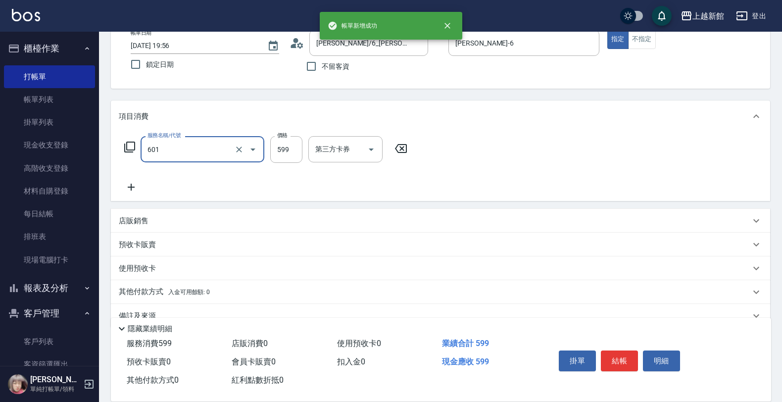
type input "[PERSON_NAME]頭皮冰鎮舒活洗髮(601)"
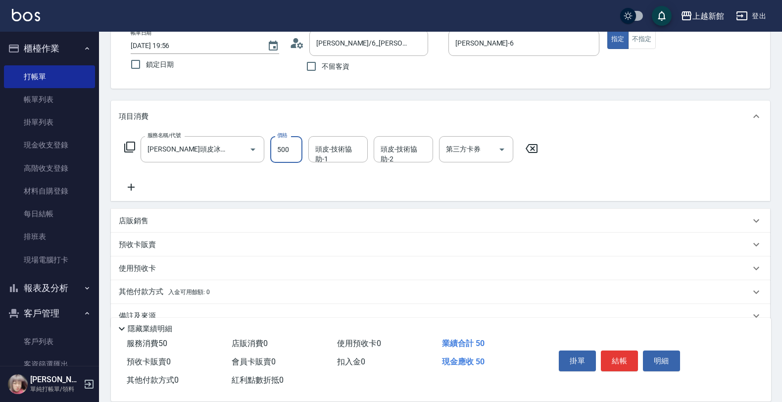
type input "500"
type input "[PERSON_NAME]-29"
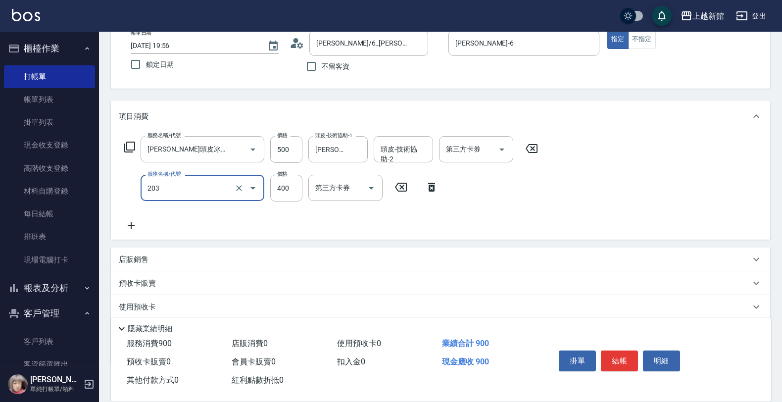
type input "指定單剪(203)"
type input "800"
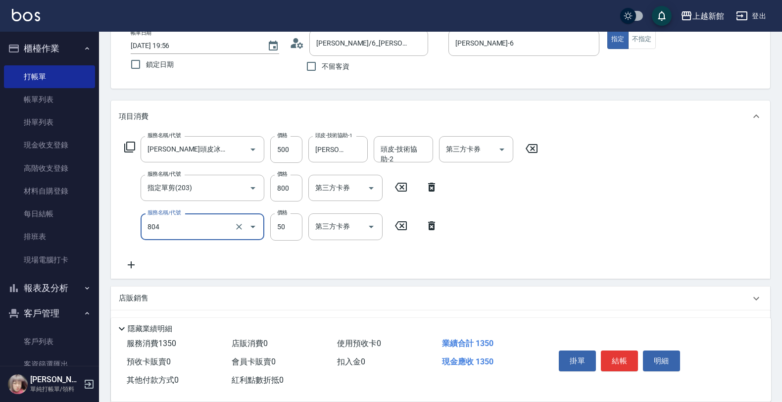
type input "吹捲/夾直/青捲/電棒/夾玉米鬚(804)"
type input "1000"
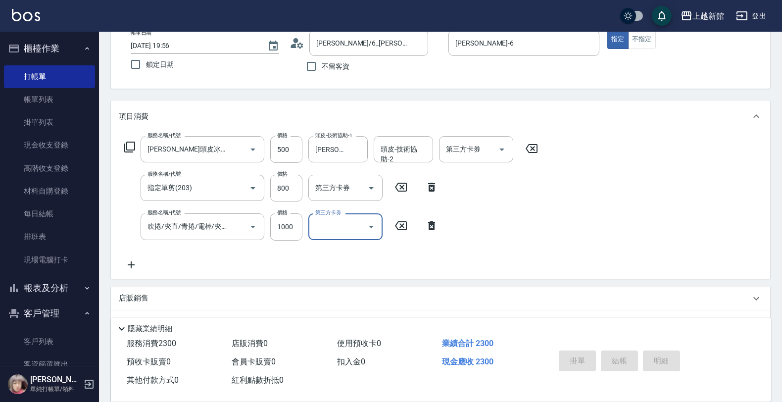
type input "2025/08/23 19:57"
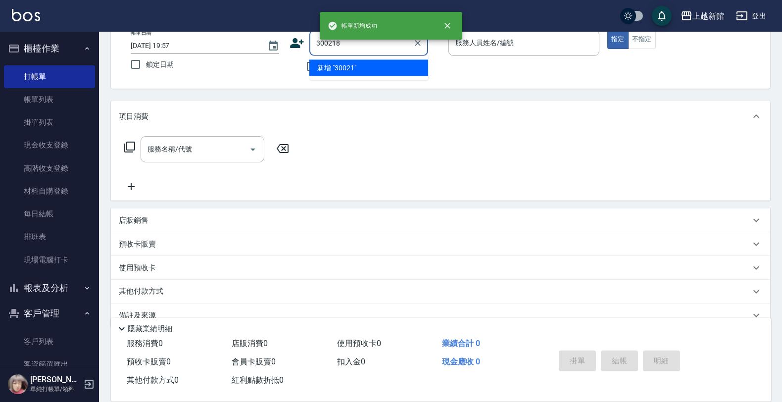
type input "300218"
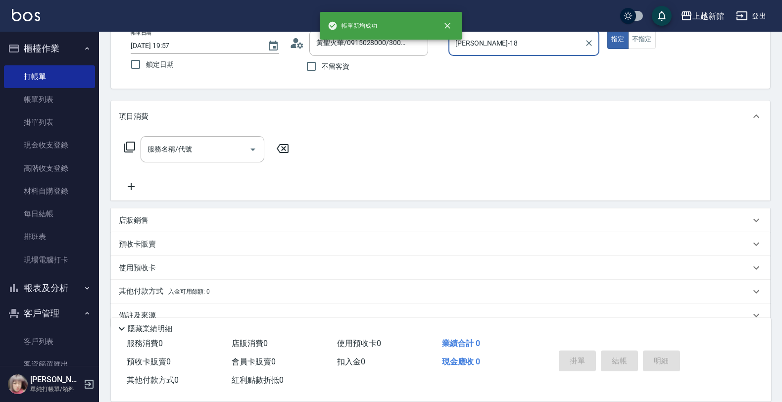
click at [607, 30] on button "指定" at bounding box center [617, 39] width 21 height 19
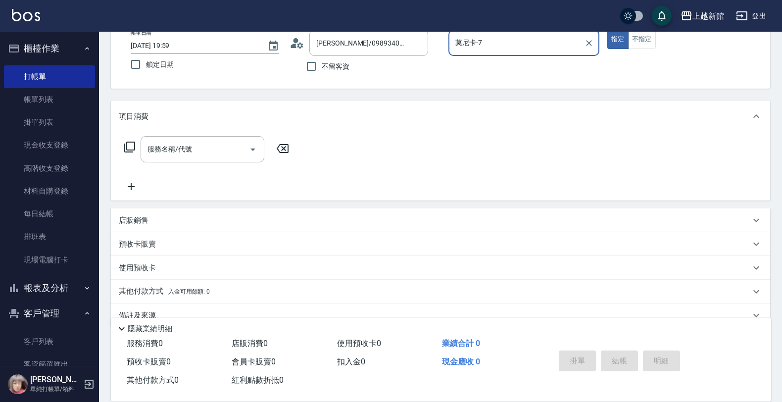
click at [607, 30] on button "指定" at bounding box center [617, 39] width 21 height 19
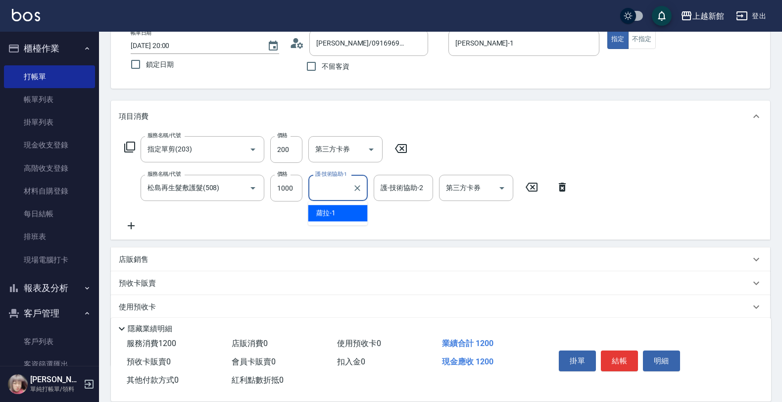
click at [557, 184] on icon at bounding box center [562, 187] width 25 height 12
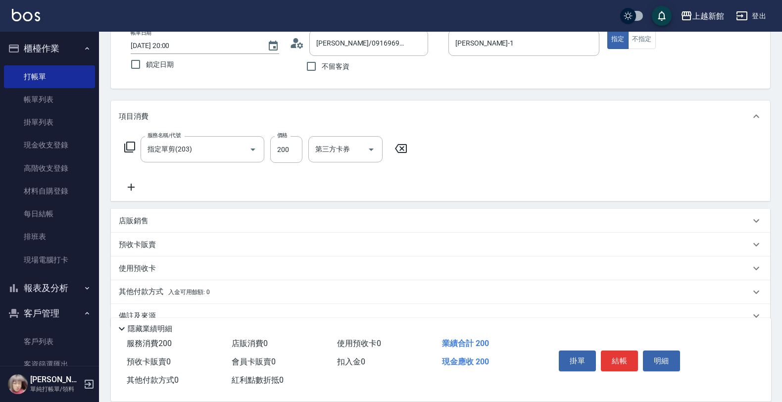
click at [133, 184] on icon at bounding box center [131, 187] width 25 height 12
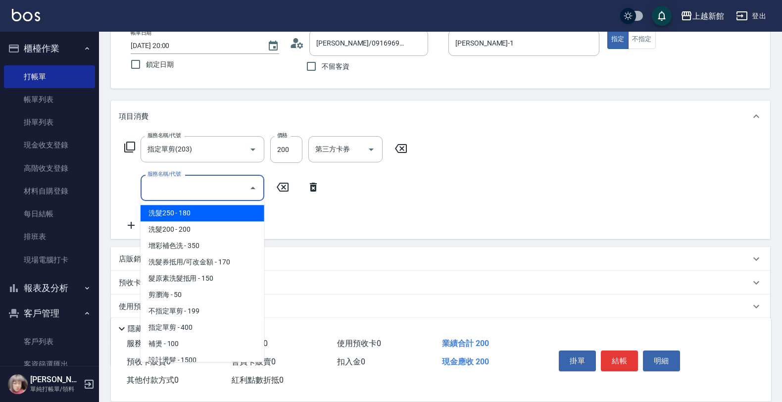
click at [152, 184] on input "服務名稱/代號" at bounding box center [195, 187] width 100 height 17
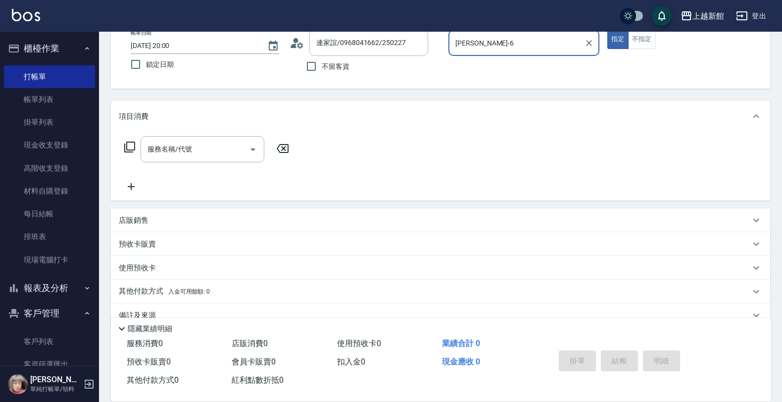
click at [607, 30] on button "指定" at bounding box center [617, 39] width 21 height 19
drag, startPoint x: 616, startPoint y: 38, endPoint x: 538, endPoint y: 67, distance: 83.3
click at [615, 40] on button "指定" at bounding box center [617, 39] width 21 height 19
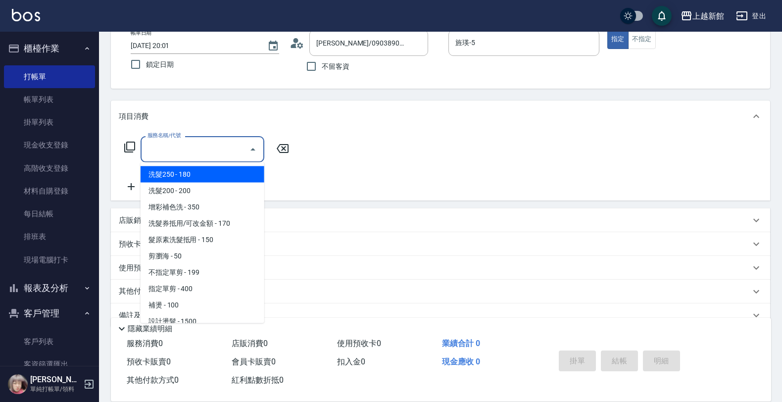
click at [217, 152] on input "服務名稱/代號" at bounding box center [195, 149] width 100 height 17
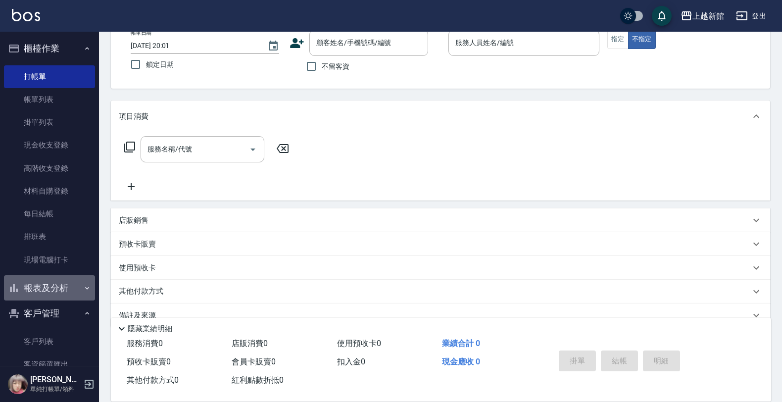
click at [59, 295] on button "報表及分析" at bounding box center [49, 288] width 91 height 26
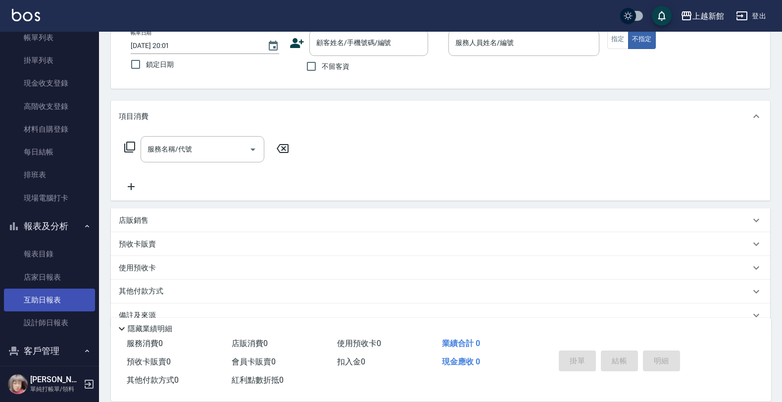
click at [46, 310] on link "互助日報表" at bounding box center [49, 300] width 91 height 23
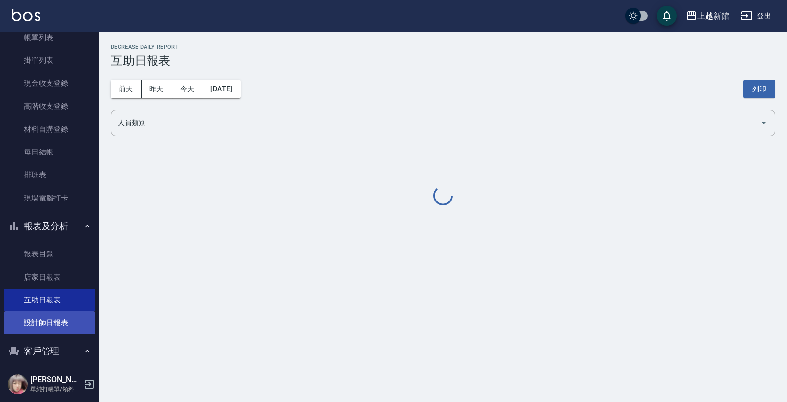
click at [36, 320] on link "設計師日報表" at bounding box center [49, 322] width 91 height 23
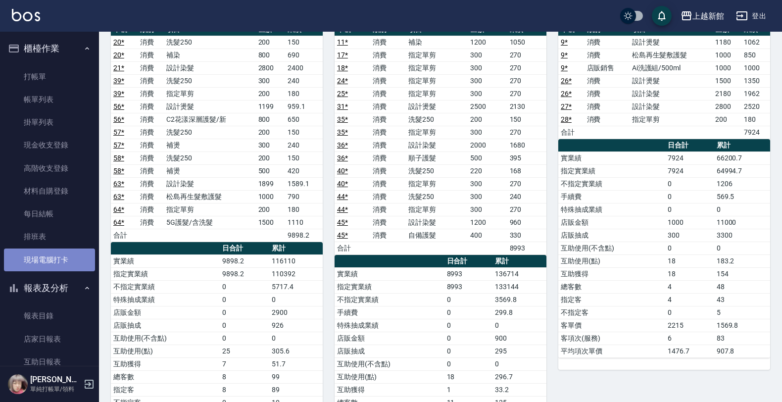
drag, startPoint x: 51, startPoint y: 252, endPoint x: 46, endPoint y: 255, distance: 5.8
click at [50, 253] on link "現場電腦打卡" at bounding box center [49, 259] width 91 height 23
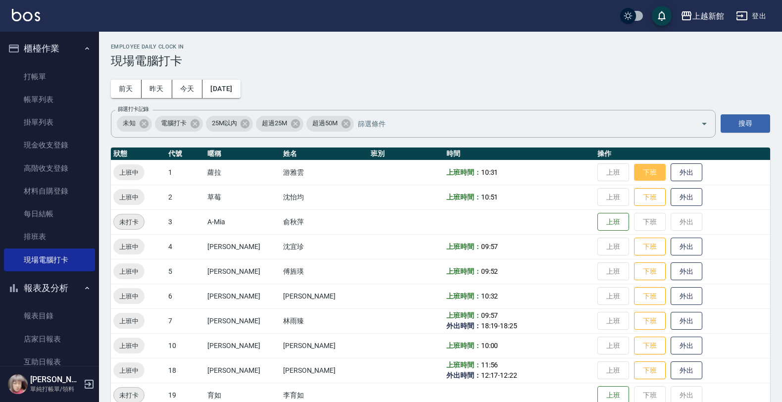
click at [637, 177] on button "下班" at bounding box center [650, 172] width 32 height 17
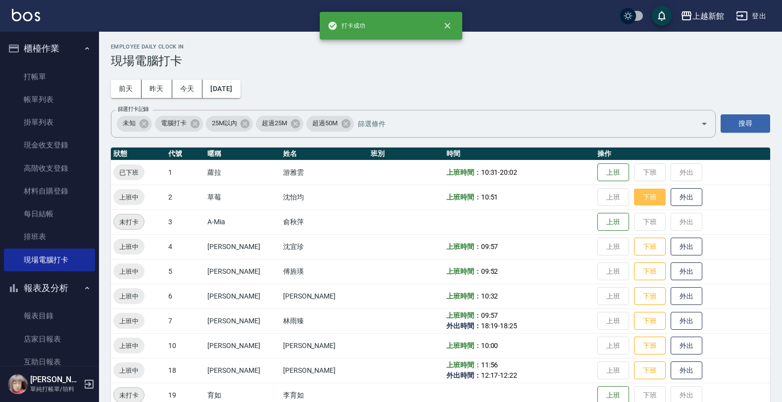
click at [634, 191] on button "下班" at bounding box center [650, 197] width 32 height 17
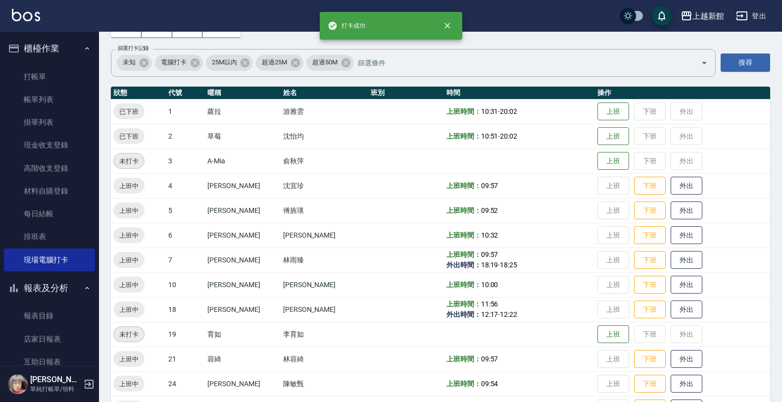
scroll to position [62, 0]
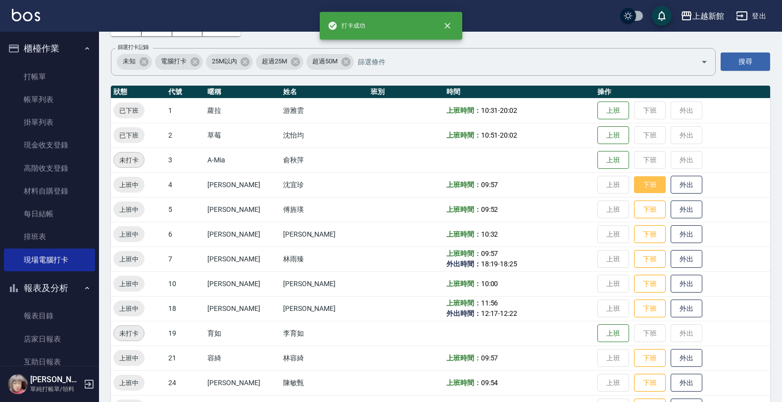
click at [634, 184] on button "下班" at bounding box center [650, 184] width 32 height 17
click at [634, 214] on button "下班" at bounding box center [650, 209] width 32 height 17
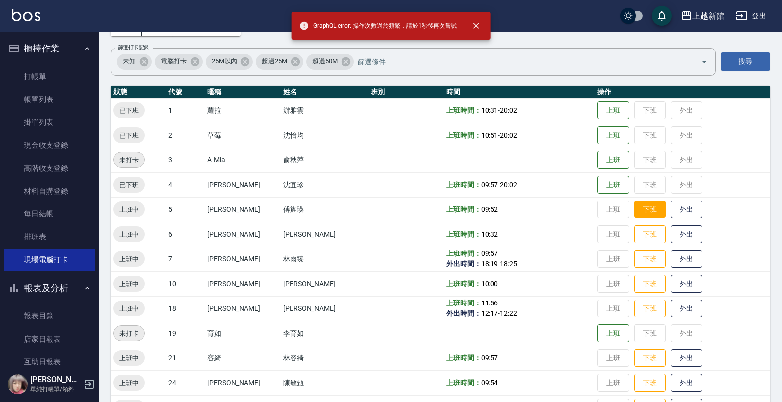
click at [634, 212] on button "下班" at bounding box center [650, 209] width 32 height 17
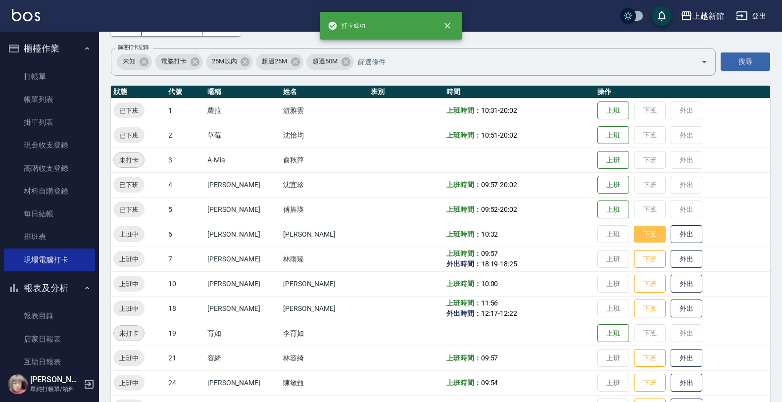
click at [641, 234] on button "下班" at bounding box center [650, 234] width 32 height 17
click at [636, 254] on button "下班" at bounding box center [650, 258] width 32 height 17
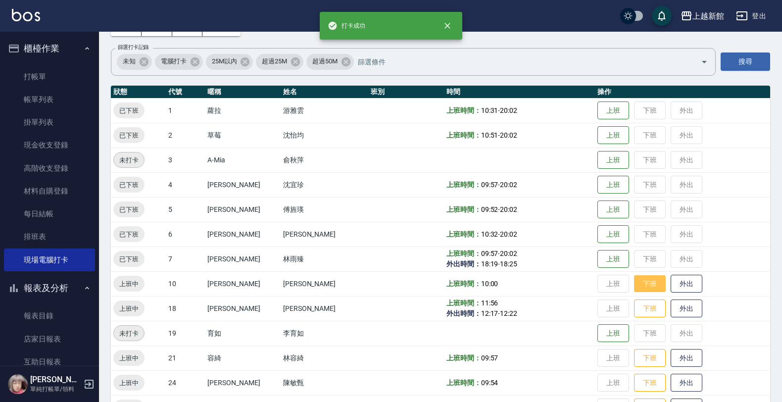
click at [641, 288] on button "下班" at bounding box center [650, 283] width 32 height 17
click at [638, 303] on button "下班" at bounding box center [650, 308] width 32 height 17
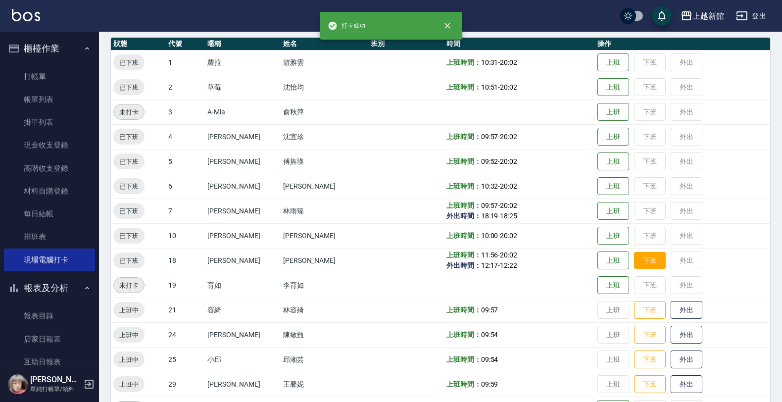
scroll to position [124, 0]
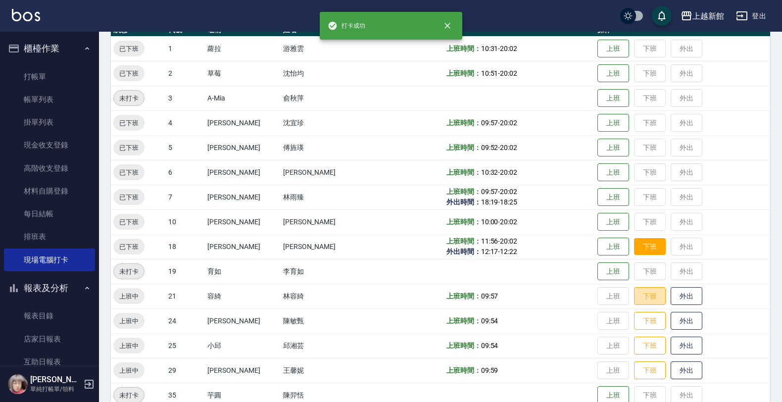
click at [638, 303] on button "下班" at bounding box center [650, 296] width 32 height 18
click at [632, 311] on td "上班 下班 外出" at bounding box center [682, 320] width 175 height 25
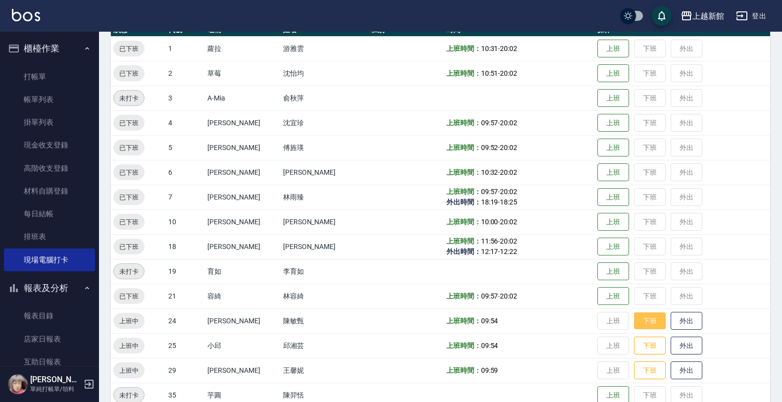
click at [634, 320] on button "下班" at bounding box center [650, 320] width 32 height 17
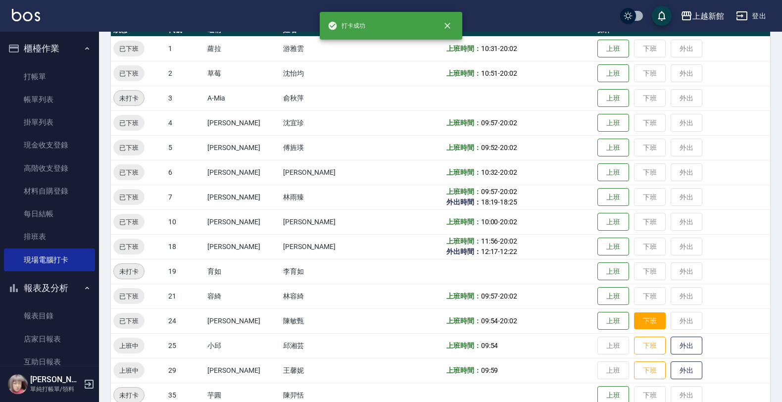
scroll to position [186, 0]
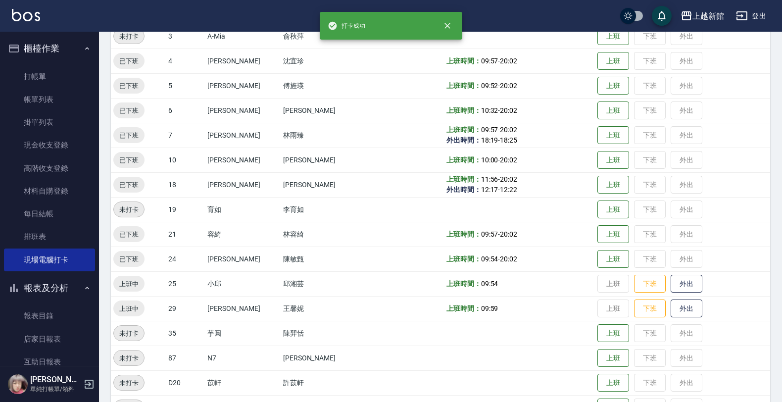
click at [634, 294] on td "上班 下班 外出" at bounding box center [682, 283] width 175 height 25
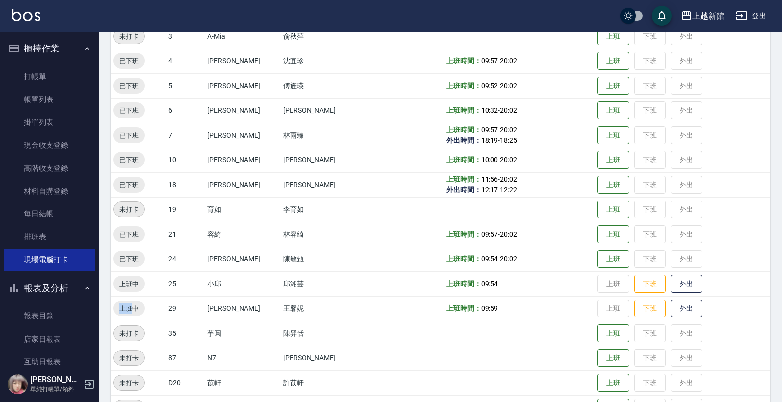
click at [634, 293] on td "上班 下班 外出" at bounding box center [682, 283] width 175 height 25
click at [635, 288] on button "下班" at bounding box center [650, 283] width 32 height 17
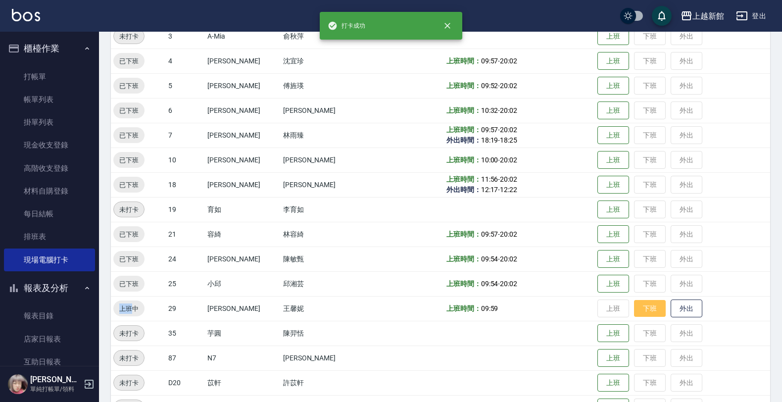
click at [634, 300] on button "下班" at bounding box center [650, 308] width 32 height 17
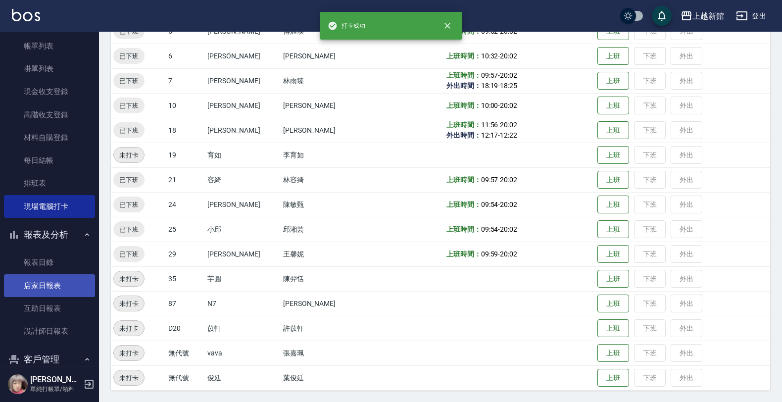
scroll to position [124, 0]
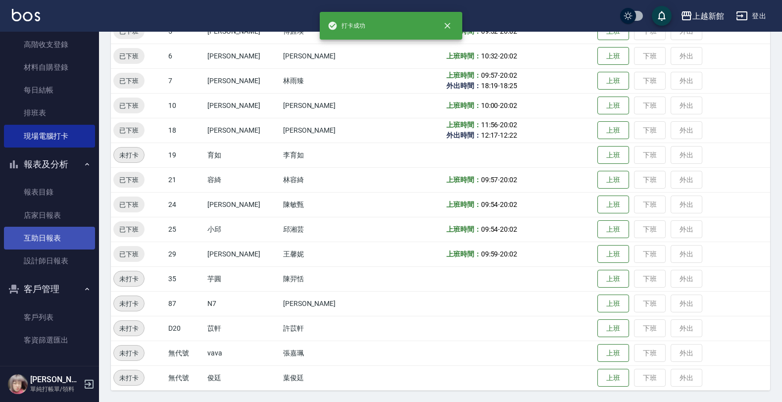
click at [53, 245] on link "互助日報表" at bounding box center [49, 238] width 91 height 23
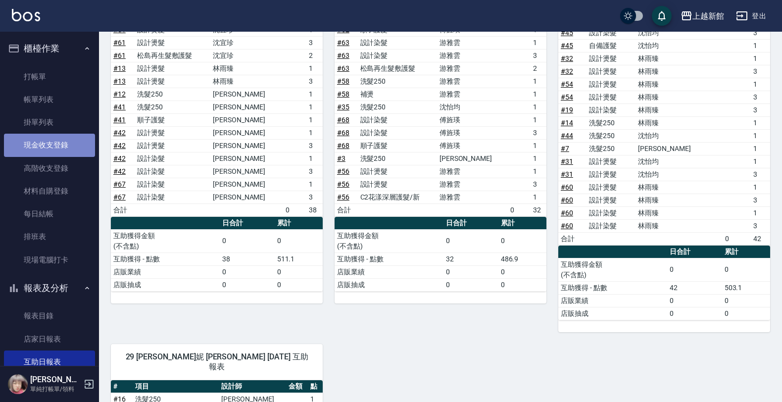
click at [57, 149] on link "現金收支登錄" at bounding box center [49, 145] width 91 height 23
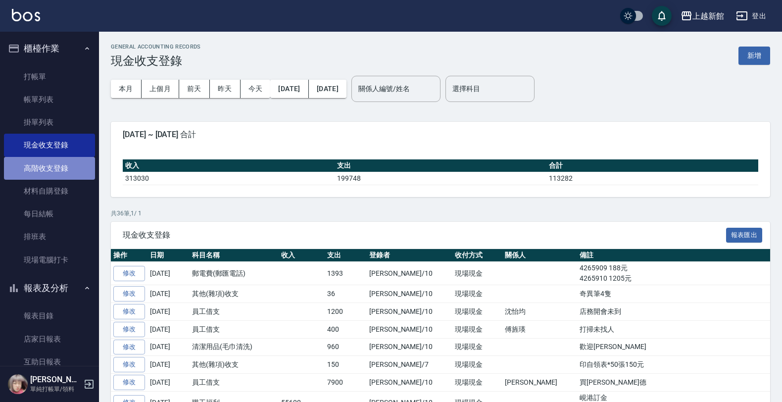
click at [70, 166] on link "高階收支登錄" at bounding box center [49, 168] width 91 height 23
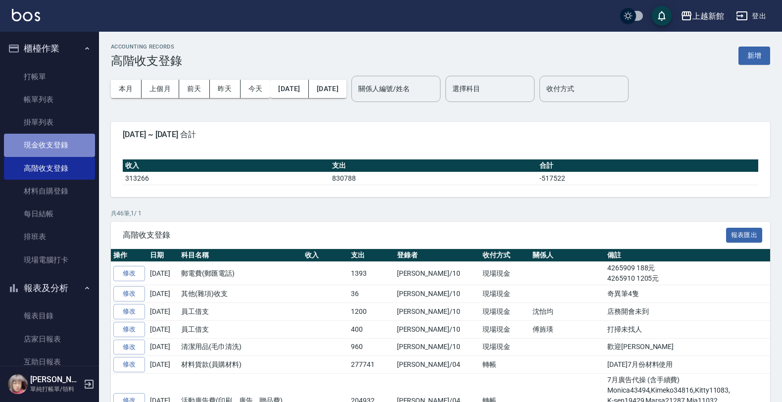
click at [67, 145] on link "現金收支登錄" at bounding box center [49, 145] width 91 height 23
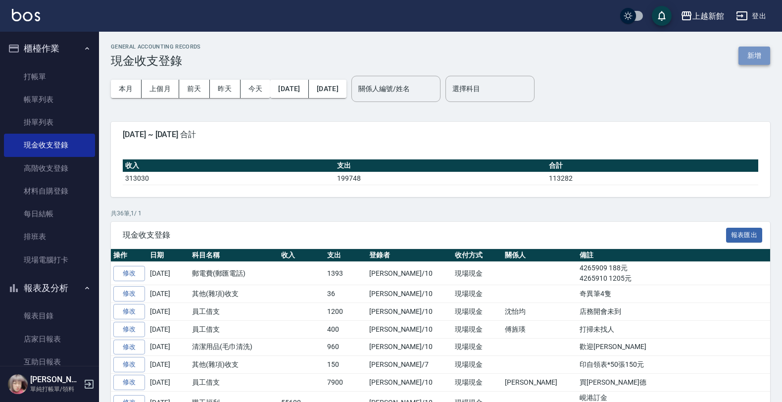
click at [753, 57] on button "新增" at bounding box center [754, 56] width 32 height 18
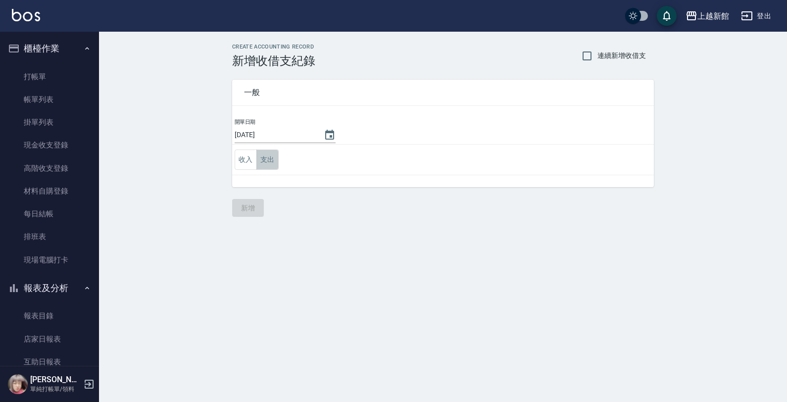
click at [262, 159] on button "支出" at bounding box center [267, 159] width 22 height 20
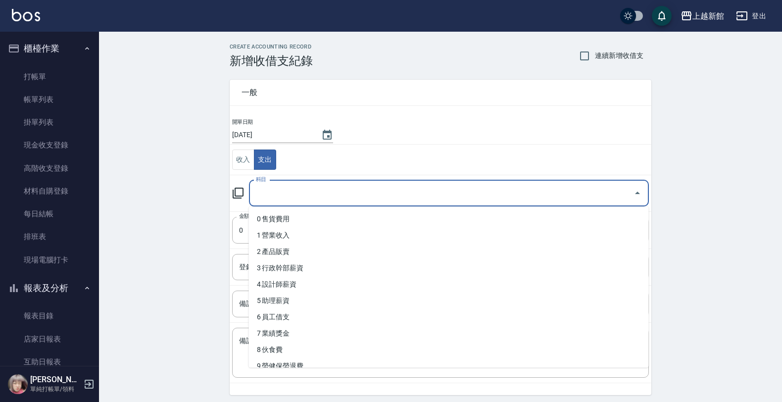
click at [300, 194] on input "科目" at bounding box center [441, 193] width 376 height 17
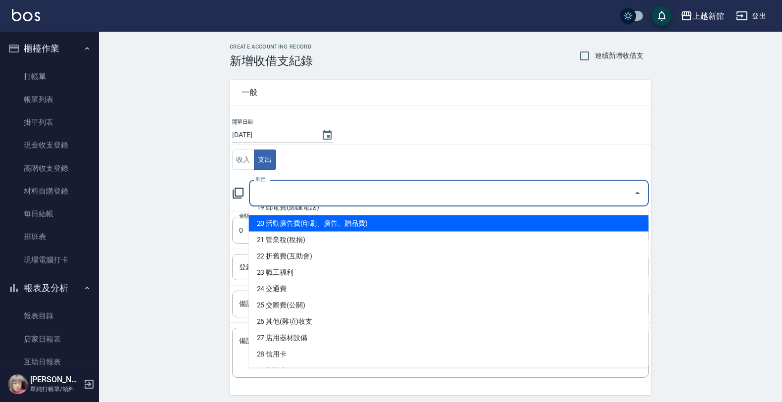
scroll to position [344, 0]
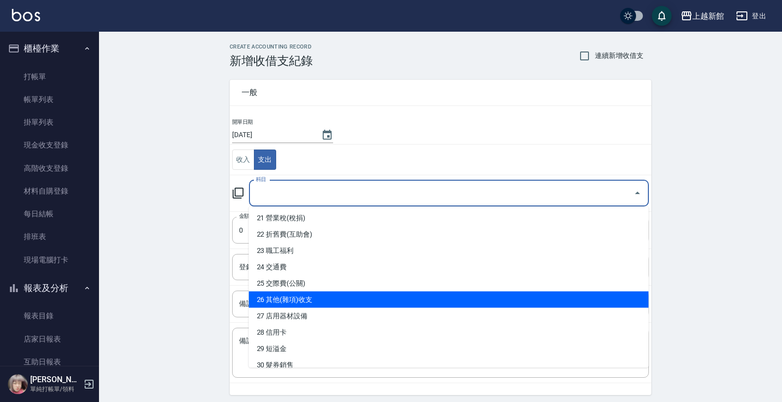
click at [308, 298] on li "26 其他(雜項)收支" at bounding box center [449, 300] width 400 height 16
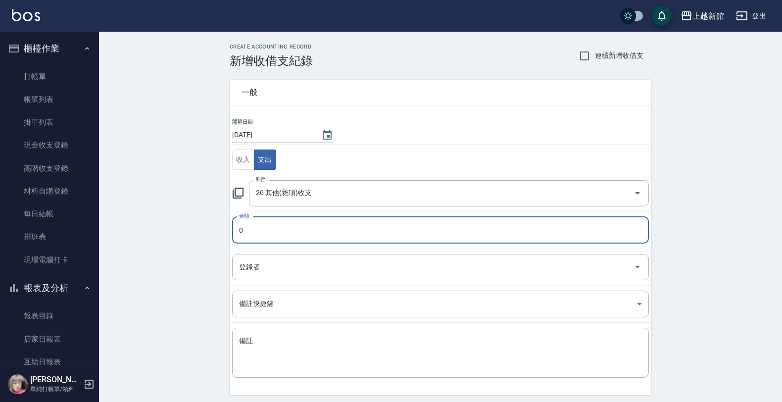
click at [330, 223] on input "0" at bounding box center [440, 230] width 417 height 27
click at [243, 232] on input "04500" at bounding box center [440, 230] width 417 height 27
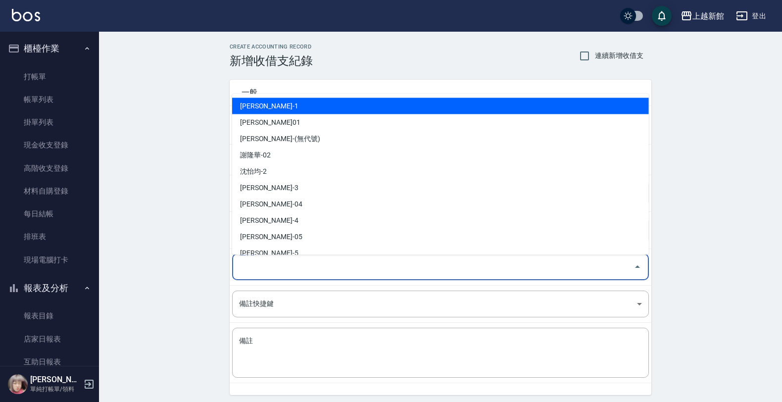
click at [285, 268] on input "登錄者" at bounding box center [433, 266] width 393 height 17
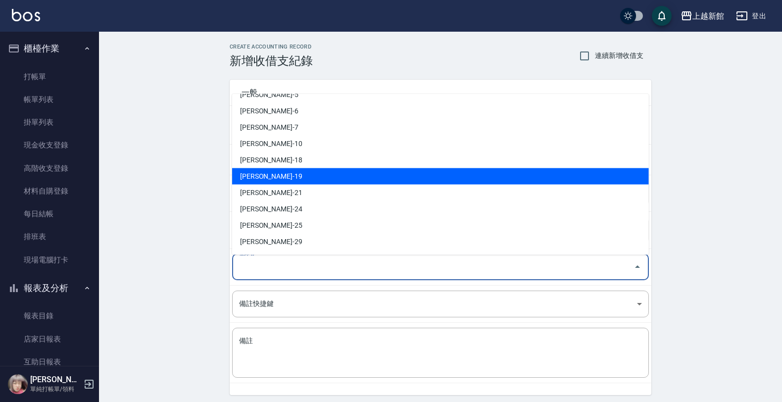
scroll to position [186, 0]
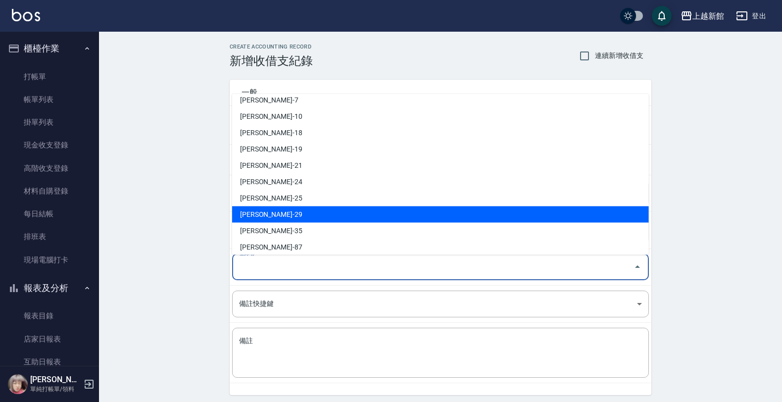
click at [284, 212] on li "王馨妮-29" at bounding box center [440, 214] width 417 height 16
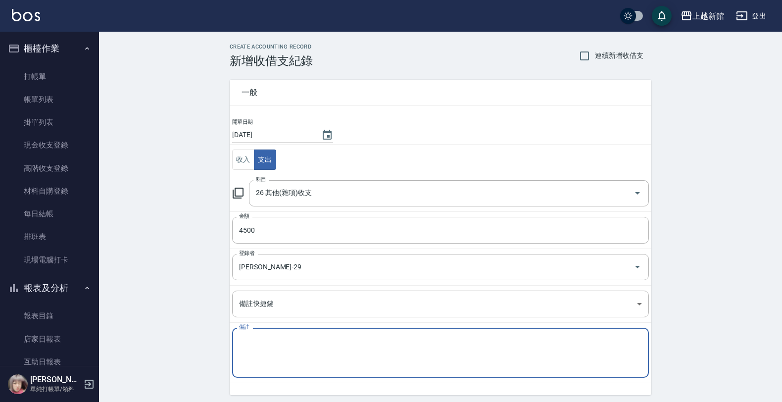
click at [299, 344] on textarea "備註" at bounding box center [440, 353] width 403 height 34
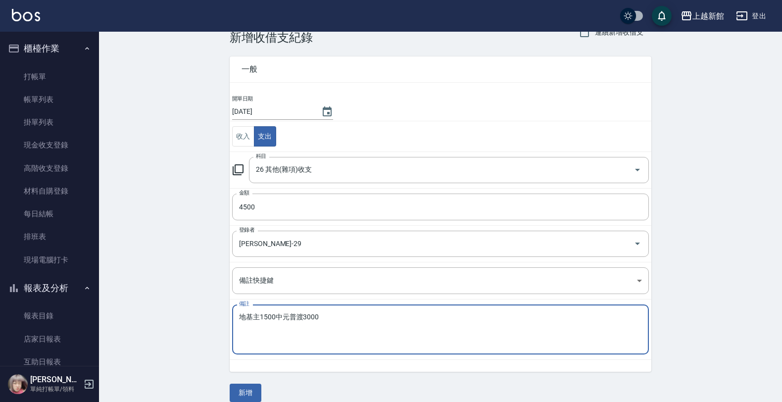
scroll to position [36, 0]
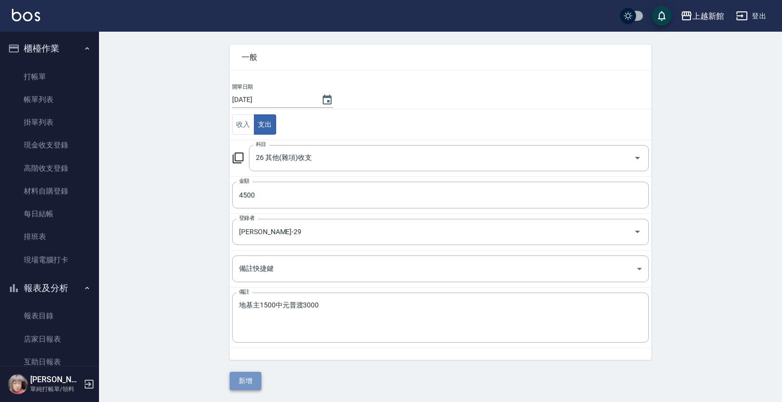
click at [235, 375] on button "新增" at bounding box center [246, 381] width 32 height 18
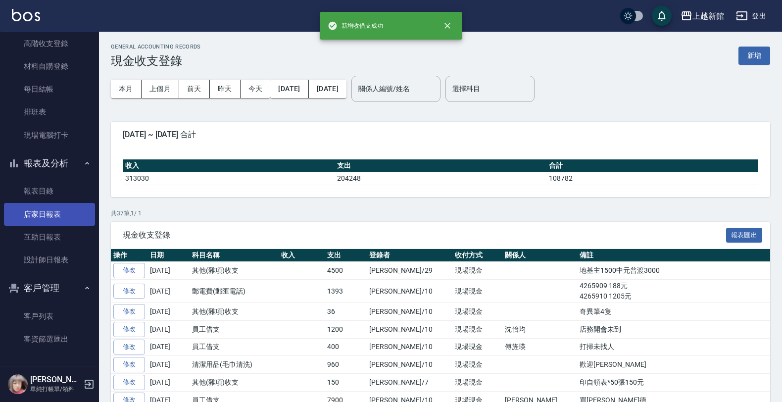
scroll to position [125, 0]
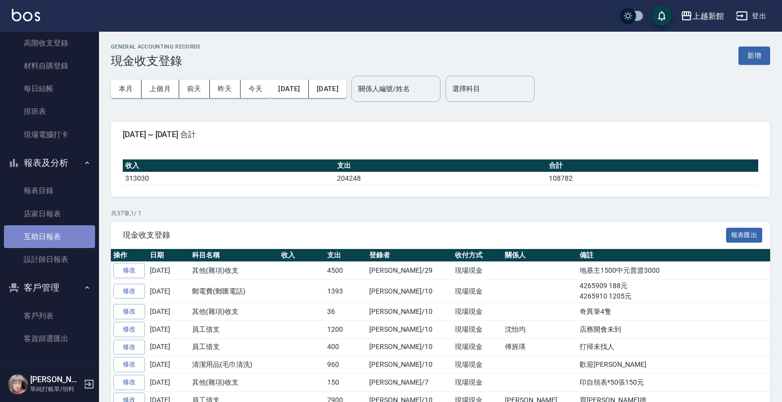
click at [53, 233] on link "互助日報表" at bounding box center [49, 236] width 91 height 23
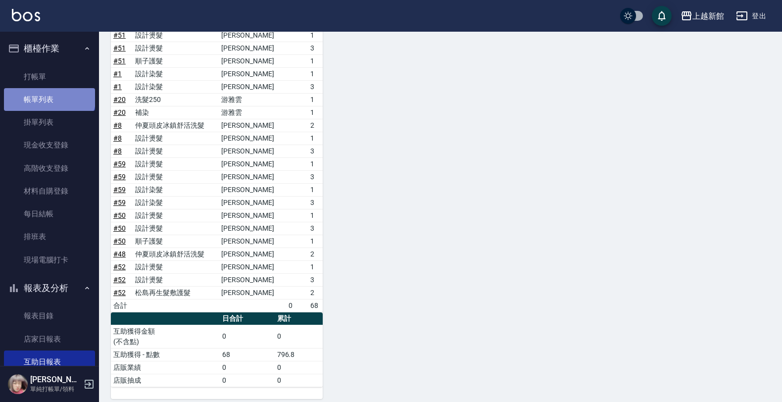
click at [49, 95] on link "帳單列表" at bounding box center [49, 99] width 91 height 23
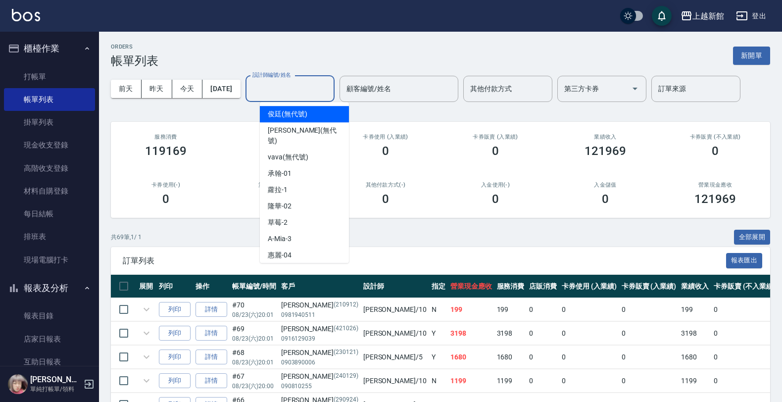
click at [313, 82] on input "設計師編號/姓名" at bounding box center [290, 88] width 80 height 17
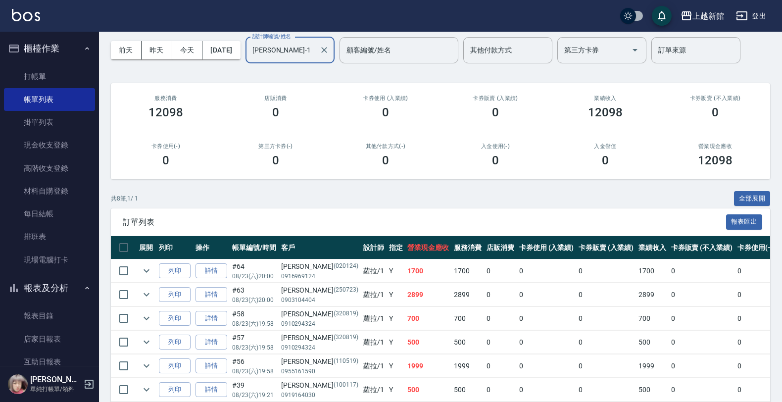
scroll to position [135, 0]
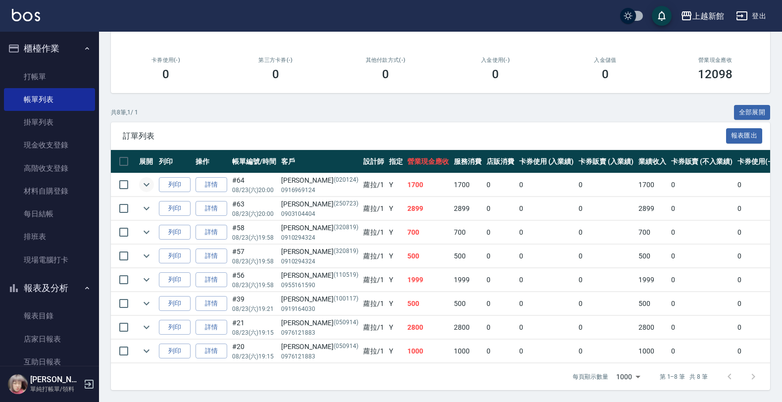
click at [147, 179] on icon "expand row" at bounding box center [147, 185] width 12 height 12
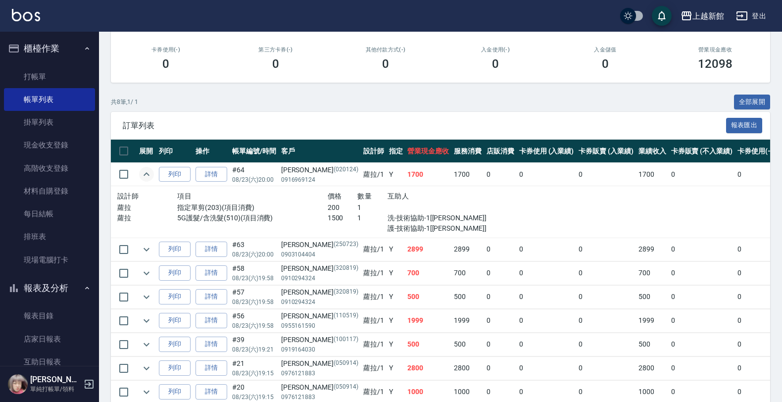
click at [147, 173] on icon "expand row" at bounding box center [147, 173] width 6 height 3
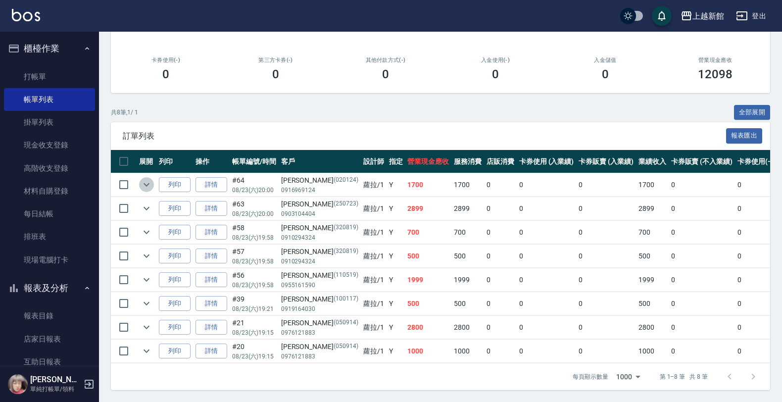
click at [147, 183] on icon "expand row" at bounding box center [147, 184] width 6 height 3
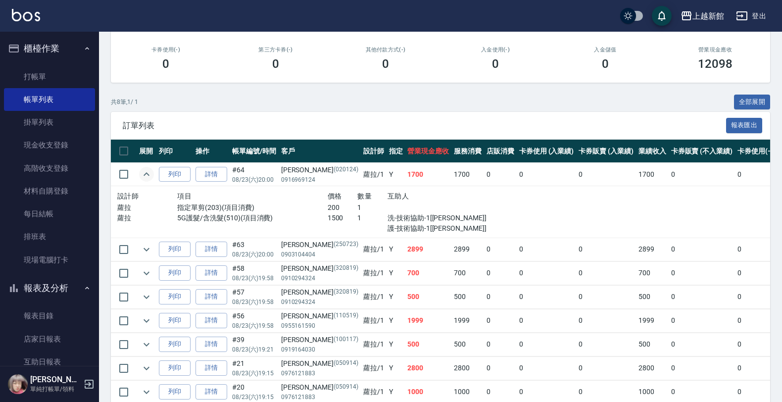
click at [147, 175] on icon "expand row" at bounding box center [147, 174] width 12 height 12
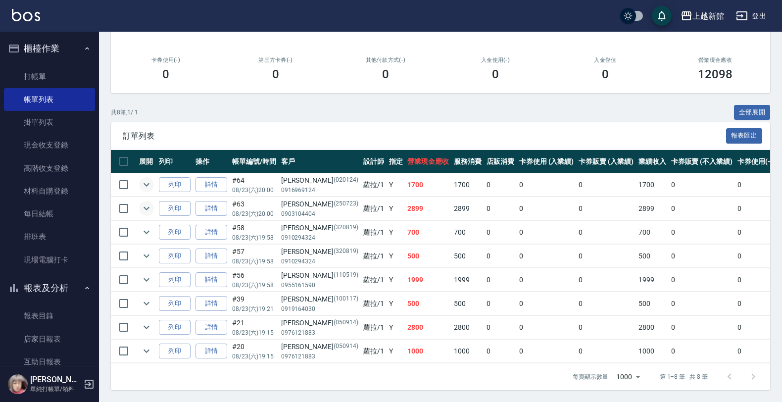
click at [149, 202] on icon "expand row" at bounding box center [147, 208] width 12 height 12
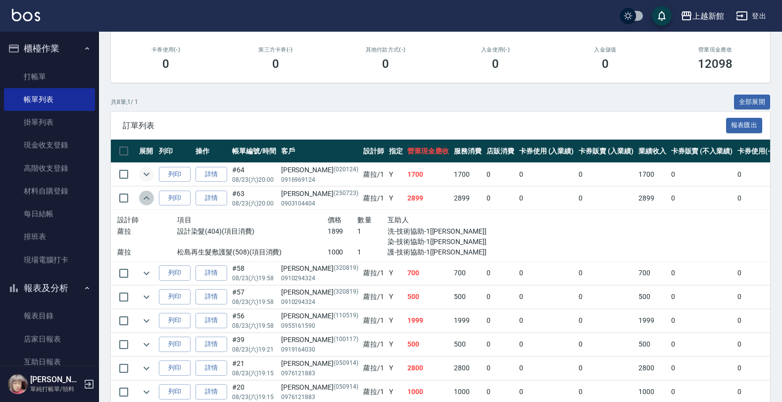
click at [149, 196] on icon "expand row" at bounding box center [147, 198] width 12 height 12
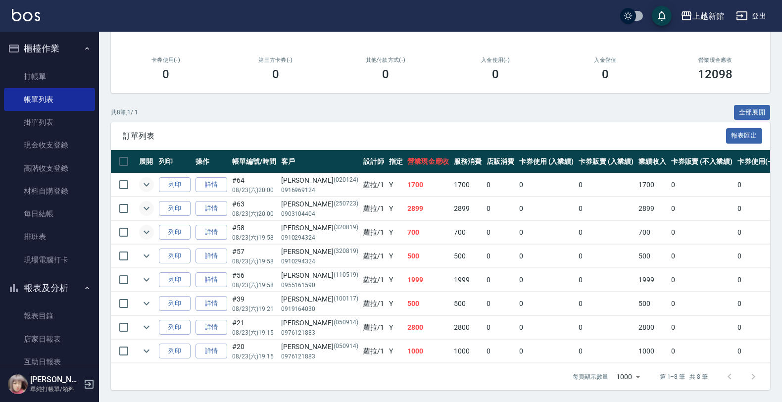
click at [145, 231] on icon "expand row" at bounding box center [147, 232] width 6 height 3
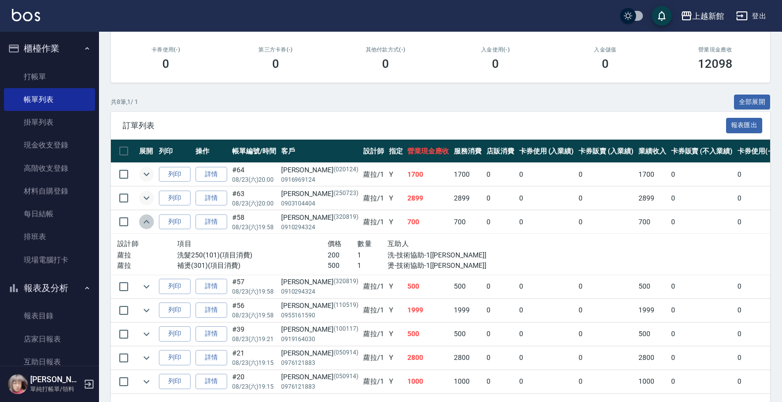
click at [145, 220] on icon "expand row" at bounding box center [147, 222] width 12 height 12
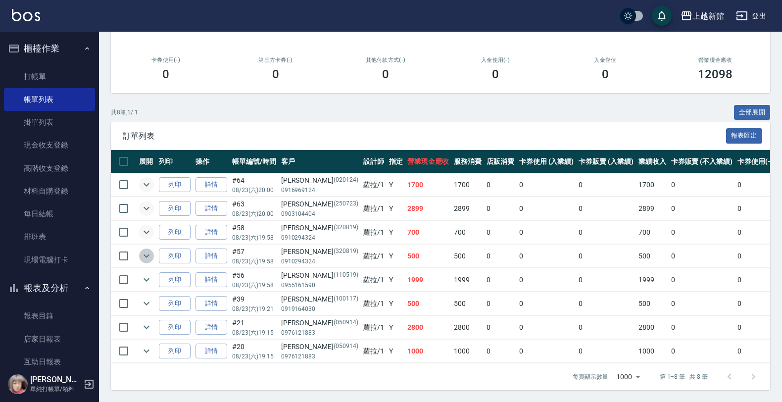
click at [152, 250] on icon "expand row" at bounding box center [147, 256] width 12 height 12
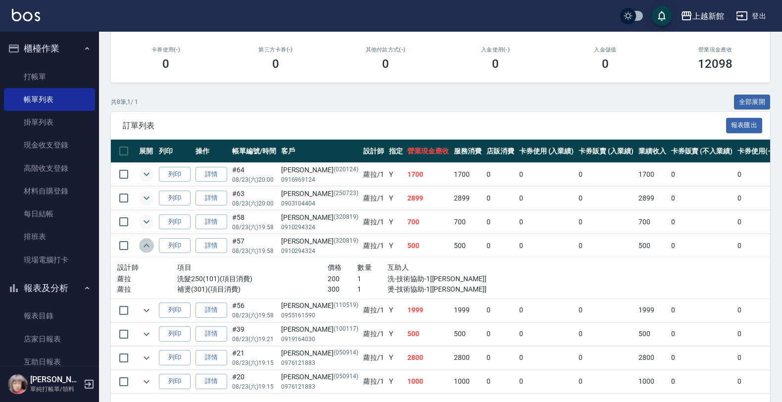
click at [152, 243] on icon "expand row" at bounding box center [147, 246] width 12 height 12
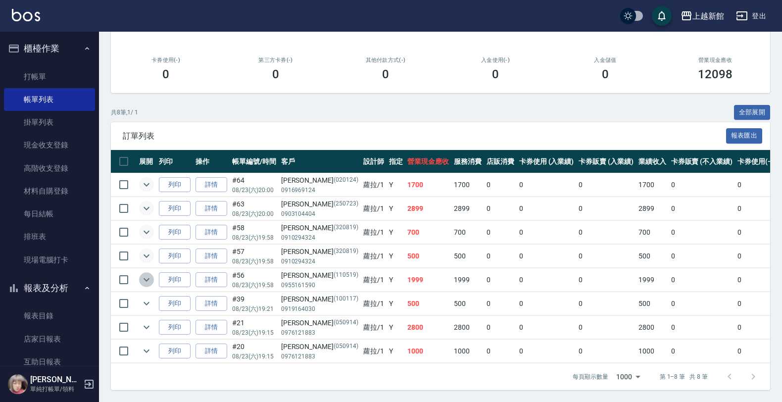
click at [149, 274] on icon "expand row" at bounding box center [147, 280] width 12 height 12
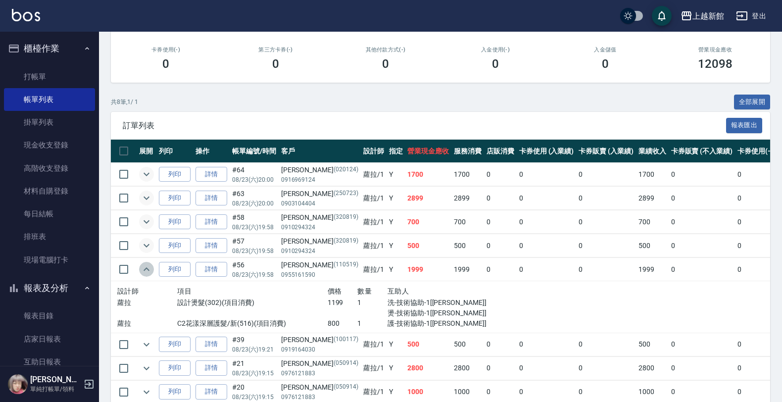
click at [149, 270] on icon "expand row" at bounding box center [147, 269] width 12 height 12
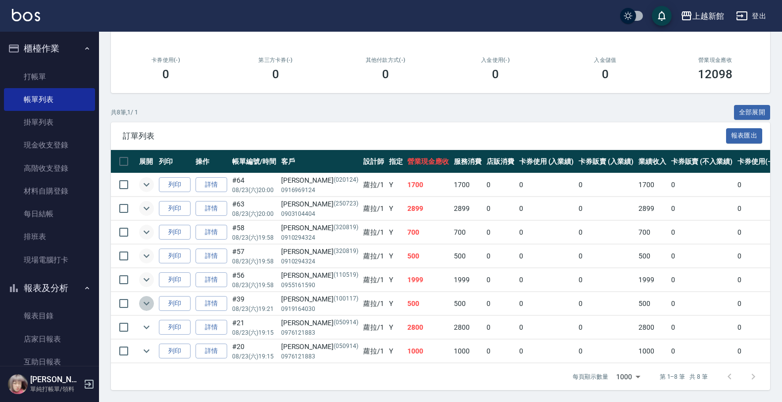
click at [147, 297] on icon "expand row" at bounding box center [147, 303] width 12 height 12
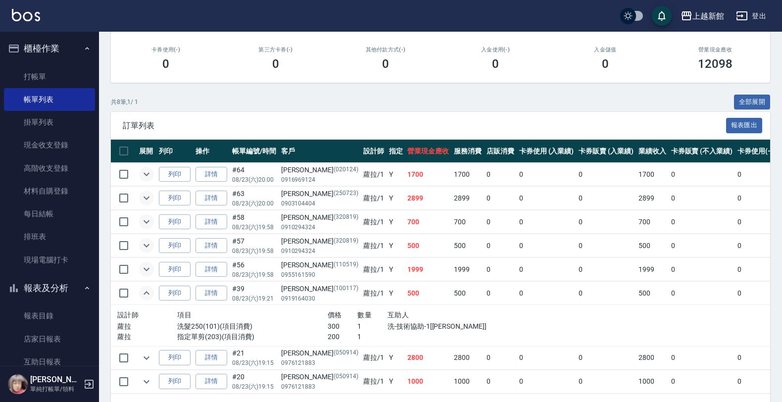
click at [147, 295] on icon "expand row" at bounding box center [147, 293] width 12 height 12
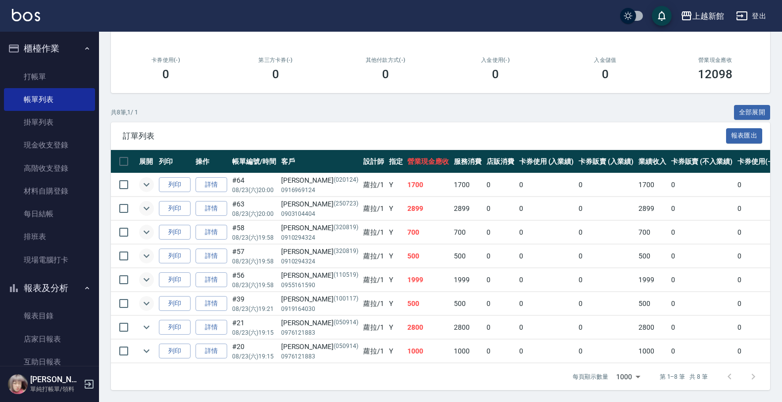
click at [145, 316] on td at bounding box center [147, 327] width 20 height 23
click at [145, 321] on icon "expand row" at bounding box center [147, 327] width 12 height 12
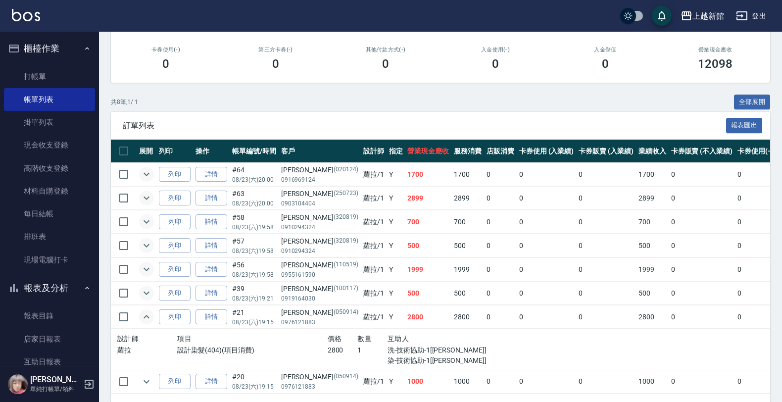
click at [144, 320] on icon "expand row" at bounding box center [147, 317] width 12 height 12
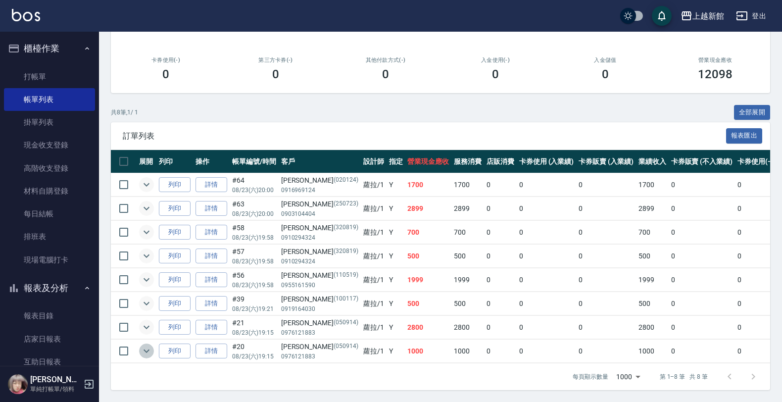
click at [144, 345] on icon "expand row" at bounding box center [147, 351] width 12 height 12
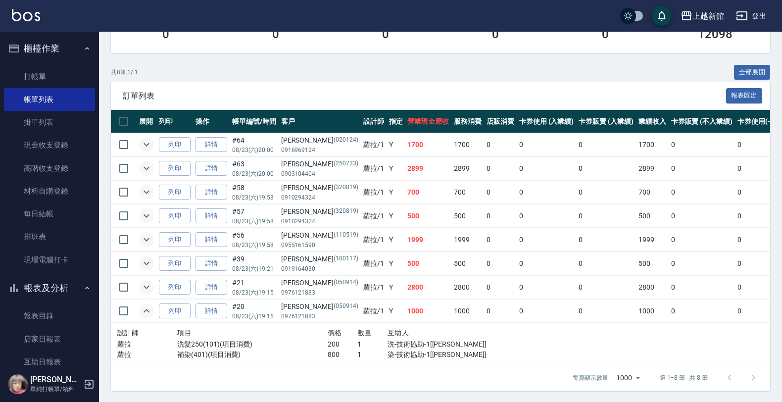
scroll to position [176, 0]
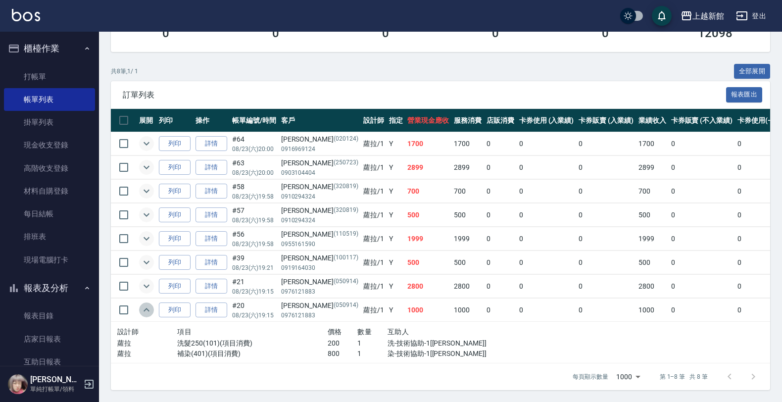
click at [141, 304] on icon "expand row" at bounding box center [147, 310] width 12 height 12
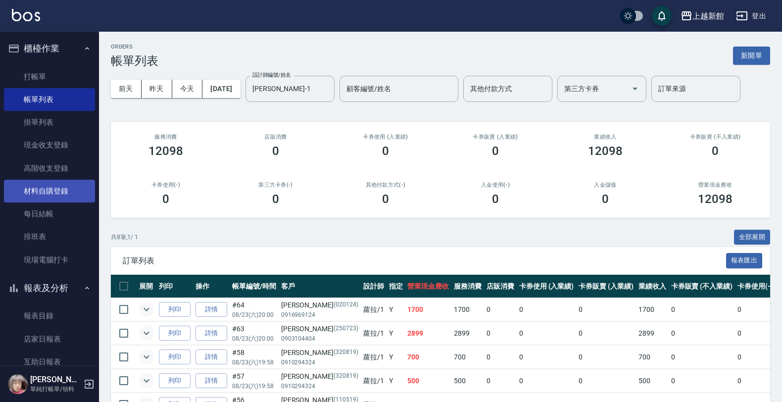
scroll to position [125, 0]
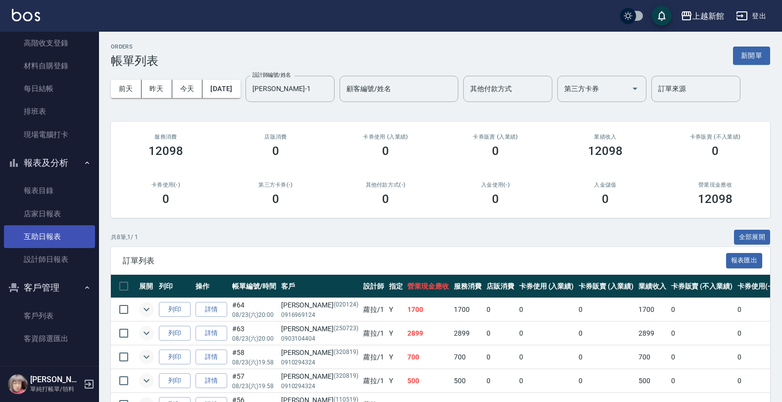
click at [54, 238] on link "互助日報表" at bounding box center [49, 236] width 91 height 23
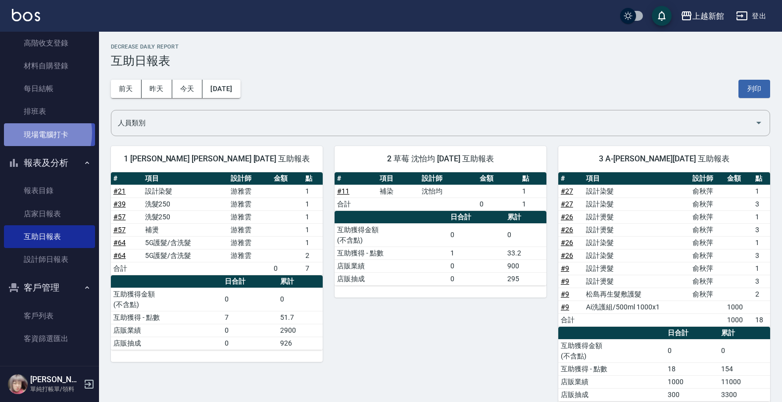
click at [30, 133] on link "現場電腦打卡" at bounding box center [49, 134] width 91 height 23
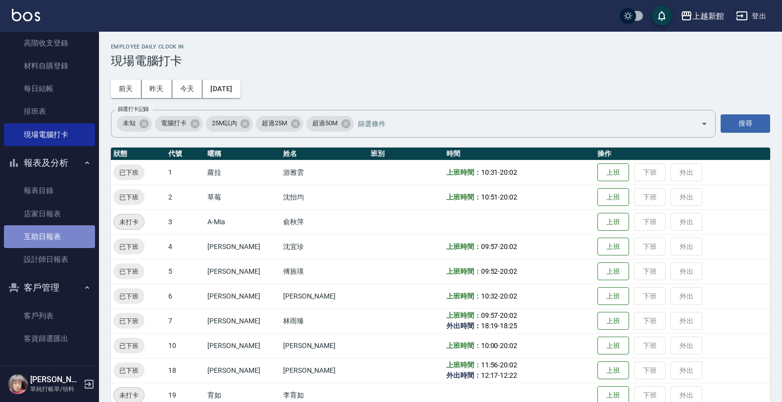
click at [57, 234] on link "互助日報表" at bounding box center [49, 236] width 91 height 23
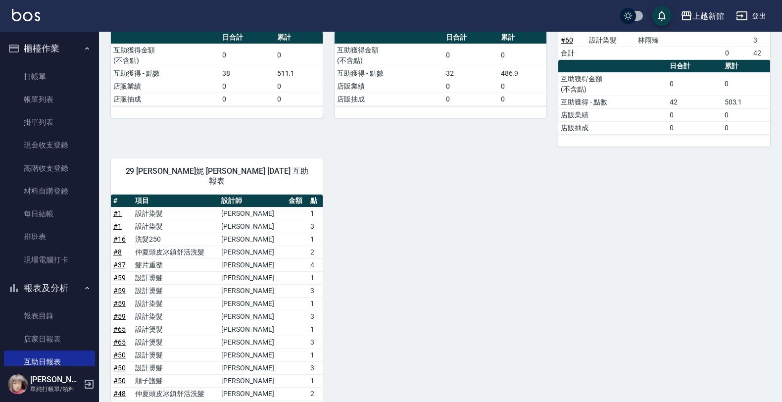
scroll to position [125, 0]
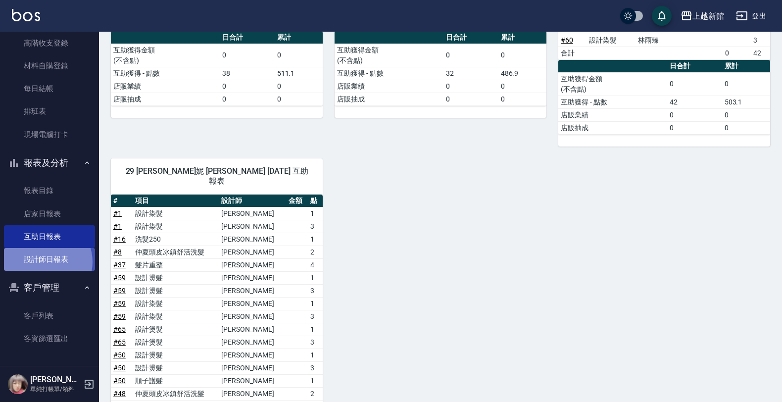
click at [45, 261] on link "設計師日報表" at bounding box center [49, 259] width 91 height 23
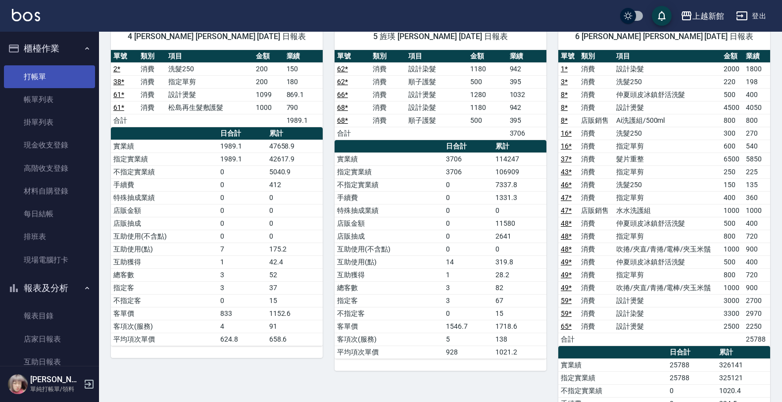
scroll to position [495, 0]
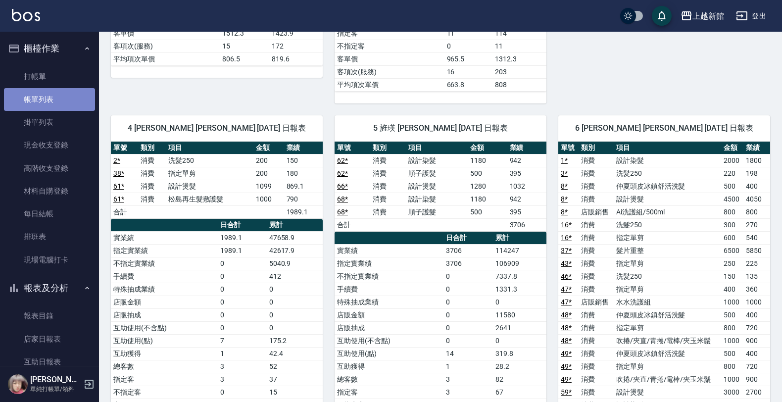
drag, startPoint x: 51, startPoint y: 95, endPoint x: 49, endPoint y: 99, distance: 5.1
click at [50, 95] on link "帳單列表" at bounding box center [49, 99] width 91 height 23
click at [49, 99] on link "帳單列表" at bounding box center [49, 99] width 91 height 23
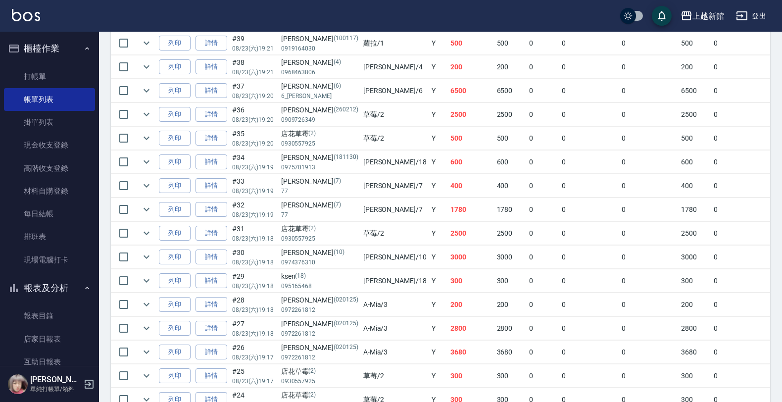
scroll to position [1041, 0]
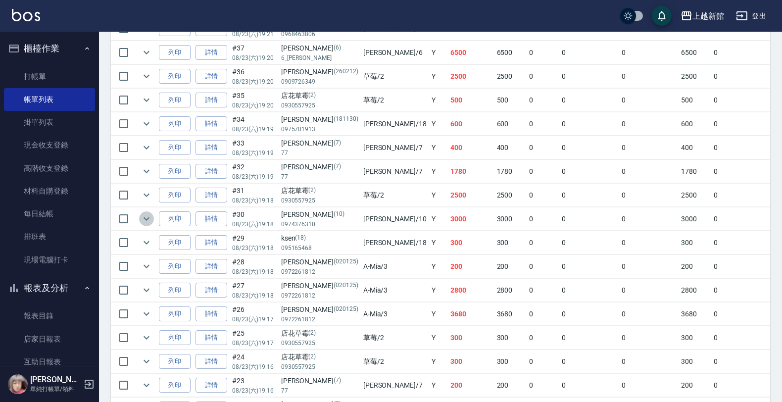
click at [145, 225] on icon "expand row" at bounding box center [147, 219] width 12 height 12
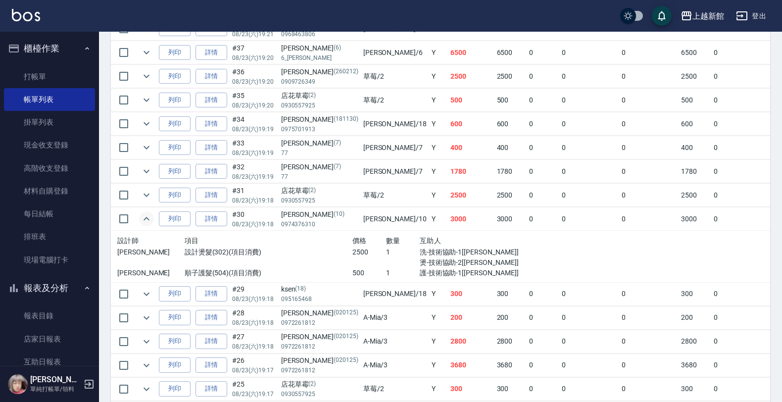
click at [219, 227] on link "詳情" at bounding box center [212, 218] width 32 height 15
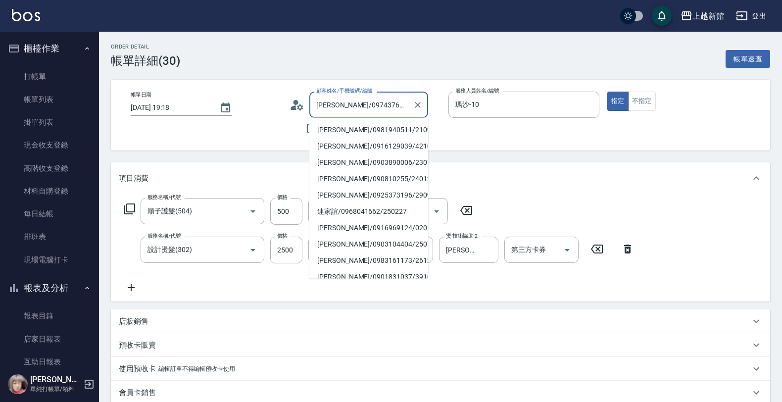
click at [326, 104] on input "[PERSON_NAME]/0974376310/10" at bounding box center [361, 104] width 95 height 17
click at [328, 105] on input "[PERSON_NAME]/0974376310/10" at bounding box center [361, 104] width 95 height 17
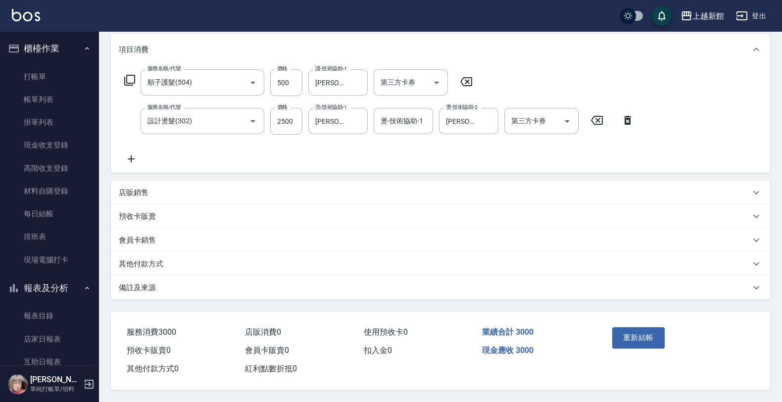
scroll to position [132, 0]
click at [635, 330] on button "重新結帳" at bounding box center [638, 337] width 52 height 21
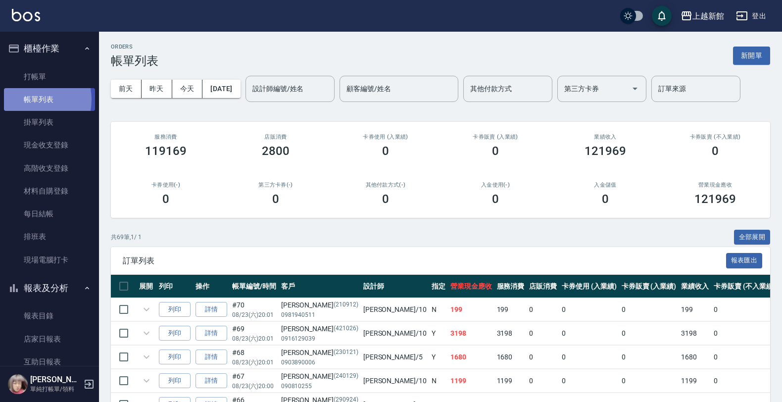
click at [27, 99] on link "帳單列表" at bounding box center [49, 99] width 91 height 23
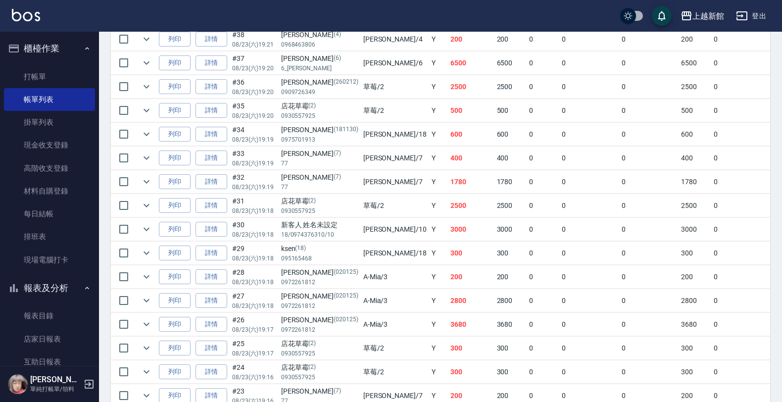
scroll to position [1052, 0]
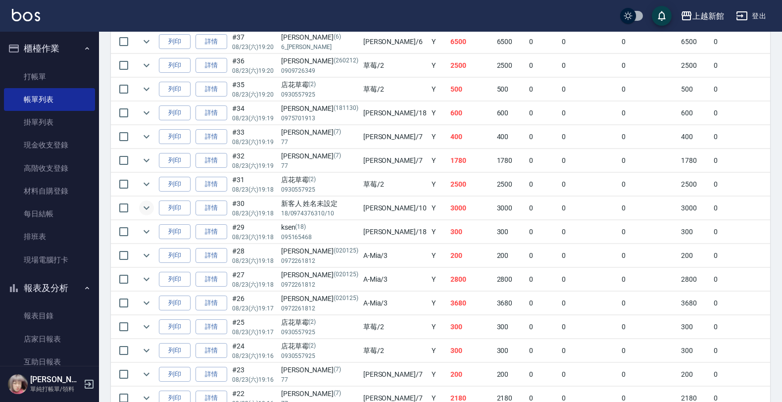
click at [145, 214] on icon "expand row" at bounding box center [147, 208] width 12 height 12
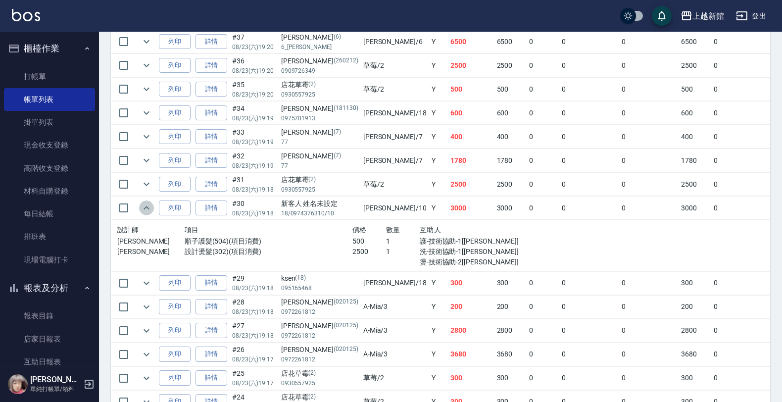
click at [144, 214] on icon "expand row" at bounding box center [147, 208] width 12 height 12
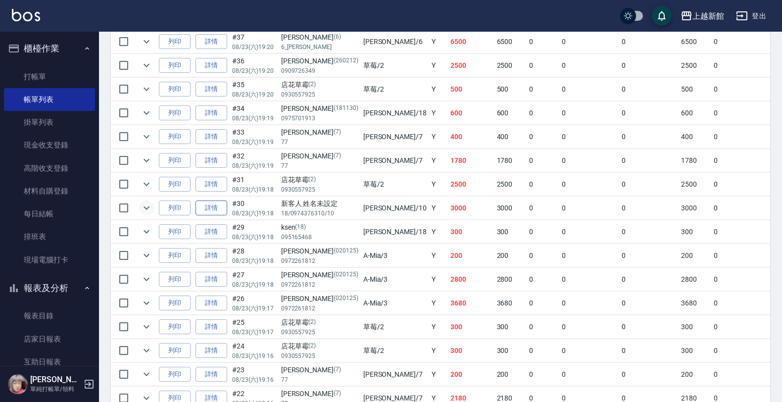
click at [211, 216] on link "詳情" at bounding box center [212, 207] width 32 height 15
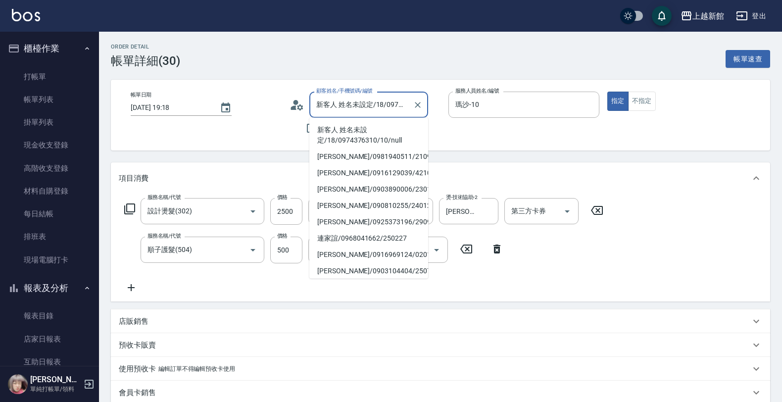
click at [348, 109] on input "新客人 姓名未設定/18/0974376310/10/null" at bounding box center [361, 104] width 95 height 17
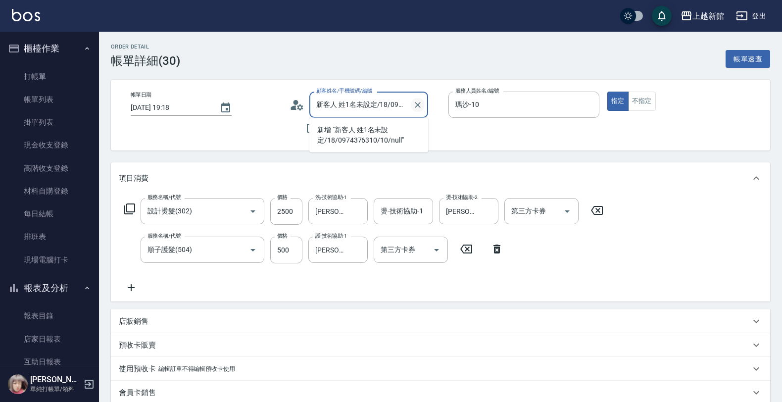
click at [414, 105] on icon "Clear" at bounding box center [418, 105] width 10 height 10
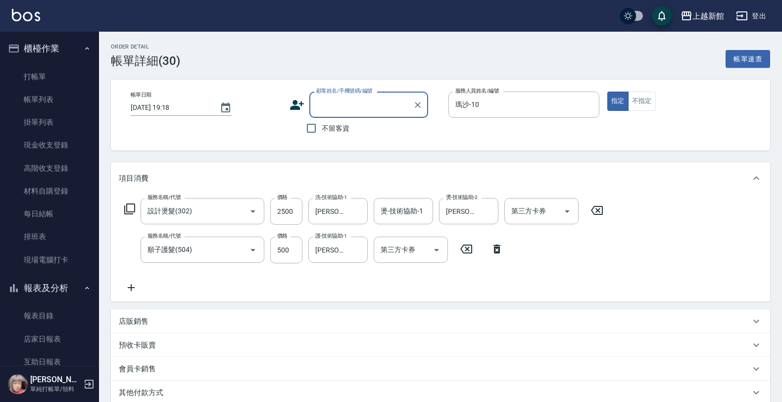
click at [395, 112] on input "顧客姓名/手機號碼/編號" at bounding box center [361, 104] width 95 height 17
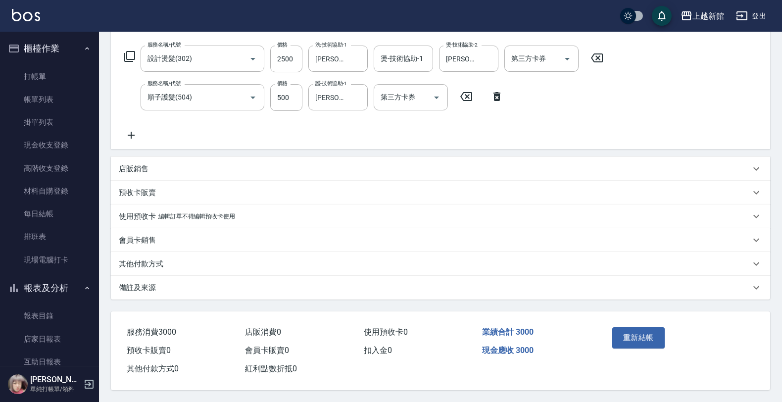
scroll to position [156, 0]
click at [632, 327] on button "重新結帳" at bounding box center [638, 337] width 52 height 21
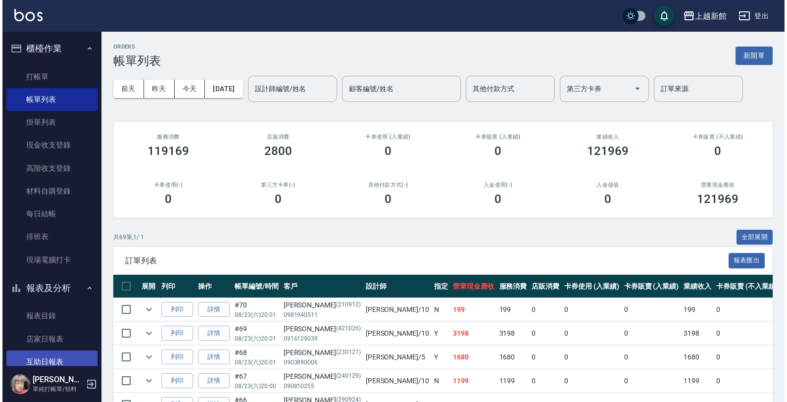
scroll to position [125, 0]
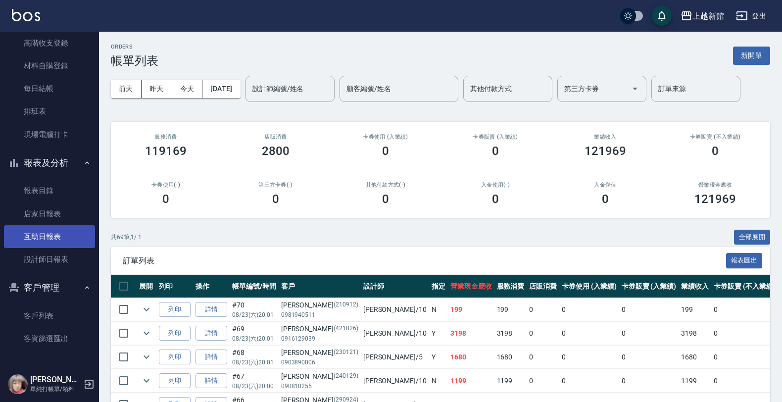
click at [39, 236] on link "互助日報表" at bounding box center [49, 236] width 91 height 23
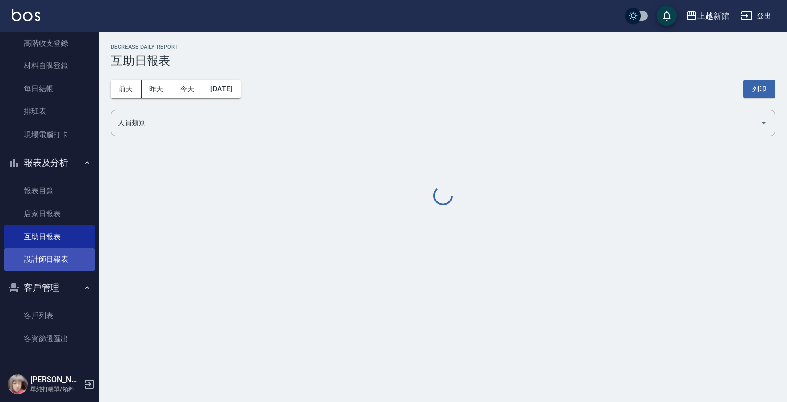
click at [49, 252] on link "設計師日報表" at bounding box center [49, 259] width 91 height 23
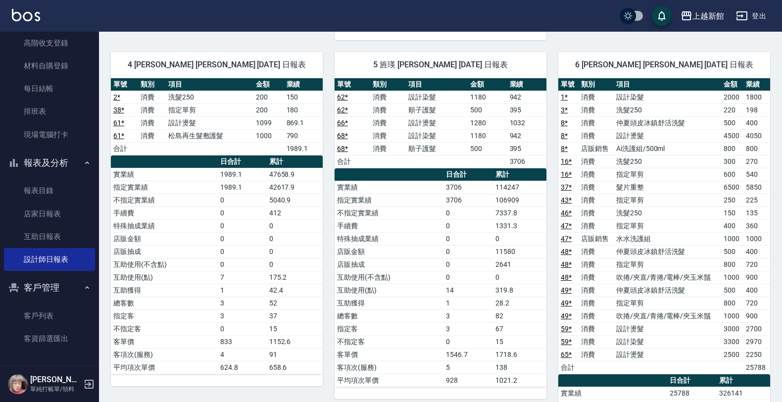
scroll to position [557, 0]
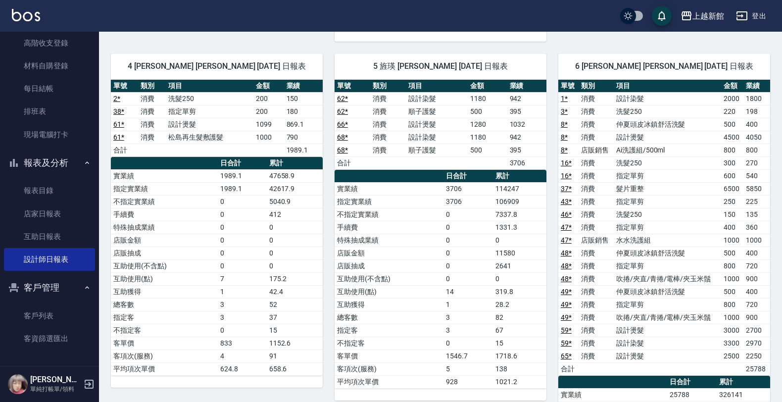
click at [24, 20] on img at bounding box center [26, 15] width 28 height 12
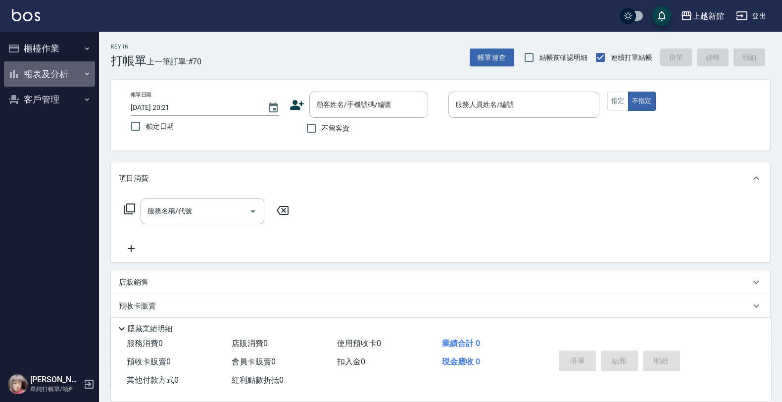
click at [66, 62] on button "報表及分析" at bounding box center [49, 74] width 91 height 26
drag, startPoint x: 74, startPoint y: 67, endPoint x: 84, endPoint y: 39, distance: 30.4
click at [74, 67] on button "報表及分析" at bounding box center [49, 74] width 91 height 26
click at [84, 38] on button "櫃檯作業" at bounding box center [49, 49] width 91 height 26
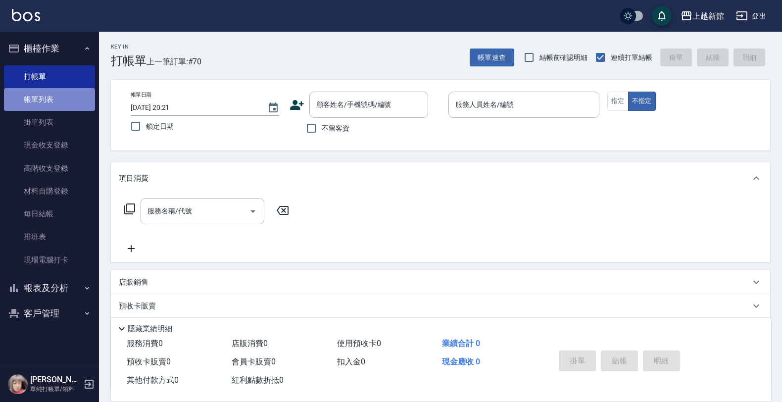
click at [80, 102] on link "帳單列表" at bounding box center [49, 99] width 91 height 23
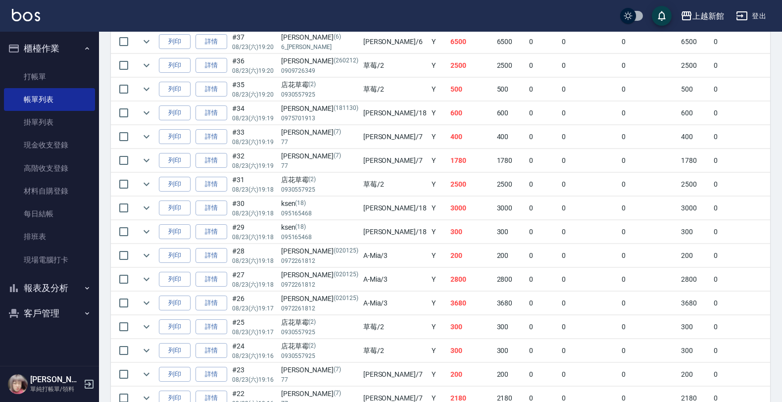
scroll to position [1073, 0]
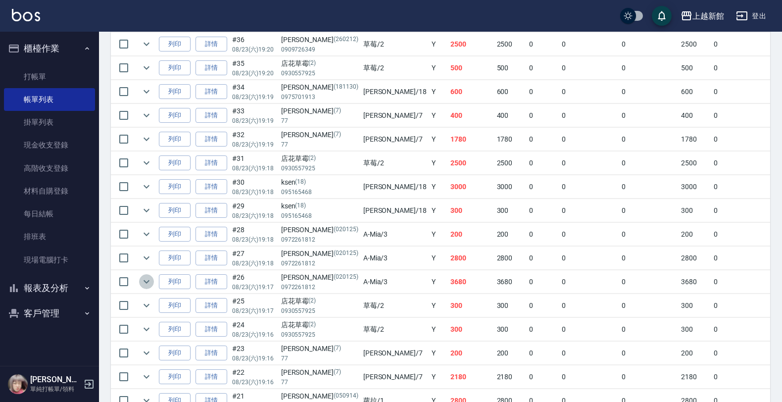
click at [149, 288] on icon "expand row" at bounding box center [147, 282] width 12 height 12
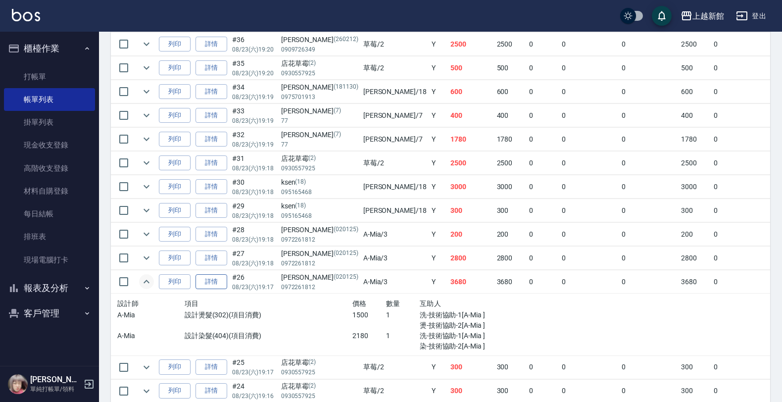
click at [207, 290] on link "詳情" at bounding box center [212, 281] width 32 height 15
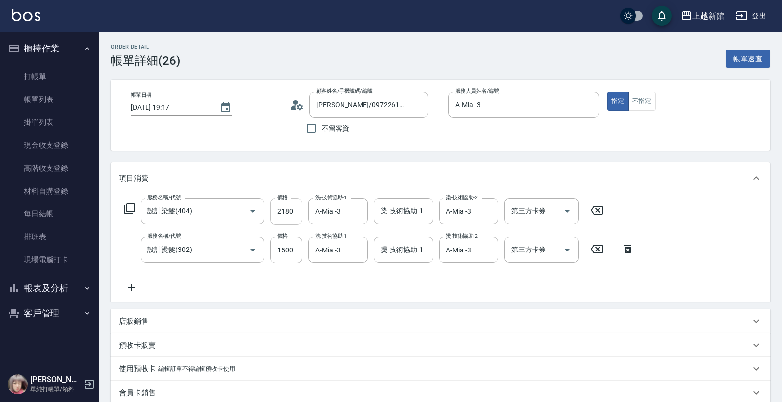
click at [295, 216] on input "2180" at bounding box center [286, 211] width 32 height 27
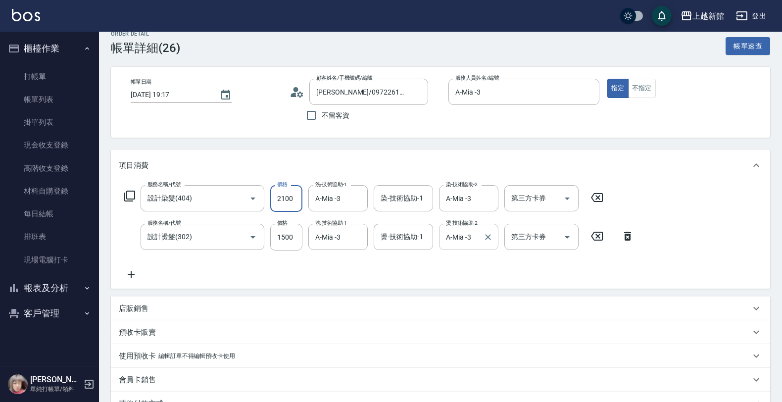
scroll to position [156, 0]
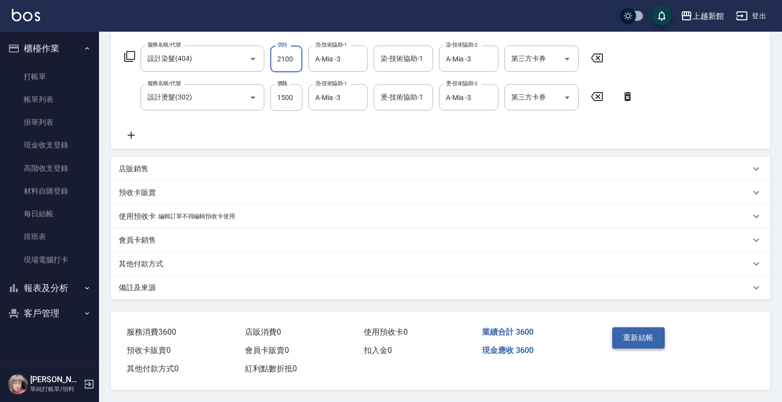
click at [650, 333] on button "重新結帳" at bounding box center [638, 337] width 52 height 21
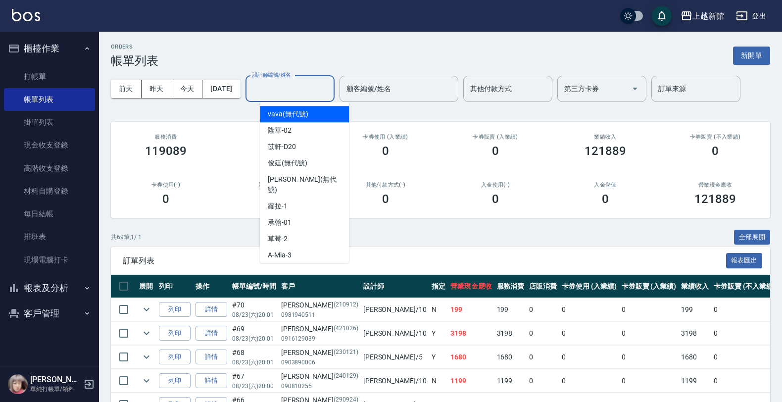
click at [286, 90] on input "設計師編號/姓名" at bounding box center [290, 88] width 80 height 17
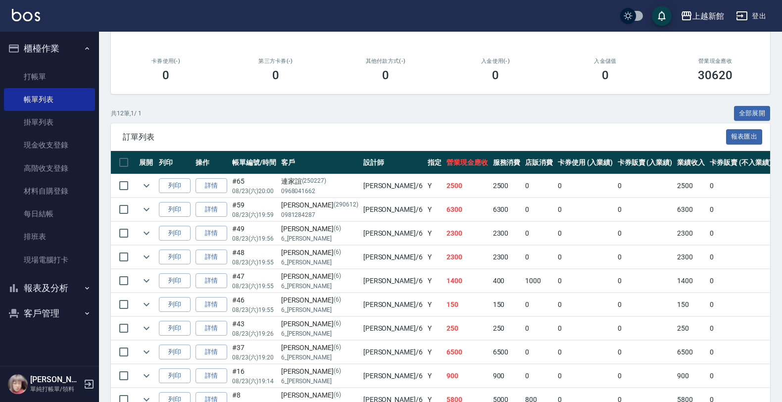
scroll to position [186, 0]
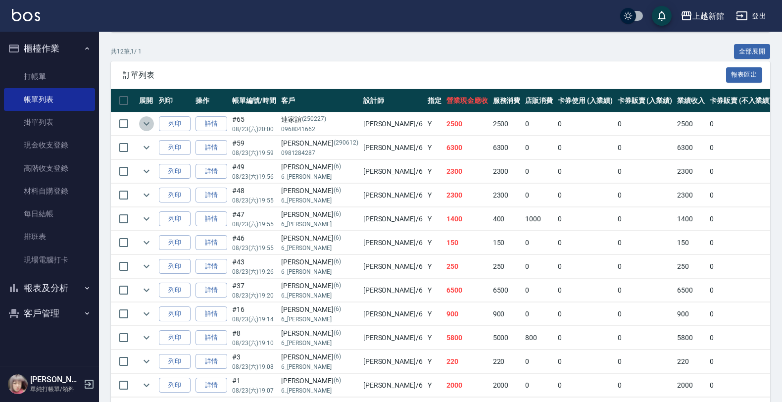
click at [143, 120] on icon "expand row" at bounding box center [147, 124] width 12 height 12
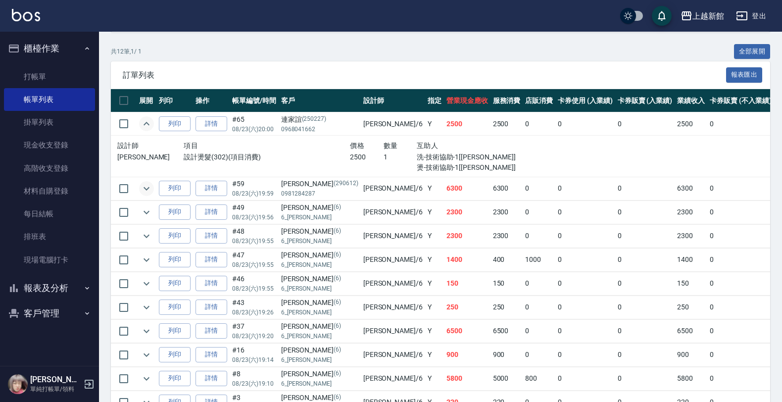
click at [150, 189] on icon "expand row" at bounding box center [147, 189] width 12 height 12
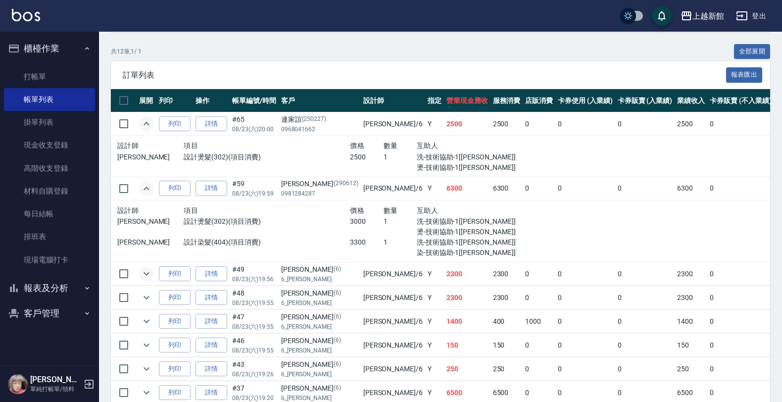
click at [147, 273] on icon "expand row" at bounding box center [147, 274] width 12 height 12
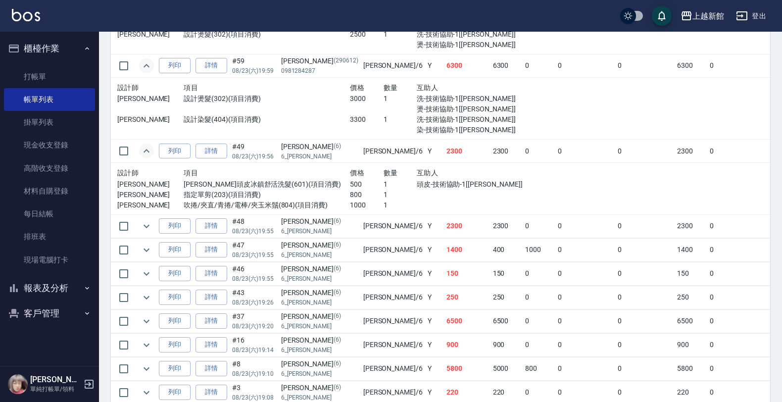
scroll to position [309, 0]
click at [147, 228] on icon "expand row" at bounding box center [147, 225] width 12 height 12
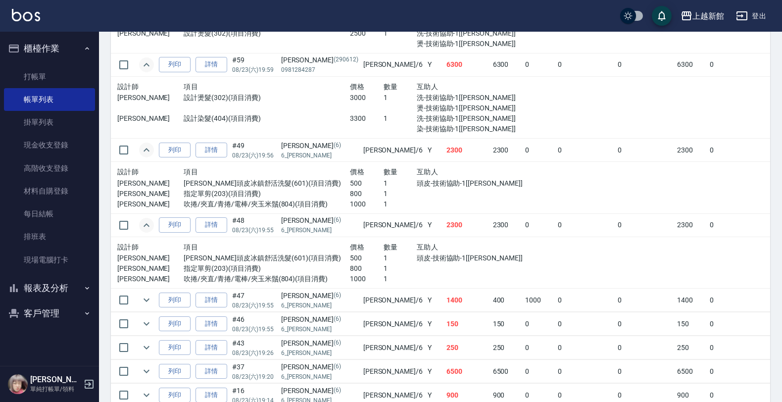
scroll to position [371, 0]
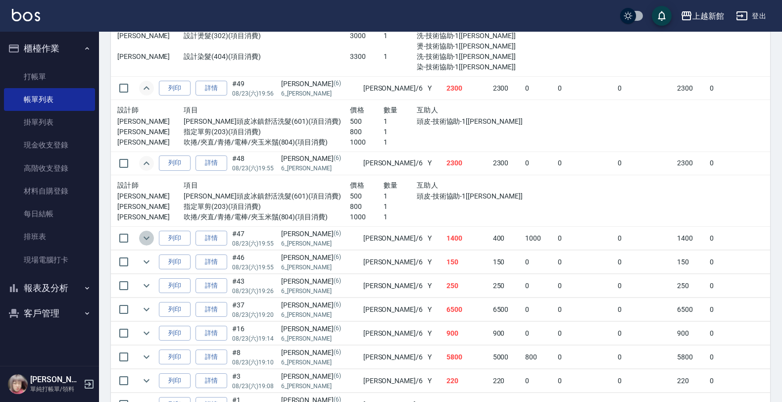
click at [142, 238] on icon "expand row" at bounding box center [147, 238] width 12 height 12
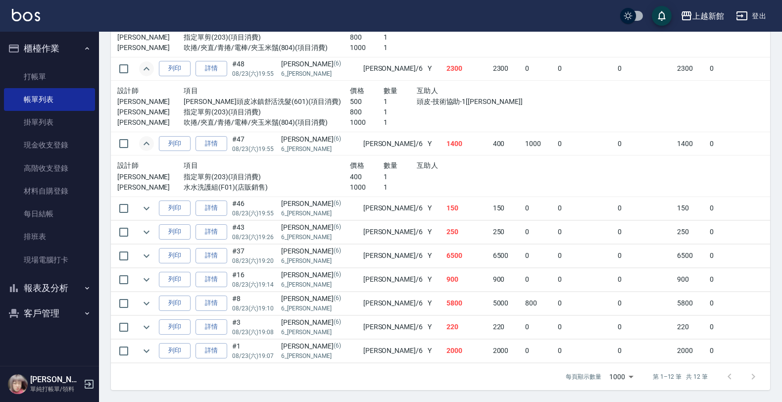
scroll to position [477, 0]
click at [146, 204] on button "expand row" at bounding box center [146, 208] width 15 height 15
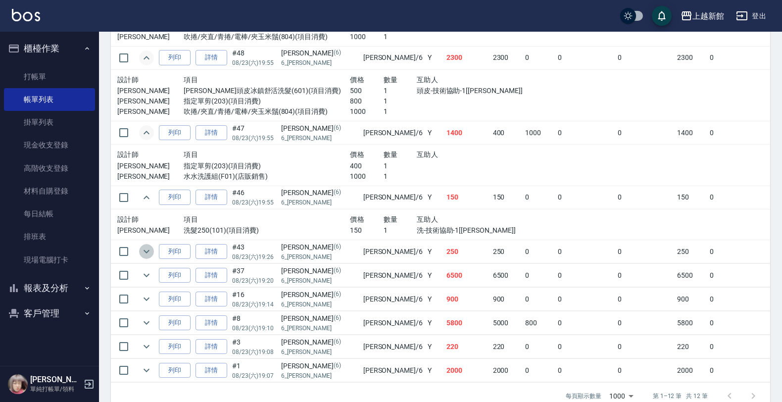
click at [145, 250] on icon "expand row" at bounding box center [147, 251] width 12 height 12
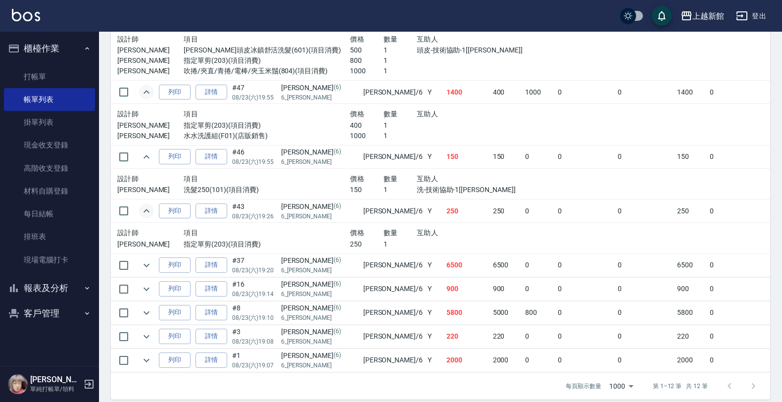
scroll to position [538, 0]
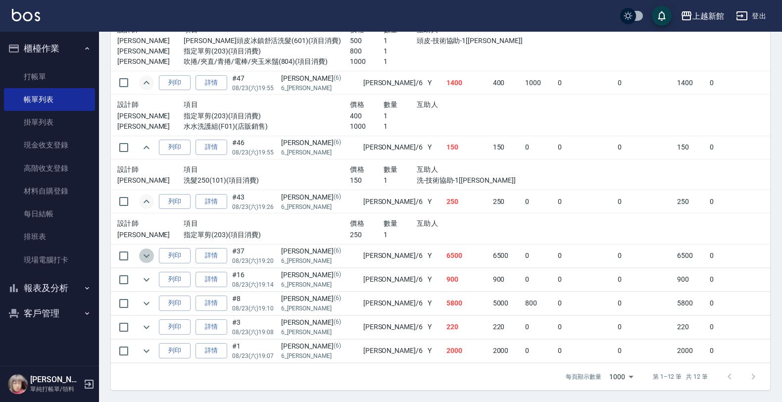
click at [145, 250] on icon "expand row" at bounding box center [147, 256] width 12 height 12
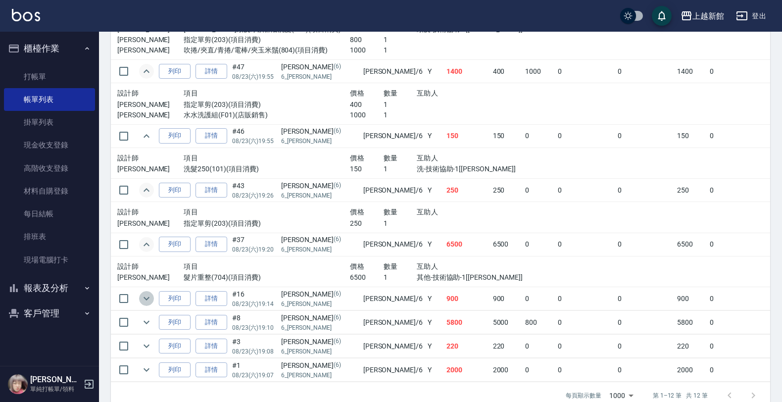
click at [152, 302] on button "expand row" at bounding box center [146, 298] width 15 height 15
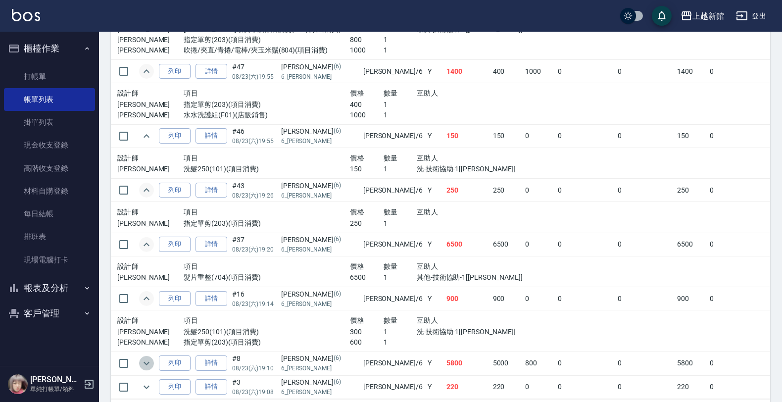
click at [147, 366] on icon "expand row" at bounding box center [147, 363] width 12 height 12
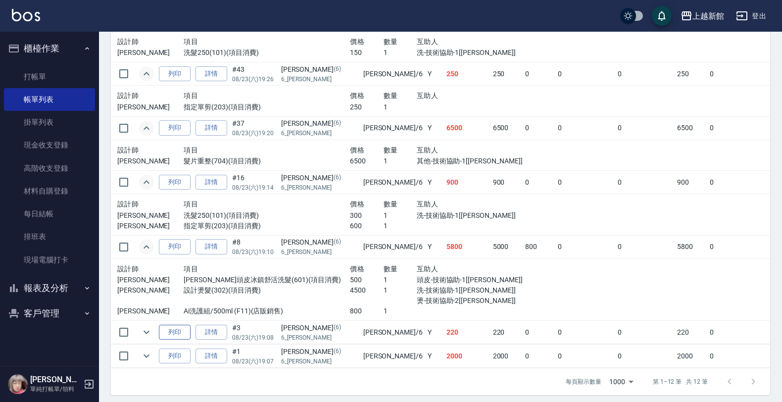
scroll to position [671, 0]
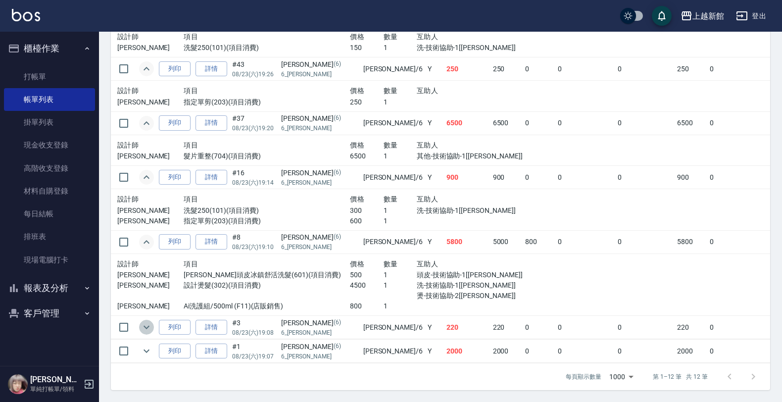
click at [142, 321] on icon "expand row" at bounding box center [147, 327] width 12 height 12
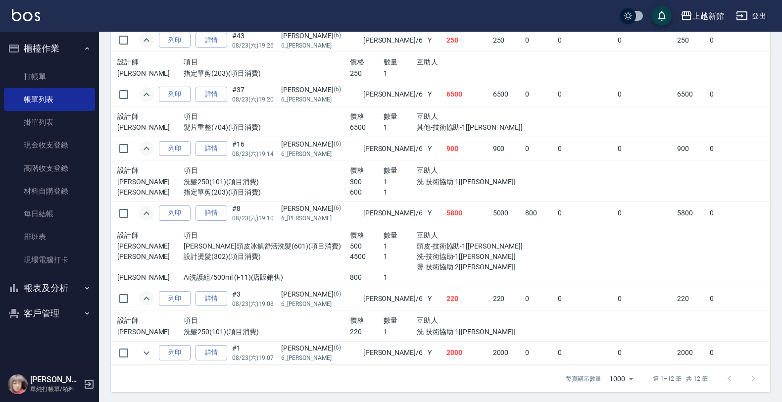
scroll to position [701, 0]
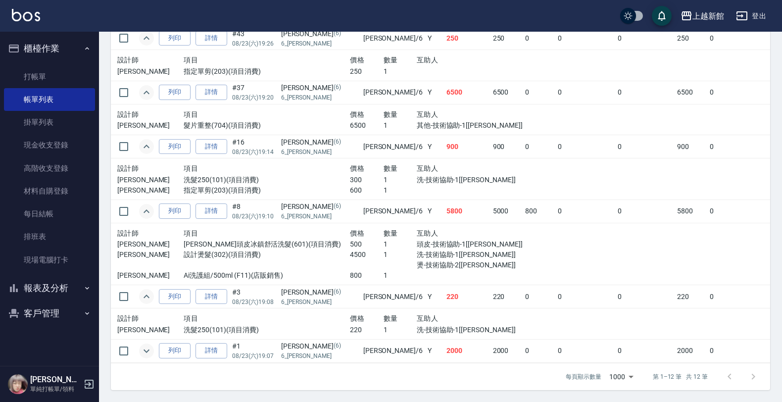
click at [150, 345] on icon "expand row" at bounding box center [147, 351] width 12 height 12
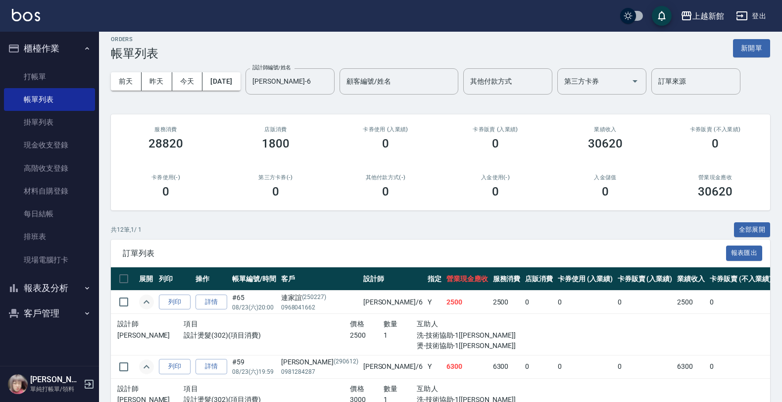
scroll to position [0, 0]
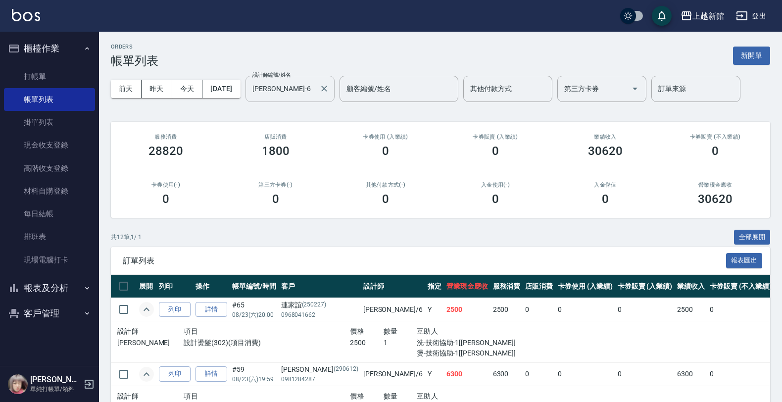
click at [303, 91] on input "[PERSON_NAME]-6" at bounding box center [282, 88] width 65 height 17
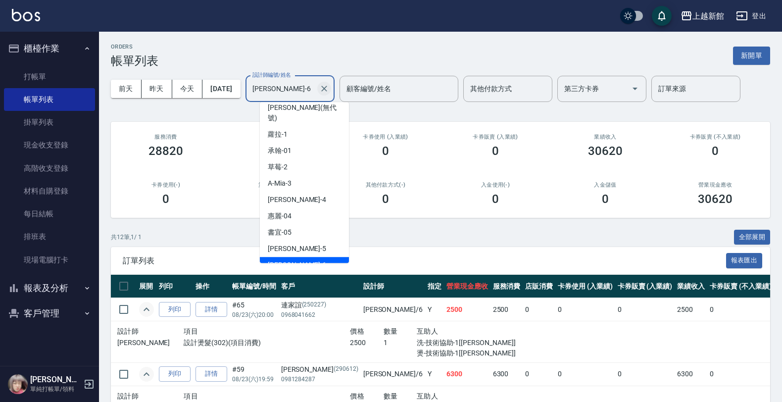
click at [329, 90] on icon "Clear" at bounding box center [324, 89] width 10 height 10
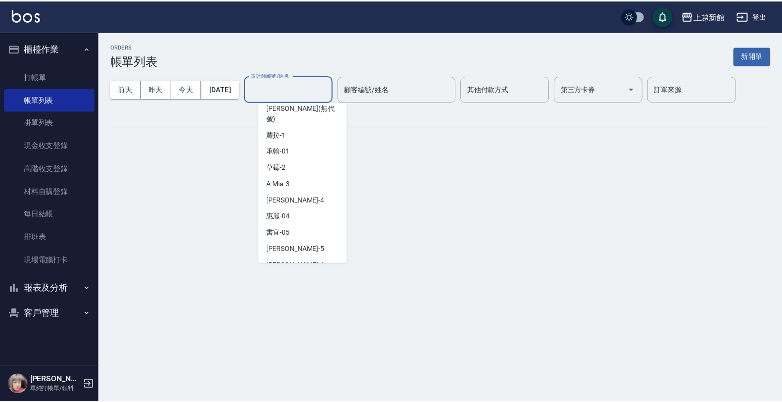
scroll to position [3, 0]
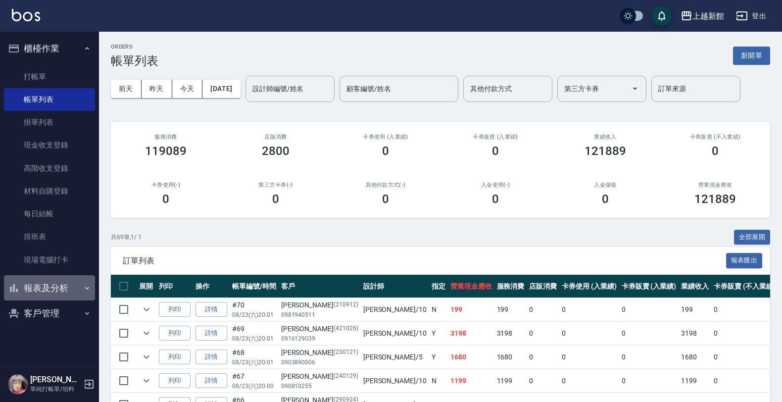
click at [25, 290] on button "報表及分析" at bounding box center [49, 288] width 91 height 26
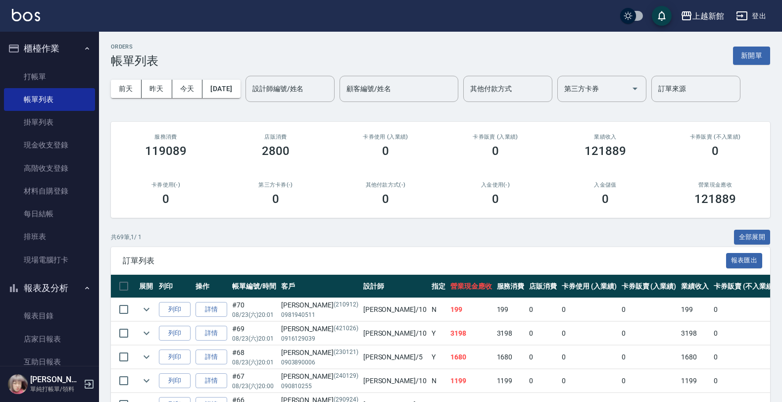
click at [34, 275] on ul "櫃檯作業 打帳單 帳單列表 掛單列表 現金收支登錄 高階收支登錄 材料自購登錄 每日結帳 排班表 現場電腦打卡 報表及分析 報表目錄 店家日報表 互助日報表 …" at bounding box center [49, 231] width 91 height 398
click at [38, 277] on button "報表及分析" at bounding box center [49, 288] width 91 height 26
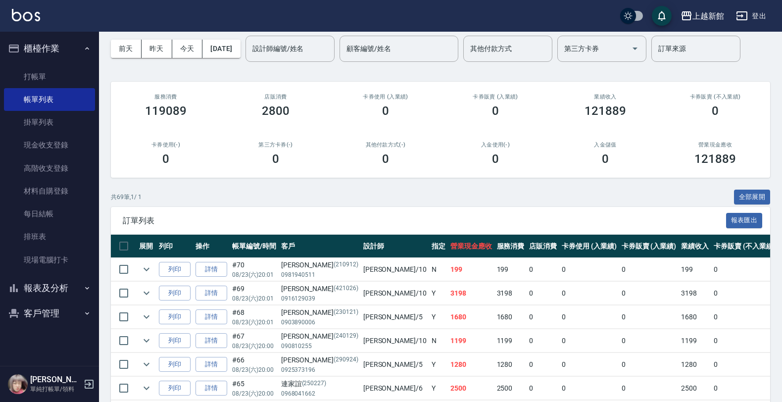
scroll to position [62, 0]
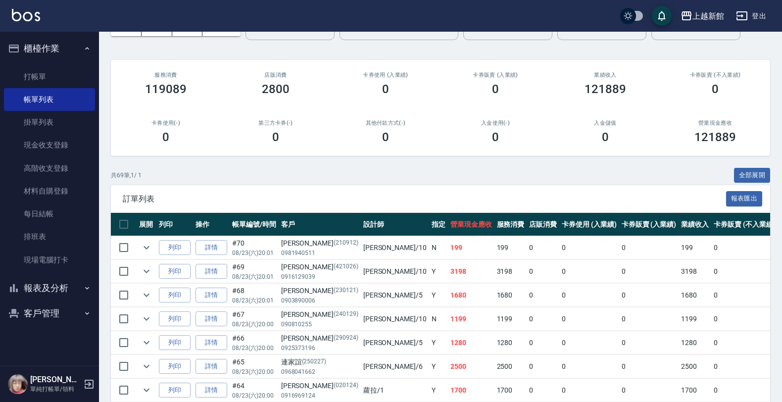
click at [34, 310] on button "客戶管理" at bounding box center [49, 313] width 91 height 26
click at [28, 340] on link "客戶列表" at bounding box center [49, 341] width 91 height 23
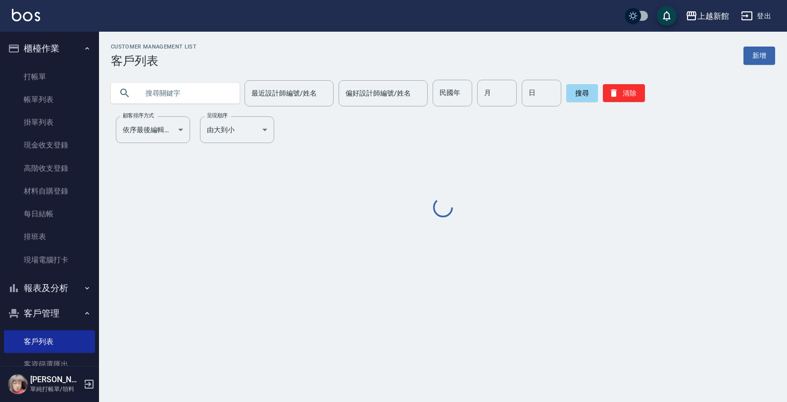
click at [179, 99] on input "text" at bounding box center [185, 93] width 93 height 27
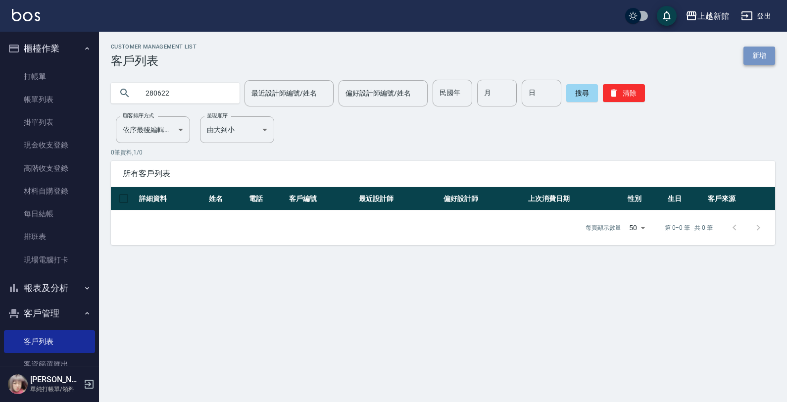
click at [761, 57] on link "新增" at bounding box center [759, 56] width 32 height 18
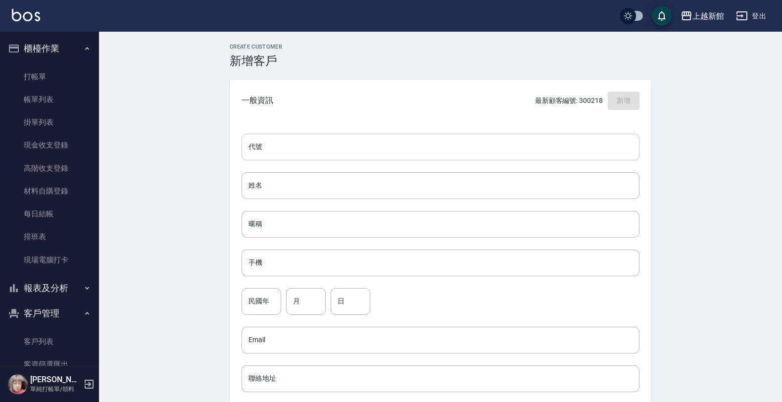
click at [273, 137] on input "代號" at bounding box center [441, 147] width 398 height 27
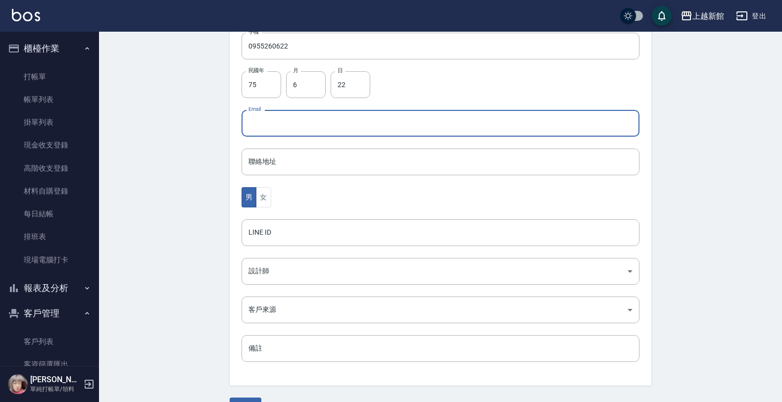
scroll to position [242, 0]
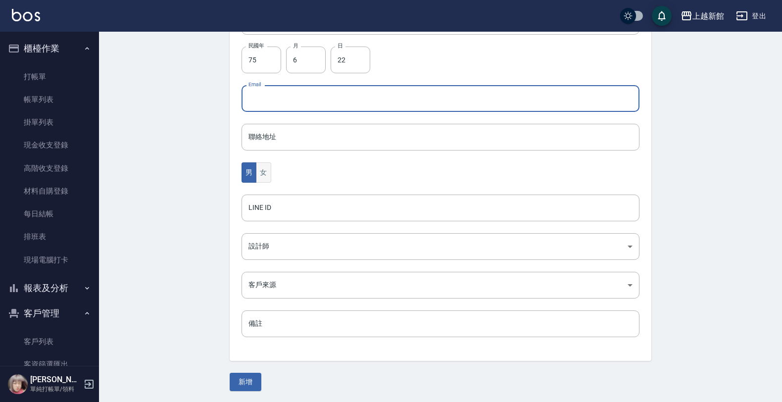
click at [257, 172] on button "女" at bounding box center [263, 172] width 15 height 20
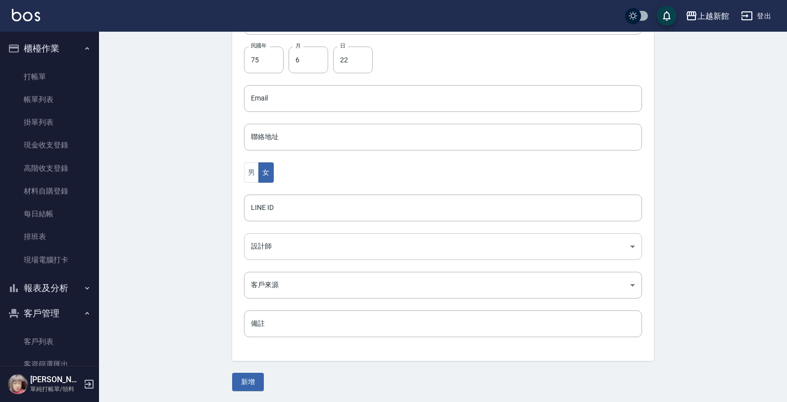
click at [255, 248] on body "上越新館 登出 櫃檯作業 打帳單 帳單列表 掛單列表 現金收支登錄 高階收支登錄 材料自購登錄 每日結帳 排班表 現場電腦打卡 報表及分析 報表目錄 店家日報…" at bounding box center [393, 80] width 787 height 644
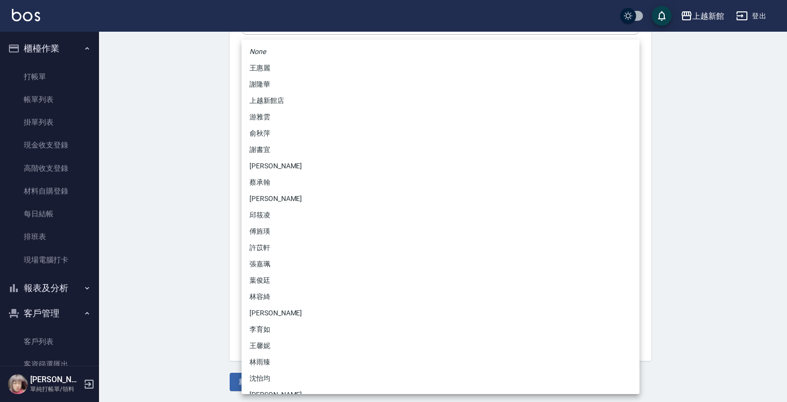
click at [261, 158] on li "[PERSON_NAME]" at bounding box center [441, 166] width 398 height 16
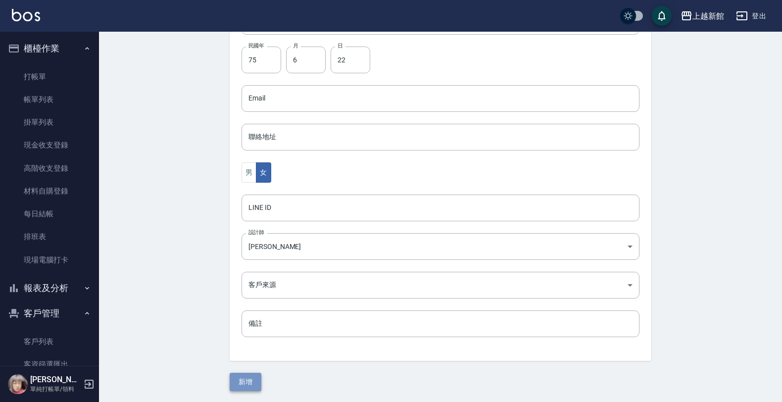
click at [257, 387] on button "新增" at bounding box center [246, 382] width 32 height 18
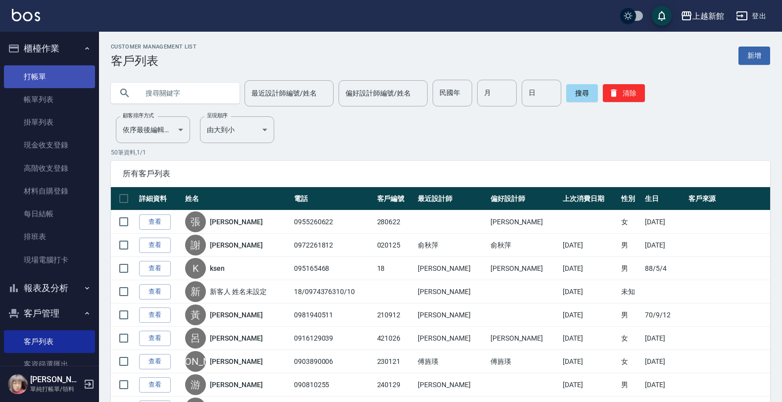
click at [48, 80] on link "打帳單" at bounding box center [49, 76] width 91 height 23
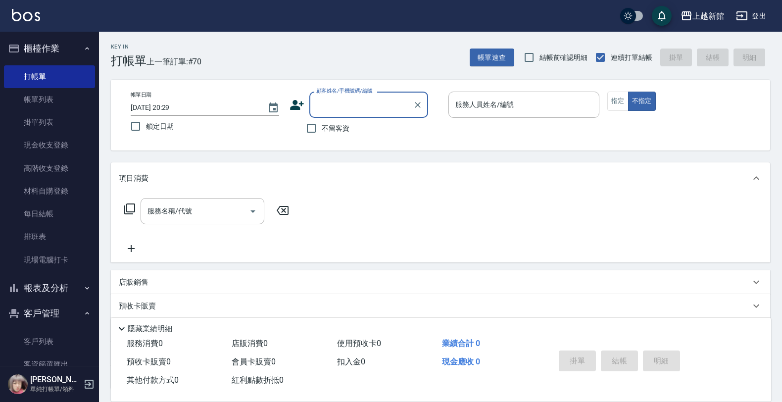
click at [344, 111] on input "顧客姓名/手機號碼/編號" at bounding box center [361, 104] width 95 height 17
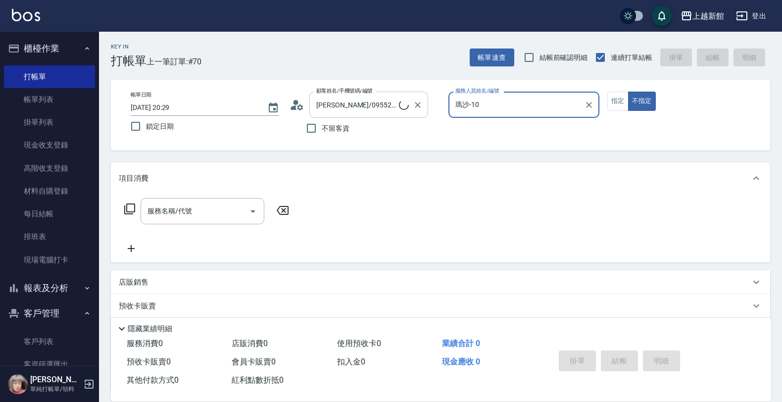
click at [628, 92] on button "不指定" at bounding box center [642, 101] width 28 height 19
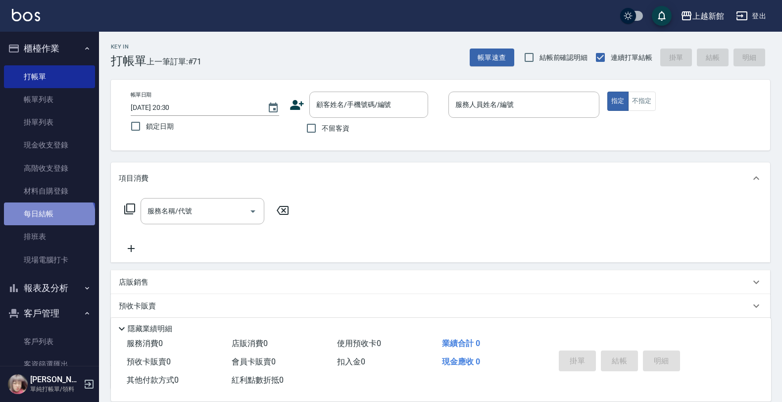
click at [48, 221] on link "每日結帳" at bounding box center [49, 213] width 91 height 23
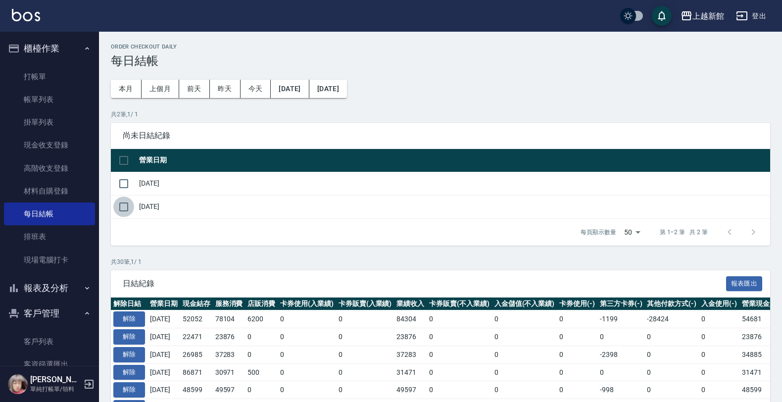
click at [119, 209] on input "checkbox" at bounding box center [123, 206] width 21 height 21
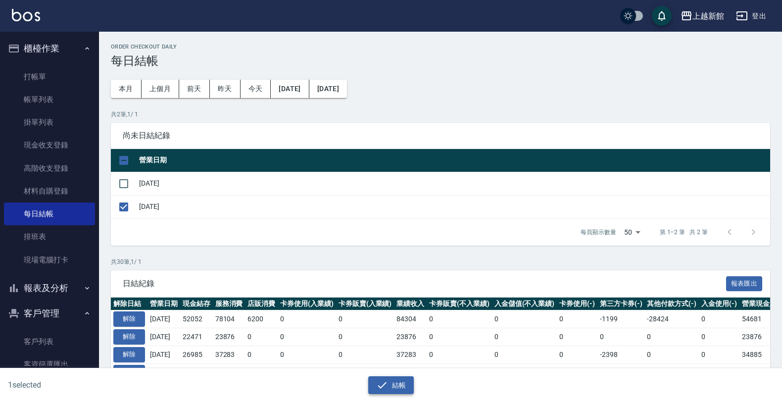
click at [390, 377] on button "結帳" at bounding box center [391, 385] width 46 height 18
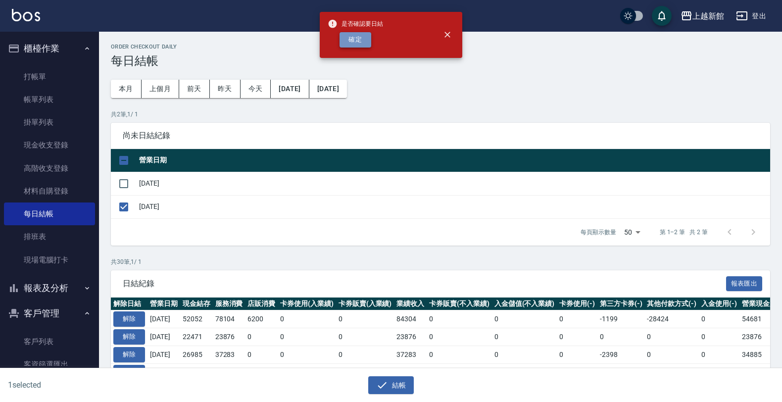
click at [359, 38] on button "確定" at bounding box center [356, 39] width 32 height 15
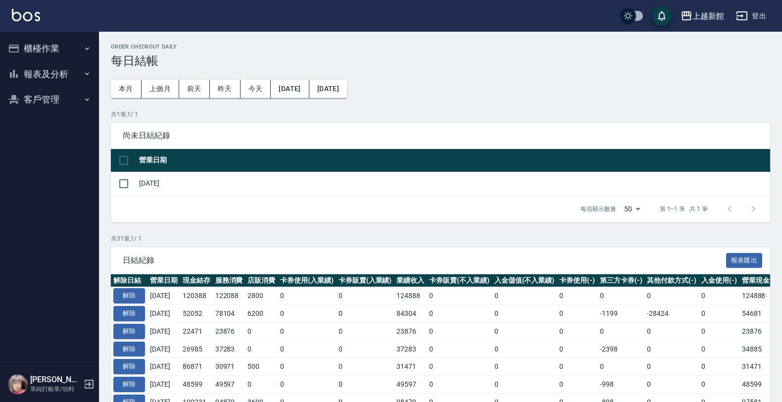
drag, startPoint x: 54, startPoint y: 75, endPoint x: 49, endPoint y: 96, distance: 20.9
click at [53, 77] on button "報表及分析" at bounding box center [49, 74] width 91 height 26
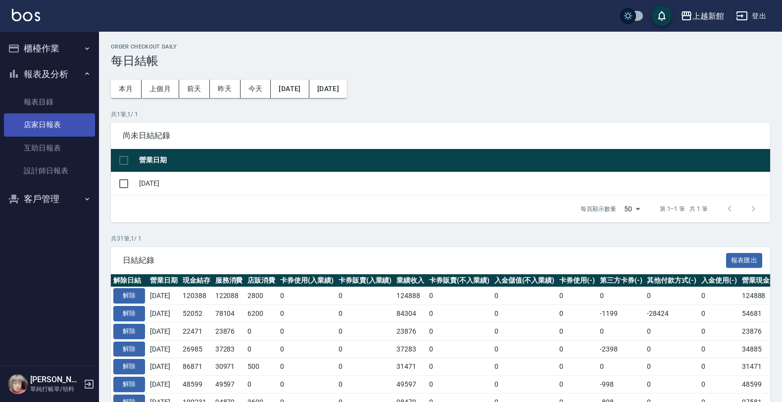
click at [46, 119] on link "店家日報表" at bounding box center [49, 124] width 91 height 23
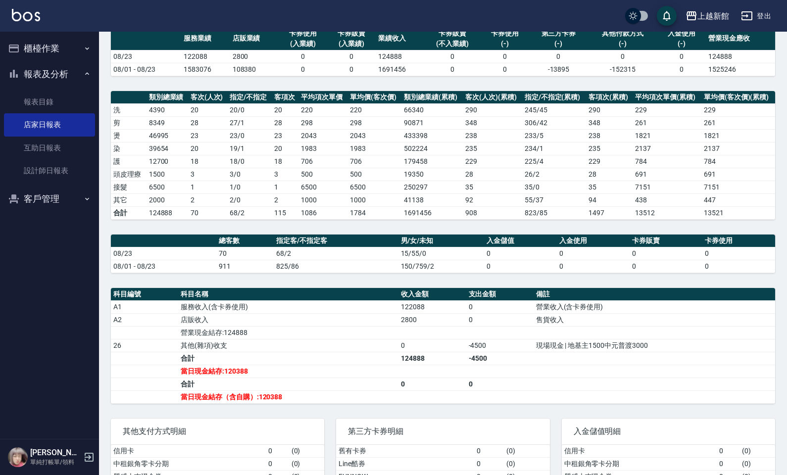
scroll to position [62, 0]
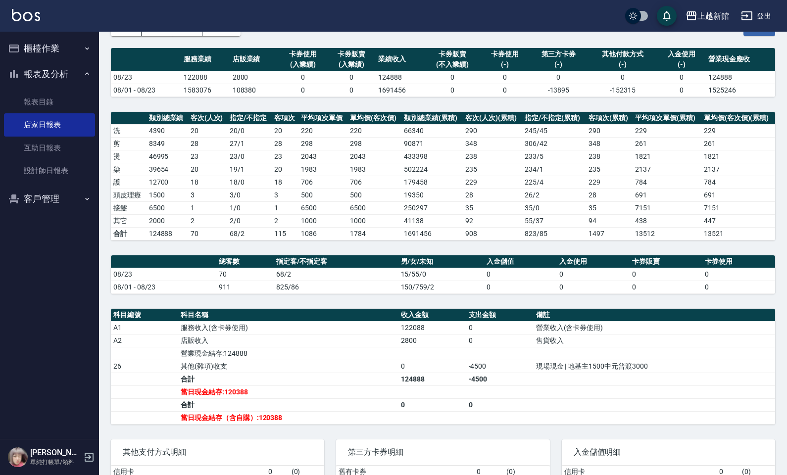
click at [41, 58] on button "櫃檯作業" at bounding box center [49, 49] width 91 height 26
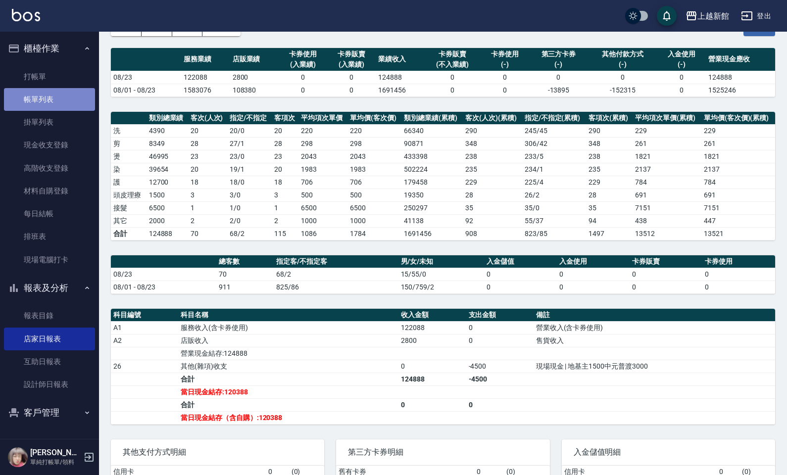
click at [35, 98] on link "帳單列表" at bounding box center [49, 99] width 91 height 23
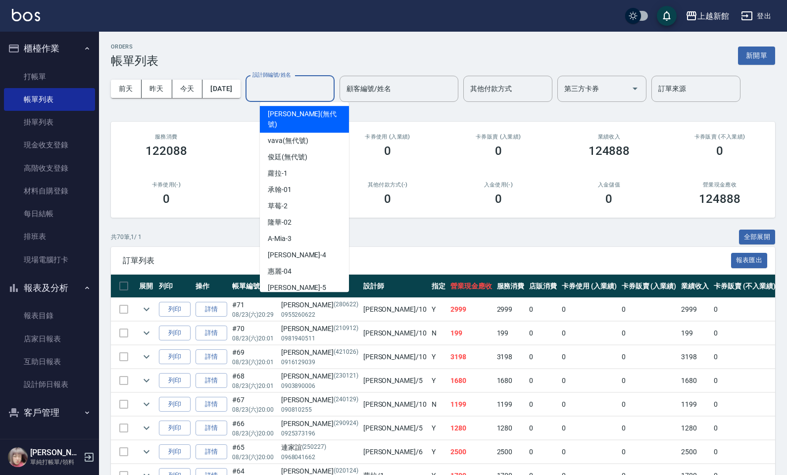
click at [270, 93] on input "設計師編號/姓名" at bounding box center [290, 88] width 80 height 17
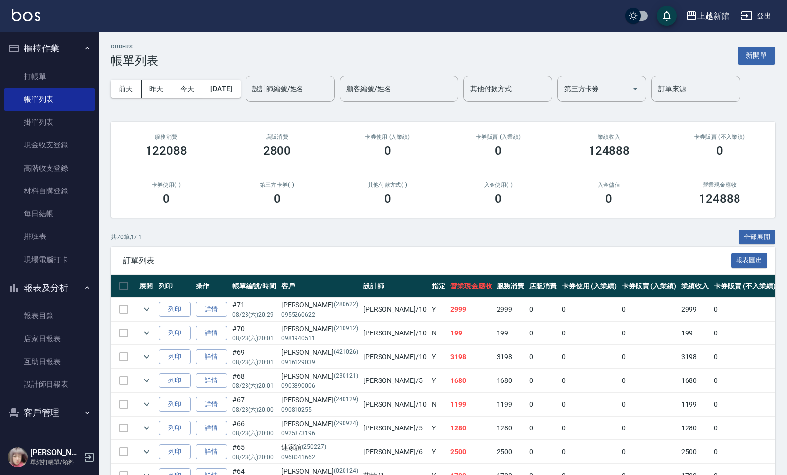
click at [217, 132] on div "服務消費 122088" at bounding box center [166, 146] width 111 height 48
click at [298, 93] on input "設計師編號/姓名" at bounding box center [290, 88] width 80 height 17
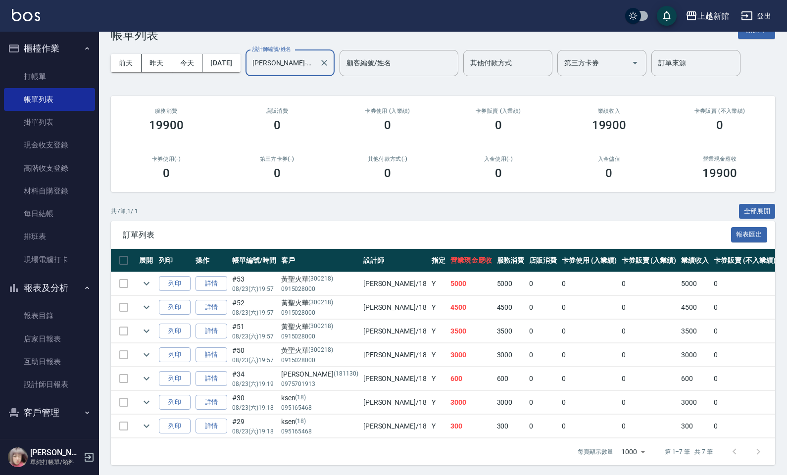
scroll to position [39, 0]
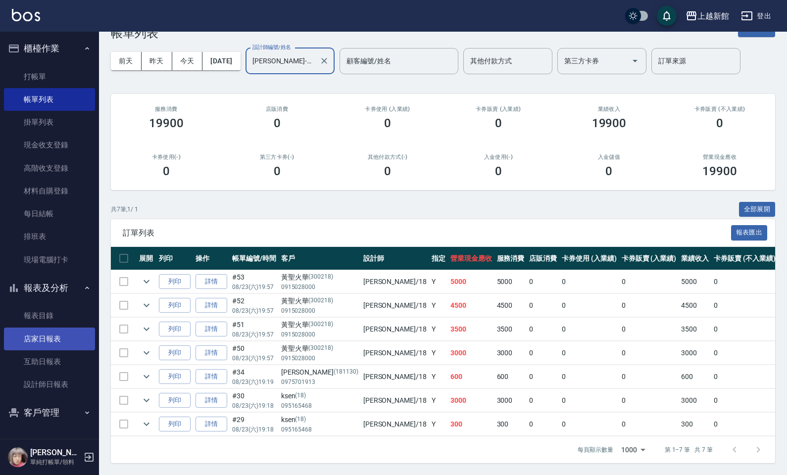
type input "[PERSON_NAME]-18"
click at [64, 328] on link "店家日報表" at bounding box center [49, 339] width 91 height 23
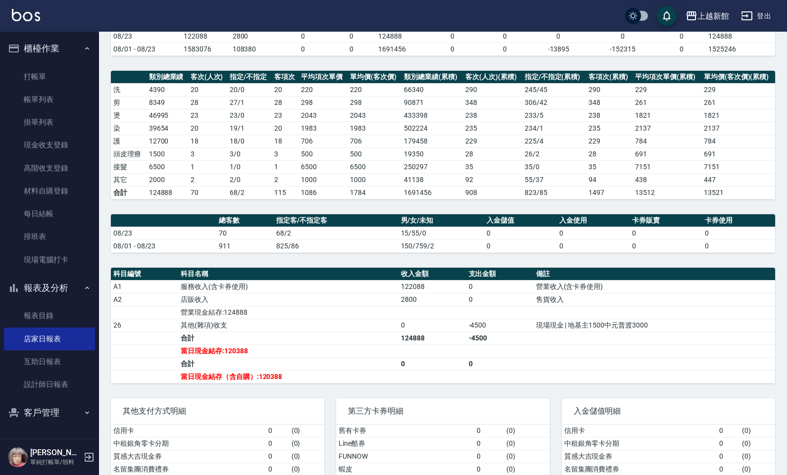
scroll to position [124, 0]
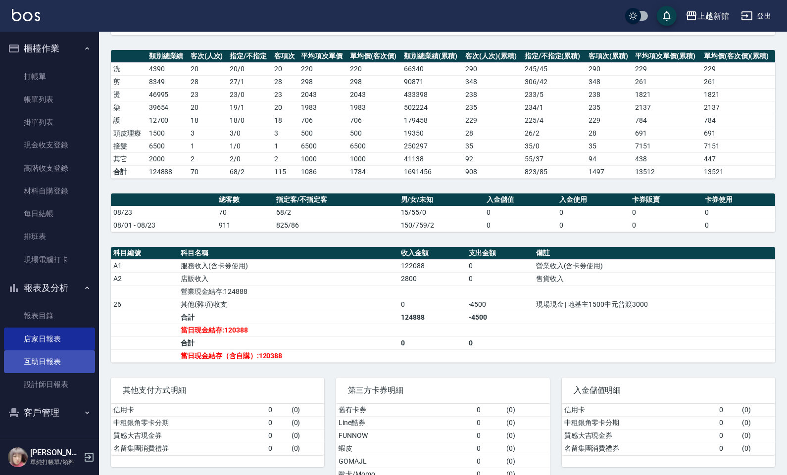
click at [50, 359] on link "互助日報表" at bounding box center [49, 361] width 91 height 23
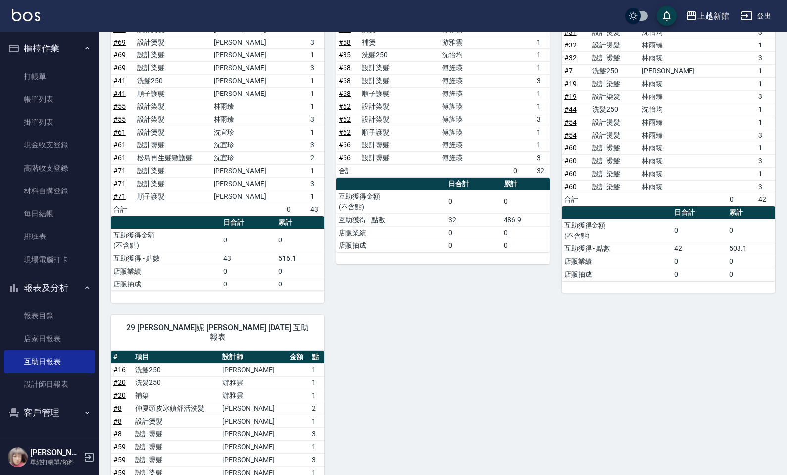
scroll to position [654, 0]
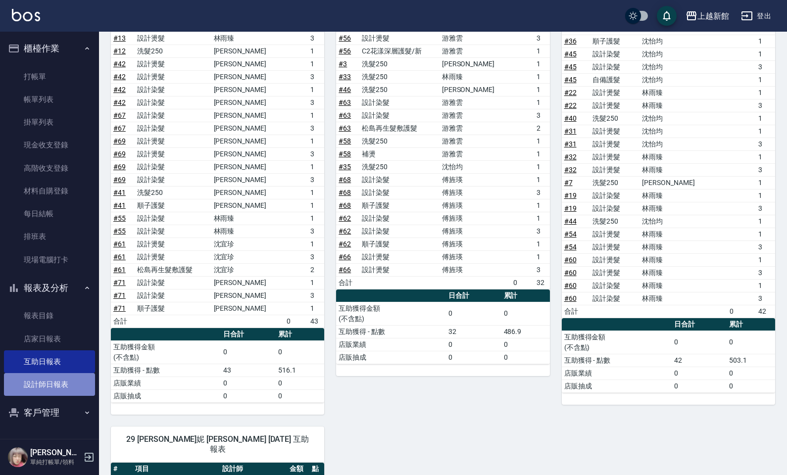
click at [67, 380] on link "設計師日報表" at bounding box center [49, 384] width 91 height 23
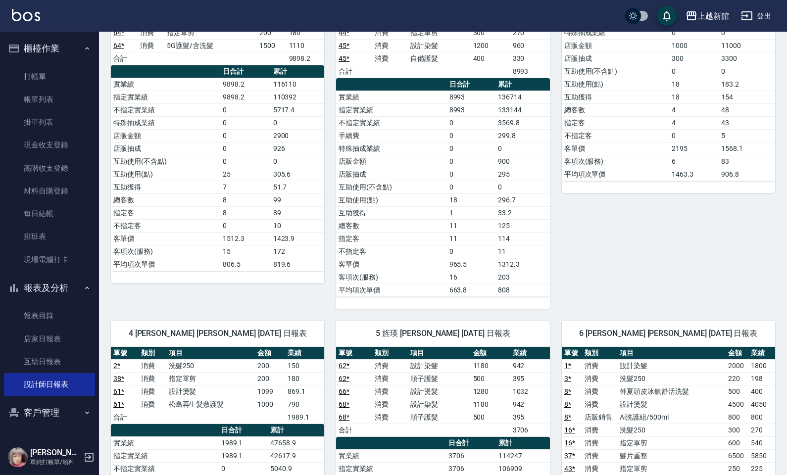
scroll to position [288, 0]
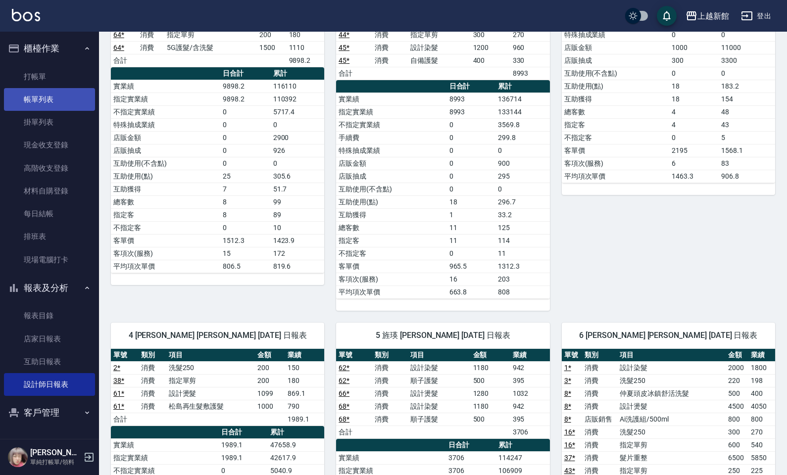
click at [52, 92] on link "帳單列表" at bounding box center [49, 99] width 91 height 23
click at [48, 97] on link "帳單列表" at bounding box center [49, 99] width 91 height 23
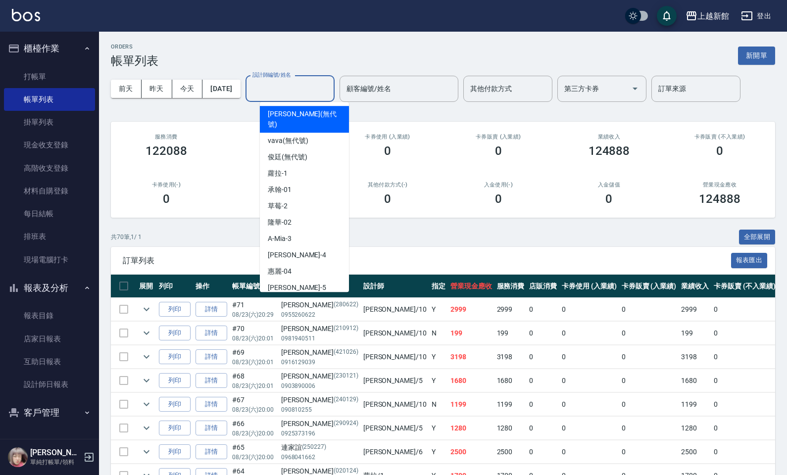
click at [282, 97] on input "設計師編號/姓名" at bounding box center [290, 88] width 80 height 17
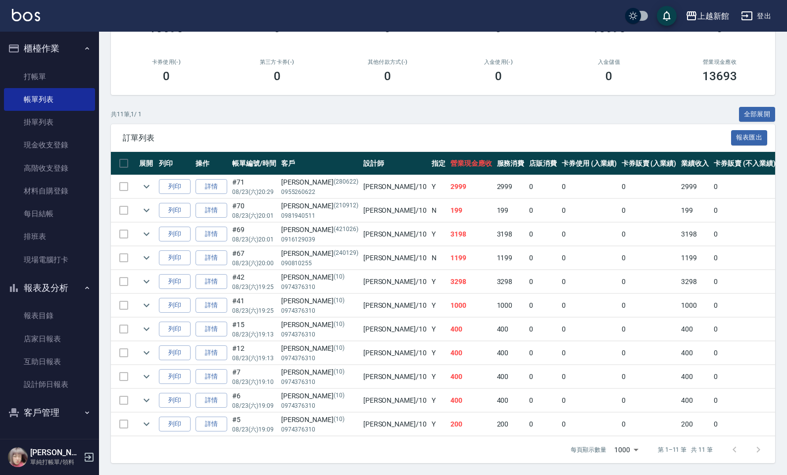
scroll to position [135, 0]
type input "瑪沙-10"
click at [144, 276] on icon "expand row" at bounding box center [147, 282] width 12 height 12
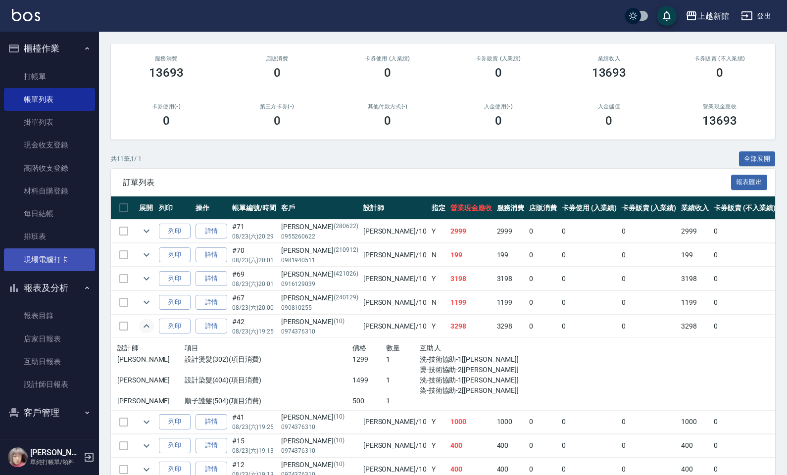
scroll to position [0, 0]
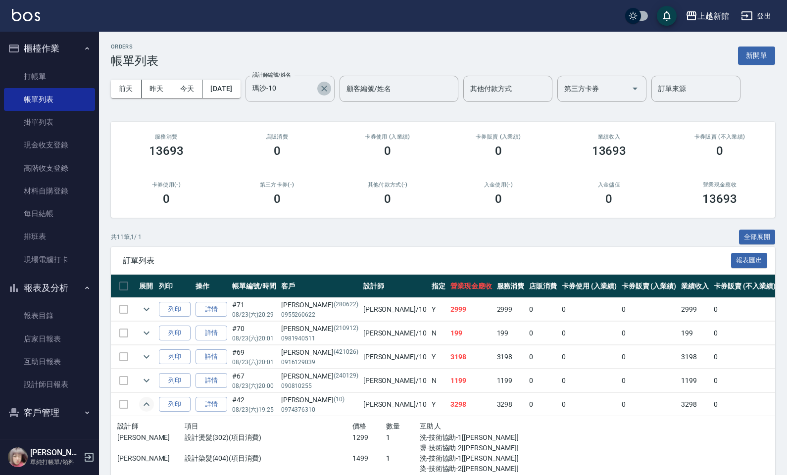
click at [329, 84] on icon "Clear" at bounding box center [324, 89] width 10 height 10
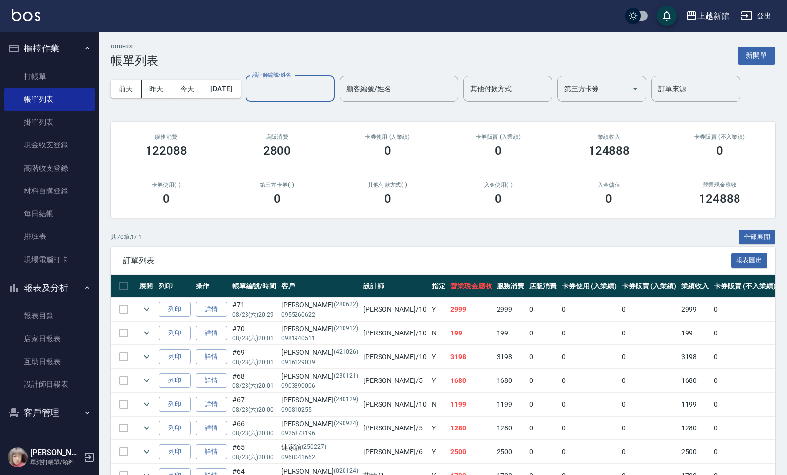
click at [295, 91] on input "設計師編號/姓名" at bounding box center [290, 88] width 80 height 17
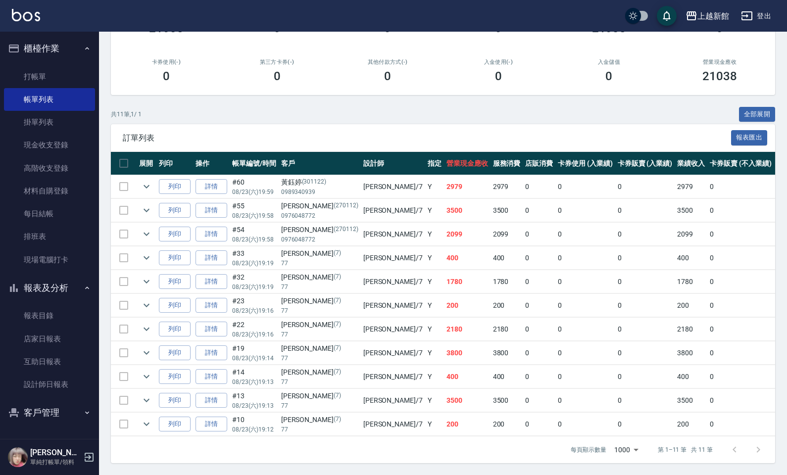
scroll to position [135, 0]
type input "莫尼卡-7"
click at [145, 252] on icon "expand row" at bounding box center [147, 258] width 12 height 12
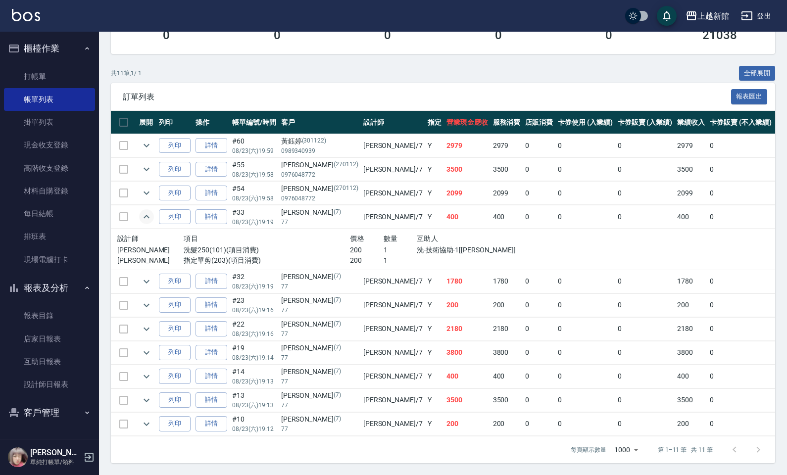
scroll to position [175, 0]
click at [150, 299] on icon "expand row" at bounding box center [147, 305] width 12 height 12
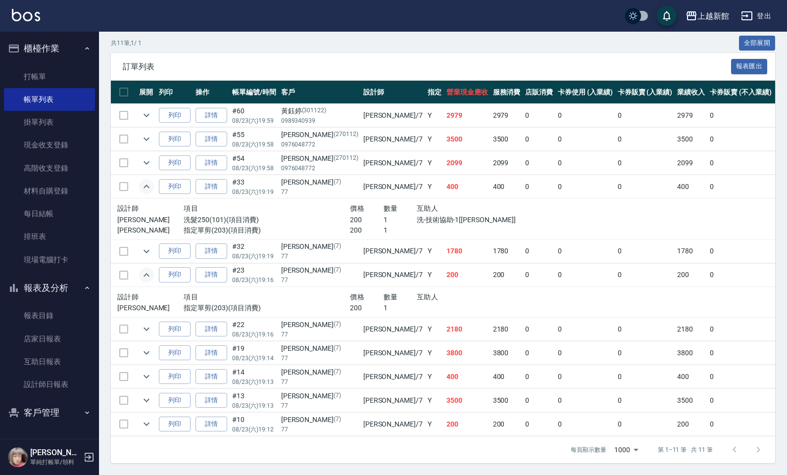
scroll to position [206, 0]
click at [139, 369] on button "expand row" at bounding box center [146, 376] width 15 height 15
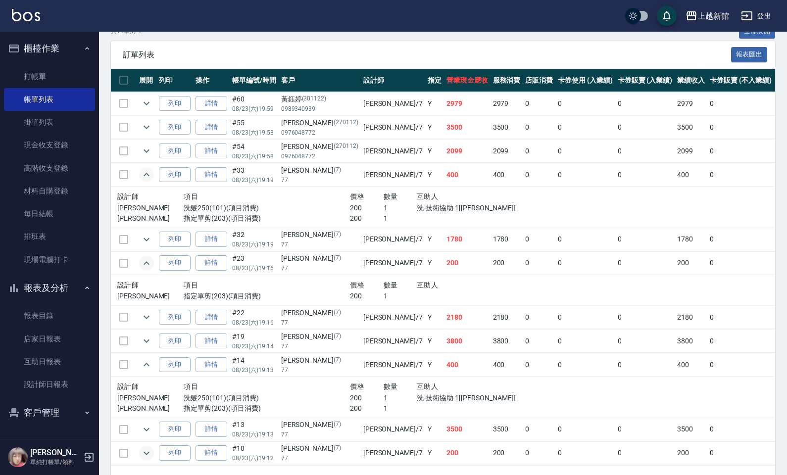
click at [148, 401] on icon "expand row" at bounding box center [147, 453] width 12 height 12
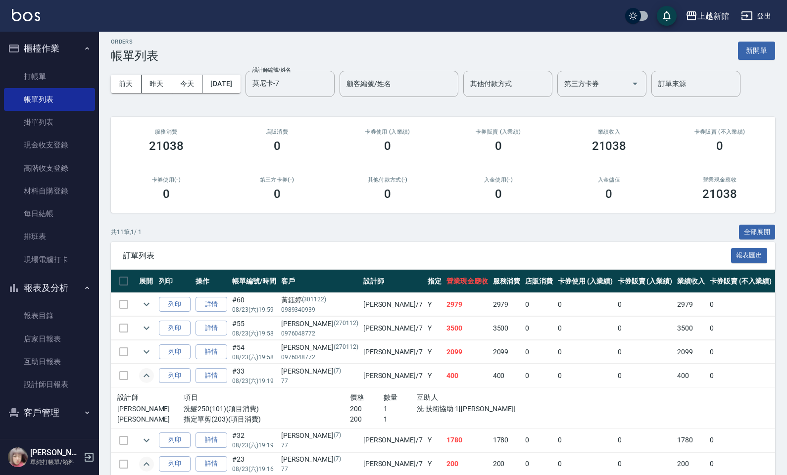
scroll to position [0, 0]
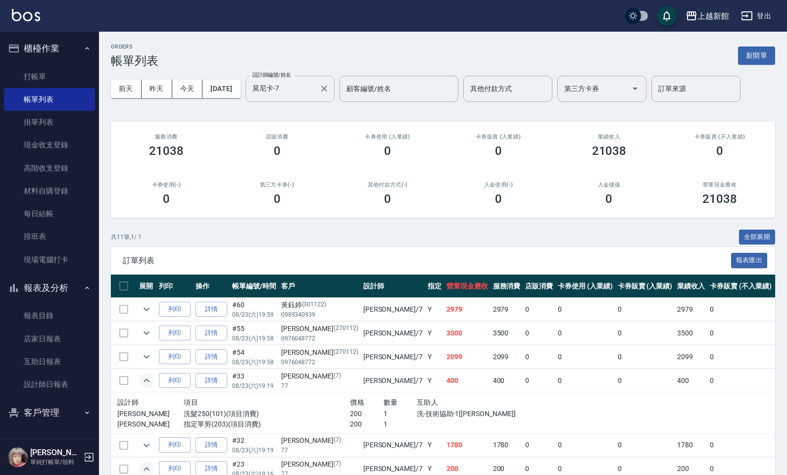
drag, startPoint x: 349, startPoint y: 99, endPoint x: 345, endPoint y: 92, distance: 7.7
click at [348, 98] on div "設計師編號/姓名 莫尼卡-7 設計師編號/姓名 顧客編號/姓名 顧客編號/姓名 其他付款方式 其他付款方式 第三方卡券 第三方卡券 訂單來源 訂單來源" at bounding box center [492, 89] width 495 height 26
click at [335, 92] on div "莫尼卡-7 設計師編號/姓名" at bounding box center [289, 89] width 89 height 26
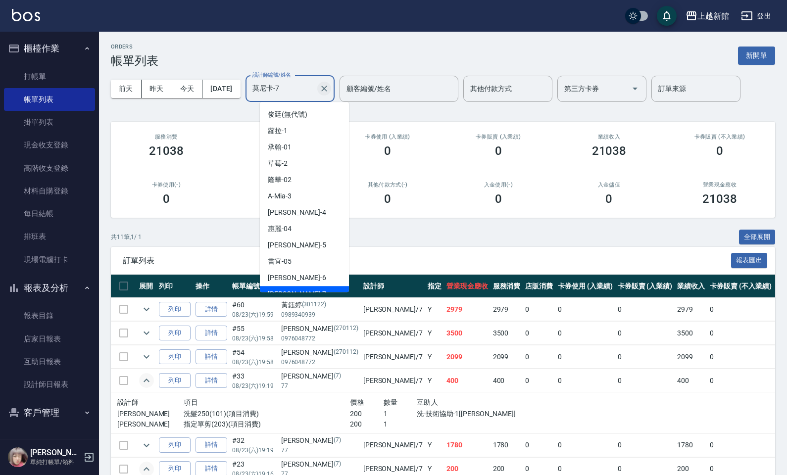
click at [329, 92] on icon "Clear" at bounding box center [324, 89] width 10 height 10
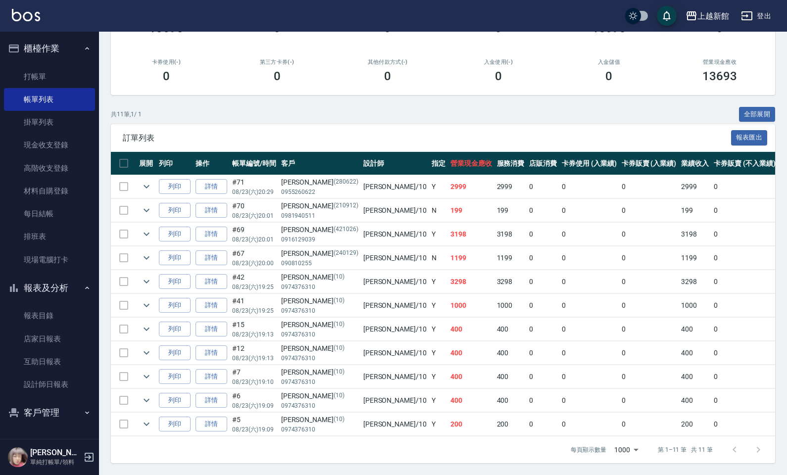
scroll to position [135, 0]
type input "瑪沙-10"
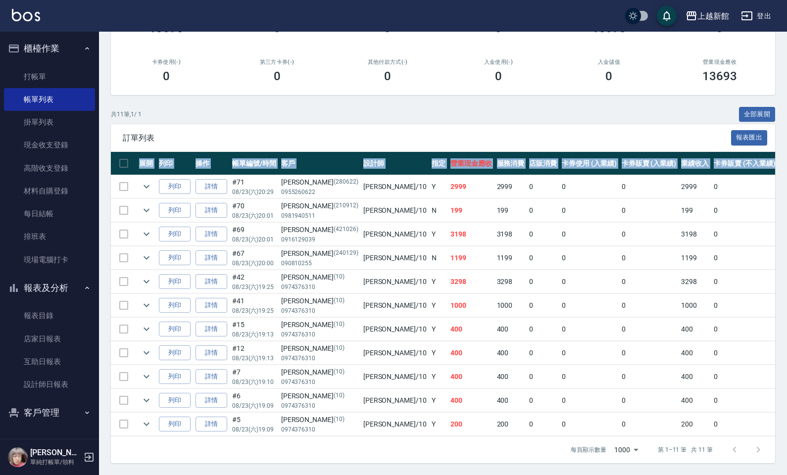
drag, startPoint x: 106, startPoint y: 172, endPoint x: 131, endPoint y: 174, distance: 24.9
click at [108, 170] on div "ORDERS 帳單列表 新開單 前天 昨天 今天 2025/08/23 設計師編號/姓名 瑪沙-10 設計師編號/姓名 顧客編號/姓名 顧客編號/姓名 其他付…" at bounding box center [443, 192] width 688 height 566
click at [151, 181] on icon "expand row" at bounding box center [147, 187] width 12 height 12
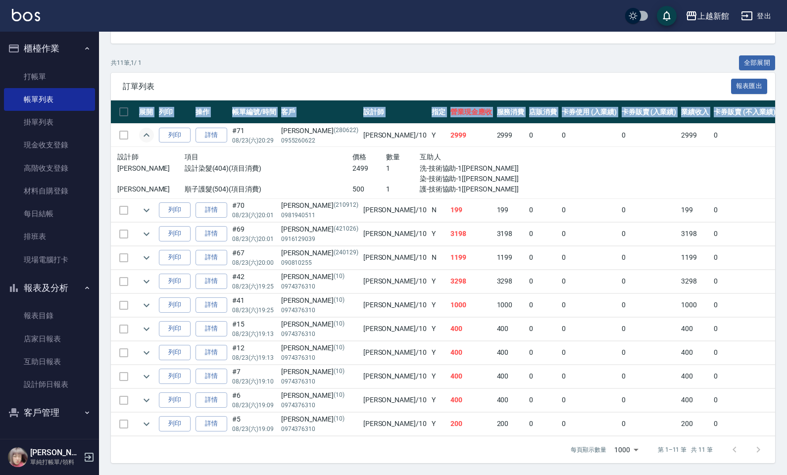
scroll to position [186, 0]
click at [142, 228] on icon "expand row" at bounding box center [147, 234] width 12 height 12
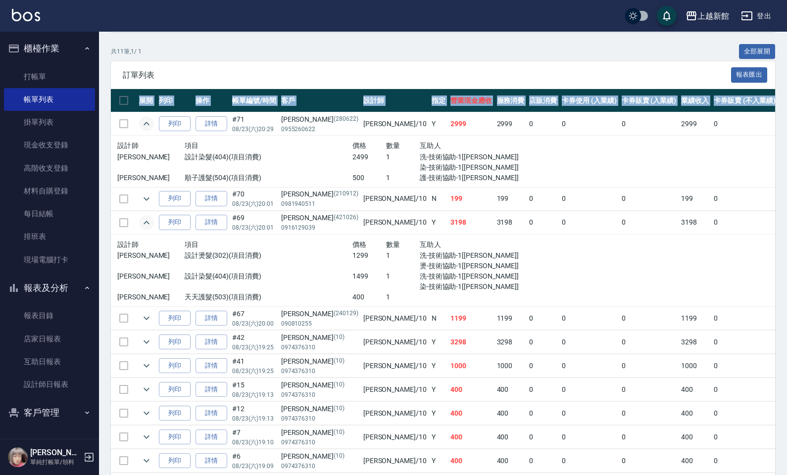
scroll to position [247, 0]
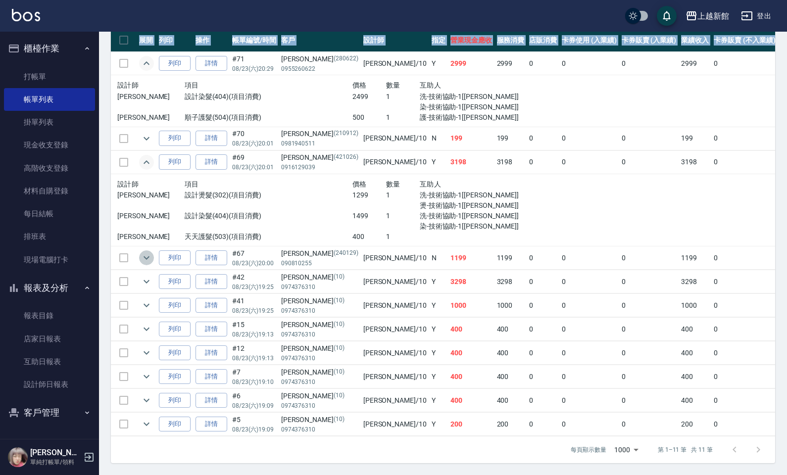
click at [149, 252] on icon "expand row" at bounding box center [147, 258] width 12 height 12
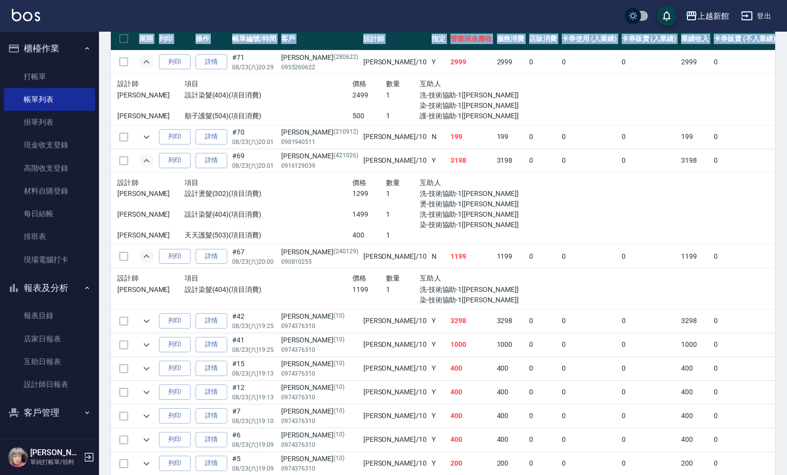
scroll to position [298, 0]
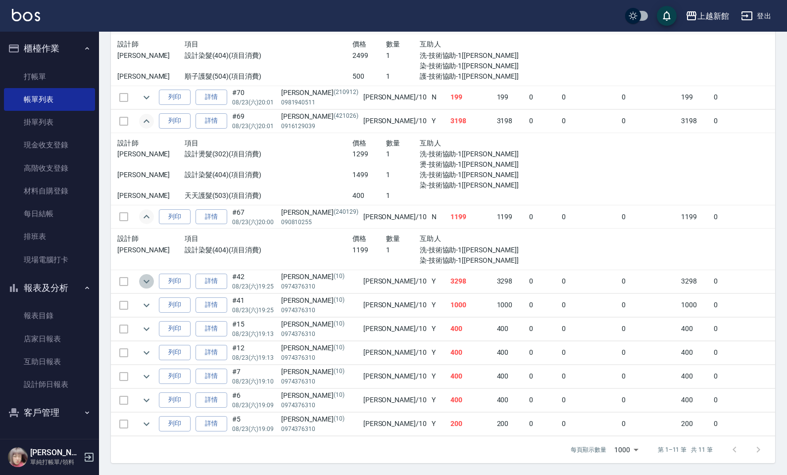
click at [149, 276] on icon "expand row" at bounding box center [147, 282] width 12 height 12
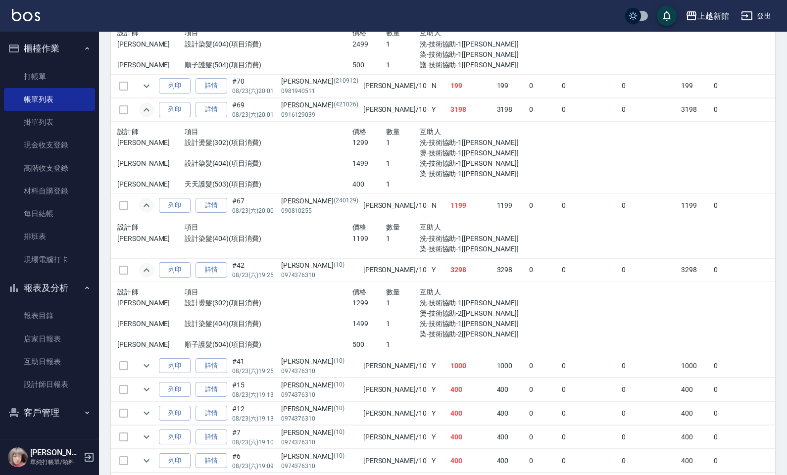
scroll to position [360, 0]
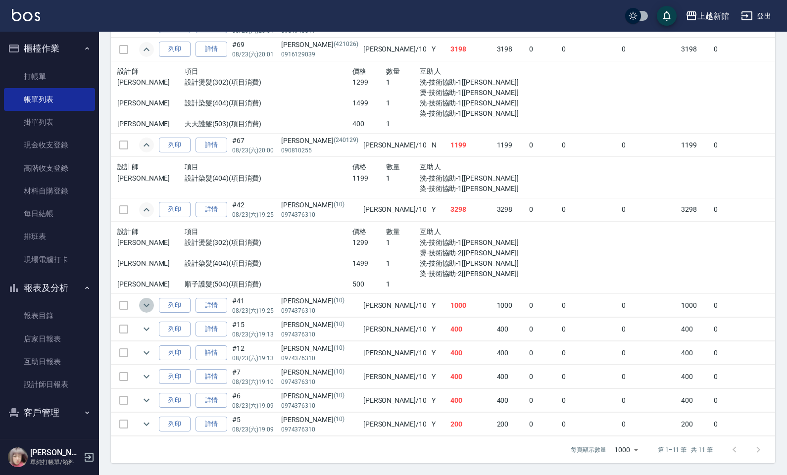
click at [146, 305] on icon "expand row" at bounding box center [147, 305] width 12 height 12
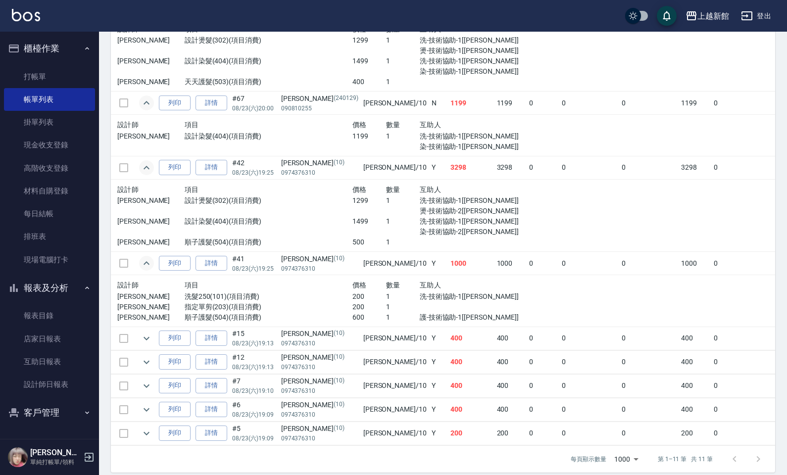
scroll to position [422, 0]
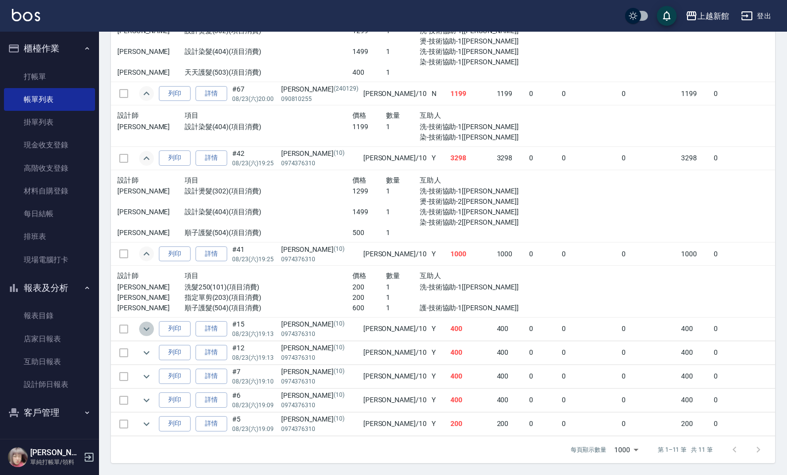
click at [146, 323] on icon "expand row" at bounding box center [147, 329] width 12 height 12
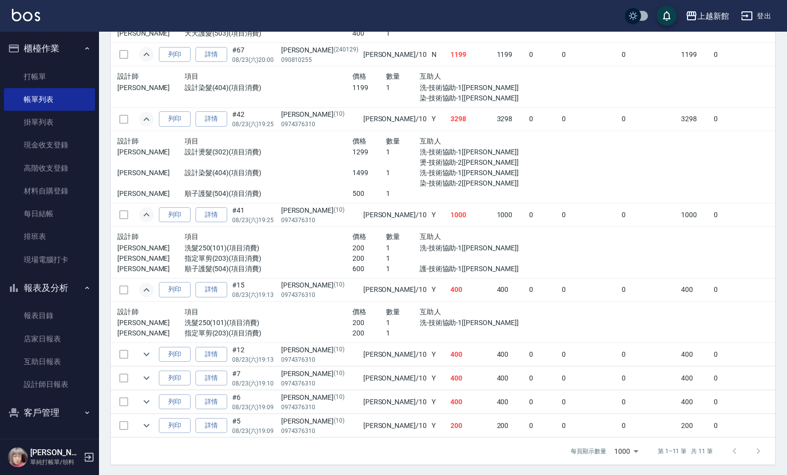
scroll to position [463, 0]
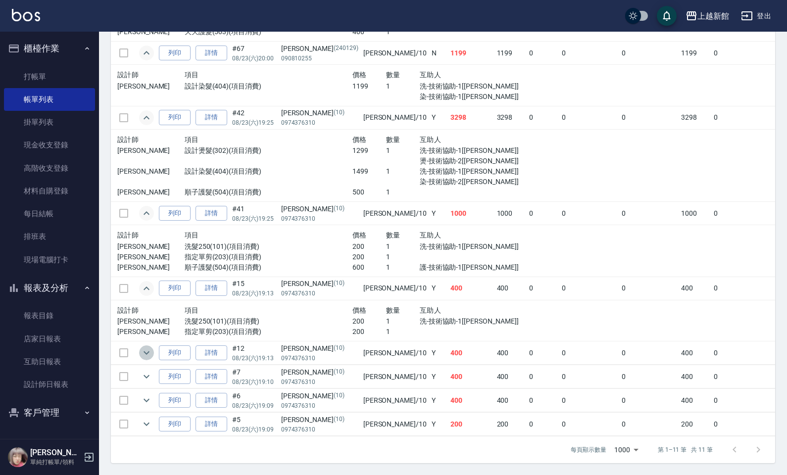
click at [149, 349] on button "expand row" at bounding box center [146, 352] width 15 height 15
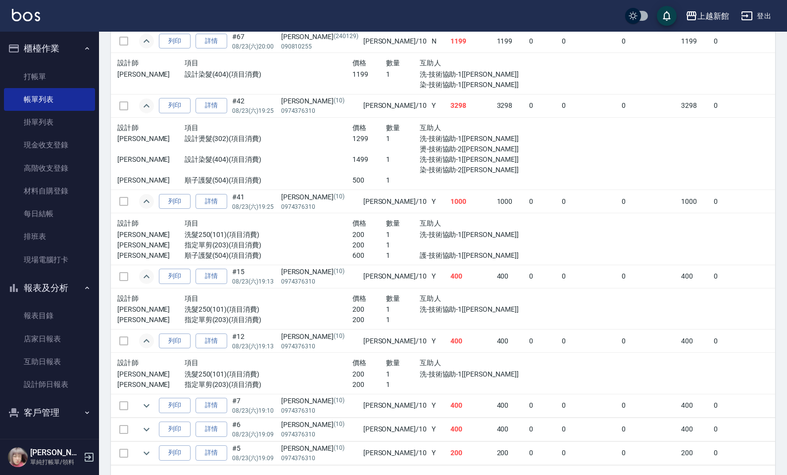
scroll to position [503, 0]
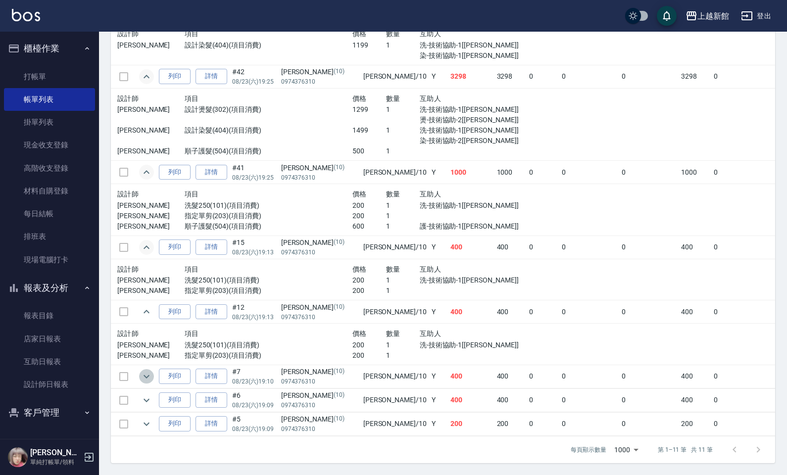
click at [145, 371] on icon "expand row" at bounding box center [147, 377] width 12 height 12
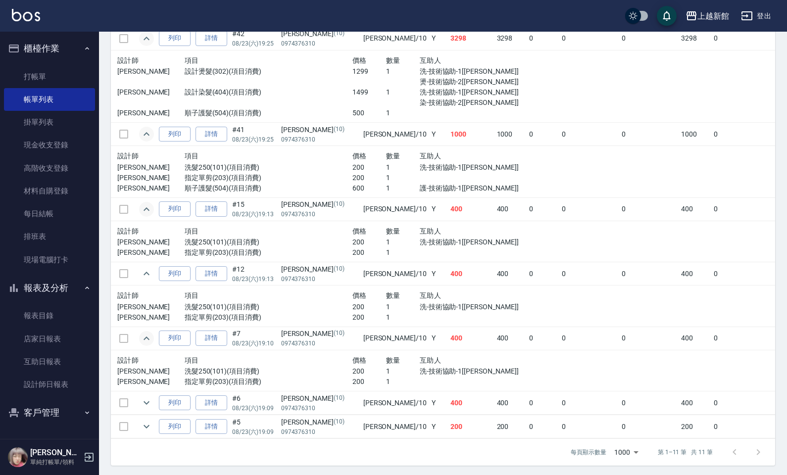
scroll to position [544, 0]
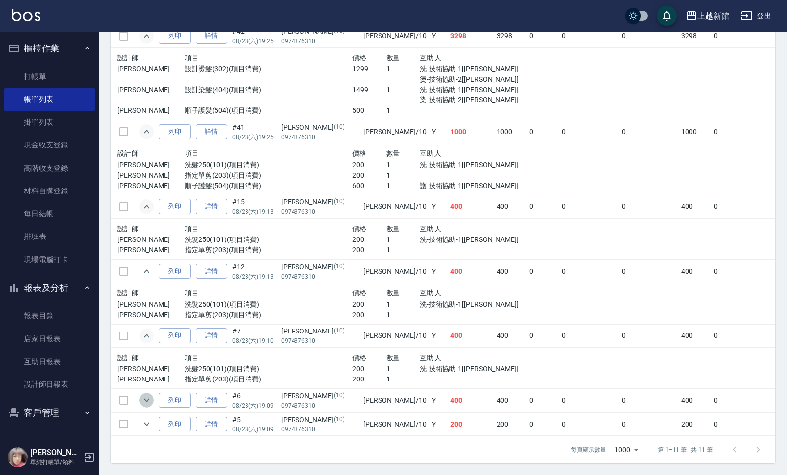
click at [144, 394] on icon "expand row" at bounding box center [147, 400] width 12 height 12
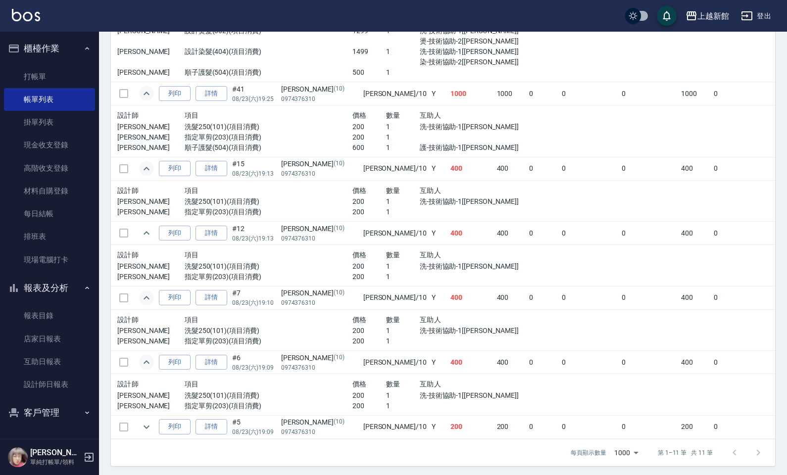
scroll to position [585, 0]
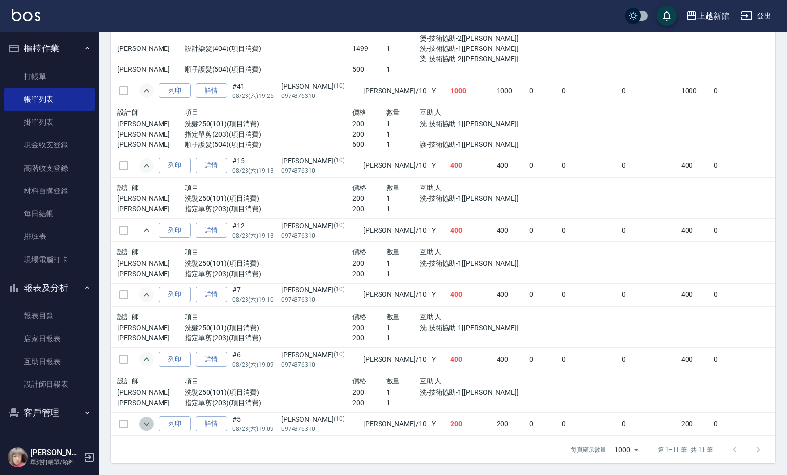
click at [145, 401] on icon "expand row" at bounding box center [147, 423] width 6 height 3
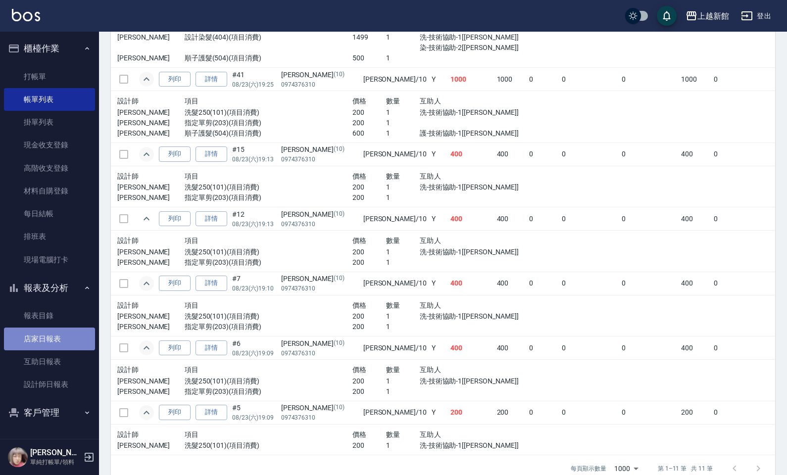
click at [58, 341] on link "店家日報表" at bounding box center [49, 339] width 91 height 23
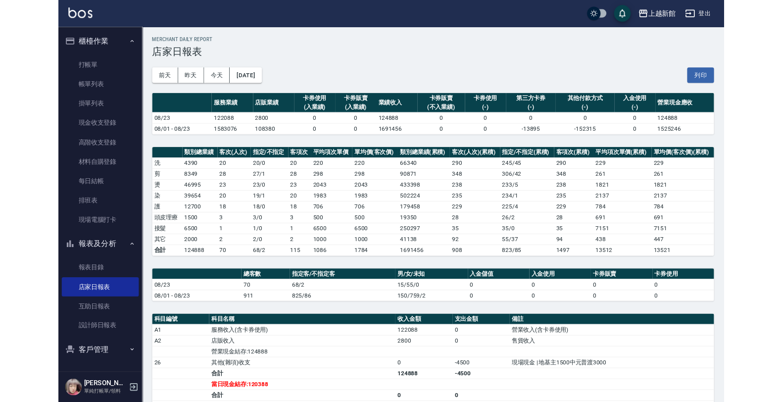
scroll to position [62, 0]
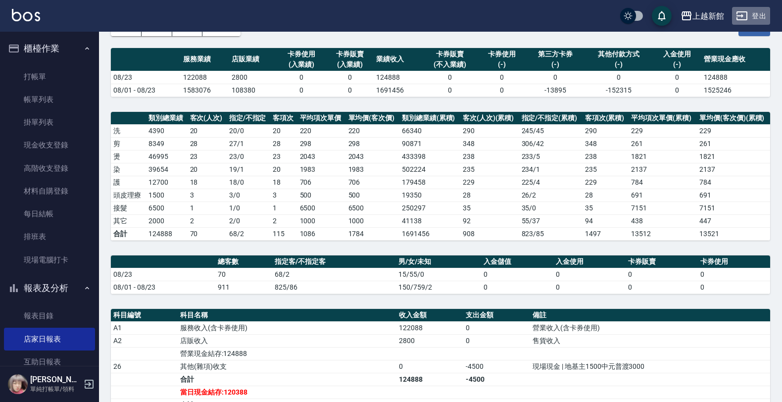
click at [759, 15] on button "登出" at bounding box center [751, 16] width 38 height 18
